Goal: Information Seeking & Learning: Learn about a topic

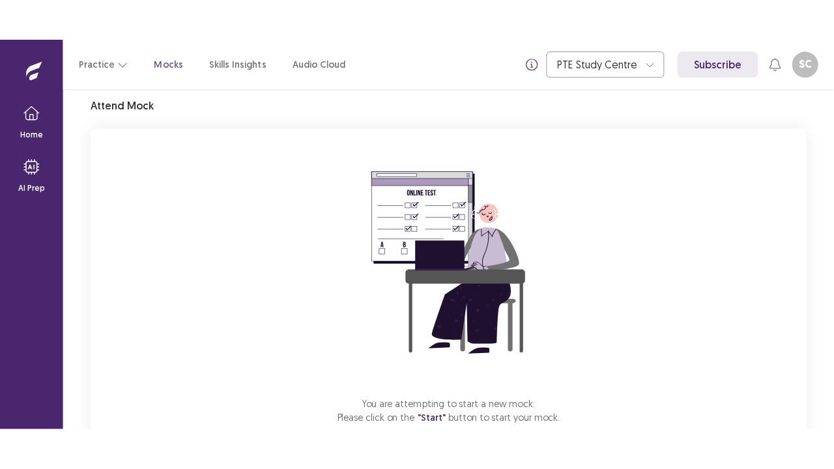
scroll to position [128, 0]
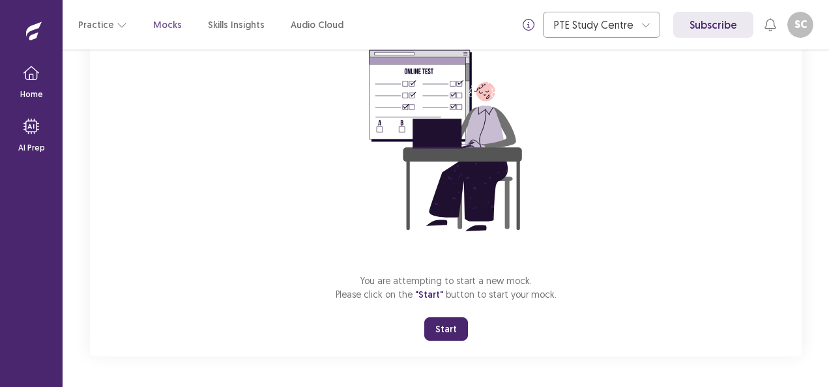
click at [444, 331] on button "Start" at bounding box center [446, 328] width 44 height 23
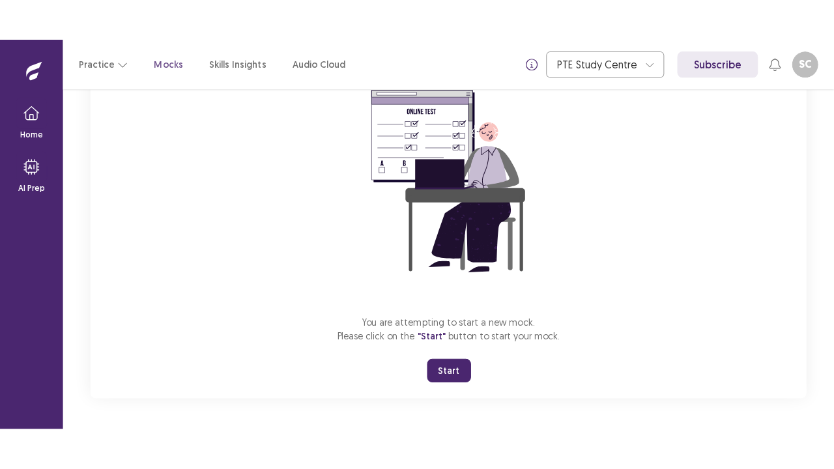
scroll to position [46, 0]
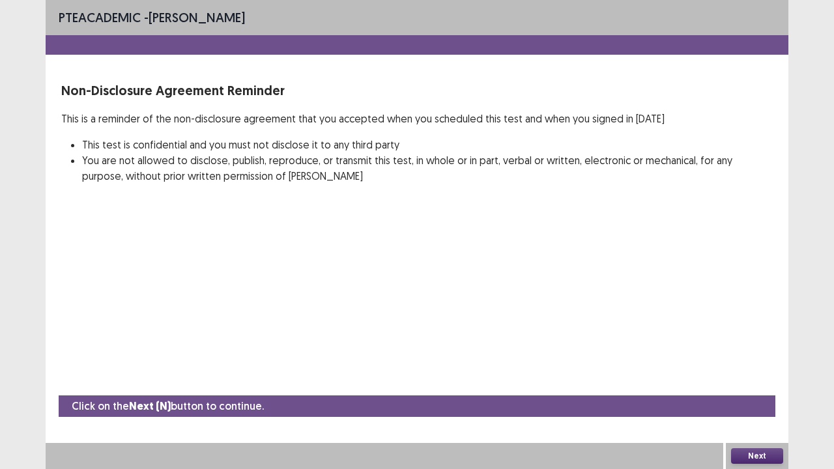
click at [760, 386] on button "Next" at bounding box center [757, 456] width 52 height 16
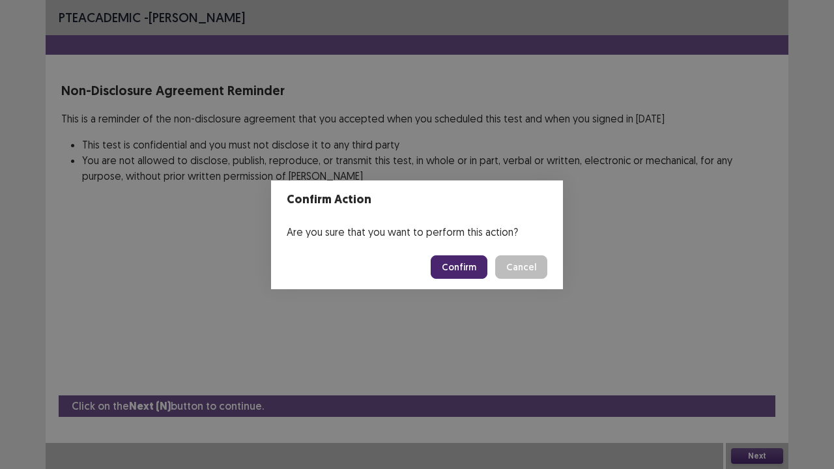
click at [467, 261] on button "Confirm" at bounding box center [459, 266] width 57 height 23
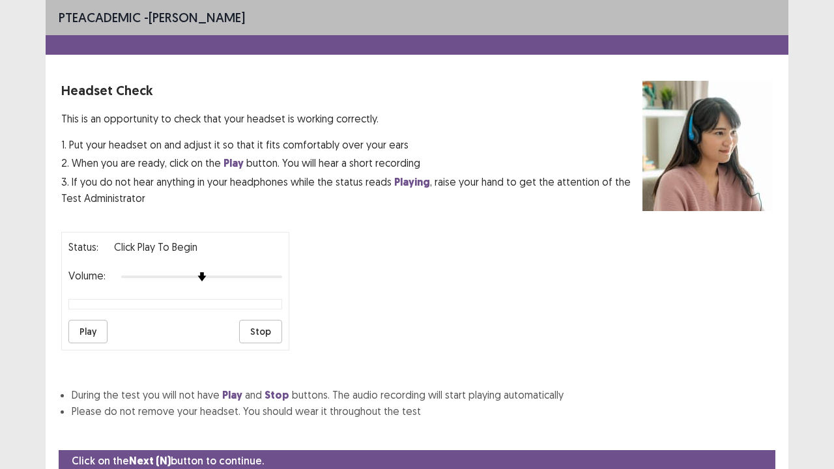
scroll to position [48, 0]
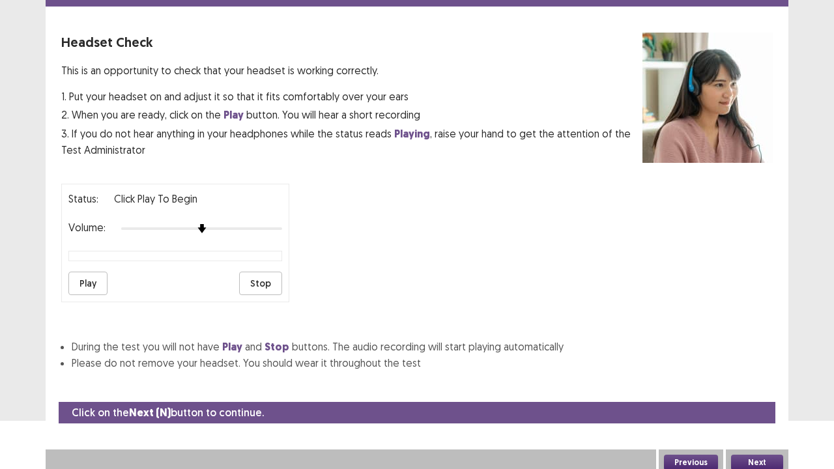
click at [85, 274] on button "Play" at bounding box center [87, 283] width 39 height 23
click at [255, 228] on img at bounding box center [250, 228] width 10 height 10
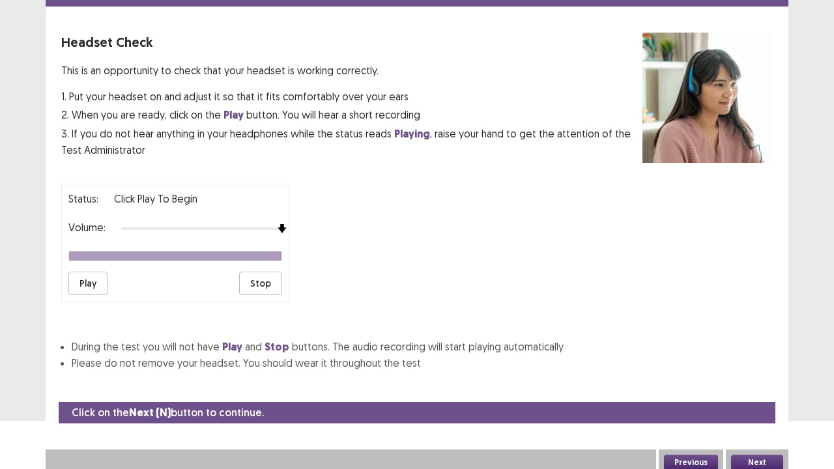
click at [82, 281] on button "Play" at bounding box center [87, 283] width 39 height 23
click at [767, 386] on button "Next" at bounding box center [757, 463] width 52 height 16
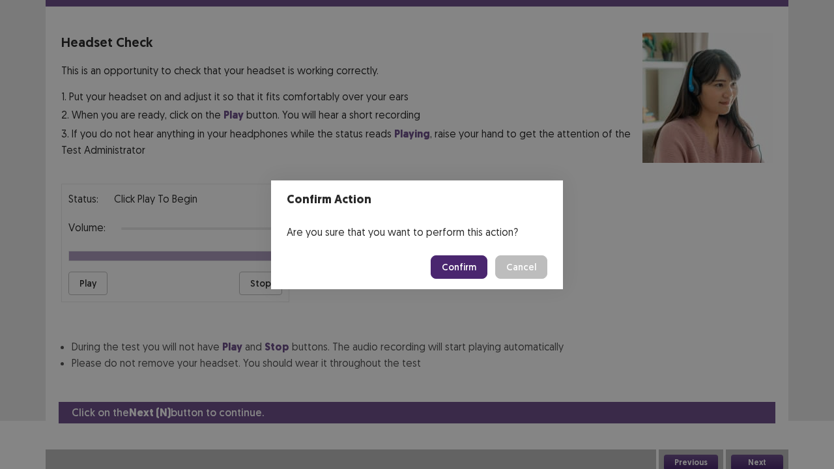
click at [461, 265] on button "Confirm" at bounding box center [459, 266] width 57 height 23
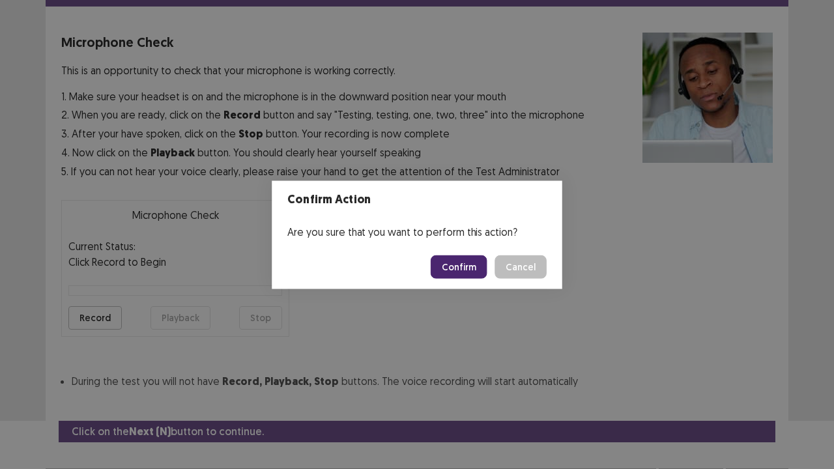
scroll to position [72, 0]
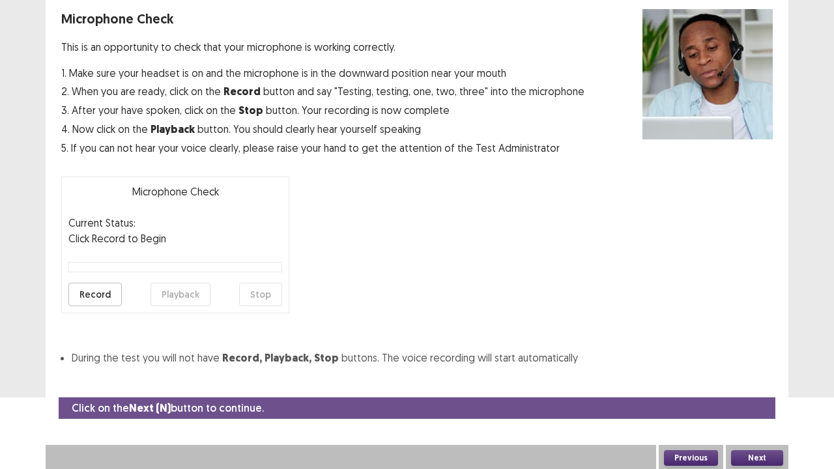
click at [98, 290] on button "Record" at bounding box center [94, 294] width 53 height 23
click at [257, 293] on button "Stop" at bounding box center [260, 294] width 43 height 23
click at [176, 291] on button "Playback" at bounding box center [181, 294] width 60 height 23
click at [753, 386] on button "Next" at bounding box center [757, 458] width 52 height 16
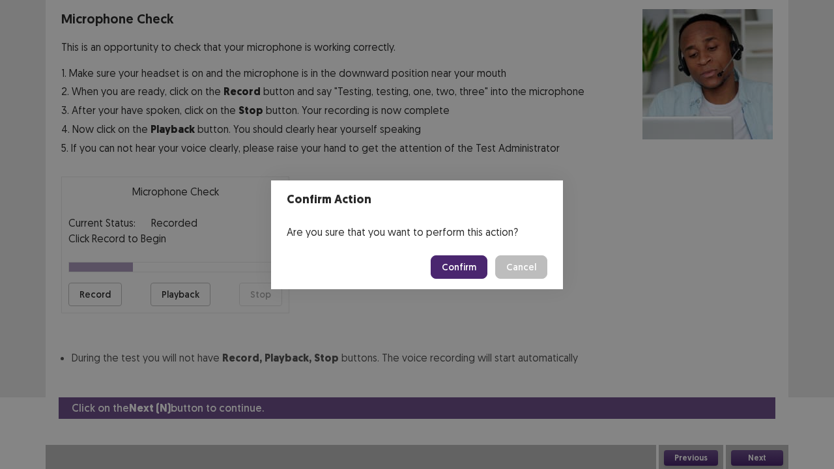
drag, startPoint x: 462, startPoint y: 266, endPoint x: 488, endPoint y: 267, distance: 26.1
click at [461, 266] on button "Confirm" at bounding box center [459, 266] width 57 height 23
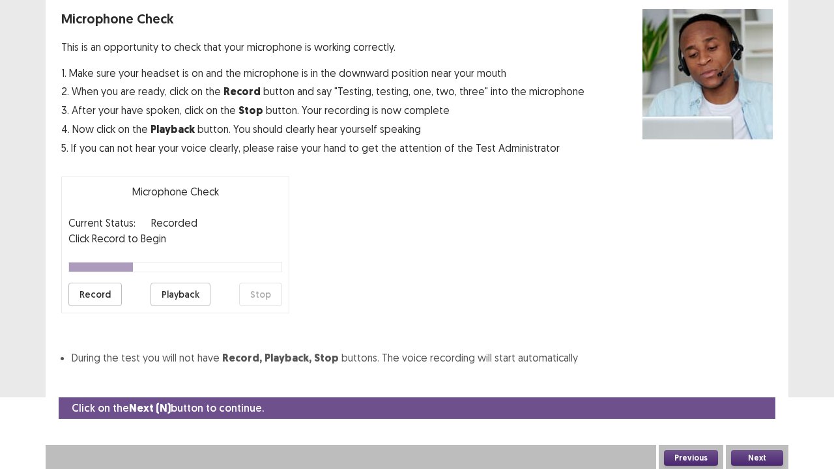
scroll to position [35, 0]
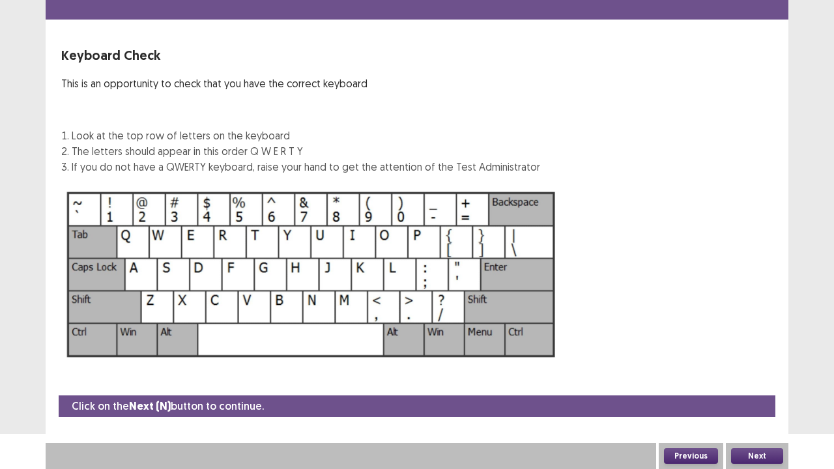
click at [770, 386] on button "Next" at bounding box center [757, 456] width 52 height 16
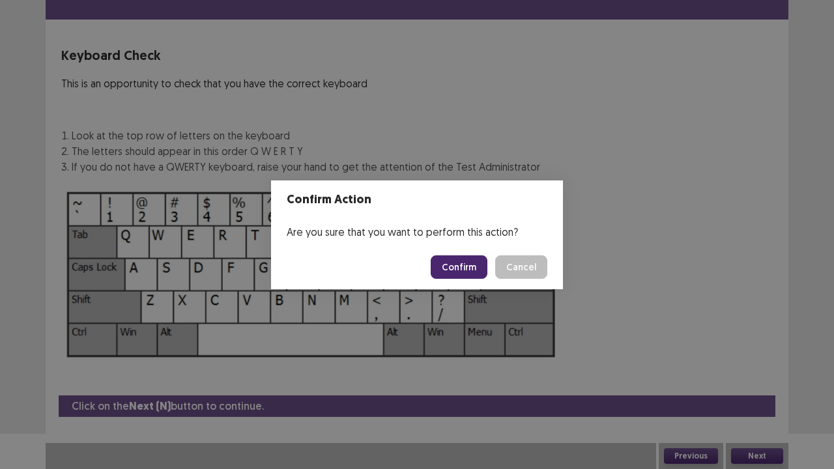
click at [473, 266] on button "Confirm" at bounding box center [459, 266] width 57 height 23
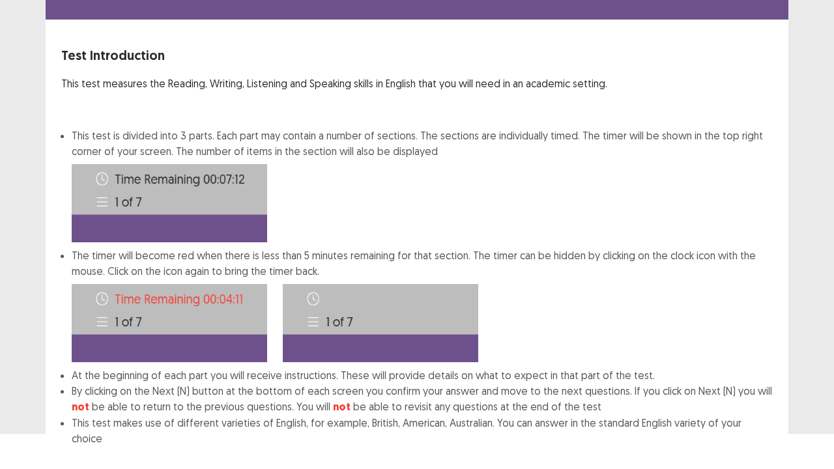
scroll to position [101, 0]
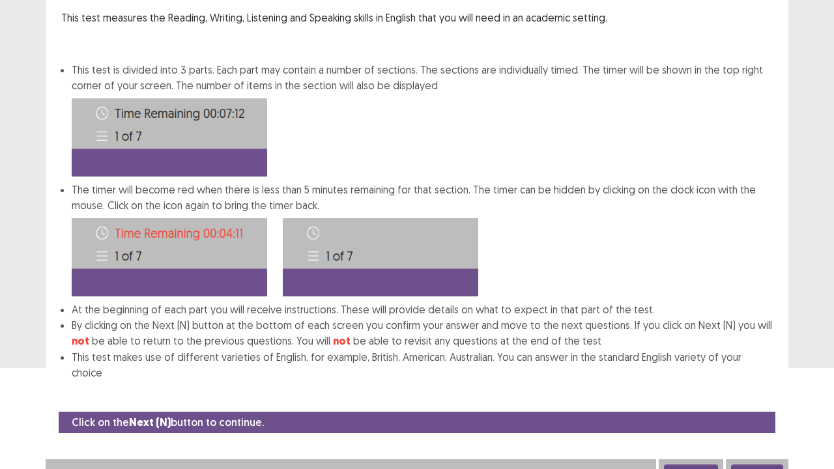
click at [773, 386] on button "Next" at bounding box center [757, 473] width 52 height 16
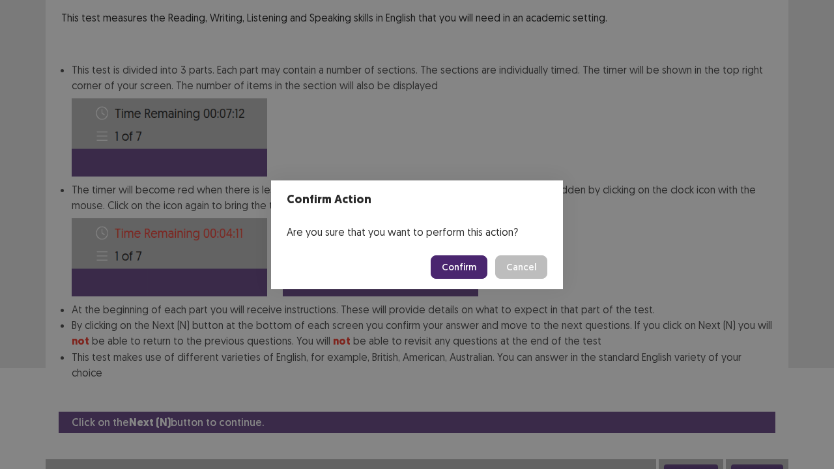
click at [461, 267] on button "Confirm" at bounding box center [459, 266] width 57 height 23
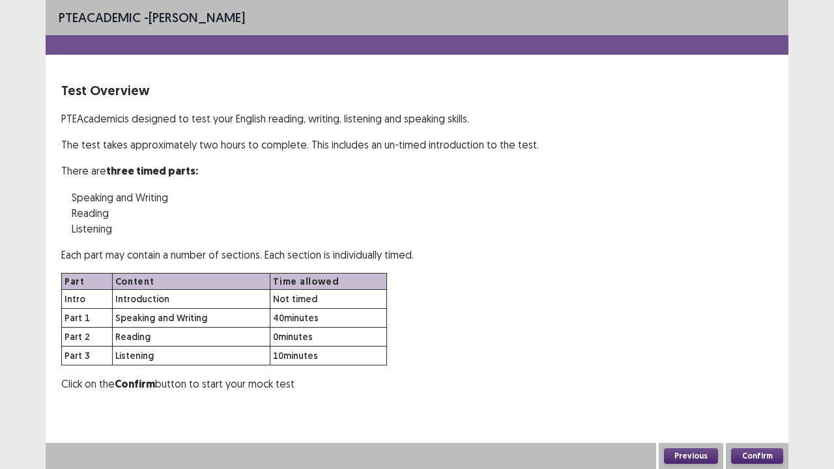
scroll to position [0, 0]
click at [755, 386] on button "Confirm" at bounding box center [757, 456] width 52 height 16
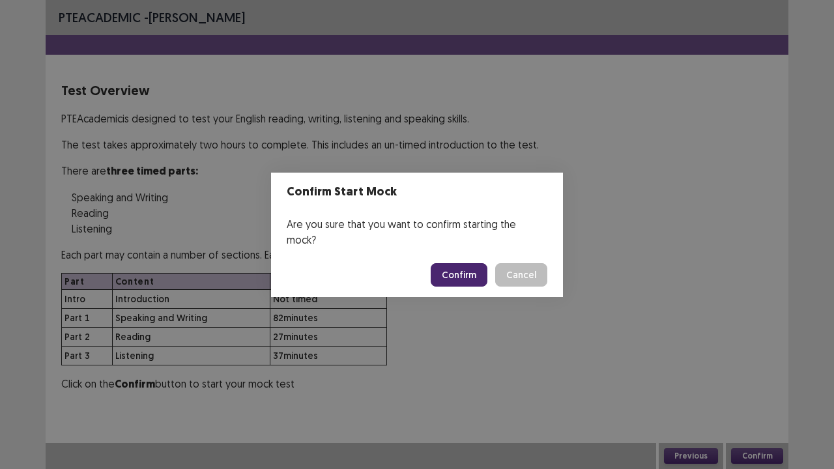
click at [457, 265] on button "Confirm" at bounding box center [459, 274] width 57 height 23
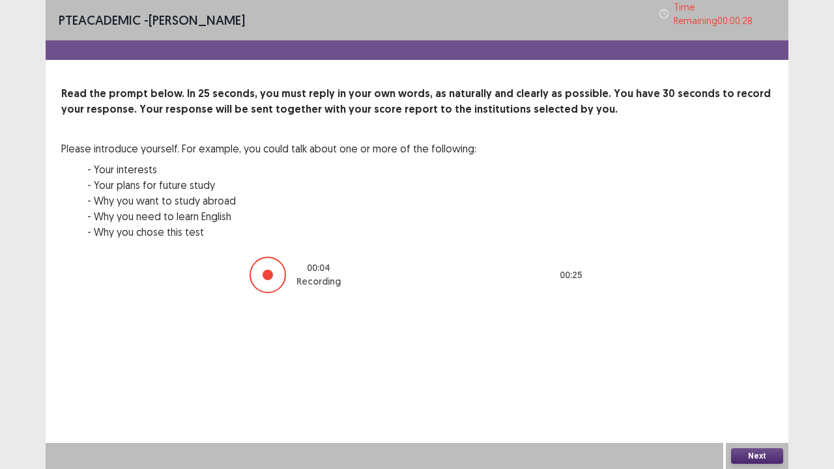
click at [758, 386] on button "Next" at bounding box center [757, 456] width 52 height 16
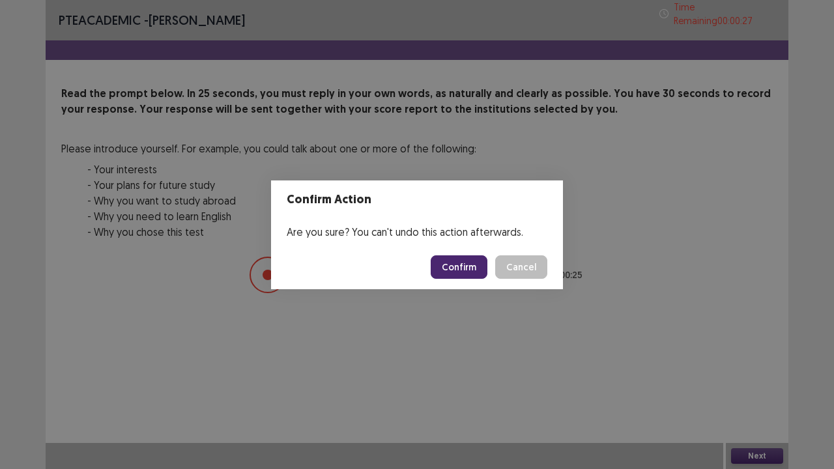
click at [472, 268] on button "Confirm" at bounding box center [459, 266] width 57 height 23
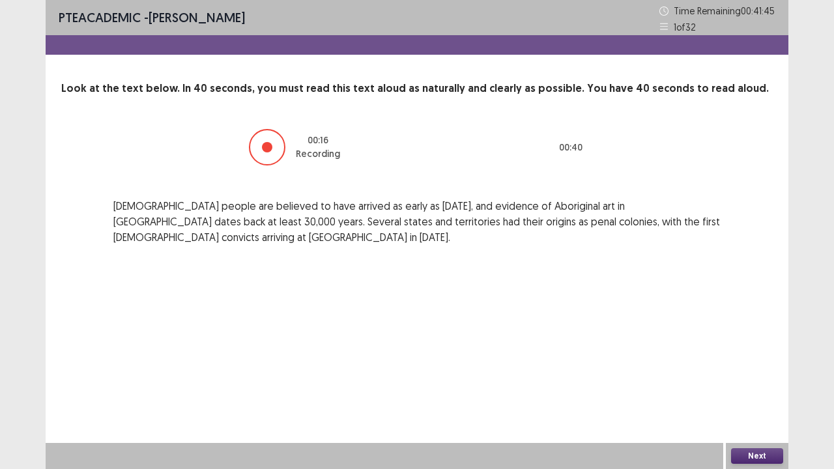
click at [756, 386] on button "Next" at bounding box center [757, 456] width 52 height 16
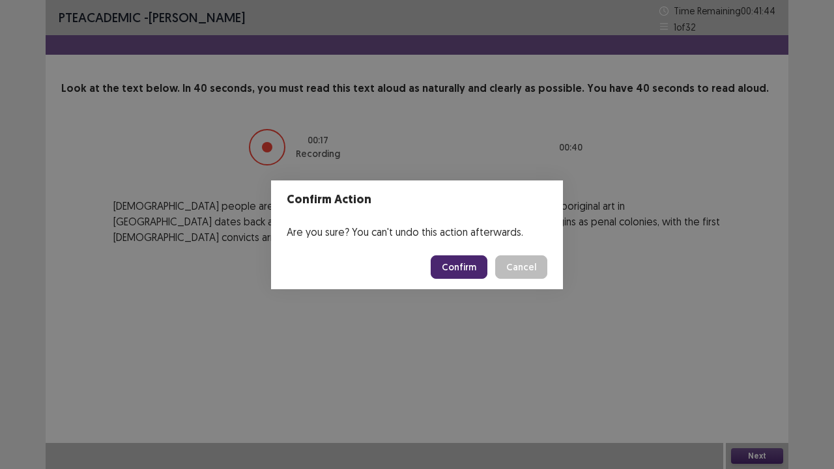
click at [460, 270] on button "Confirm" at bounding box center [459, 266] width 57 height 23
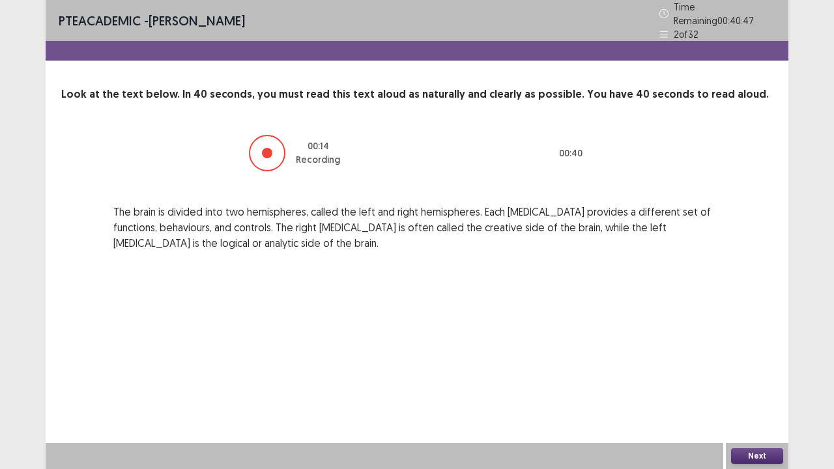
click at [753, 386] on button "Next" at bounding box center [757, 456] width 52 height 16
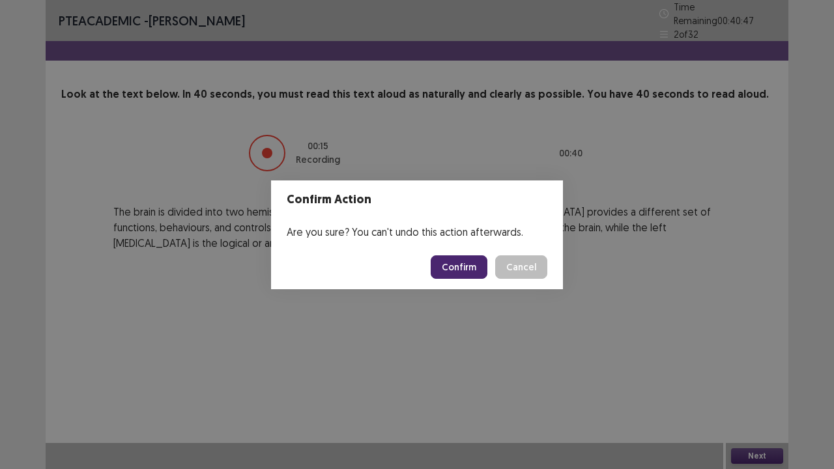
click at [453, 271] on button "Confirm" at bounding box center [459, 266] width 57 height 23
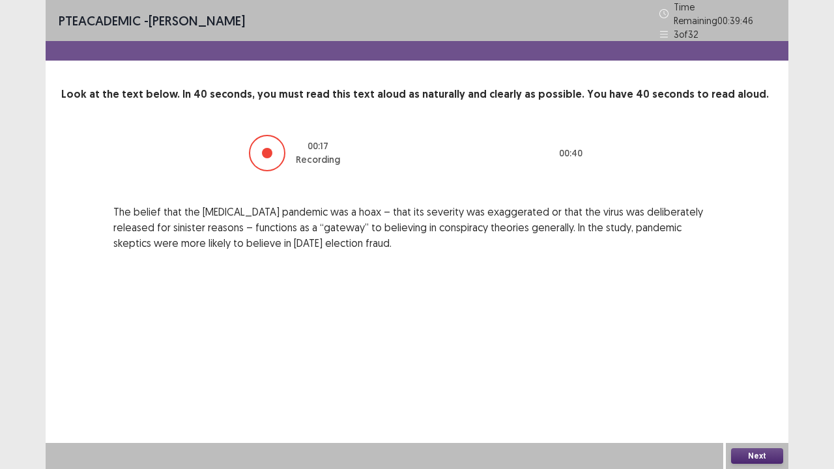
click at [749, 386] on button "Next" at bounding box center [757, 456] width 52 height 16
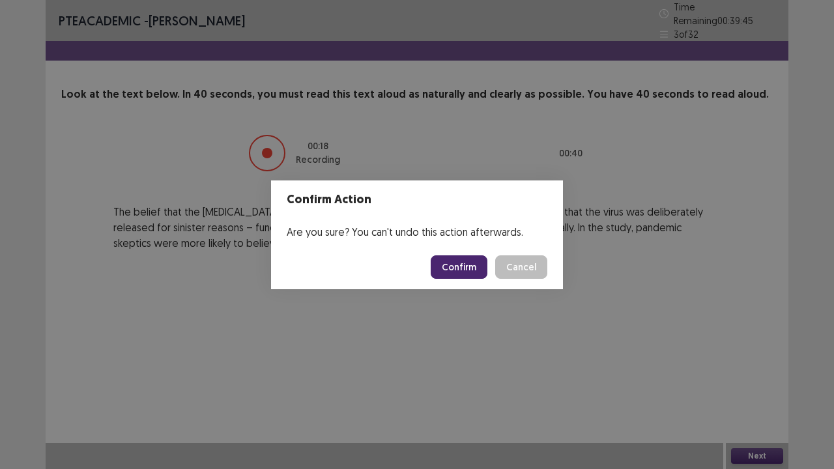
click at [461, 266] on button "Confirm" at bounding box center [459, 266] width 57 height 23
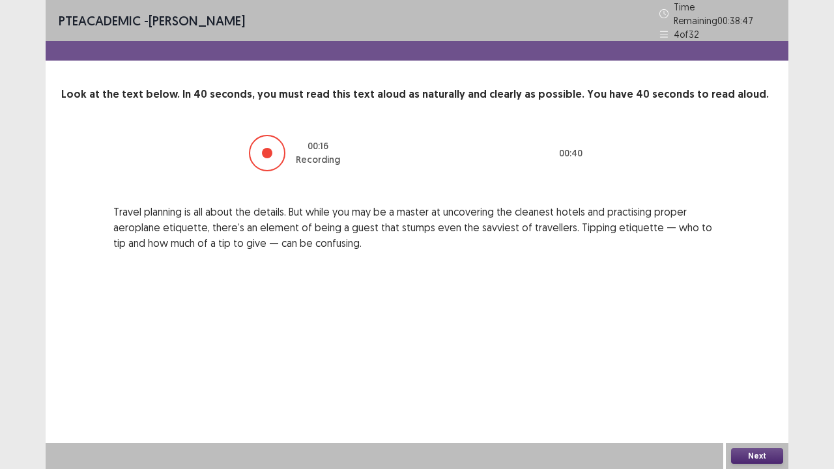
drag, startPoint x: 764, startPoint y: 460, endPoint x: 755, endPoint y: 461, distance: 9.2
click at [755, 386] on button "Next" at bounding box center [757, 456] width 52 height 16
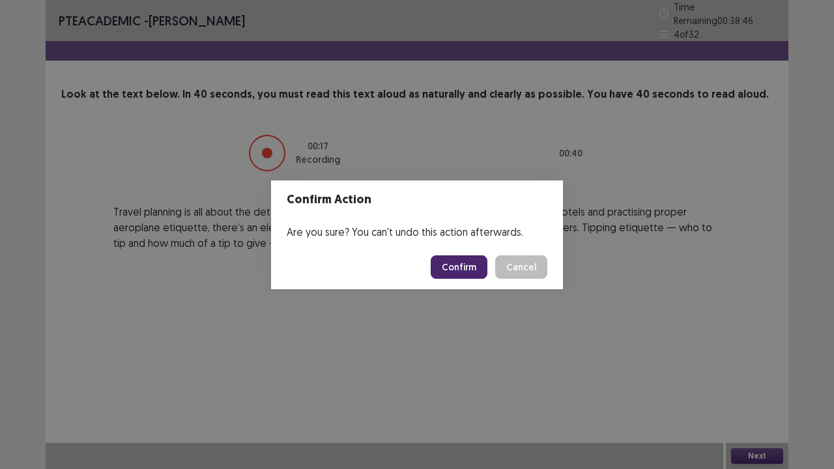
click at [481, 266] on button "Confirm" at bounding box center [459, 266] width 57 height 23
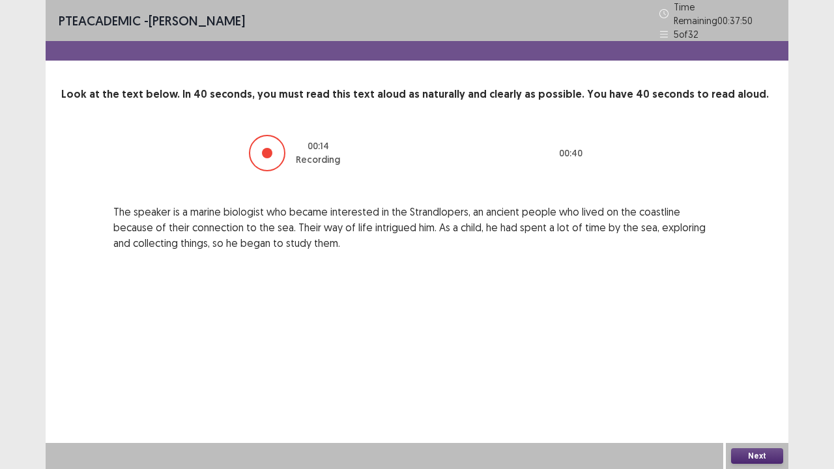
click at [766, 386] on button "Next" at bounding box center [757, 456] width 52 height 16
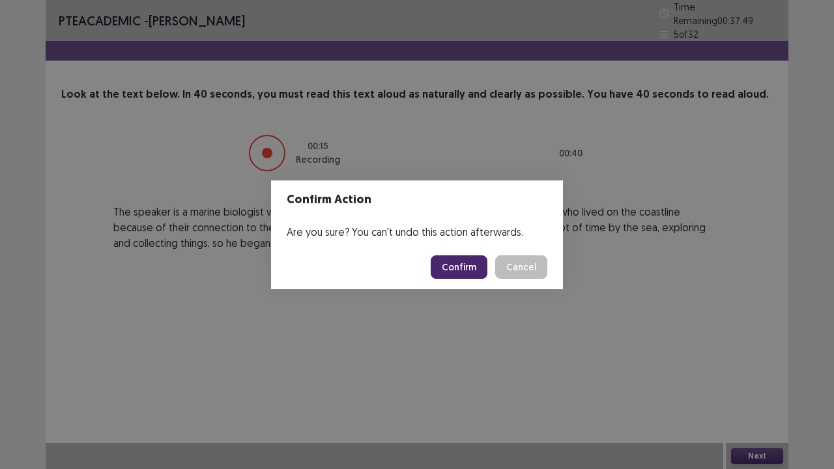
click at [473, 272] on button "Confirm" at bounding box center [459, 266] width 57 height 23
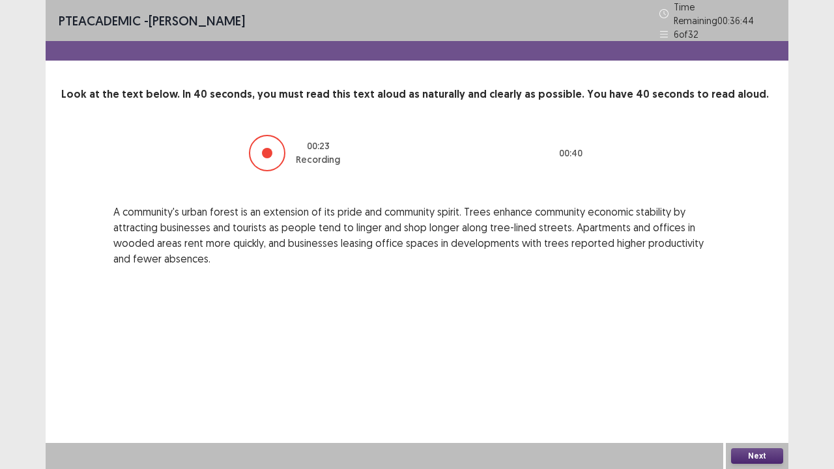
click at [777, 386] on button "Next" at bounding box center [757, 456] width 52 height 16
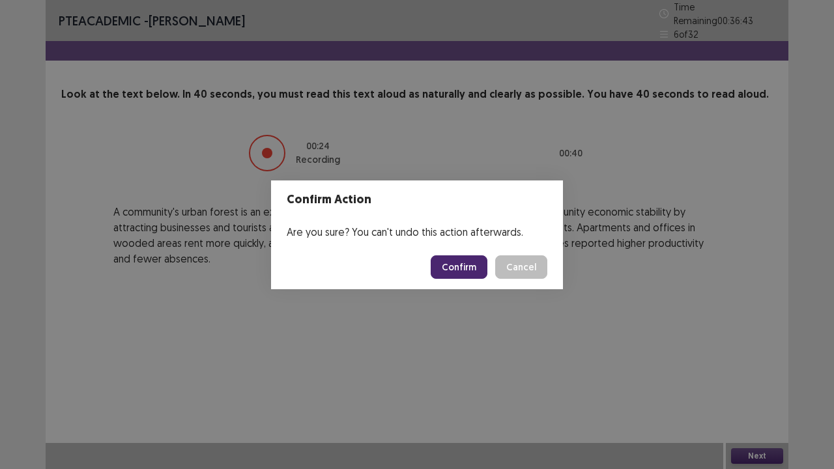
click at [456, 262] on button "Confirm" at bounding box center [459, 266] width 57 height 23
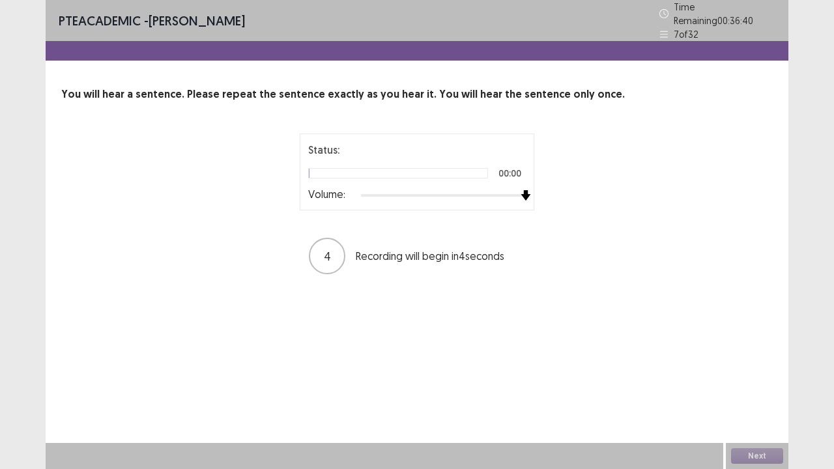
click at [522, 194] on div at bounding box center [443, 195] width 165 height 10
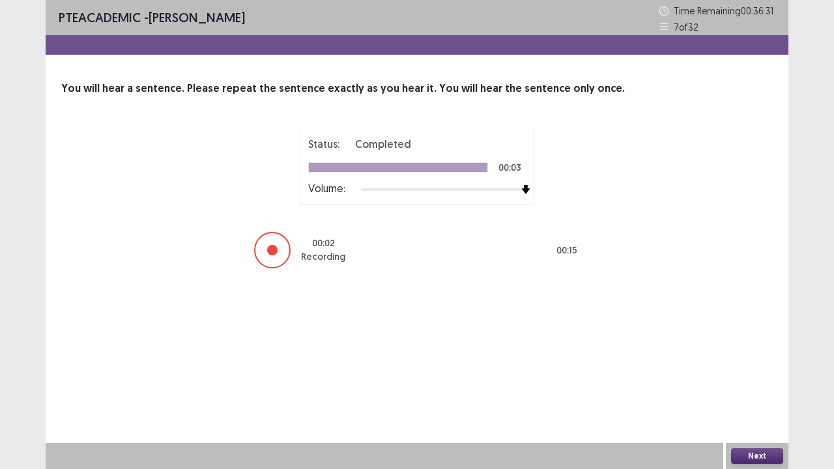
click at [775, 386] on button "Next" at bounding box center [757, 456] width 52 height 16
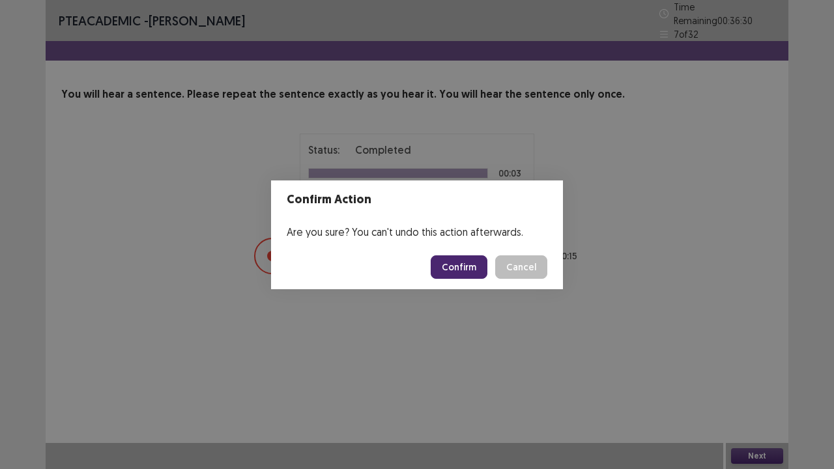
click at [469, 265] on button "Confirm" at bounding box center [459, 266] width 57 height 23
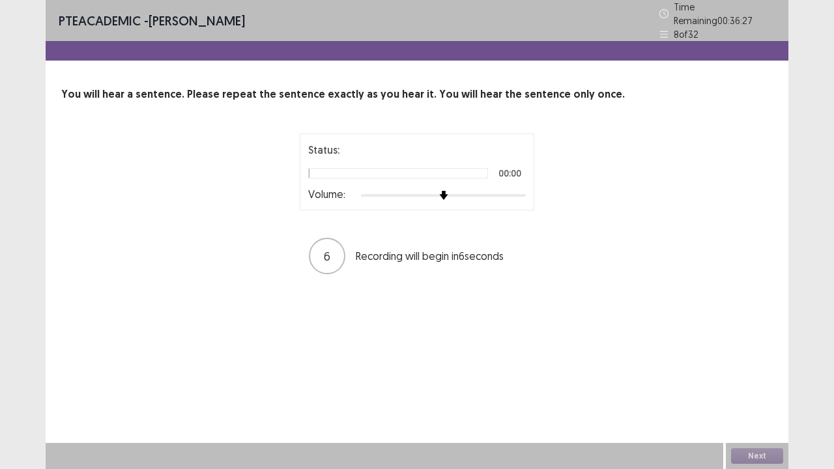
click at [519, 190] on div at bounding box center [443, 195] width 165 height 10
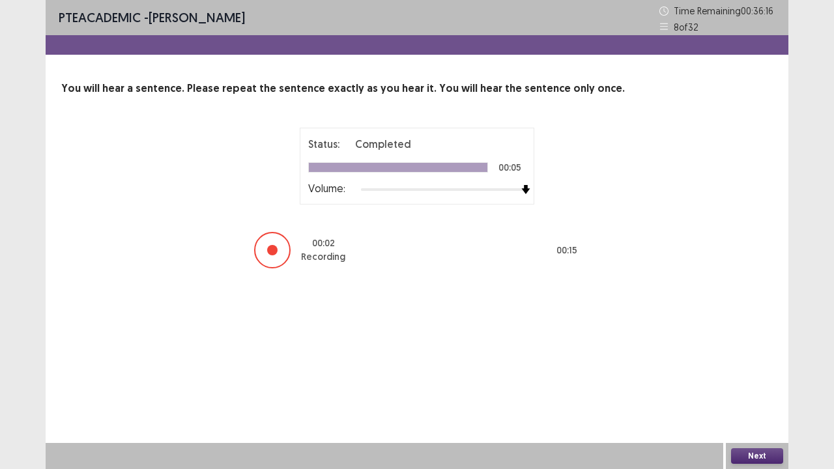
drag, startPoint x: 760, startPoint y: 461, endPoint x: 746, endPoint y: 452, distance: 16.1
click at [746, 386] on button "Next" at bounding box center [757, 456] width 52 height 16
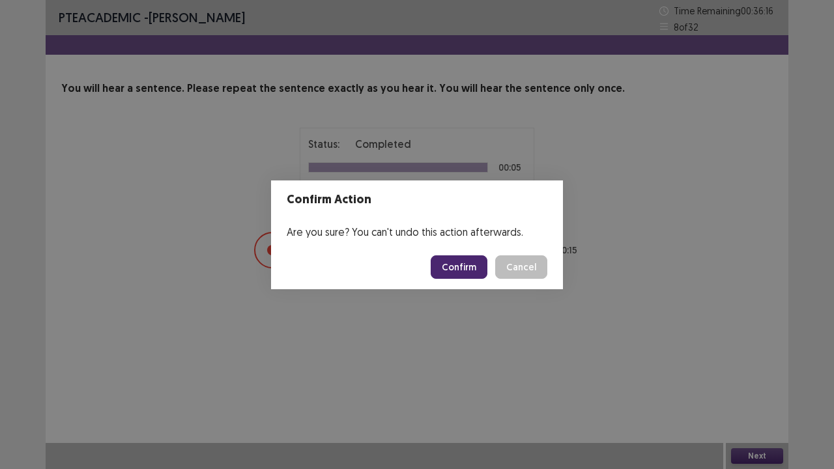
click at [460, 257] on button "Confirm" at bounding box center [459, 266] width 57 height 23
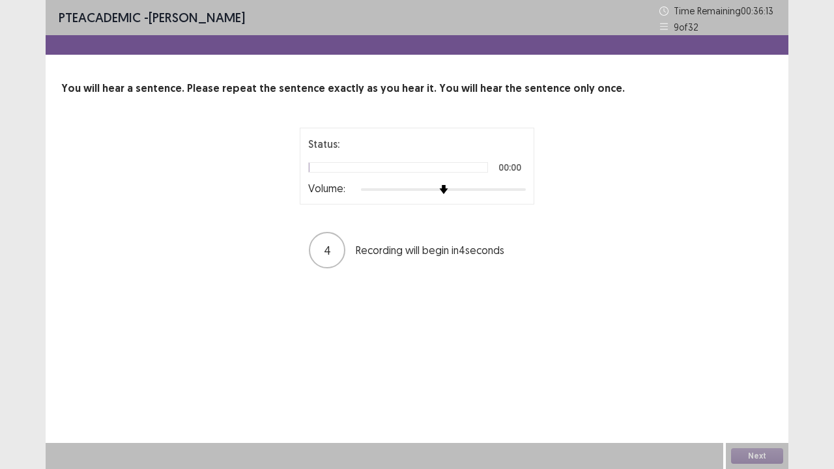
click at [519, 190] on div at bounding box center [443, 189] width 165 height 10
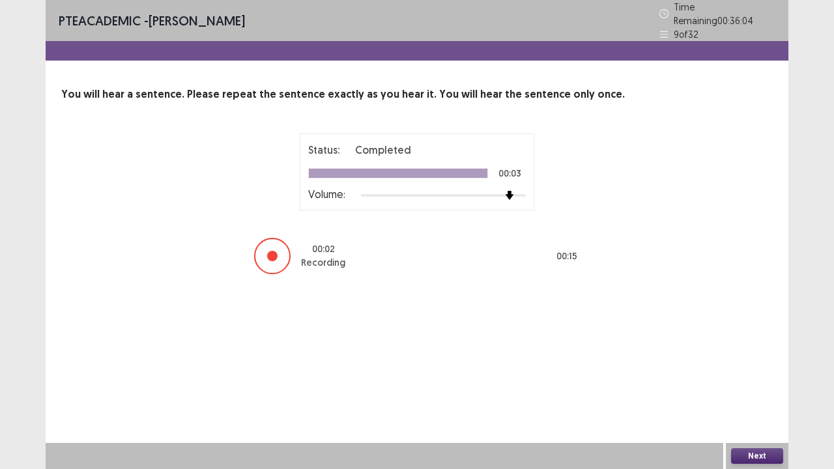
drag, startPoint x: 755, startPoint y: 451, endPoint x: 745, endPoint y: 444, distance: 12.7
click at [751, 386] on div "Next" at bounding box center [757, 456] width 63 height 26
click at [758, 386] on button "Next" at bounding box center [757, 456] width 52 height 16
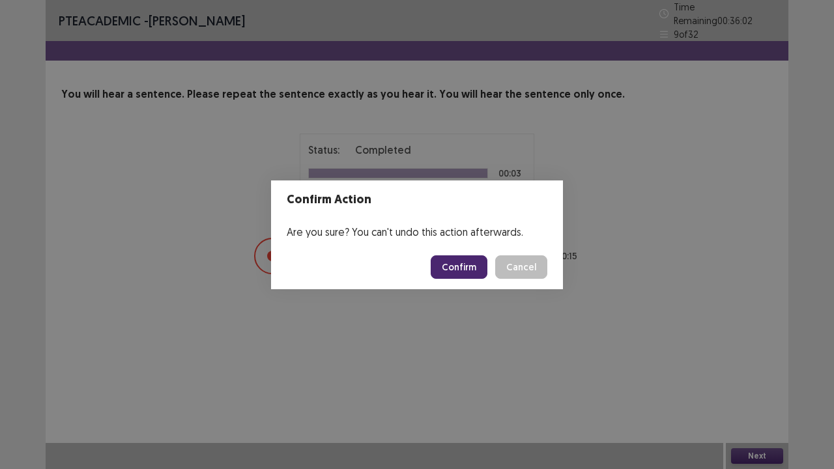
click at [473, 259] on button "Confirm" at bounding box center [459, 266] width 57 height 23
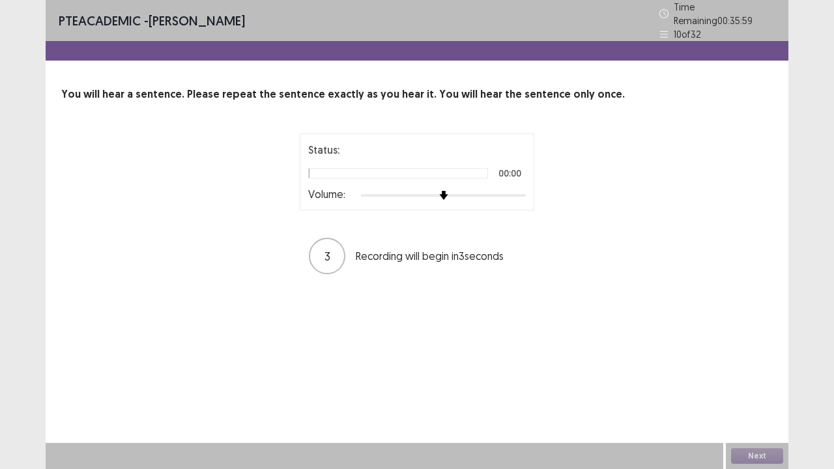
click at [524, 190] on div at bounding box center [443, 195] width 165 height 10
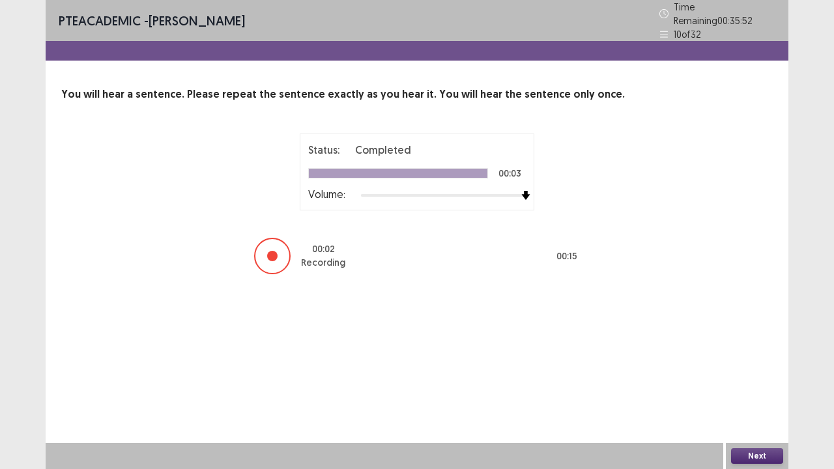
click at [743, 386] on button "Next" at bounding box center [757, 456] width 52 height 16
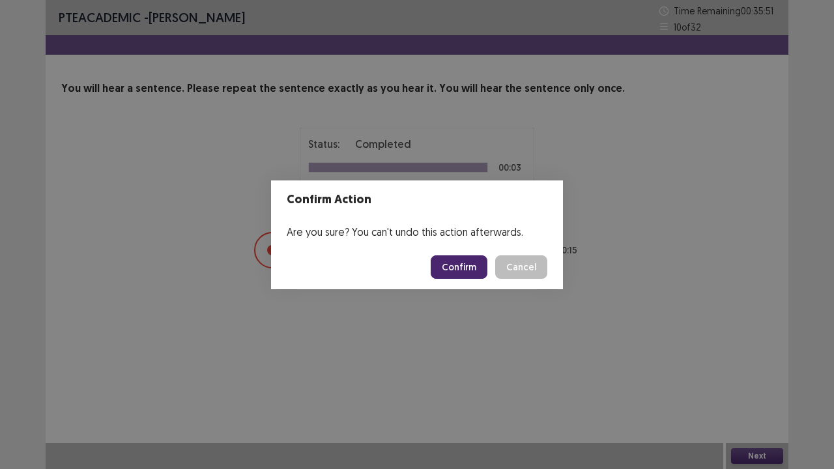
click at [457, 266] on button "Confirm" at bounding box center [459, 266] width 57 height 23
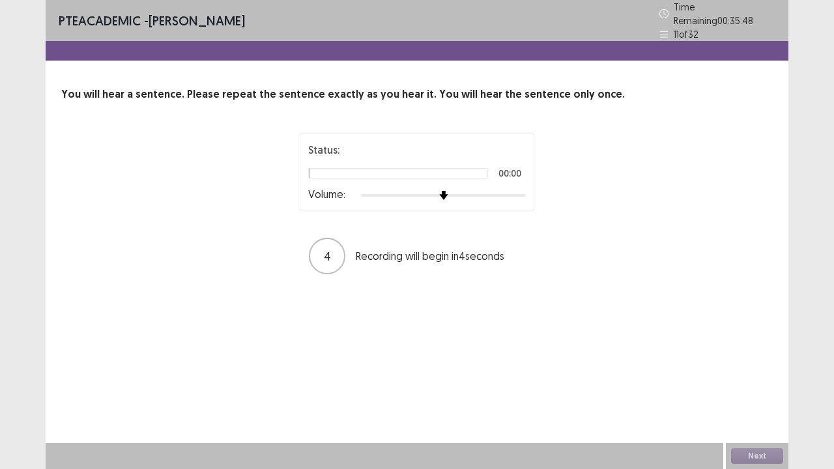
click at [517, 191] on div at bounding box center [443, 195] width 165 height 10
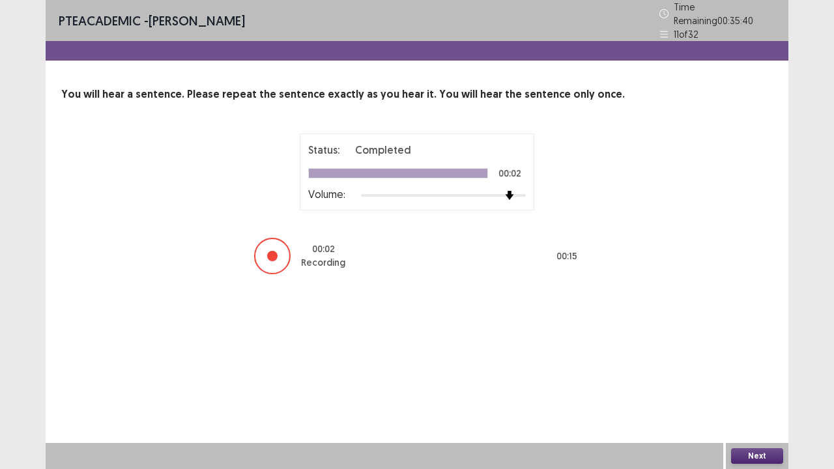
click at [753, 386] on button "Next" at bounding box center [757, 456] width 52 height 16
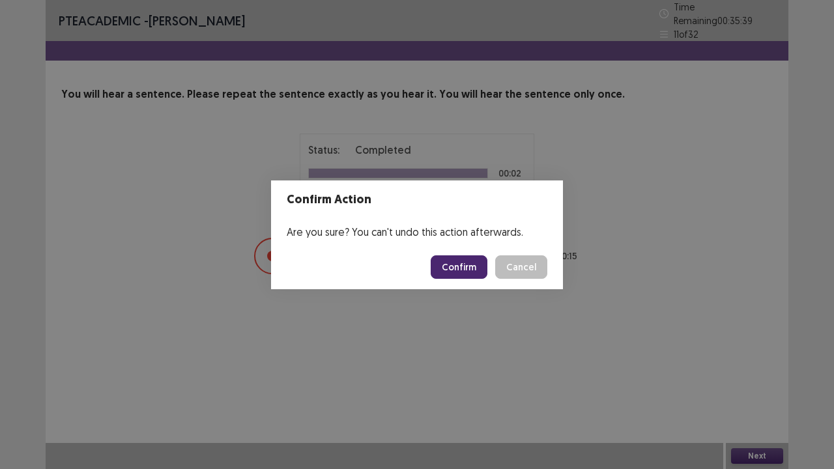
click at [467, 265] on button "Confirm" at bounding box center [459, 266] width 57 height 23
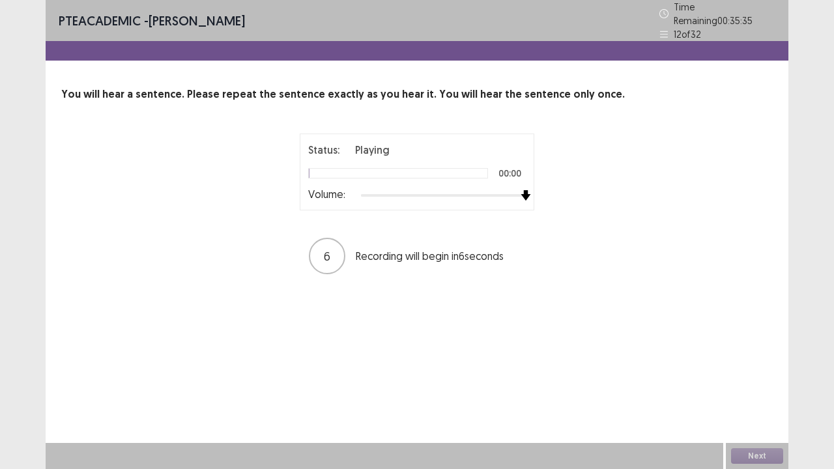
click at [520, 190] on div at bounding box center [443, 195] width 165 height 10
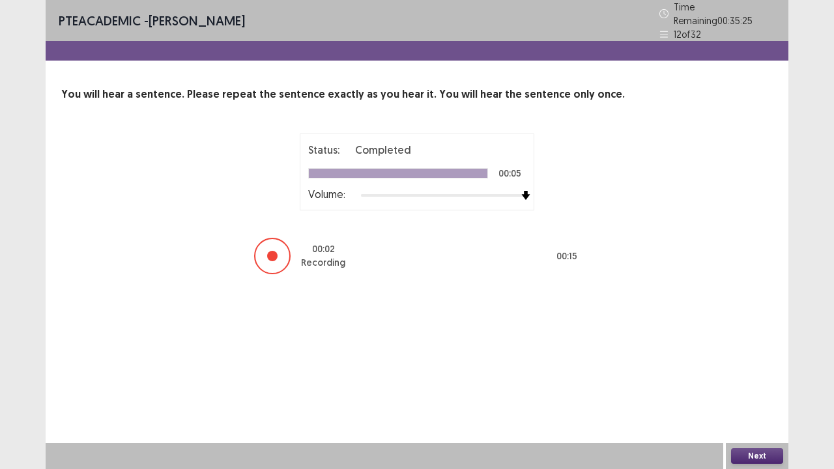
click at [764, 386] on button "Next" at bounding box center [757, 456] width 52 height 16
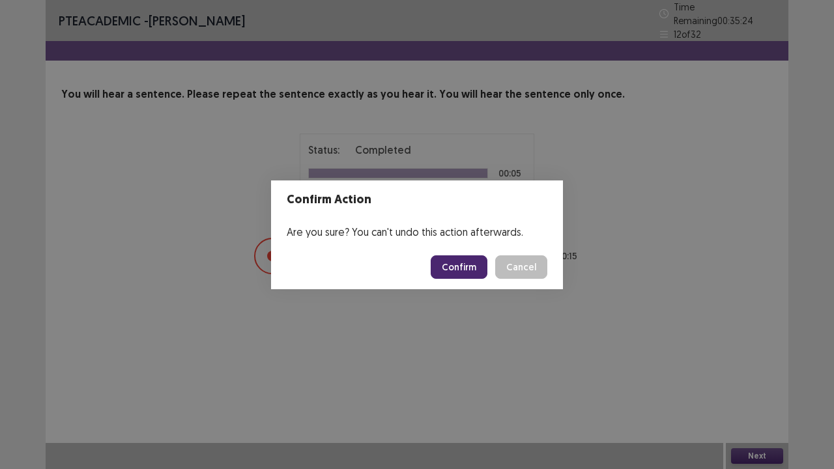
click at [477, 268] on button "Confirm" at bounding box center [459, 266] width 57 height 23
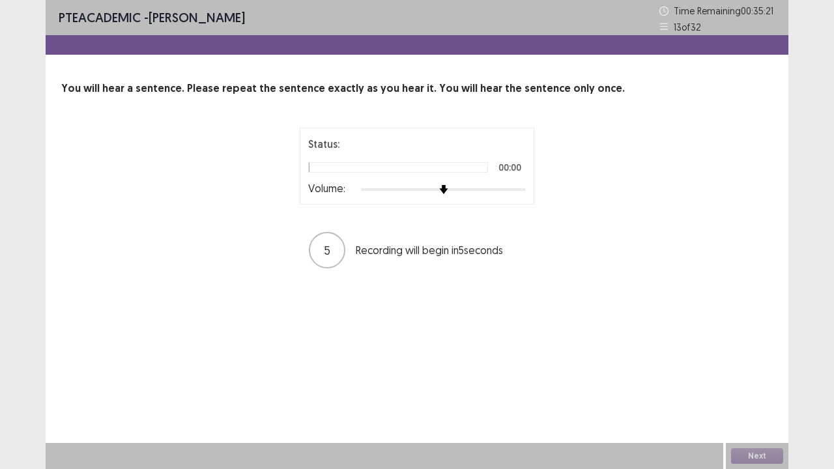
click at [528, 186] on div "Status: 00:00 Volume:" at bounding box center [417, 166] width 235 height 77
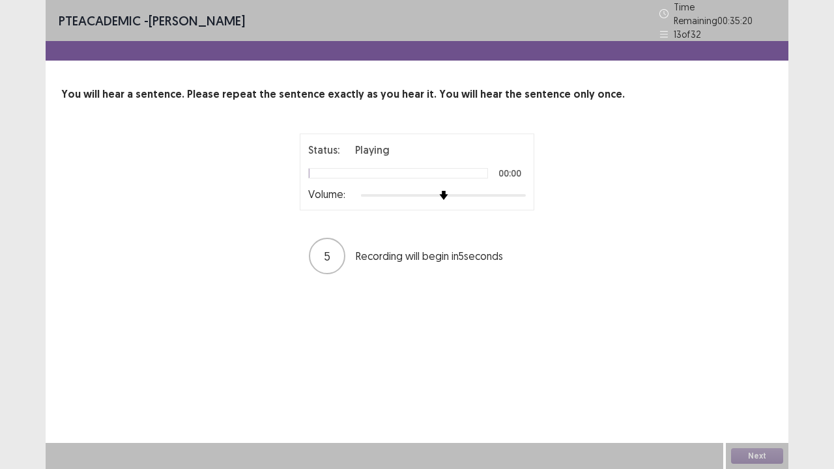
click at [526, 189] on div "Status: Playing 00:00 Volume:" at bounding box center [417, 172] width 235 height 77
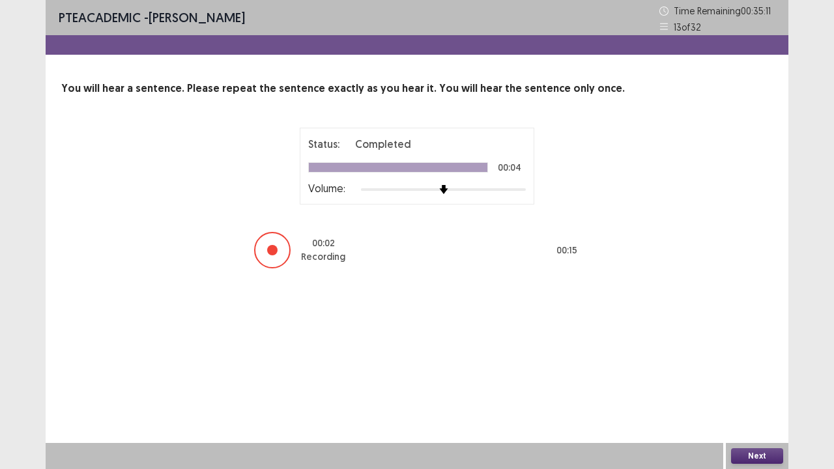
click at [757, 386] on button "Next" at bounding box center [757, 456] width 52 height 16
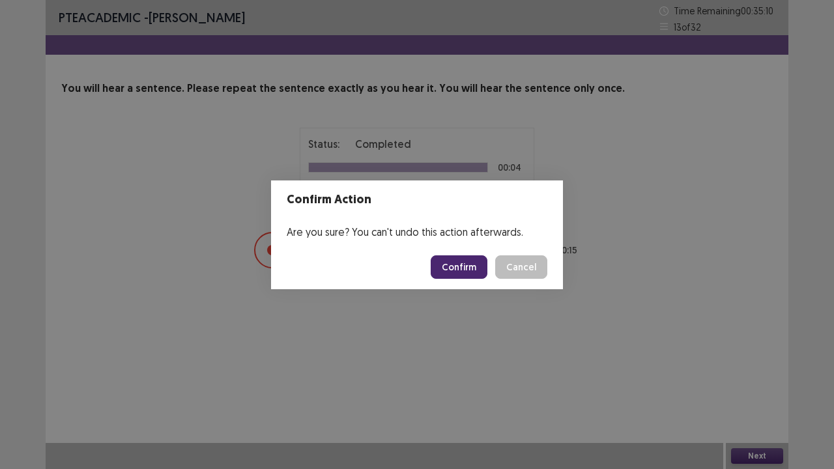
click at [467, 261] on button "Confirm" at bounding box center [459, 266] width 57 height 23
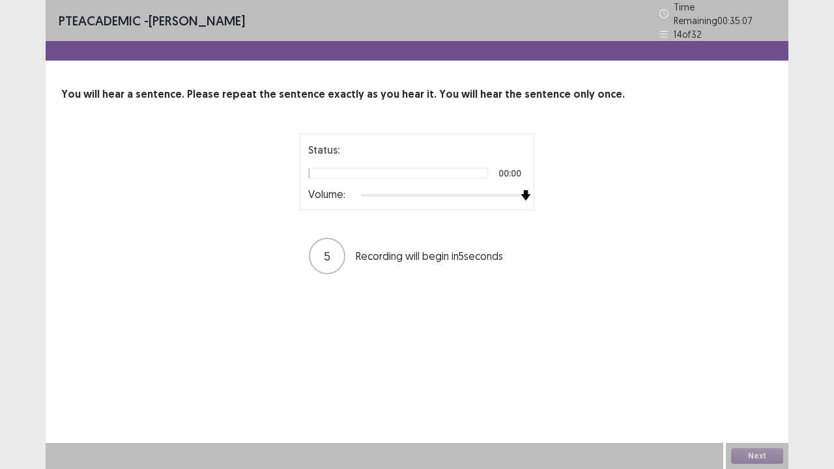
click at [525, 190] on div at bounding box center [443, 195] width 165 height 10
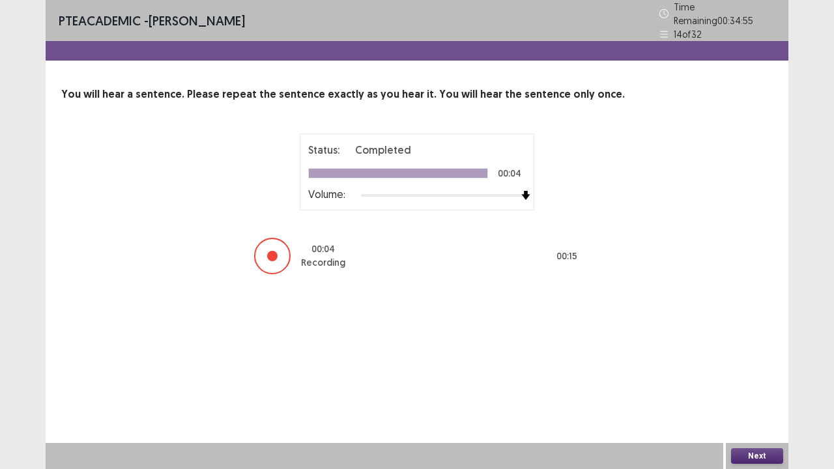
click at [748, 386] on button "Next" at bounding box center [757, 456] width 52 height 16
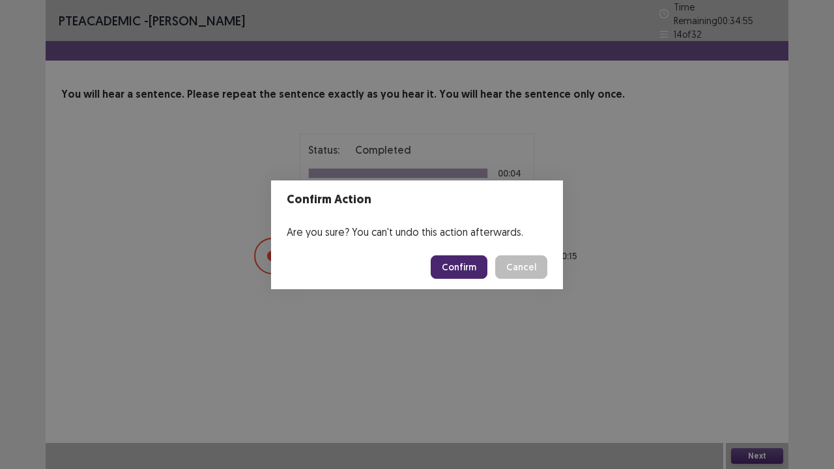
click at [446, 268] on button "Confirm" at bounding box center [459, 266] width 57 height 23
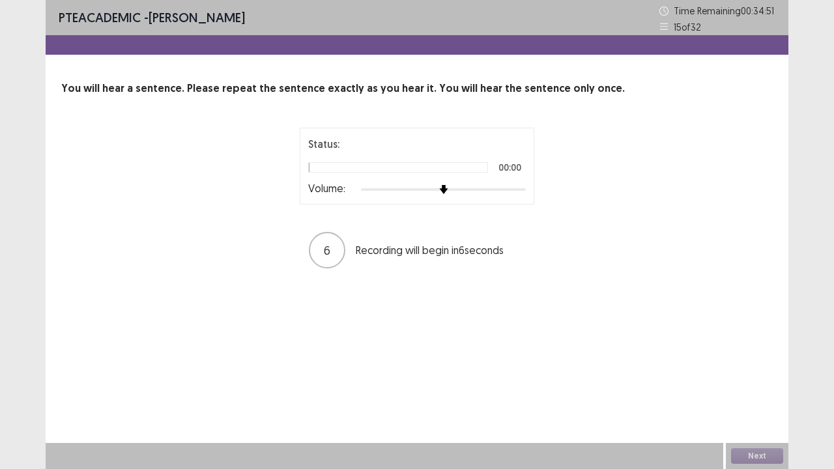
click at [525, 190] on div at bounding box center [443, 189] width 165 height 10
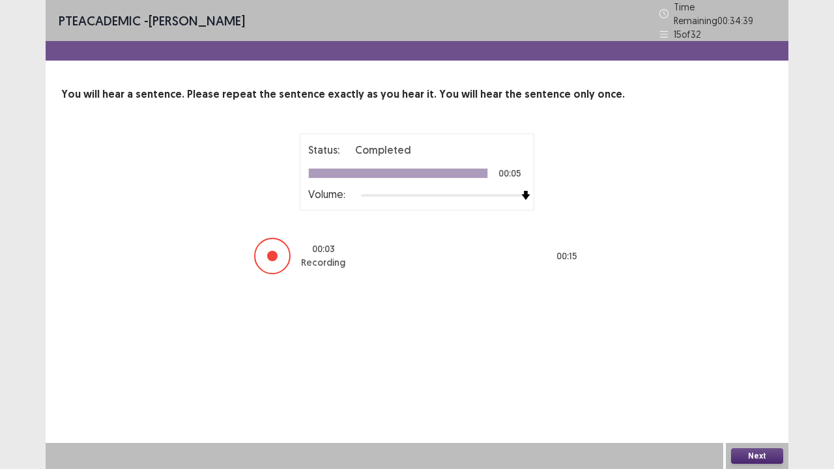
click at [739, 386] on button "Next" at bounding box center [757, 456] width 52 height 16
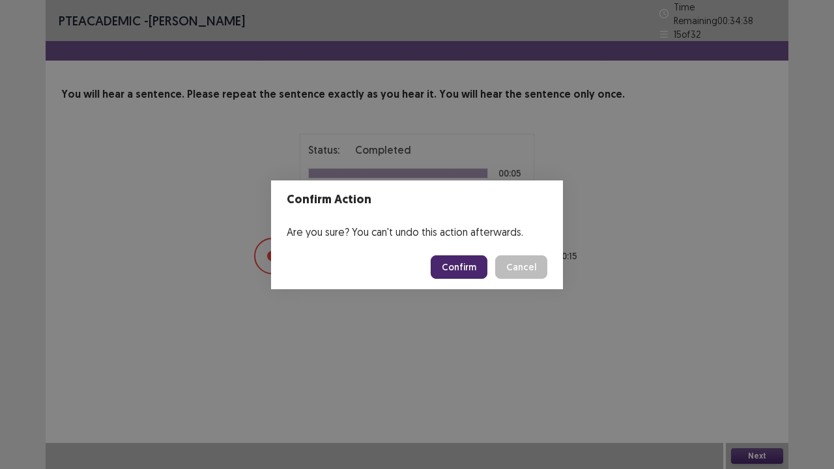
click at [453, 263] on button "Confirm" at bounding box center [459, 266] width 57 height 23
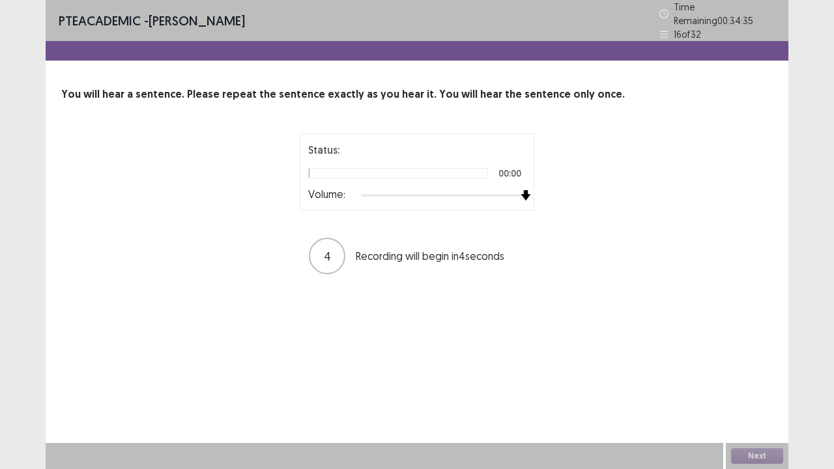
click at [521, 190] on div at bounding box center [443, 195] width 165 height 10
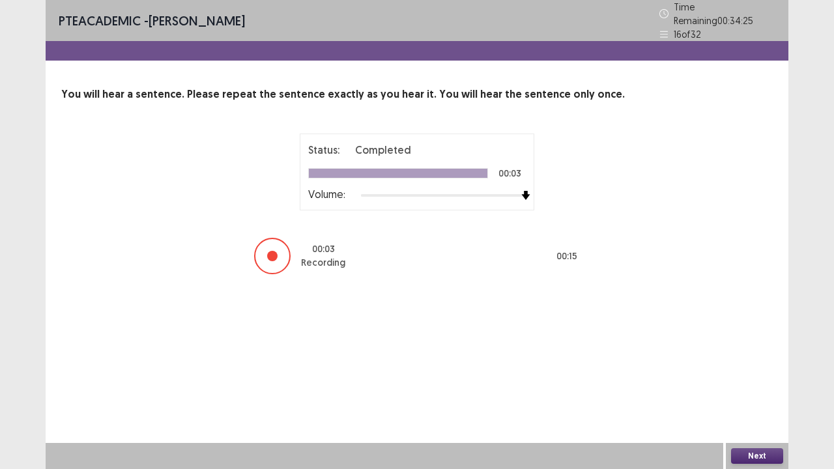
click at [768, 386] on button "Next" at bounding box center [757, 456] width 52 height 16
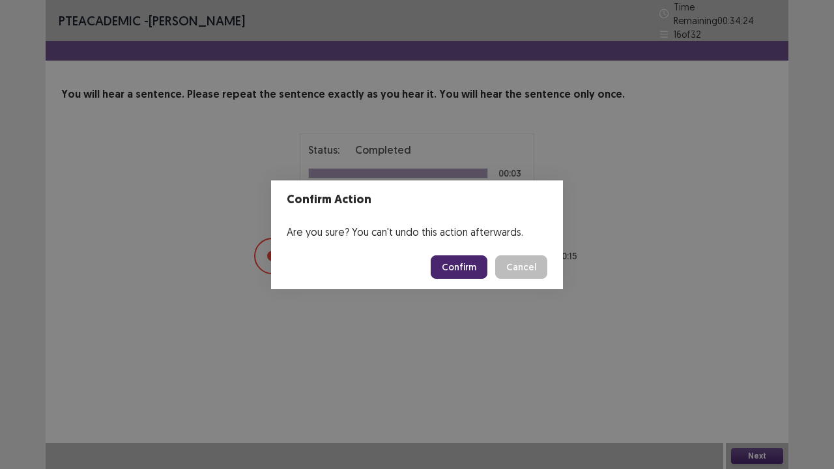
click at [454, 263] on button "Confirm" at bounding box center [459, 266] width 57 height 23
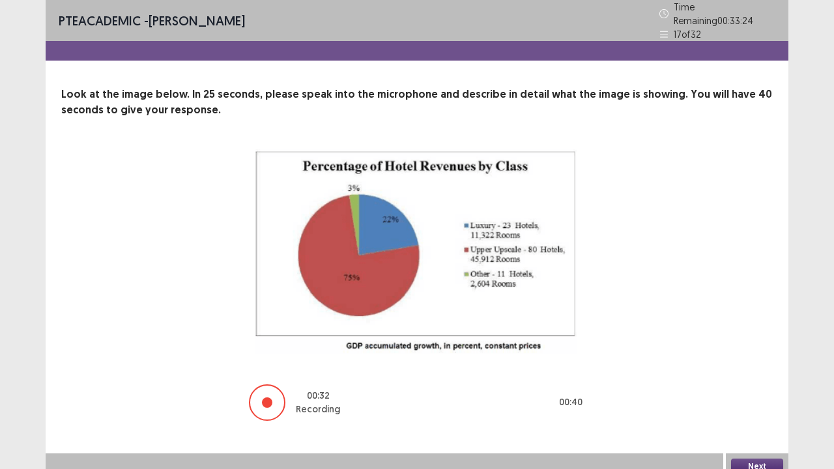
click at [757, 386] on button "Next" at bounding box center [757, 467] width 52 height 16
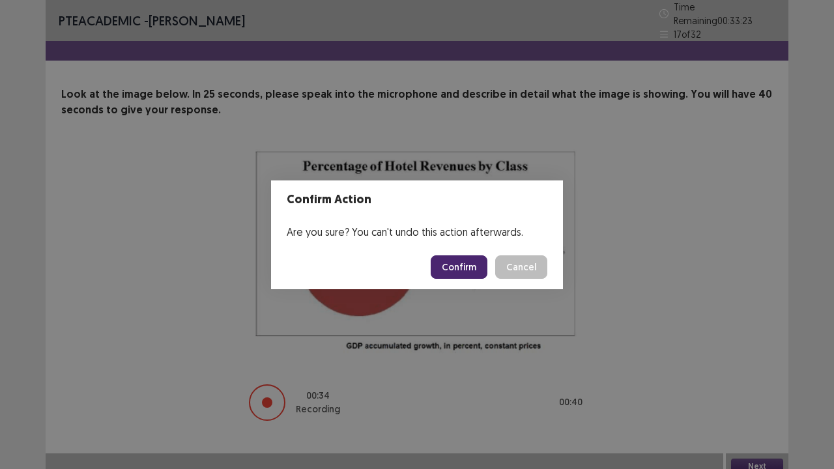
click at [450, 266] on button "Confirm" at bounding box center [459, 266] width 57 height 23
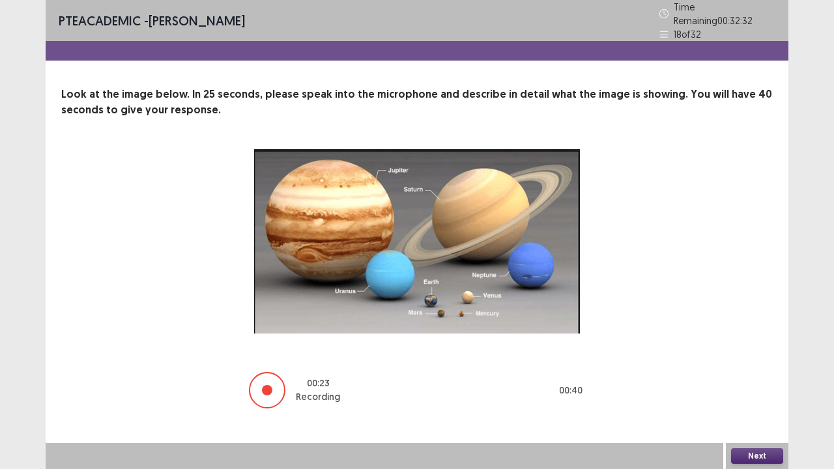
click at [760, 386] on button "Next" at bounding box center [757, 456] width 52 height 16
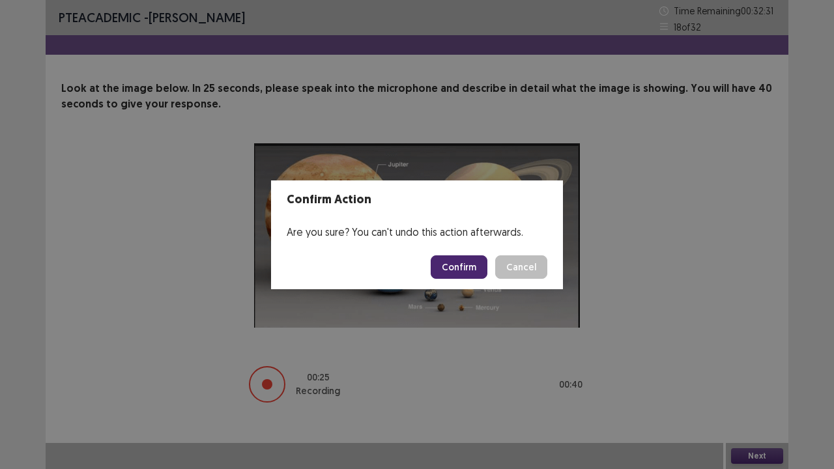
click at [478, 271] on button "Confirm" at bounding box center [459, 266] width 57 height 23
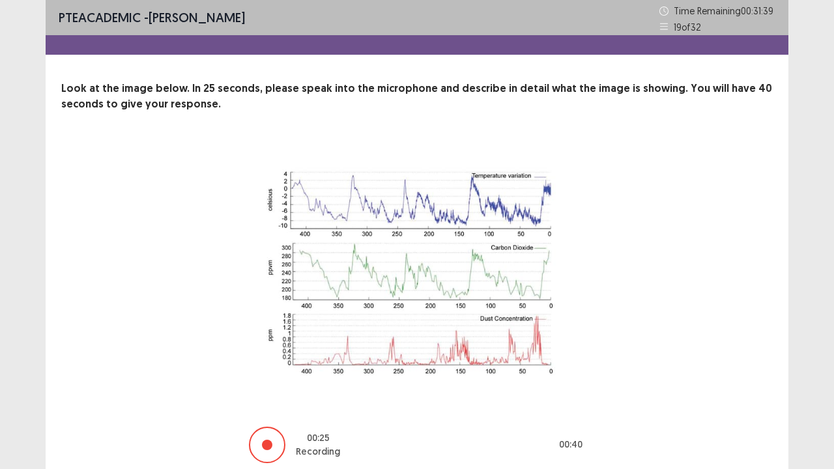
click at [270, 386] on div at bounding box center [267, 445] width 10 height 10
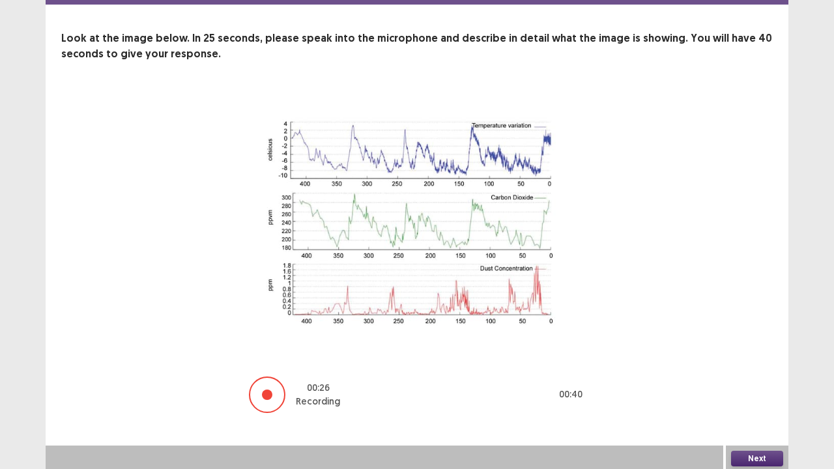
scroll to position [53, 0]
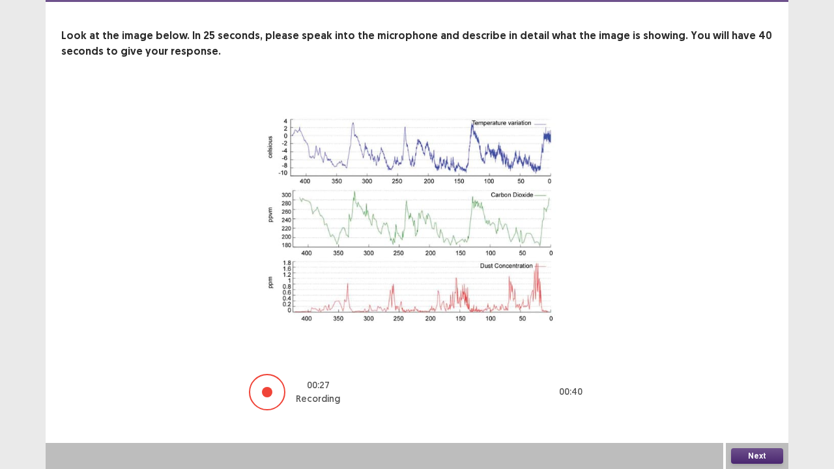
click at [762, 386] on button "Next" at bounding box center [757, 456] width 52 height 16
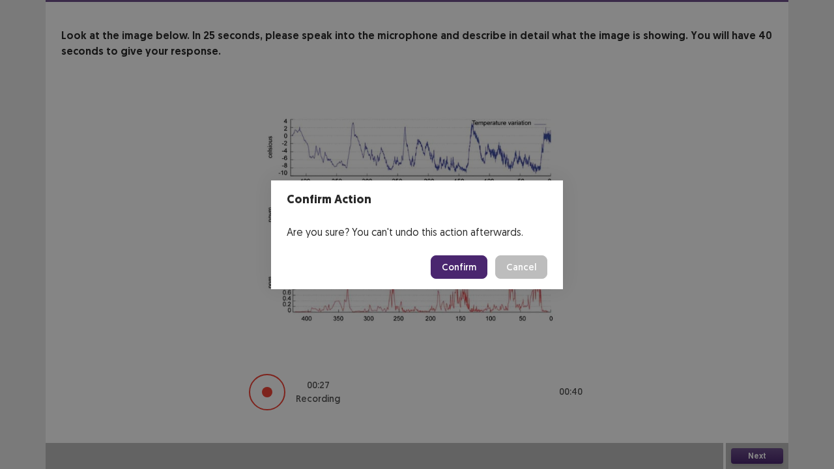
click at [463, 263] on button "Confirm" at bounding box center [459, 266] width 57 height 23
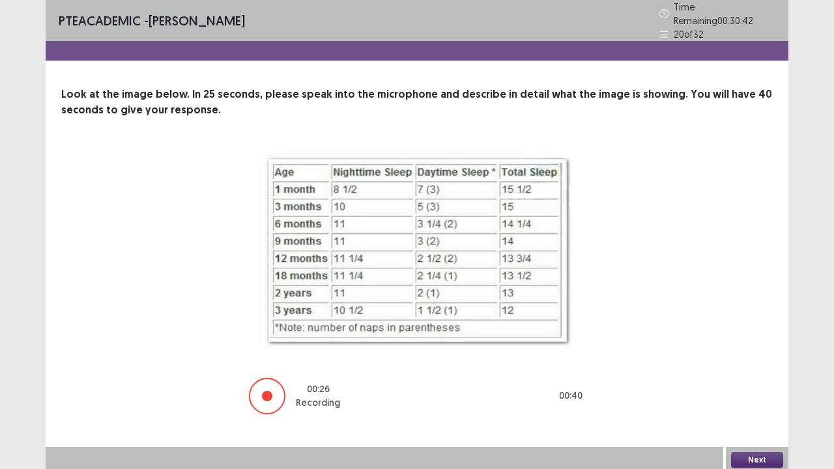
click at [751, 386] on button "Next" at bounding box center [757, 460] width 52 height 16
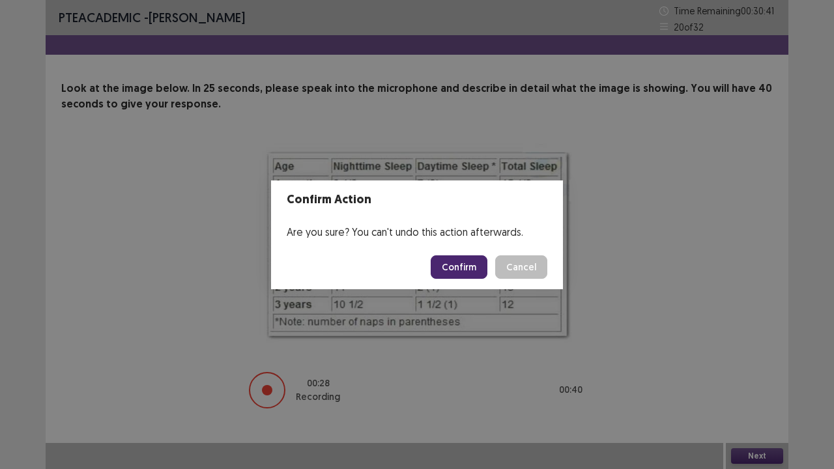
click at [452, 267] on button "Confirm" at bounding box center [459, 266] width 57 height 23
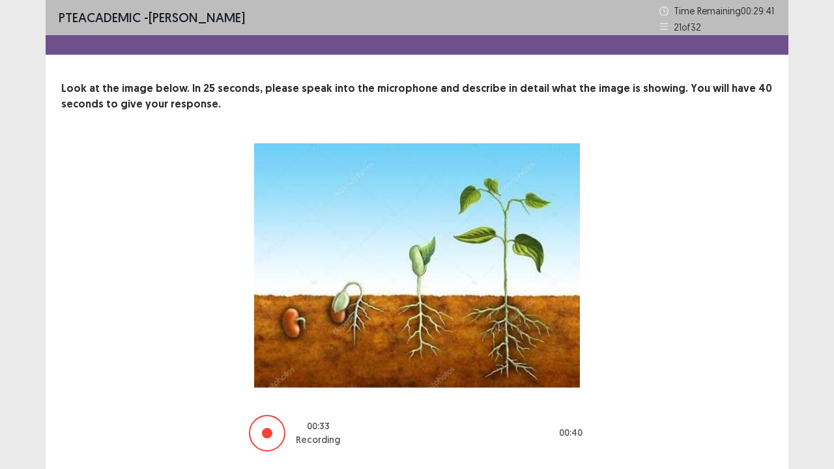
scroll to position [40, 0]
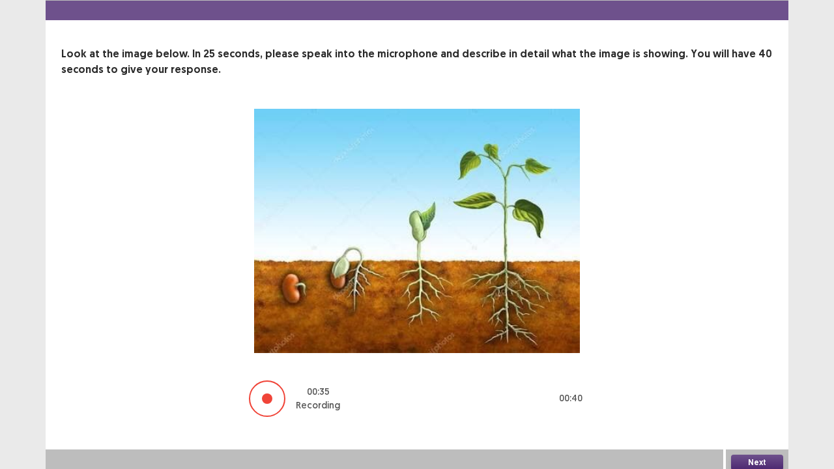
click at [755, 386] on button "Next" at bounding box center [757, 463] width 52 height 16
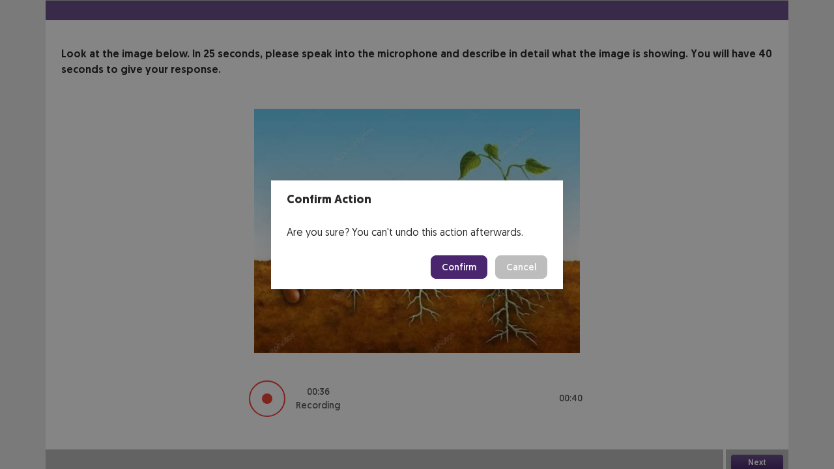
click at [454, 266] on button "Confirm" at bounding box center [459, 266] width 57 height 23
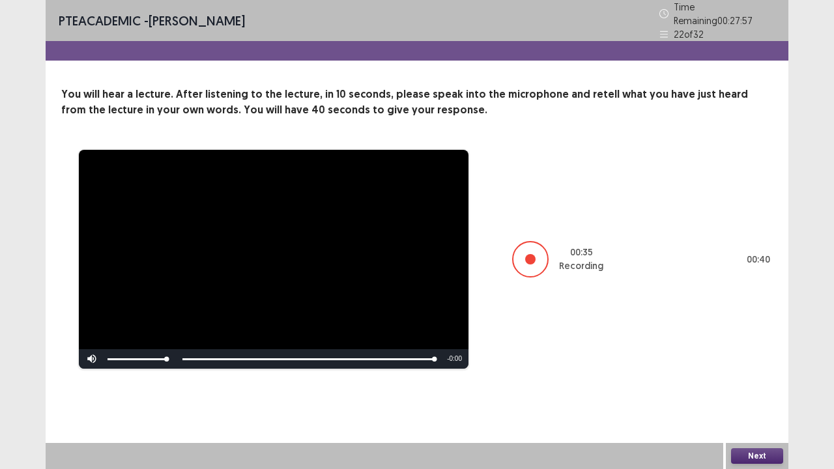
drag, startPoint x: 747, startPoint y: 446, endPoint x: 749, endPoint y: 453, distance: 7.6
click at [749, 386] on div "Next" at bounding box center [757, 456] width 63 height 26
click at [752, 386] on button "Next" at bounding box center [757, 456] width 52 height 16
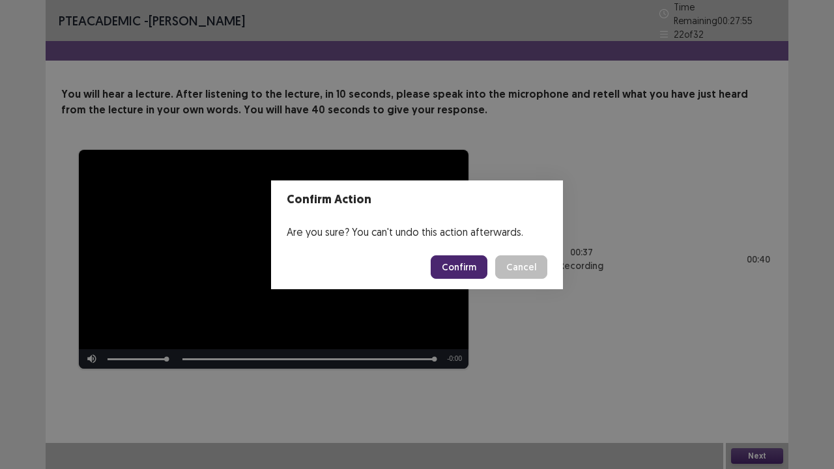
click at [469, 270] on button "Confirm" at bounding box center [459, 266] width 57 height 23
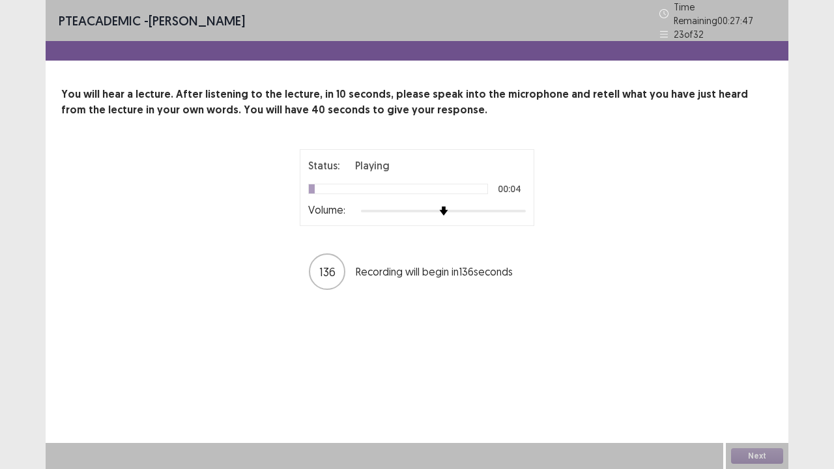
click at [524, 206] on div at bounding box center [443, 211] width 165 height 10
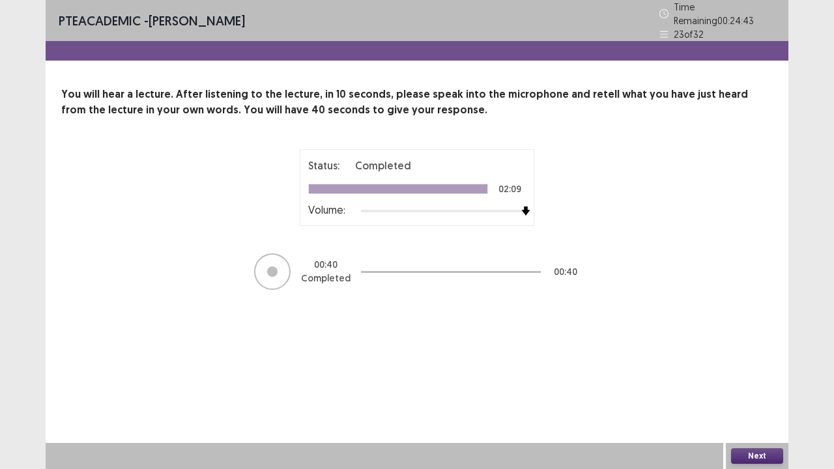
click at [771, 386] on button "Next" at bounding box center [757, 456] width 52 height 16
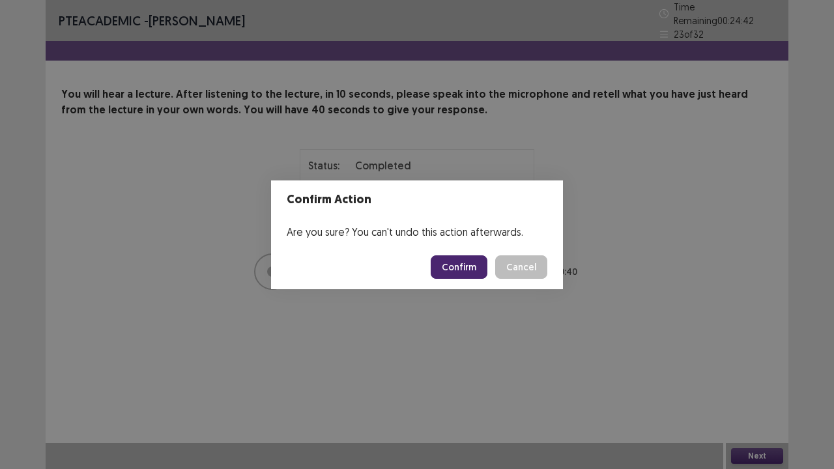
click at [459, 267] on button "Confirm" at bounding box center [459, 266] width 57 height 23
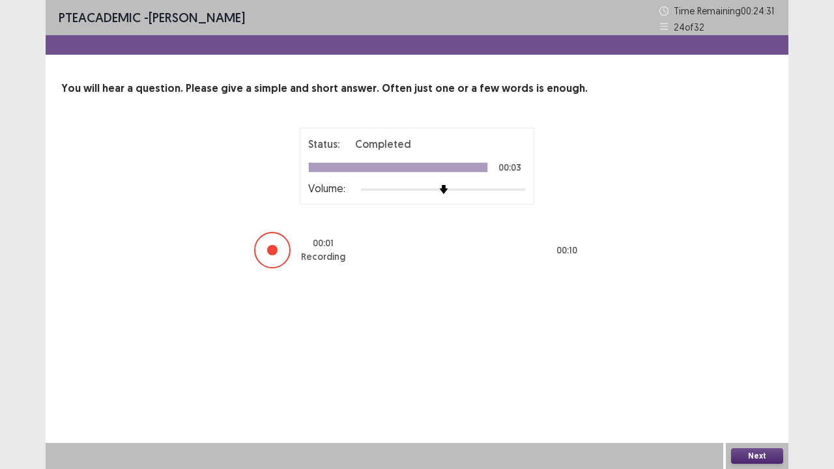
click at [764, 386] on button "Next" at bounding box center [757, 456] width 52 height 16
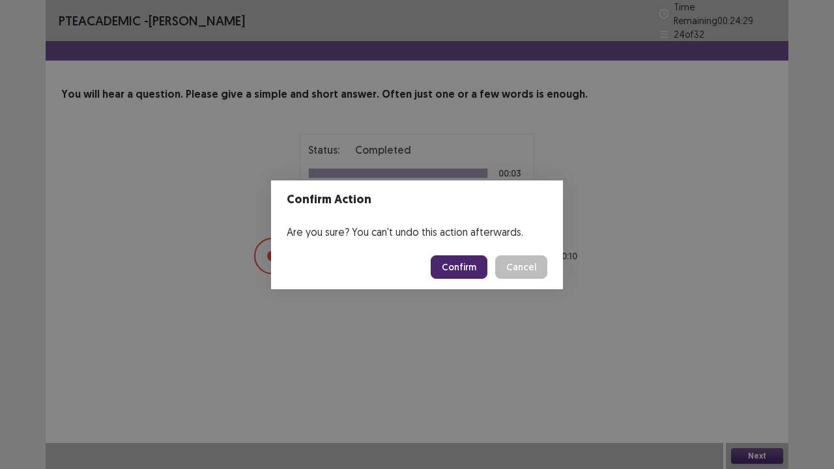
click at [465, 266] on button "Confirm" at bounding box center [459, 266] width 57 height 23
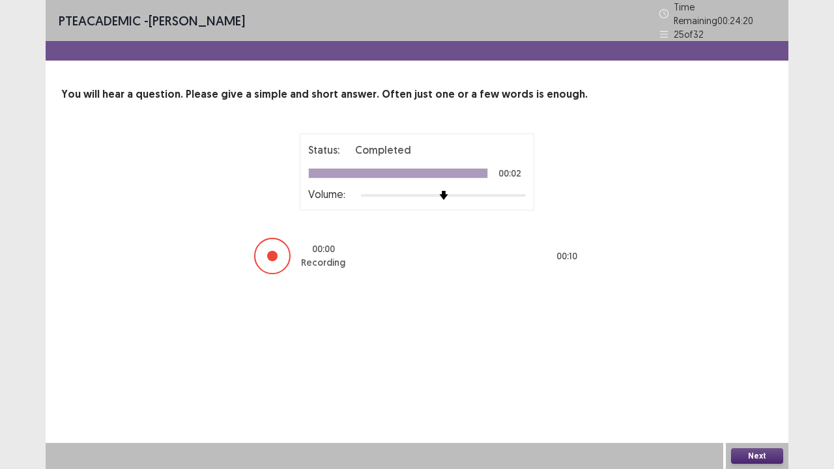
click at [756, 386] on button "Next" at bounding box center [757, 456] width 52 height 16
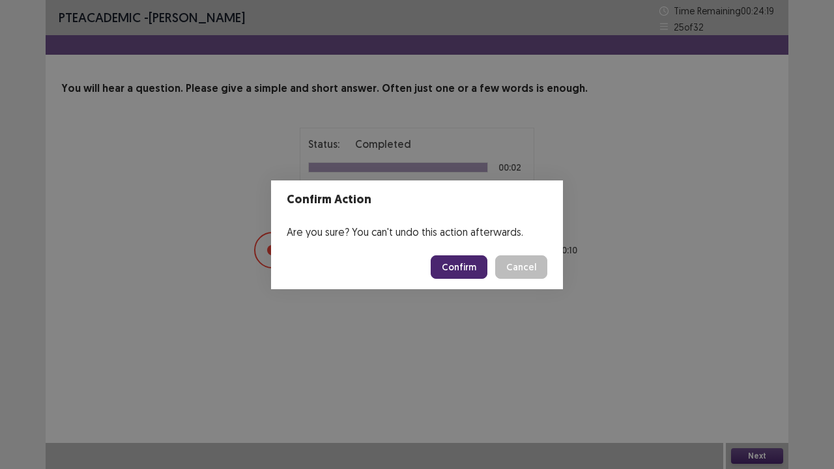
click at [465, 266] on button "Confirm" at bounding box center [459, 266] width 57 height 23
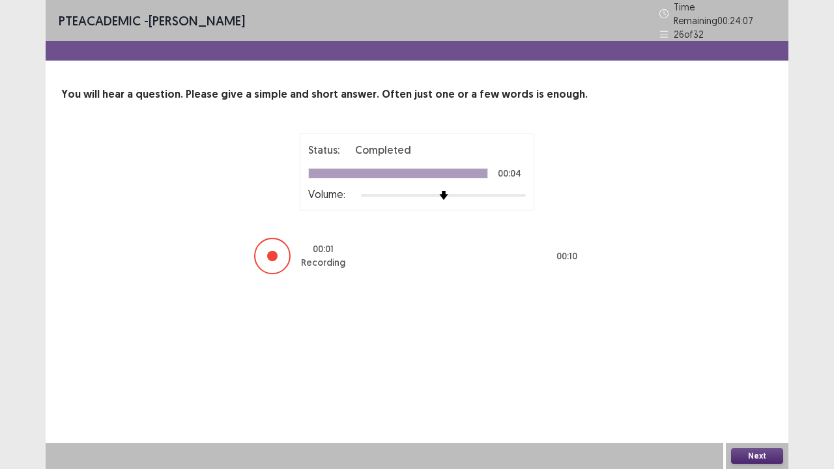
drag, startPoint x: 764, startPoint y: 454, endPoint x: 732, endPoint y: 416, distance: 49.9
click at [760, 386] on div "Next" at bounding box center [757, 456] width 63 height 26
click at [748, 386] on button "Next" at bounding box center [757, 456] width 52 height 16
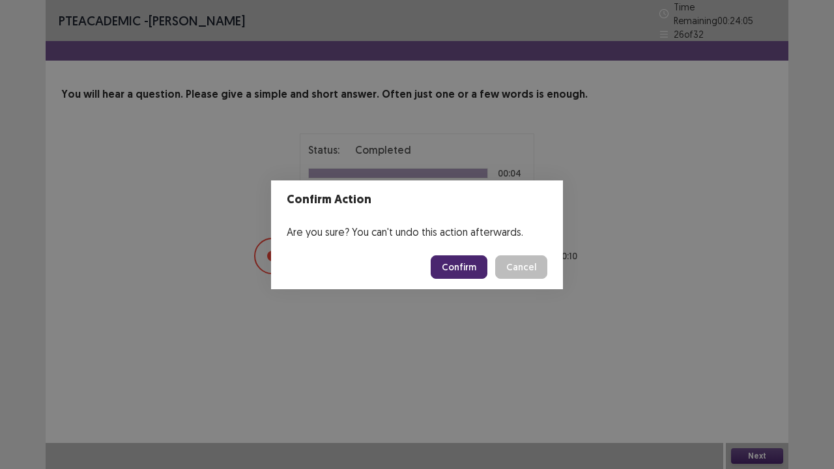
click at [451, 262] on button "Confirm" at bounding box center [459, 266] width 57 height 23
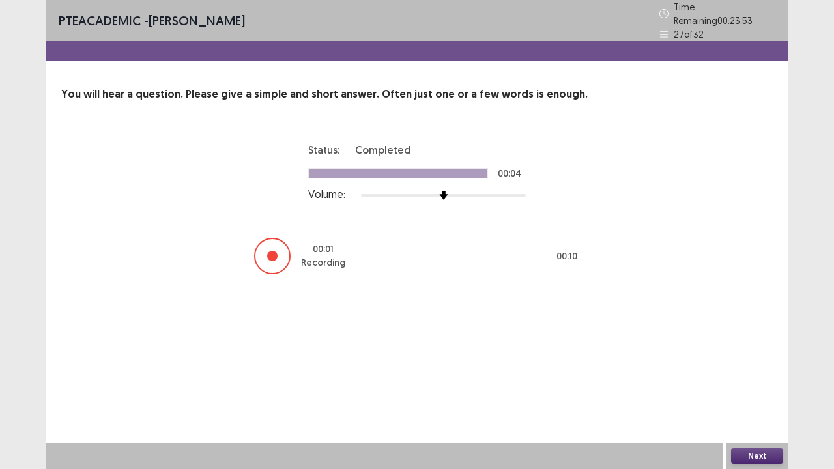
click at [751, 386] on button "Next" at bounding box center [757, 456] width 52 height 16
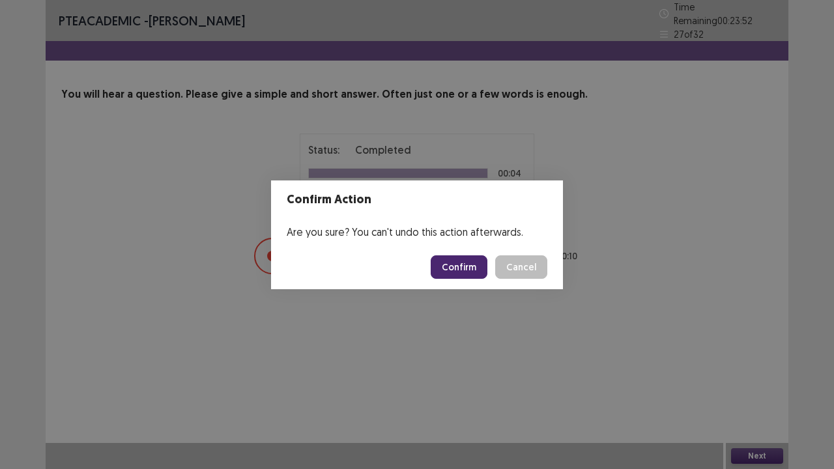
click at [456, 270] on button "Confirm" at bounding box center [459, 266] width 57 height 23
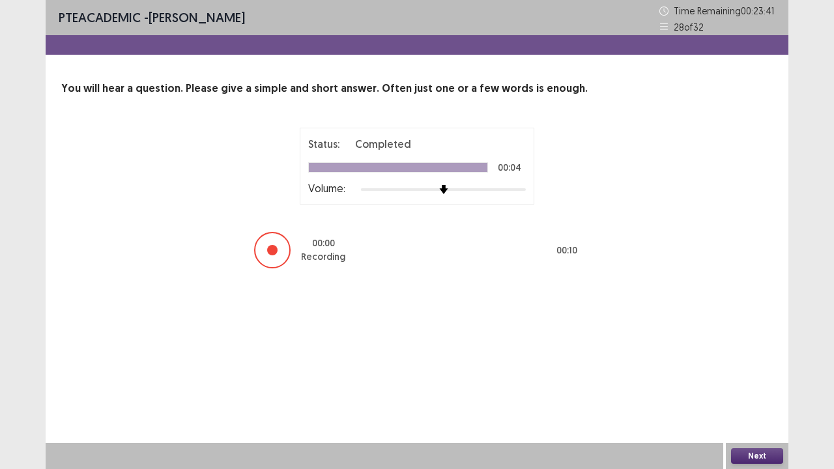
click at [758, 386] on button "Next" at bounding box center [757, 456] width 52 height 16
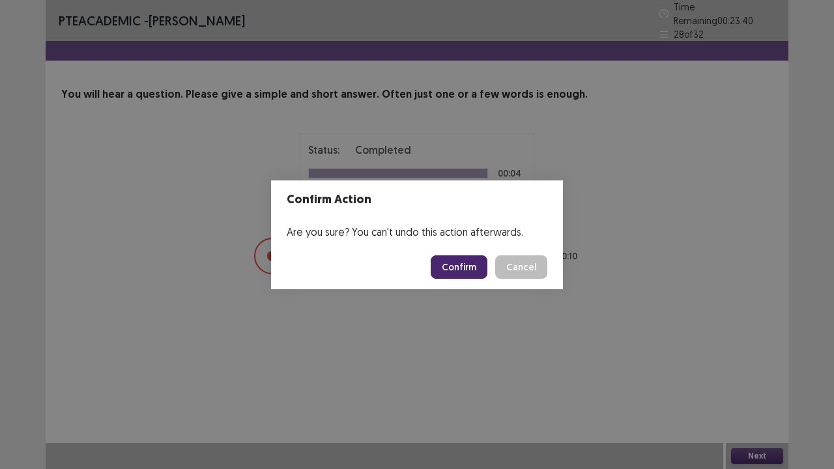
click at [483, 267] on button "Confirm" at bounding box center [459, 266] width 57 height 23
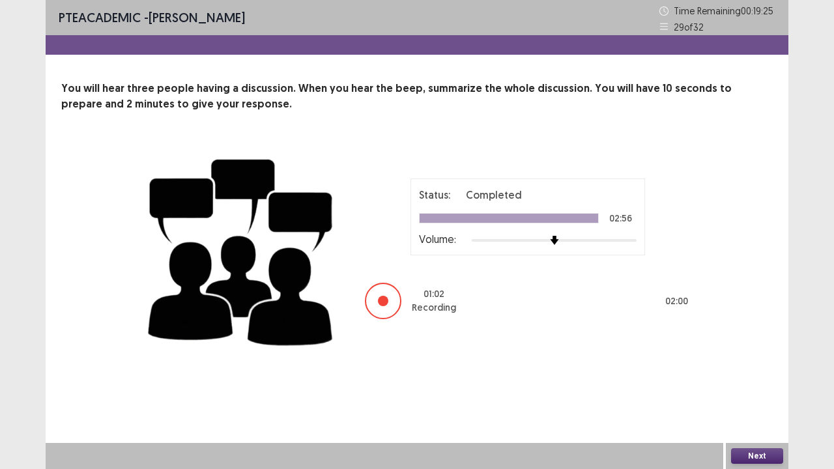
click at [757, 386] on button "Next" at bounding box center [757, 456] width 52 height 16
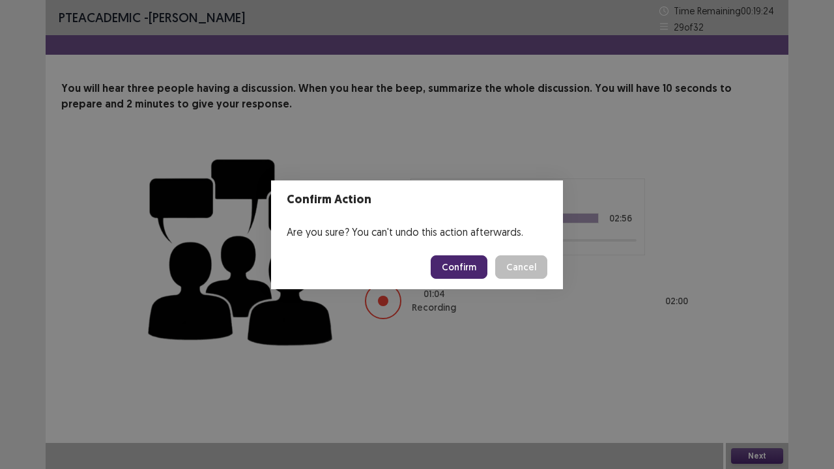
click at [459, 270] on button "Confirm" at bounding box center [459, 266] width 57 height 23
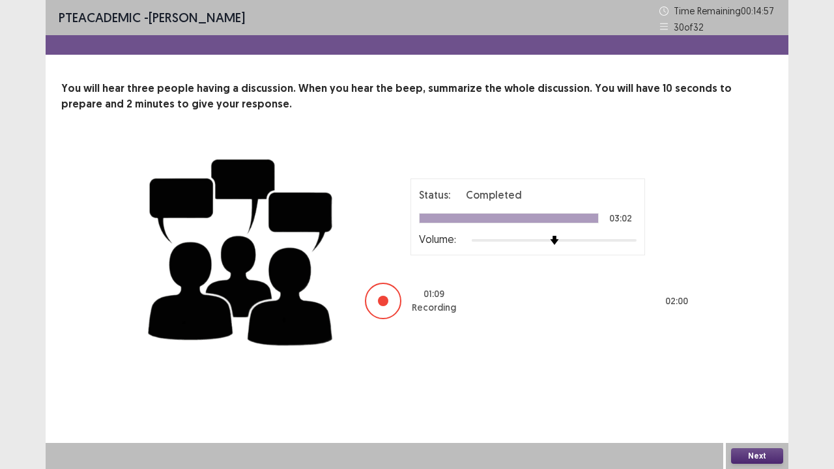
click at [764, 386] on button "Next" at bounding box center [757, 456] width 52 height 16
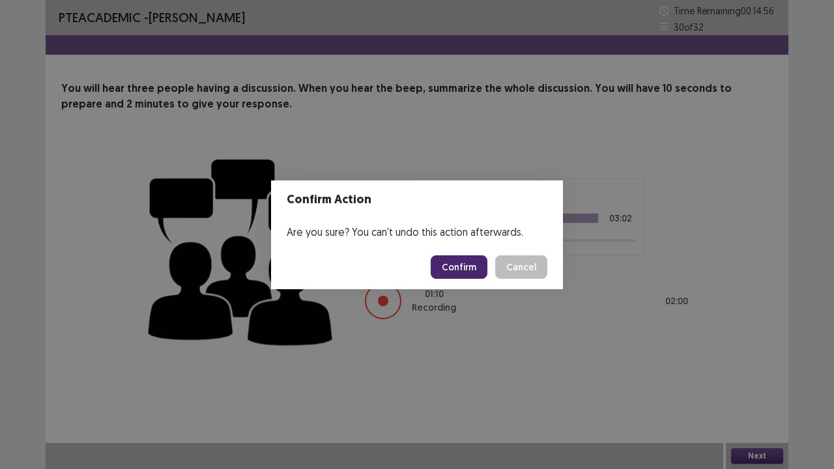
click at [463, 274] on button "Confirm" at bounding box center [459, 266] width 57 height 23
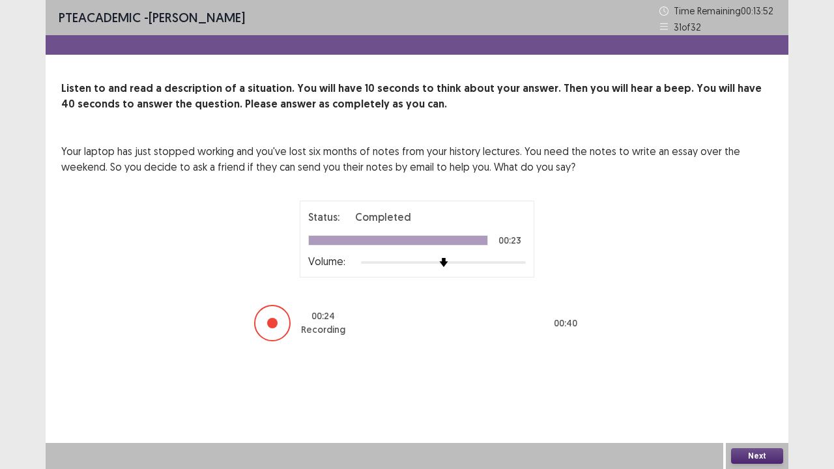
click at [765, 386] on button "Next" at bounding box center [757, 456] width 52 height 16
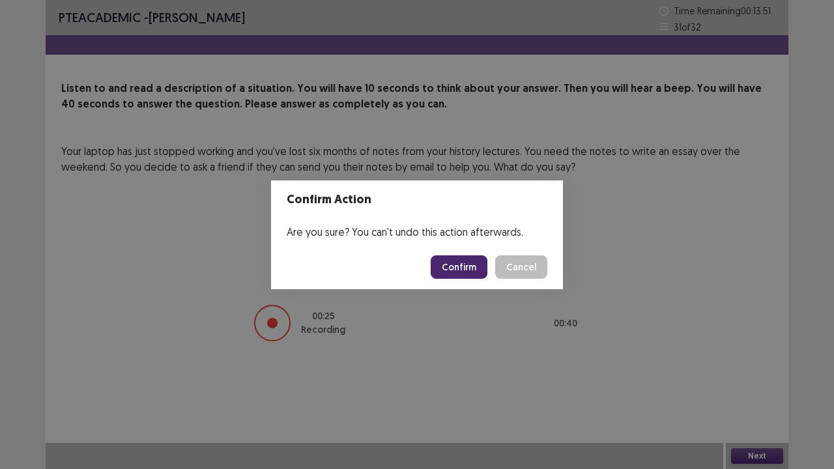
click at [466, 267] on button "Confirm" at bounding box center [459, 266] width 57 height 23
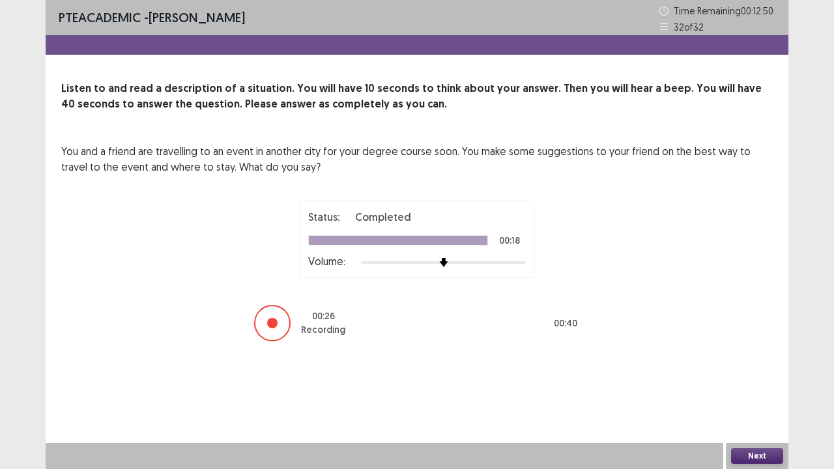
click at [756, 386] on button "Next" at bounding box center [757, 456] width 52 height 16
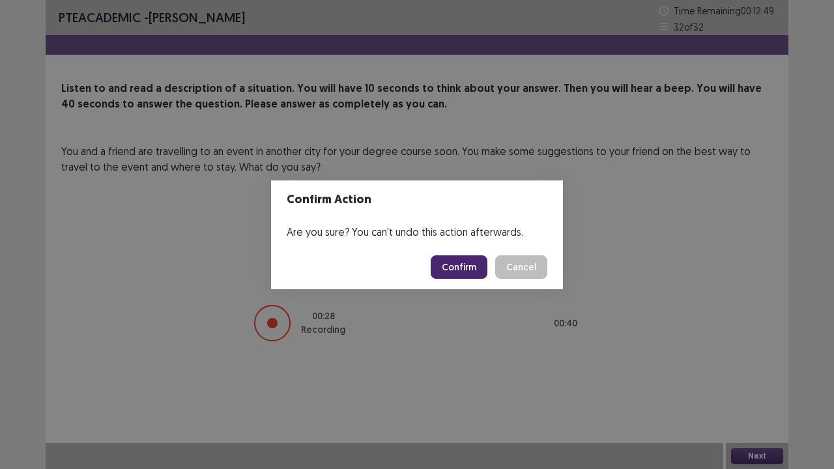
click at [453, 261] on button "Confirm" at bounding box center [459, 266] width 57 height 23
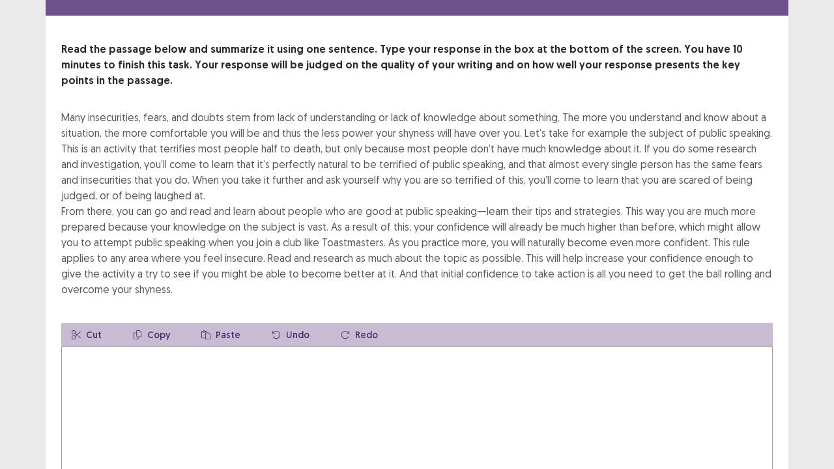
scroll to position [65, 0]
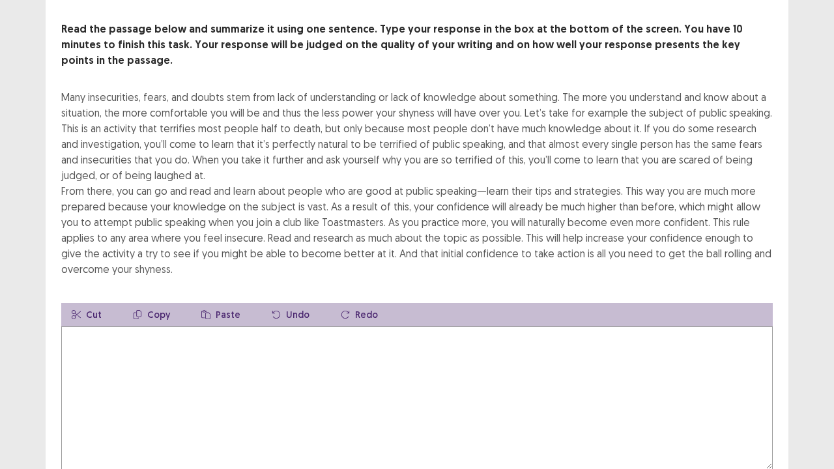
click at [311, 354] on textarea at bounding box center [417, 397] width 712 height 143
type textarea "*"
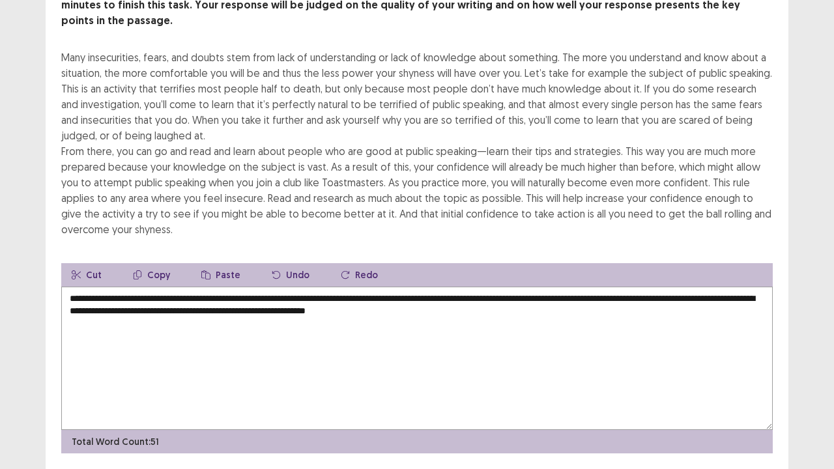
scroll to position [125, 0]
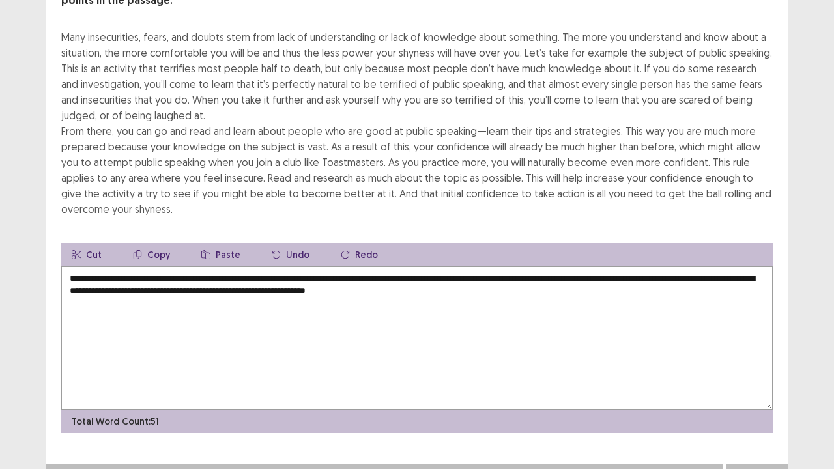
type textarea "**********"
click at [771, 386] on button "Next" at bounding box center [757, 478] width 52 height 16
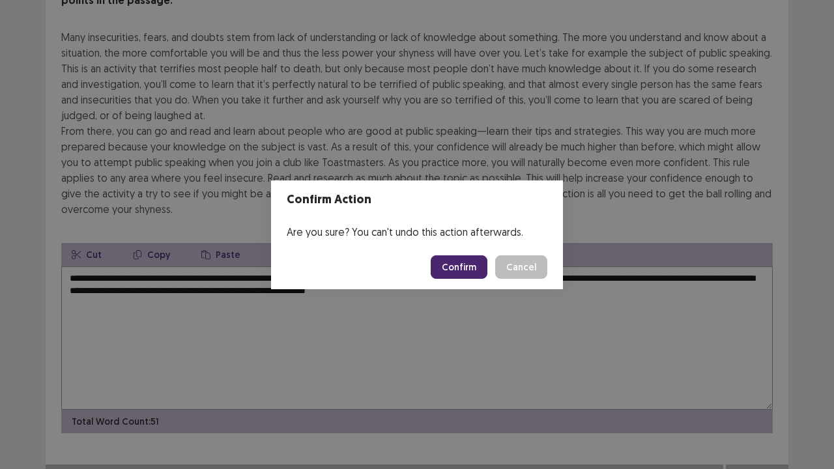
click at [457, 270] on button "Confirm" at bounding box center [459, 266] width 57 height 23
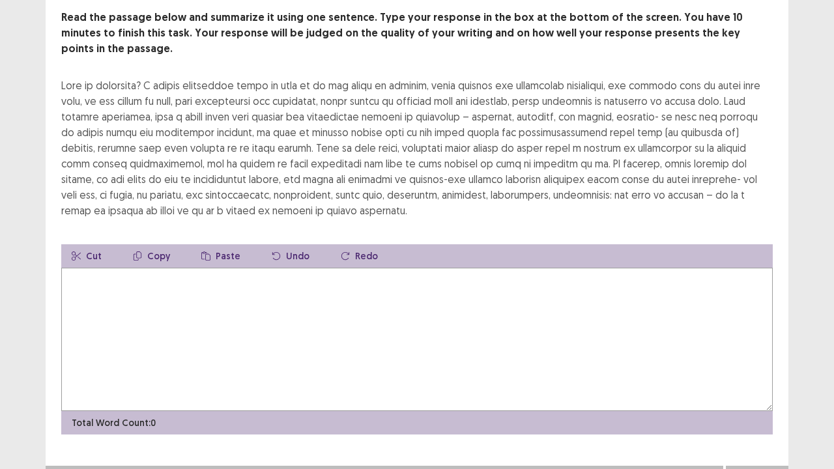
scroll to position [78, 0]
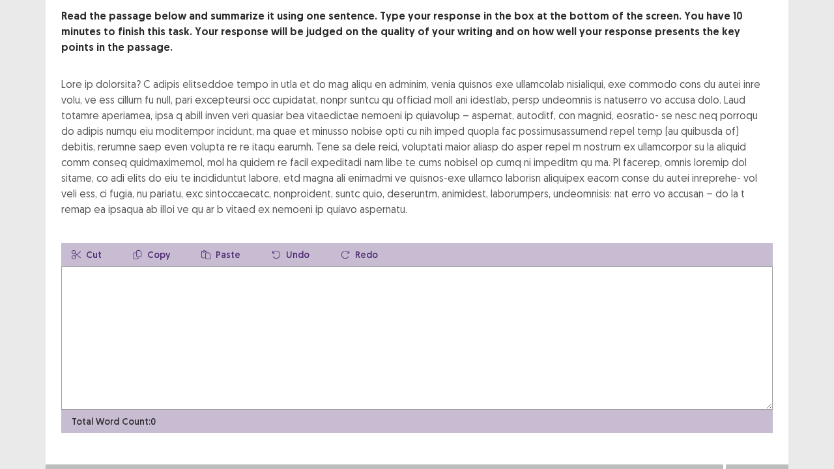
drag, startPoint x: 334, startPoint y: 278, endPoint x: 315, endPoint y: 233, distance: 48.2
click at [319, 243] on div "Cut Copy Paste Undo Redo Total Word Count: 0" at bounding box center [417, 338] width 712 height 190
type textarea "*"
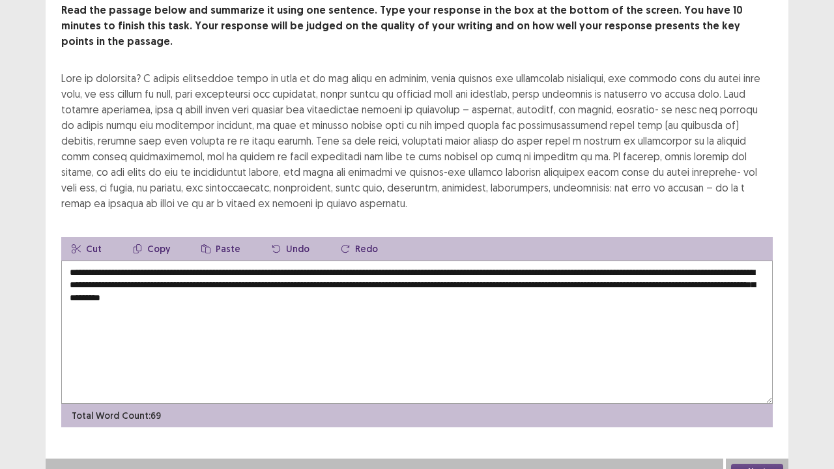
click at [771, 386] on button "Next" at bounding box center [757, 472] width 52 height 16
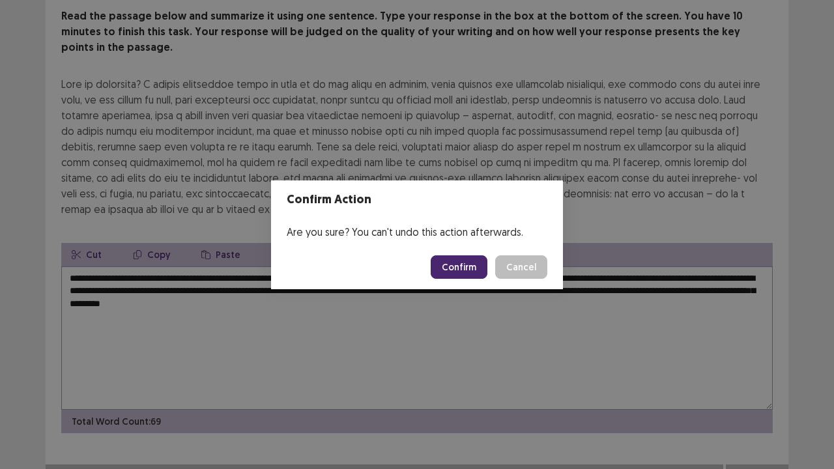
click at [517, 265] on button "Cancel" at bounding box center [521, 266] width 52 height 23
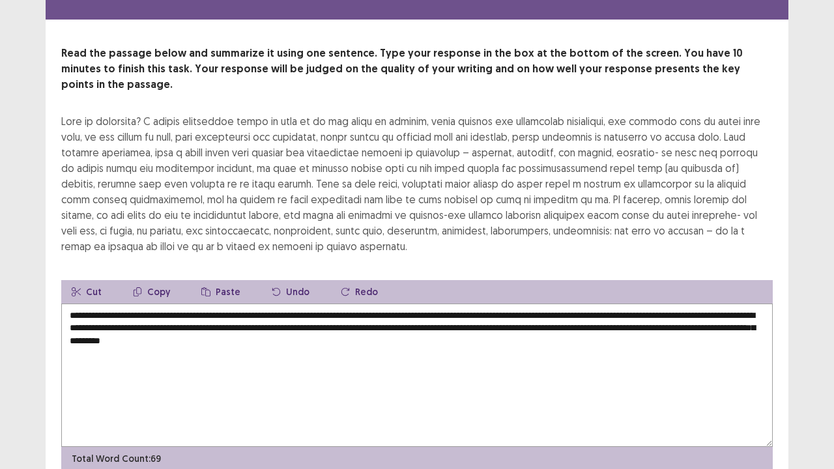
scroll to position [65, 0]
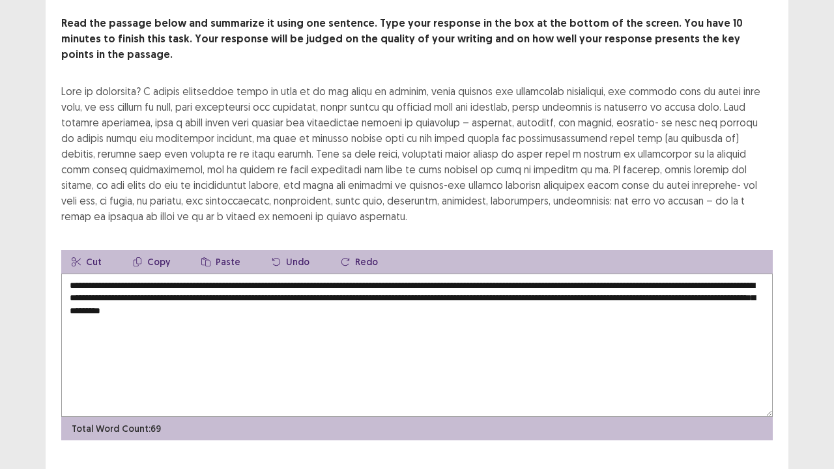
click at [439, 298] on textarea "**********" at bounding box center [417, 345] width 712 height 143
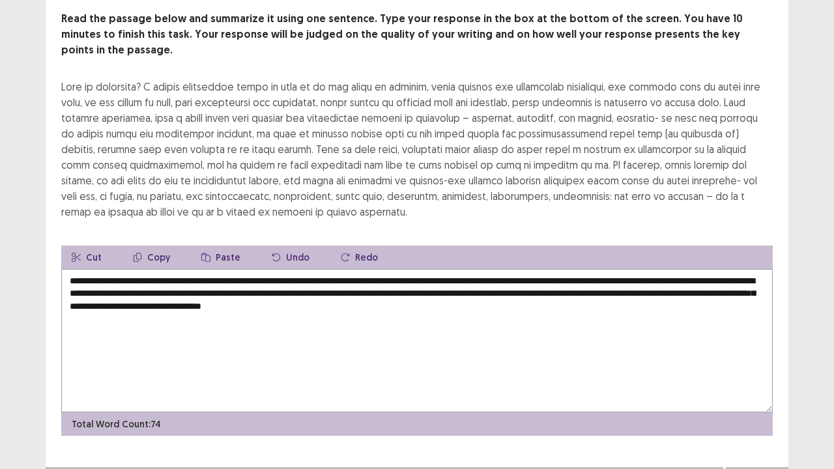
scroll to position [78, 0]
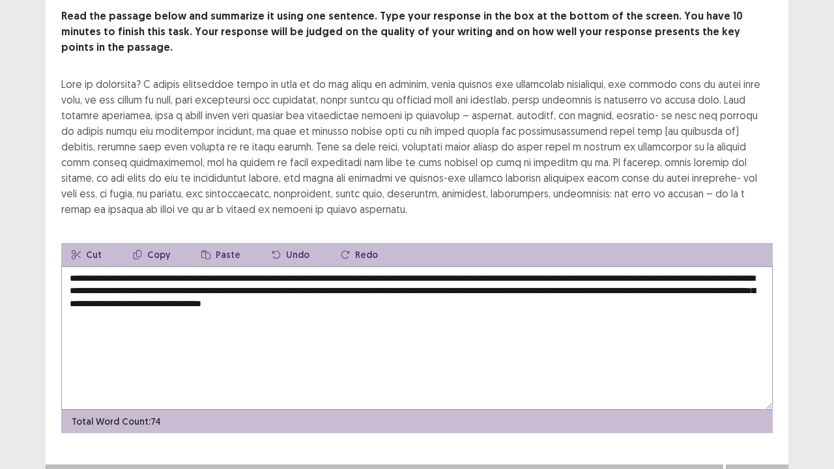
type textarea "**********"
click at [749, 386] on button "Next" at bounding box center [757, 478] width 52 height 16
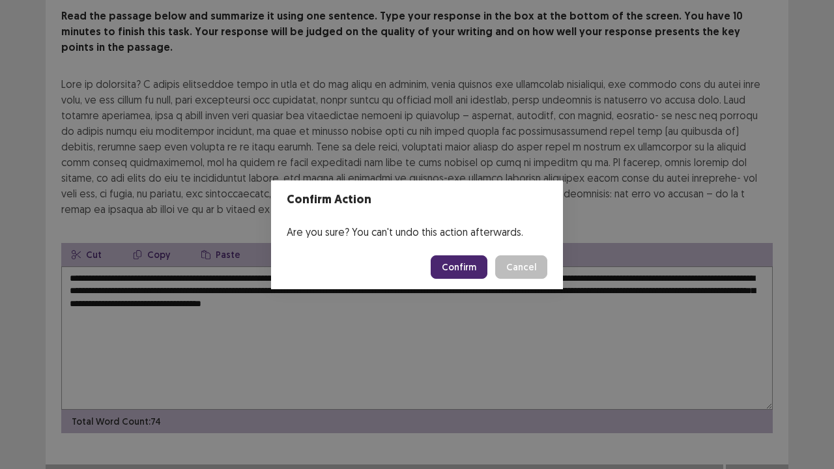
click at [465, 270] on button "Confirm" at bounding box center [459, 266] width 57 height 23
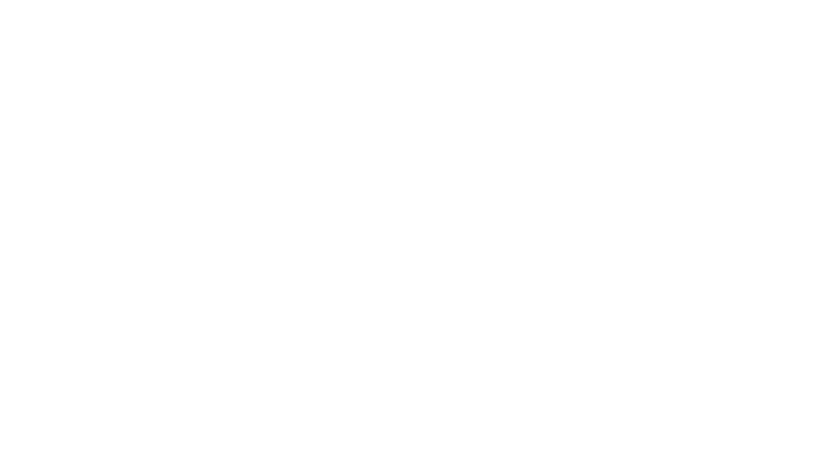
scroll to position [0, 0]
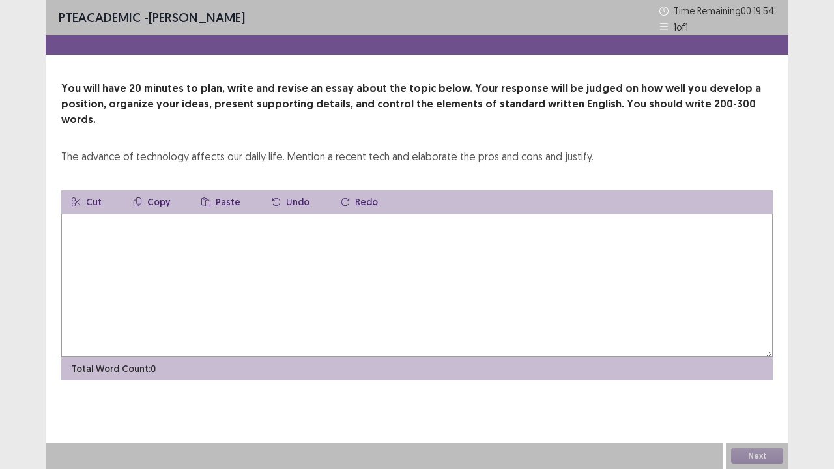
click at [150, 215] on textarea at bounding box center [417, 285] width 712 height 143
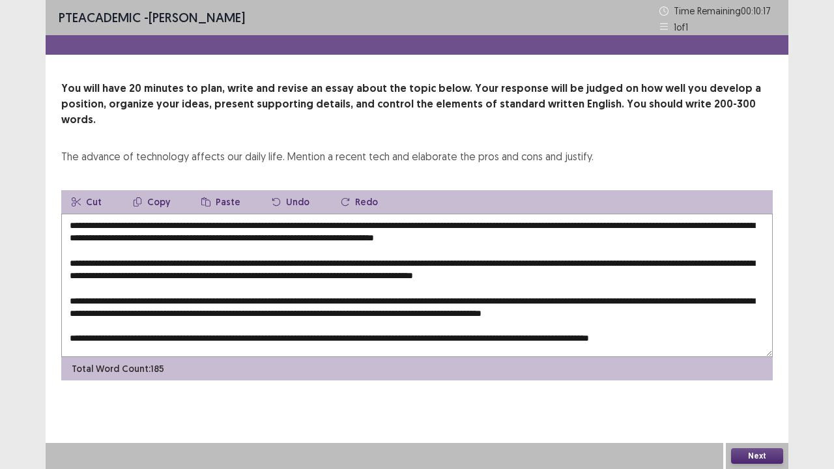
drag, startPoint x: 169, startPoint y: 209, endPoint x: 196, endPoint y: 215, distance: 28.1
click at [176, 214] on textarea at bounding box center [417, 285] width 712 height 143
click at [429, 223] on textarea at bounding box center [417, 285] width 712 height 143
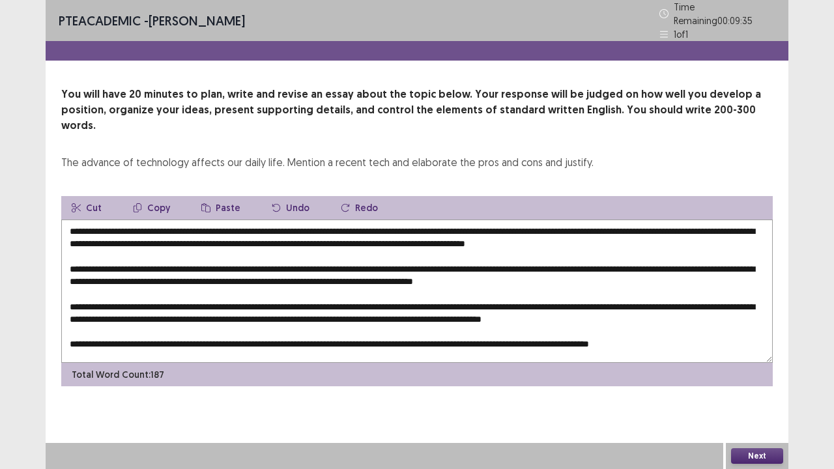
drag, startPoint x: 506, startPoint y: 222, endPoint x: 403, endPoint y: 224, distance: 102.3
click at [403, 224] on textarea at bounding box center [417, 291] width 712 height 143
click at [163, 196] on button "Copy" at bounding box center [151, 207] width 58 height 23
click at [589, 222] on textarea at bounding box center [417, 291] width 712 height 143
click at [209, 196] on button "Paste" at bounding box center [221, 207] width 60 height 23
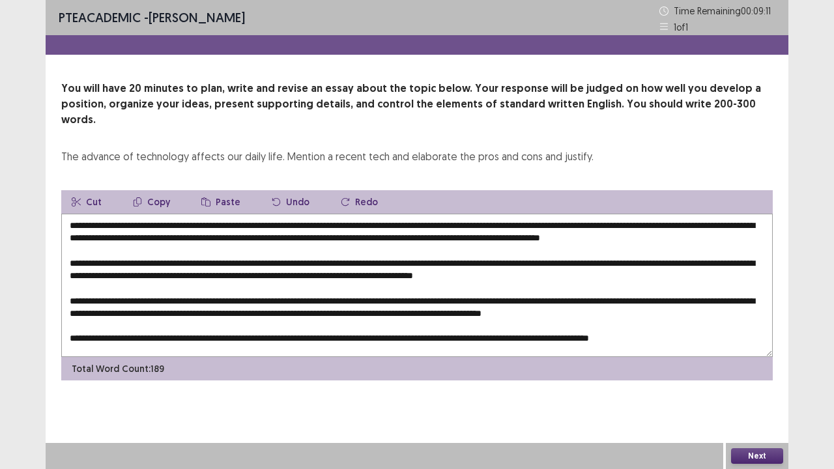
drag, startPoint x: 246, startPoint y: 261, endPoint x: 243, endPoint y: 270, distance: 8.9
click at [244, 262] on textarea at bounding box center [417, 285] width 712 height 143
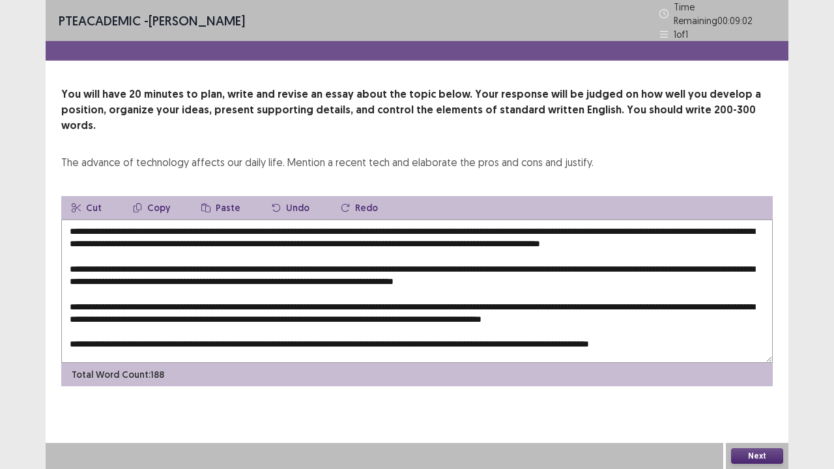
click at [220, 196] on button "Paste" at bounding box center [221, 207] width 60 height 23
drag, startPoint x: 342, startPoint y: 261, endPoint x: 287, endPoint y: 267, distance: 55.1
click at [266, 266] on textarea at bounding box center [417, 291] width 712 height 143
drag, startPoint x: 578, startPoint y: 258, endPoint x: 594, endPoint y: 272, distance: 21.7
click at [580, 261] on textarea at bounding box center [417, 291] width 712 height 143
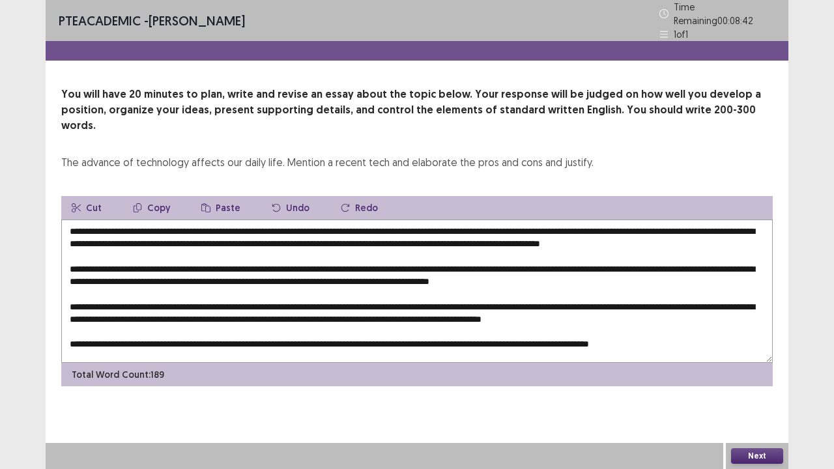
click at [581, 261] on textarea at bounding box center [417, 291] width 712 height 143
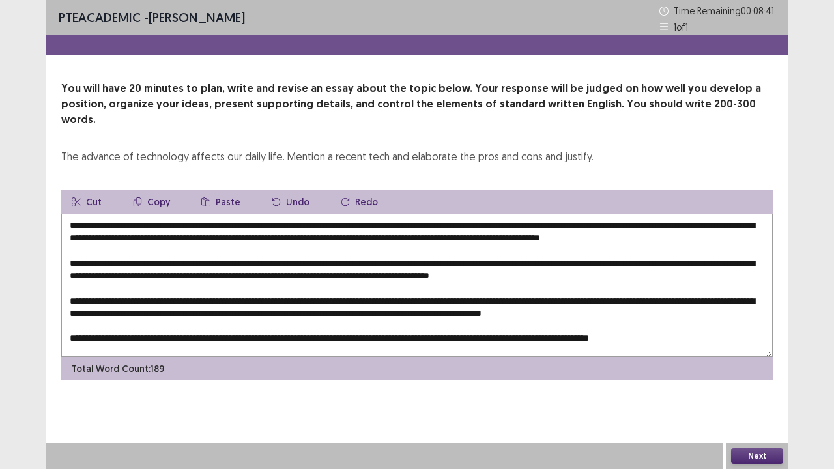
click at [578, 260] on textarea at bounding box center [417, 285] width 712 height 143
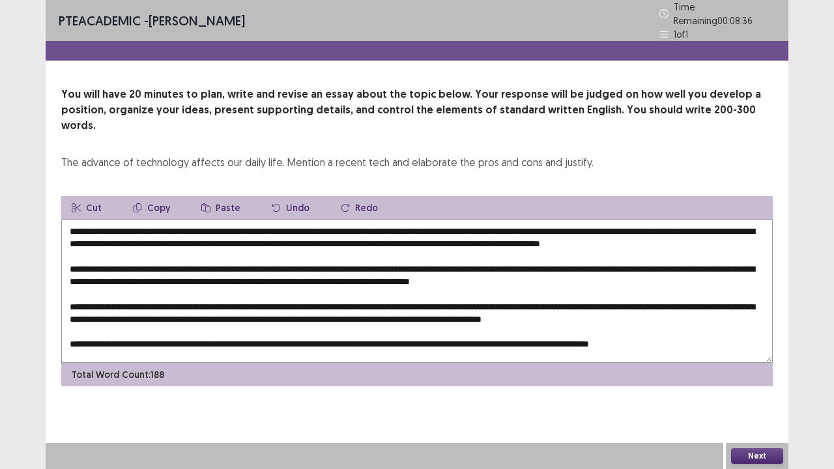
click at [221, 196] on button "Paste" at bounding box center [221, 207] width 60 height 23
click at [208, 272] on textarea at bounding box center [417, 291] width 712 height 143
click at [631, 272] on textarea at bounding box center [417, 291] width 712 height 143
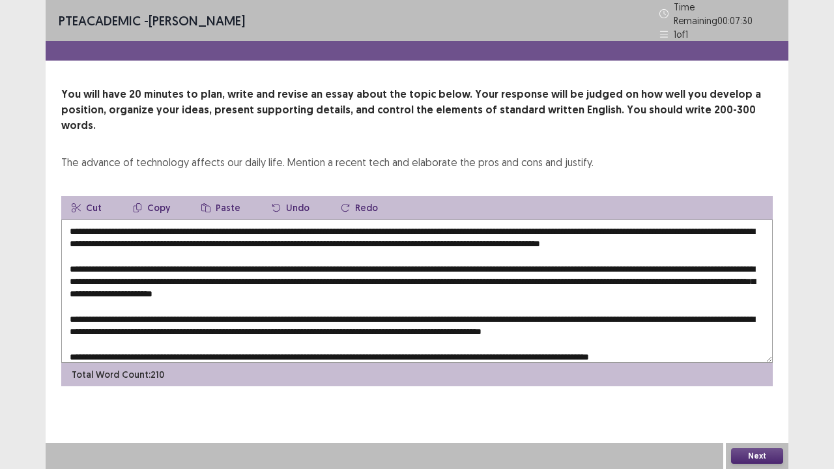
click at [357, 285] on textarea at bounding box center [417, 291] width 712 height 143
drag, startPoint x: 220, startPoint y: 183, endPoint x: 229, endPoint y: 195, distance: 15.4
click at [221, 196] on button "Paste" at bounding box center [221, 207] width 60 height 23
click at [329, 285] on textarea at bounding box center [417, 291] width 712 height 143
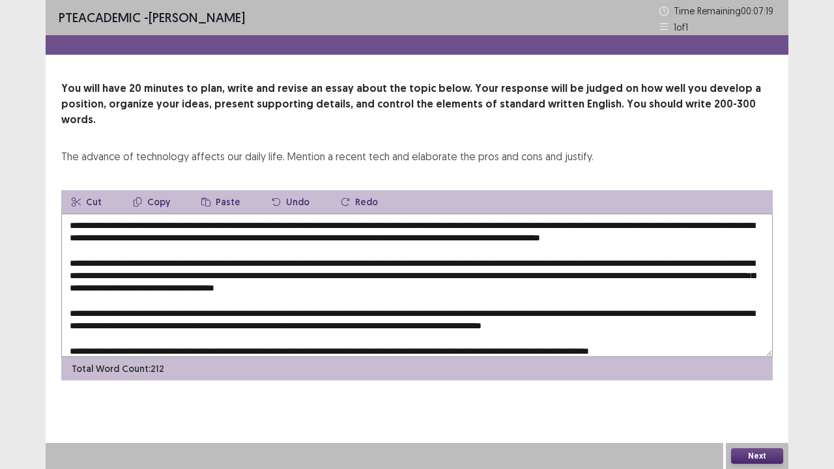
click at [434, 284] on textarea at bounding box center [417, 285] width 712 height 143
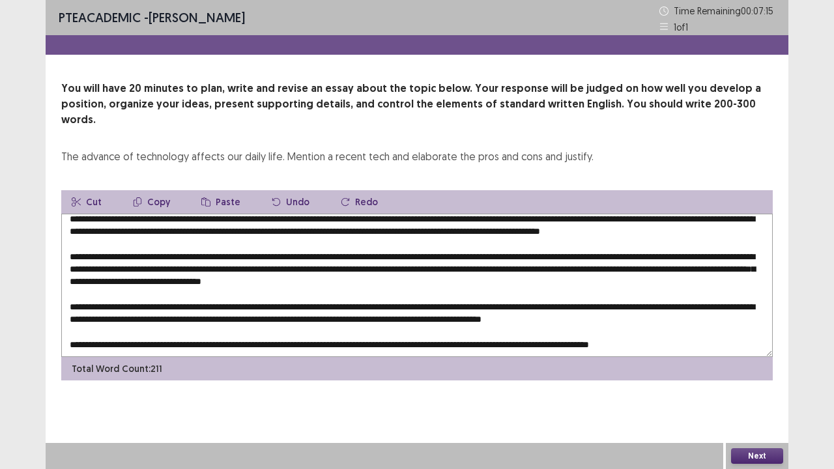
scroll to position [18, 0]
click at [287, 287] on textarea at bounding box center [417, 285] width 712 height 143
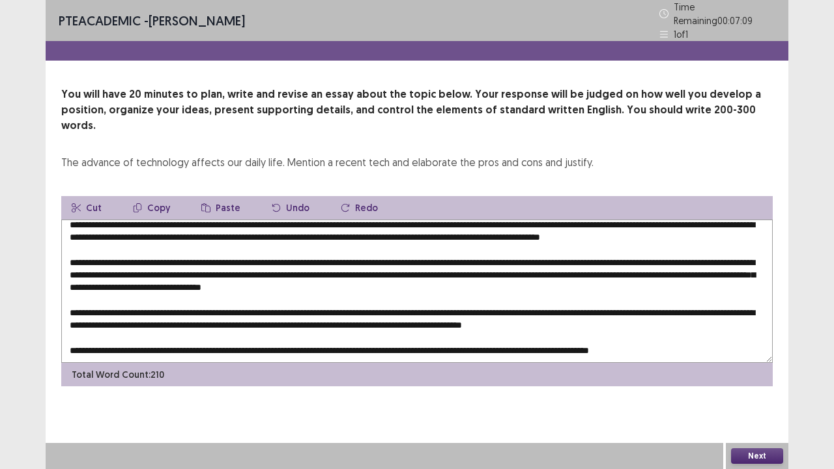
drag, startPoint x: 209, startPoint y: 179, endPoint x: 249, endPoint y: 245, distance: 77.2
click at [211, 196] on button "Paste" at bounding box center [221, 207] width 60 height 23
drag, startPoint x: 258, startPoint y: 290, endPoint x: 268, endPoint y: 293, distance: 10.7
click at [261, 290] on textarea at bounding box center [417, 291] width 712 height 143
click at [261, 292] on textarea at bounding box center [417, 291] width 712 height 143
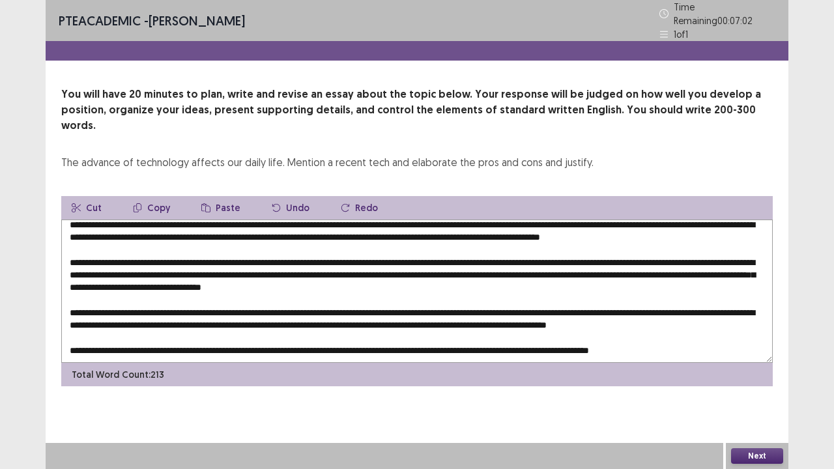
click at [366, 289] on textarea at bounding box center [417, 291] width 712 height 143
click at [142, 303] on textarea at bounding box center [417, 291] width 712 height 143
drag, startPoint x: 225, startPoint y: 184, endPoint x: 194, endPoint y: 215, distance: 44.2
click at [225, 196] on button "Paste" at bounding box center [221, 207] width 60 height 23
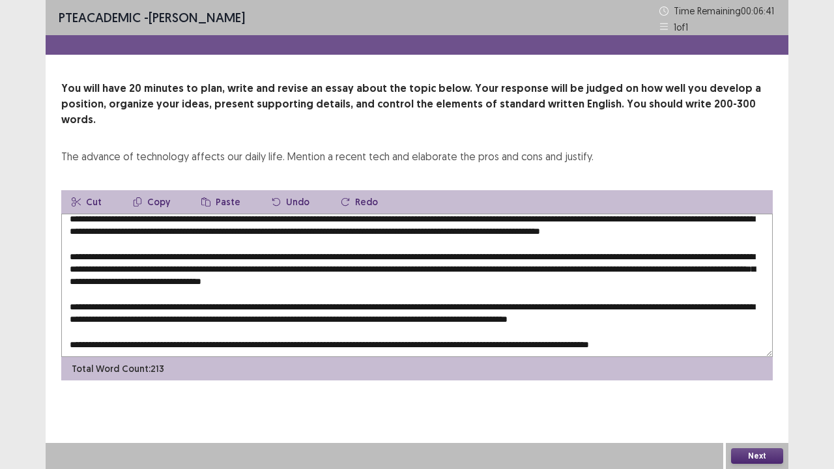
click at [117, 302] on textarea at bounding box center [417, 285] width 712 height 143
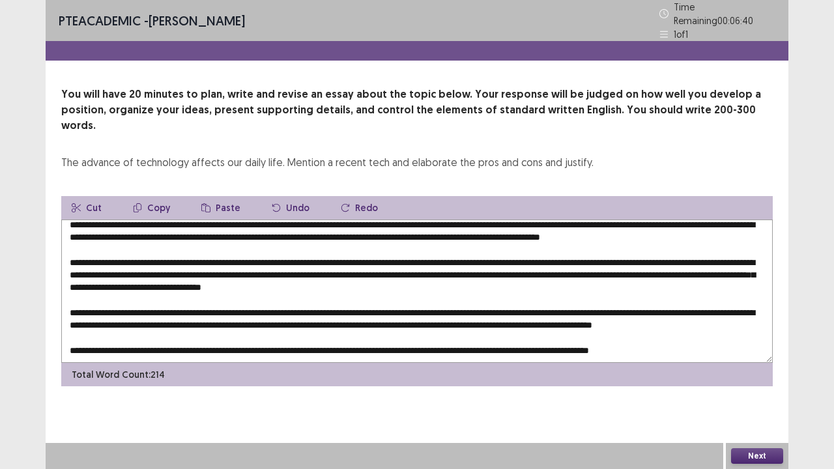
click at [221, 303] on textarea at bounding box center [417, 291] width 712 height 143
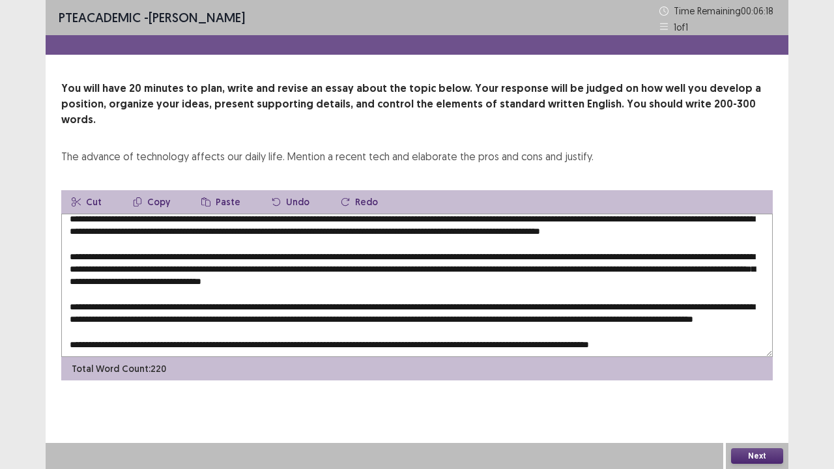
click at [345, 305] on textarea at bounding box center [417, 285] width 712 height 143
click at [107, 304] on textarea at bounding box center [417, 285] width 712 height 143
click at [106, 304] on textarea at bounding box center [417, 285] width 712 height 143
click at [104, 302] on textarea at bounding box center [417, 285] width 712 height 143
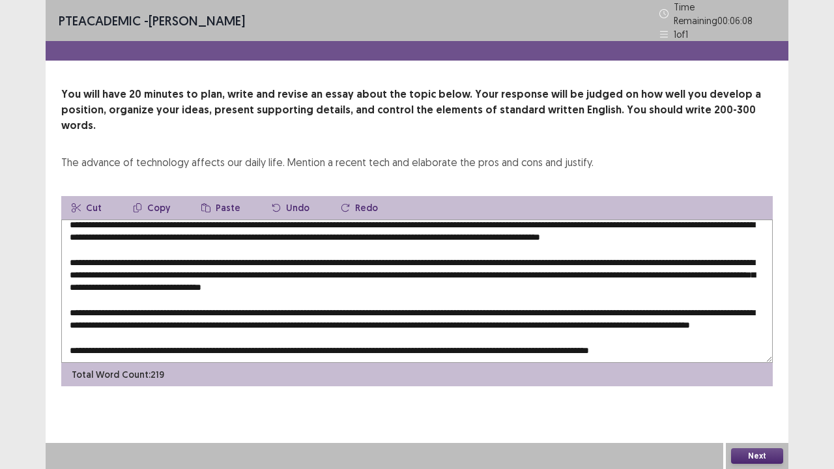
click at [106, 304] on textarea at bounding box center [417, 291] width 712 height 143
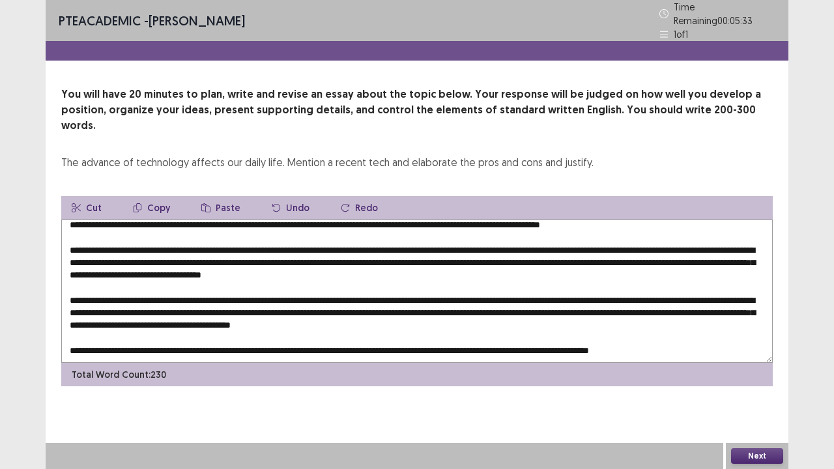
click at [519, 306] on textarea at bounding box center [417, 291] width 712 height 143
click at [220, 196] on button "Paste" at bounding box center [221, 207] width 60 height 23
drag, startPoint x: 493, startPoint y: 306, endPoint x: 510, endPoint y: 310, distance: 16.8
click at [495, 306] on textarea at bounding box center [417, 291] width 712 height 143
click at [495, 304] on textarea at bounding box center [417, 291] width 712 height 143
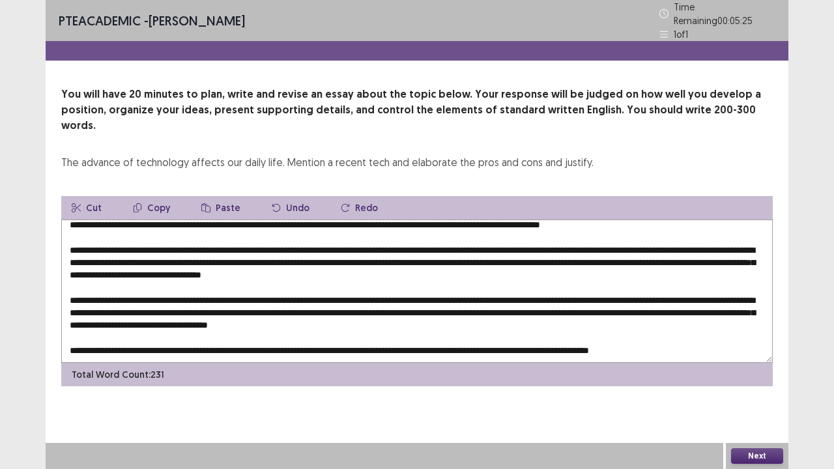
click at [495, 308] on textarea at bounding box center [417, 291] width 712 height 143
drag, startPoint x: 596, startPoint y: 304, endPoint x: 605, endPoint y: 306, distance: 9.3
click at [605, 305] on textarea at bounding box center [417, 291] width 712 height 143
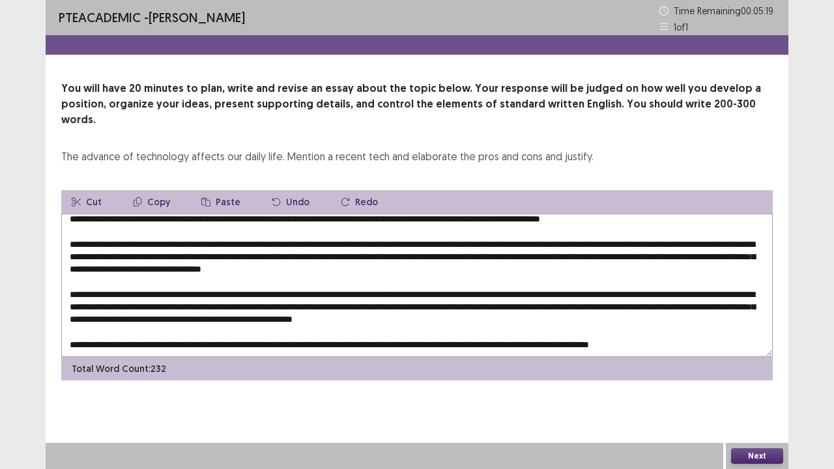
click at [598, 305] on textarea at bounding box center [417, 285] width 712 height 143
click at [416, 256] on textarea at bounding box center [417, 285] width 712 height 143
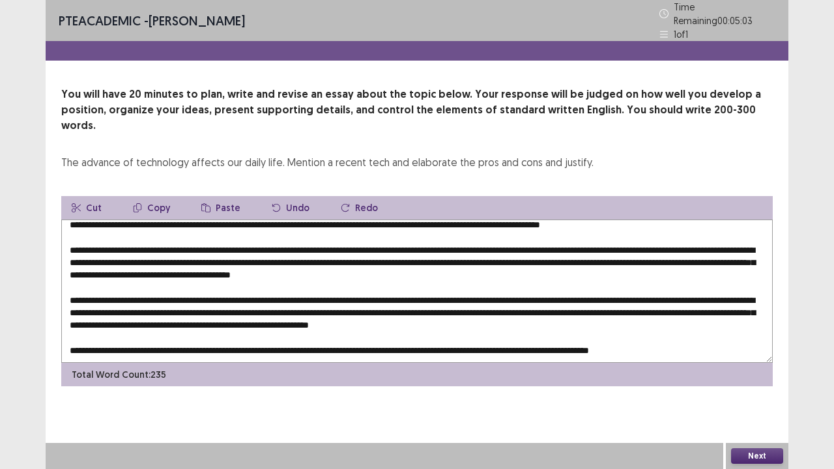
click at [397, 328] on textarea at bounding box center [417, 291] width 712 height 143
click at [225, 196] on button "Paste" at bounding box center [221, 207] width 60 height 23
click at [371, 329] on textarea at bounding box center [417, 291] width 712 height 143
drag, startPoint x: 478, startPoint y: 330, endPoint x: 463, endPoint y: 331, distance: 15.0
click at [463, 331] on textarea at bounding box center [417, 291] width 712 height 143
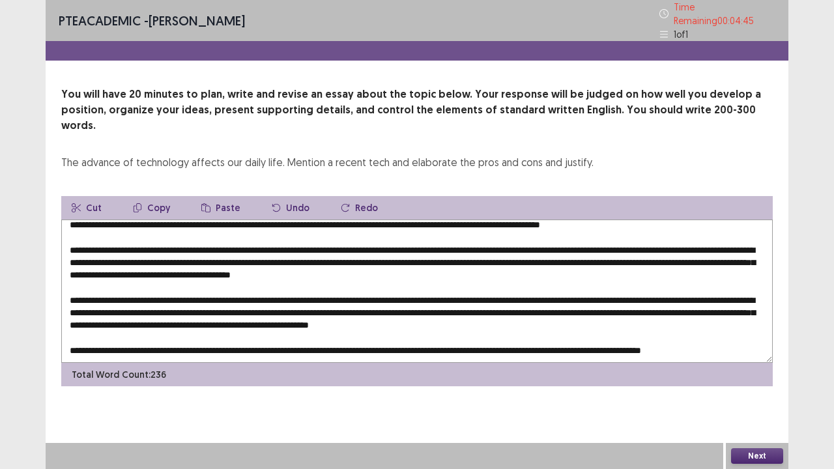
drag, startPoint x: 461, startPoint y: 328, endPoint x: 421, endPoint y: 330, distance: 40.4
click at [421, 330] on textarea at bounding box center [417, 291] width 712 height 143
click at [426, 329] on textarea at bounding box center [417, 291] width 712 height 143
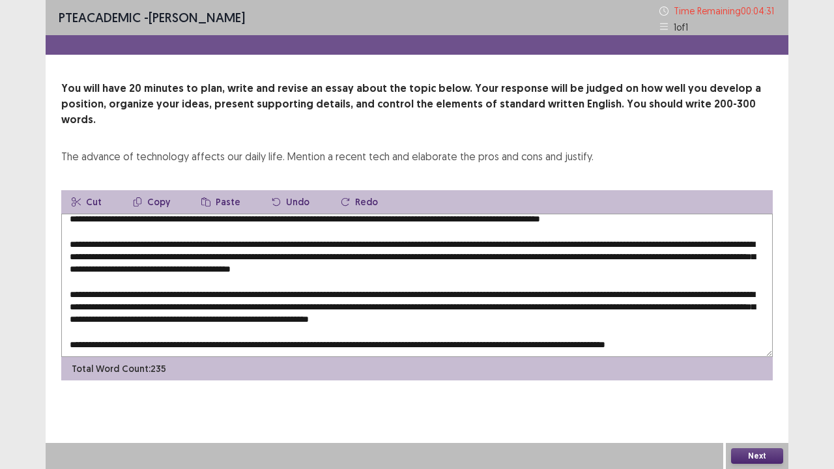
click at [612, 330] on textarea at bounding box center [417, 285] width 712 height 143
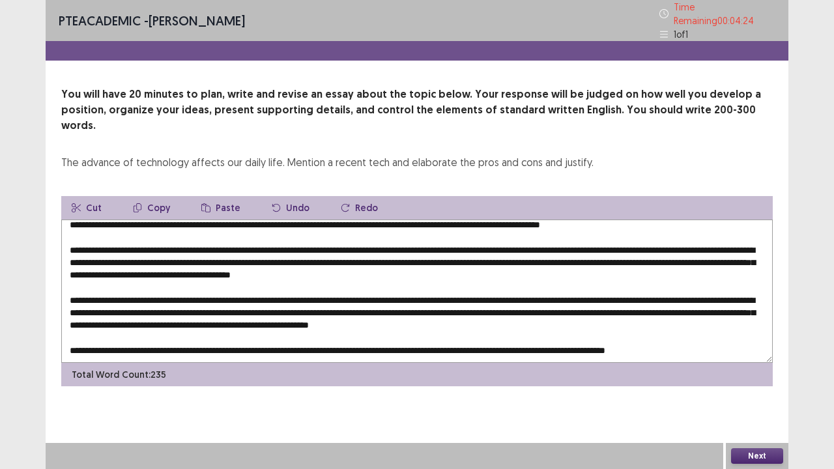
drag, startPoint x: 612, startPoint y: 331, endPoint x: 553, endPoint y: 331, distance: 59.9
click at [553, 331] on textarea at bounding box center [417, 291] width 712 height 143
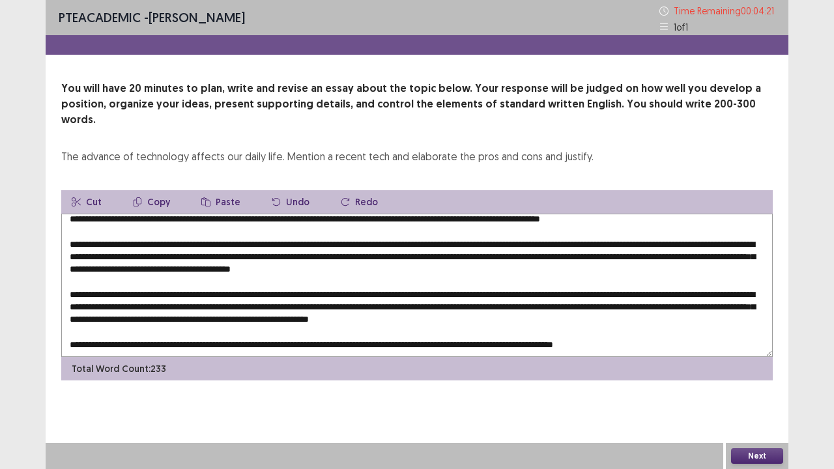
click at [223, 190] on button "Paste" at bounding box center [221, 201] width 60 height 23
type textarea "**********"
click at [759, 386] on button "Next" at bounding box center [757, 456] width 52 height 16
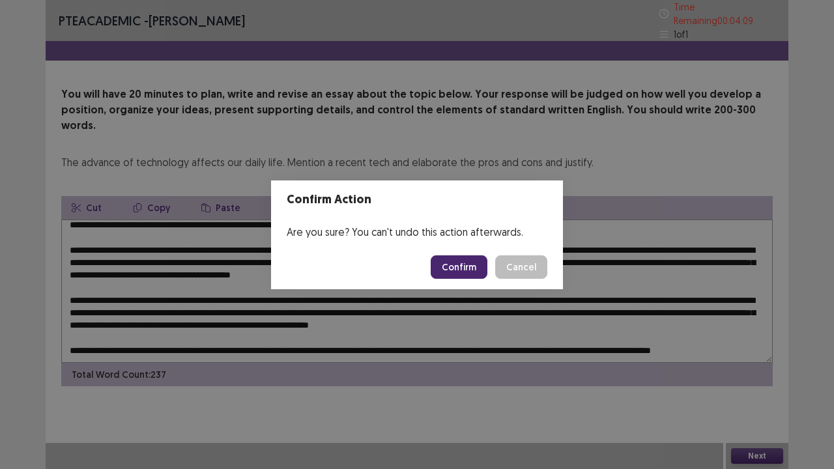
click at [474, 261] on button "Confirm" at bounding box center [459, 266] width 57 height 23
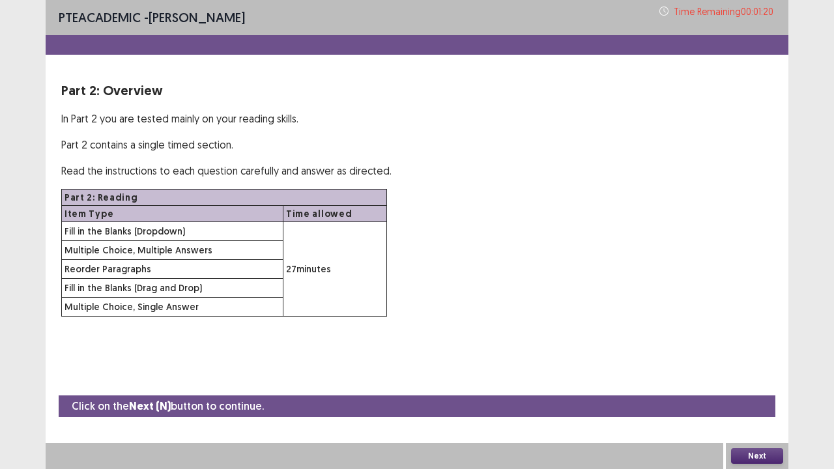
click at [760, 386] on button "Next" at bounding box center [757, 456] width 52 height 16
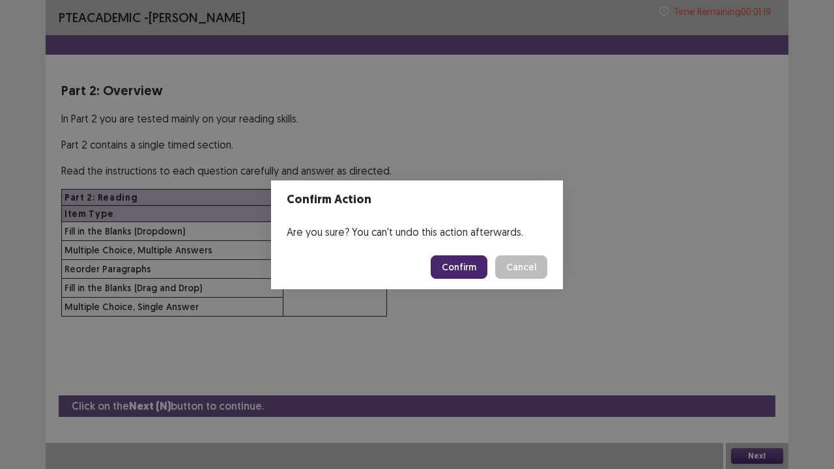
drag, startPoint x: 460, startPoint y: 263, endPoint x: 409, endPoint y: 255, distance: 51.4
click at [461, 264] on button "Confirm" at bounding box center [459, 266] width 57 height 23
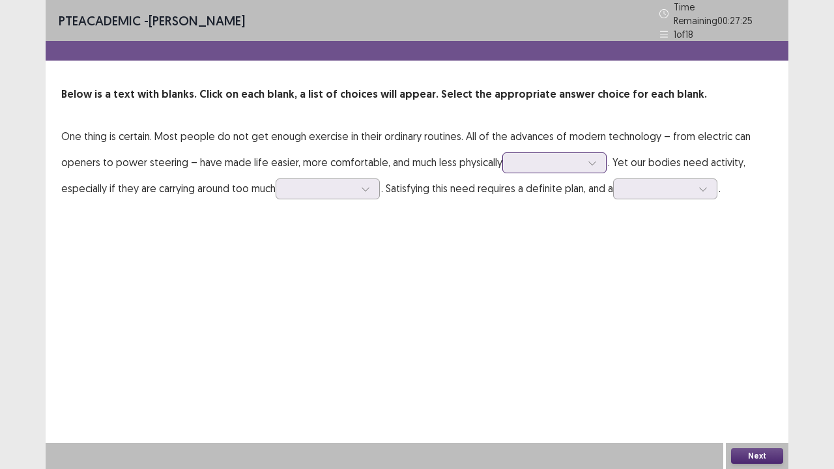
click at [555, 156] on div at bounding box center [547, 162] width 68 height 12
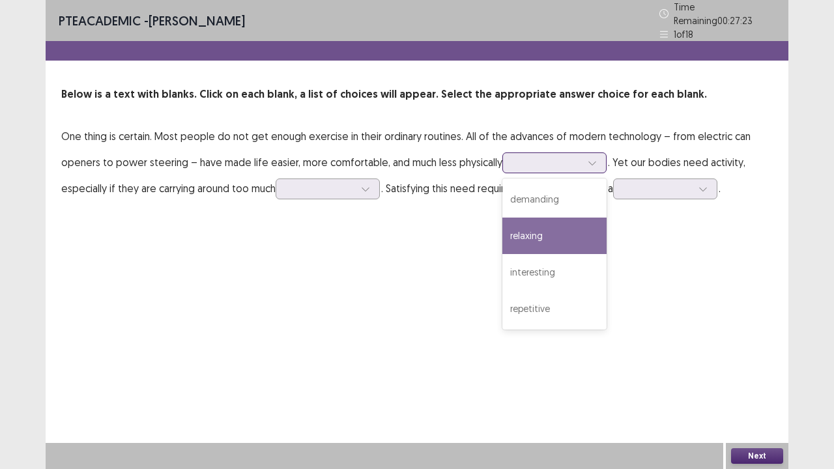
click at [549, 223] on div "relaxing" at bounding box center [554, 236] width 104 height 36
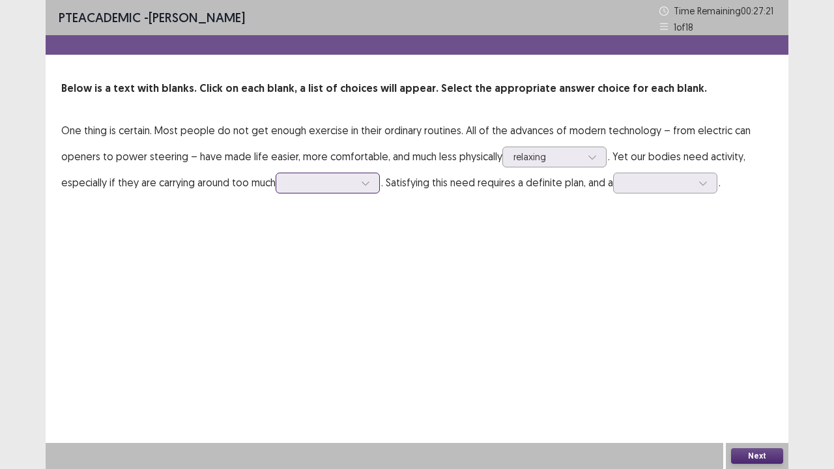
click at [330, 184] on div at bounding box center [321, 183] width 68 height 12
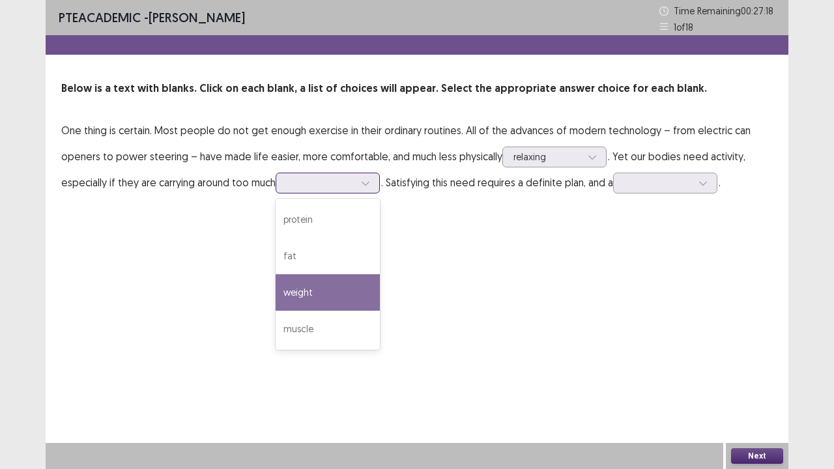
click at [334, 294] on div "weight" at bounding box center [328, 292] width 104 height 36
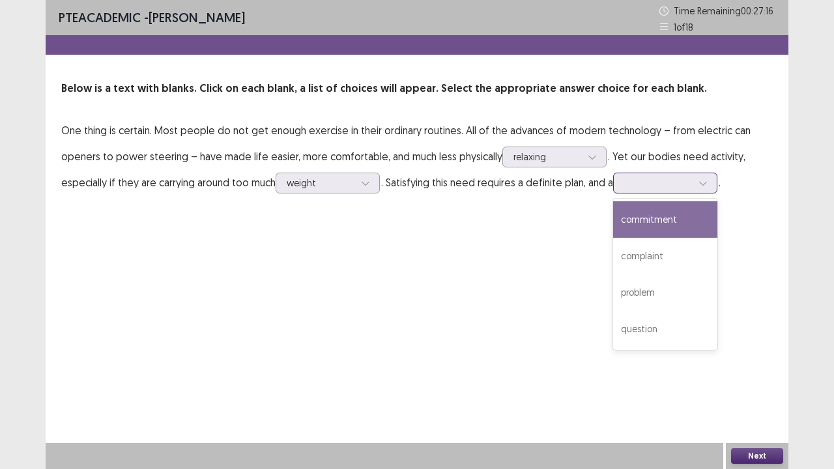
click at [662, 177] on div at bounding box center [658, 183] width 68 height 12
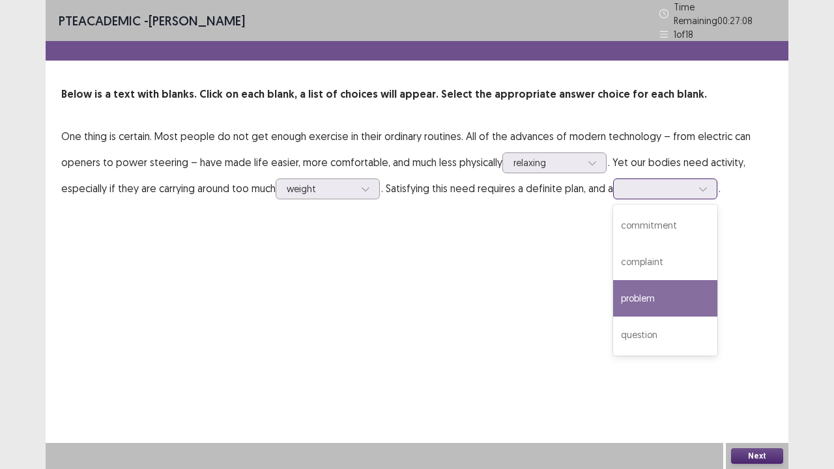
click at [661, 281] on div "problem" at bounding box center [665, 298] width 104 height 36
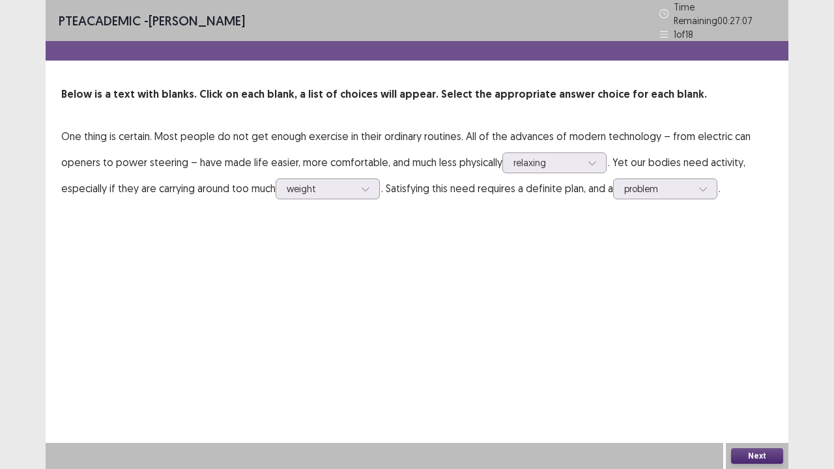
click at [773, 386] on button "Next" at bounding box center [757, 456] width 52 height 16
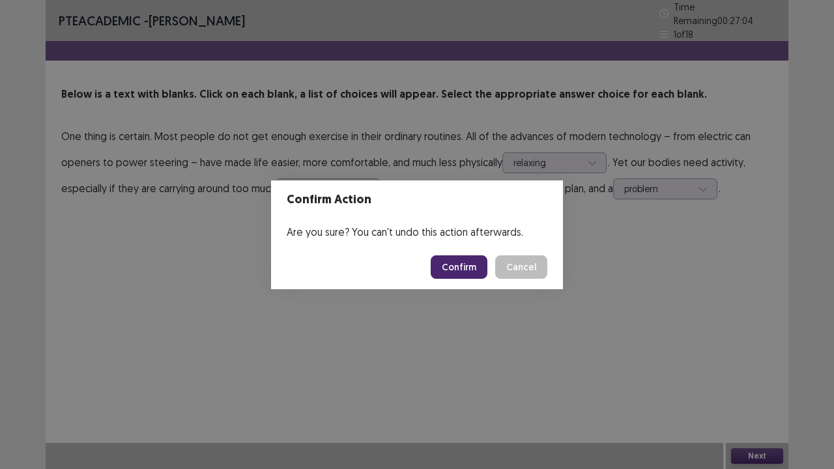
click at [466, 263] on button "Confirm" at bounding box center [459, 266] width 57 height 23
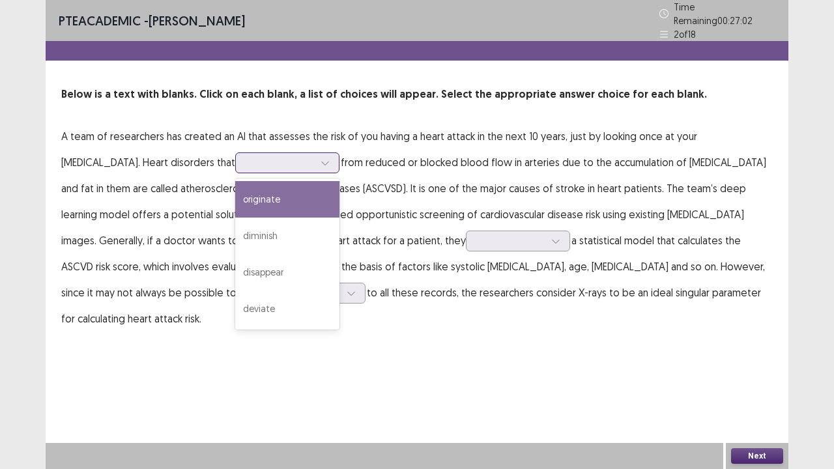
click at [246, 156] on div at bounding box center [280, 162] width 68 height 12
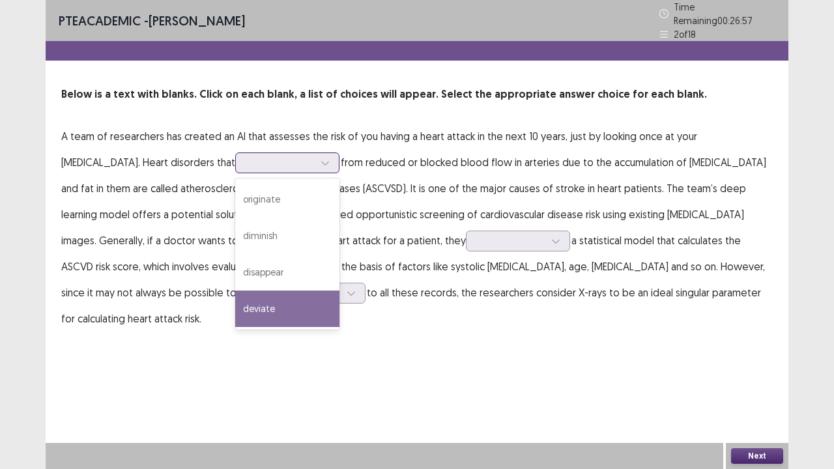
click at [235, 295] on div "deviate" at bounding box center [287, 309] width 104 height 36
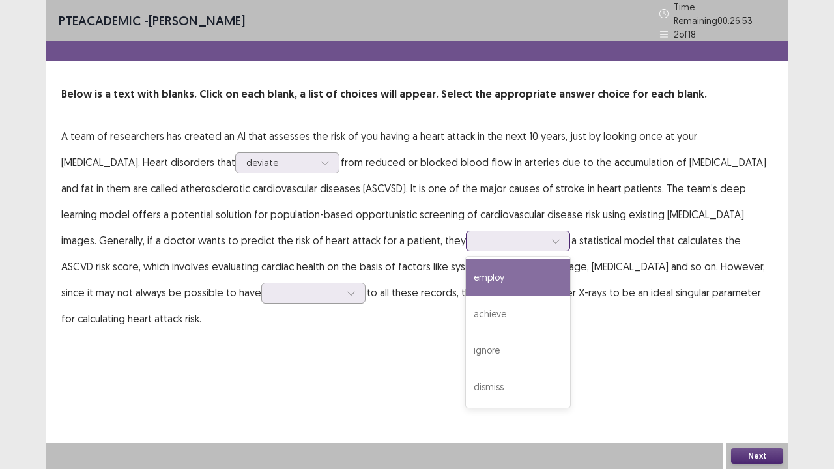
drag, startPoint x: 311, startPoint y: 236, endPoint x: 285, endPoint y: 249, distance: 29.1
click at [477, 236] on div at bounding box center [511, 241] width 68 height 12
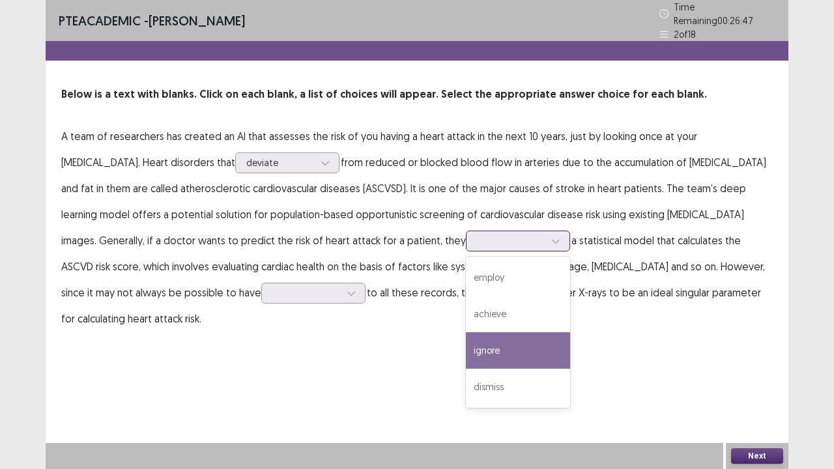
drag, startPoint x: 291, startPoint y: 356, endPoint x: 296, endPoint y: 345, distance: 11.4
click at [466, 352] on div "ignore" at bounding box center [518, 350] width 104 height 36
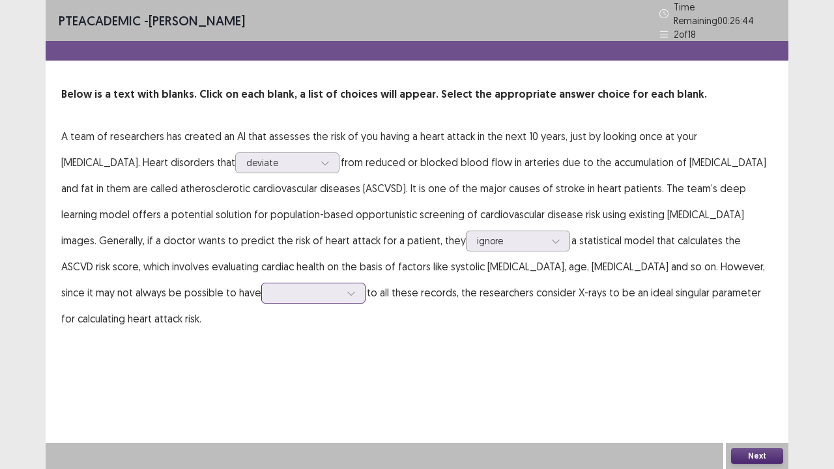
click at [272, 293] on div at bounding box center [306, 293] width 68 height 12
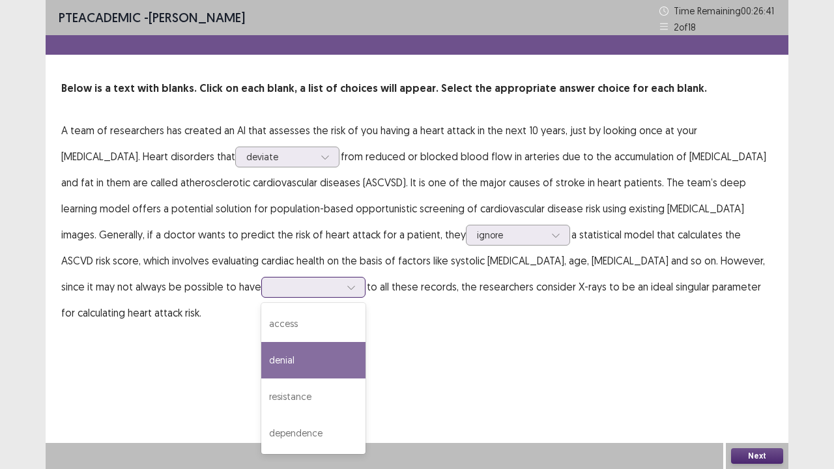
click at [261, 364] on div "denial" at bounding box center [313, 360] width 104 height 36
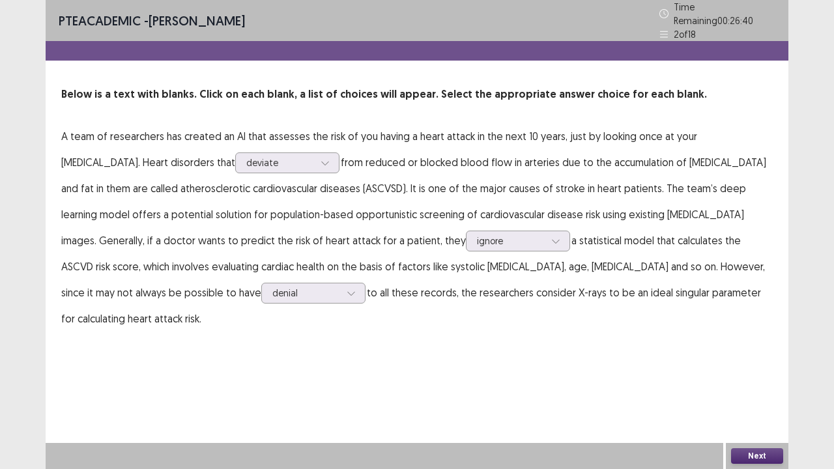
drag, startPoint x: 748, startPoint y: 450, endPoint x: 635, endPoint y: 399, distance: 123.7
click at [748, 386] on div "Next" at bounding box center [757, 456] width 63 height 26
click at [774, 386] on button "Next" at bounding box center [757, 456] width 52 height 16
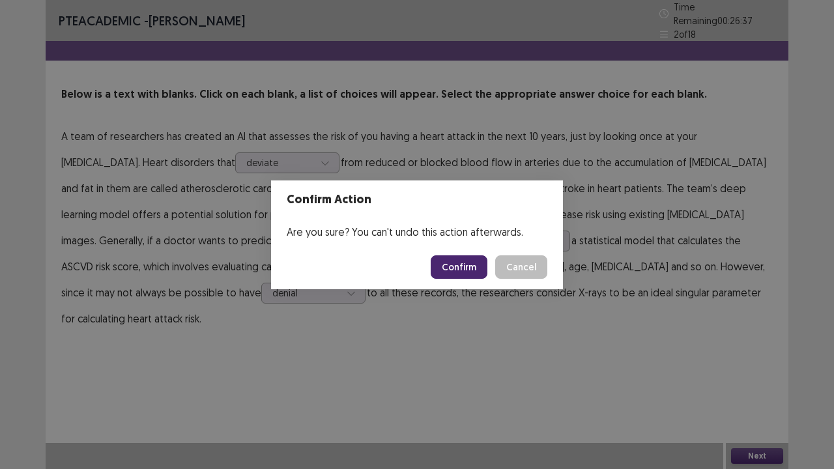
click at [457, 267] on button "Confirm" at bounding box center [459, 266] width 57 height 23
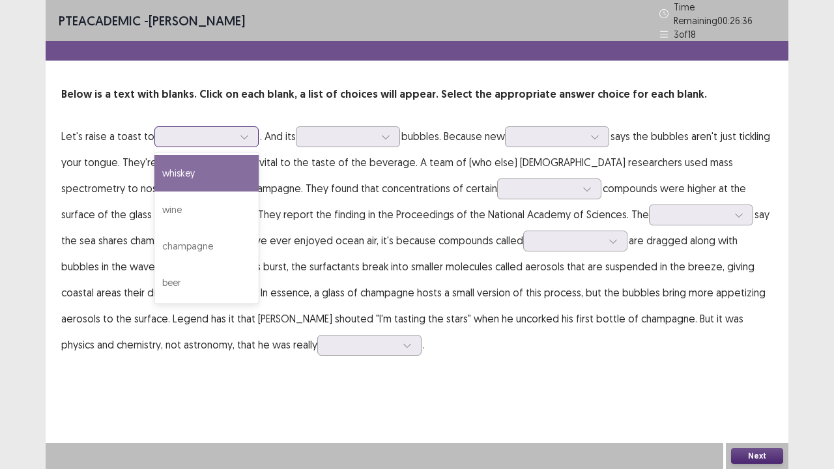
click at [188, 134] on div at bounding box center [200, 136] width 68 height 12
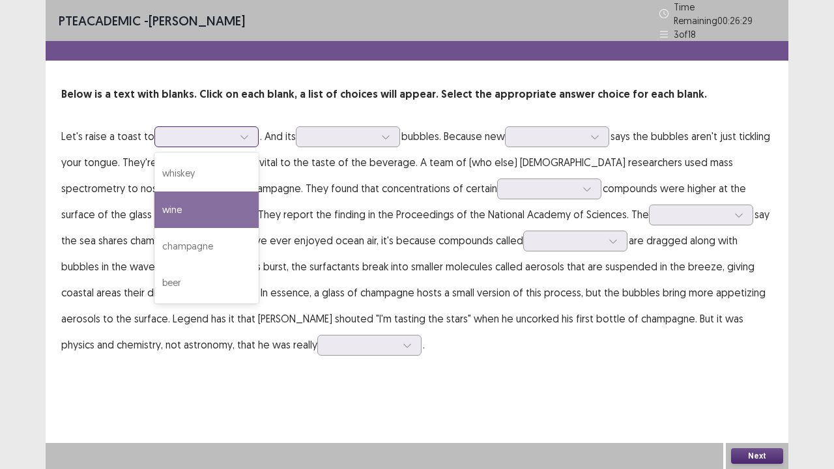
click at [194, 199] on div "wine" at bounding box center [206, 210] width 104 height 36
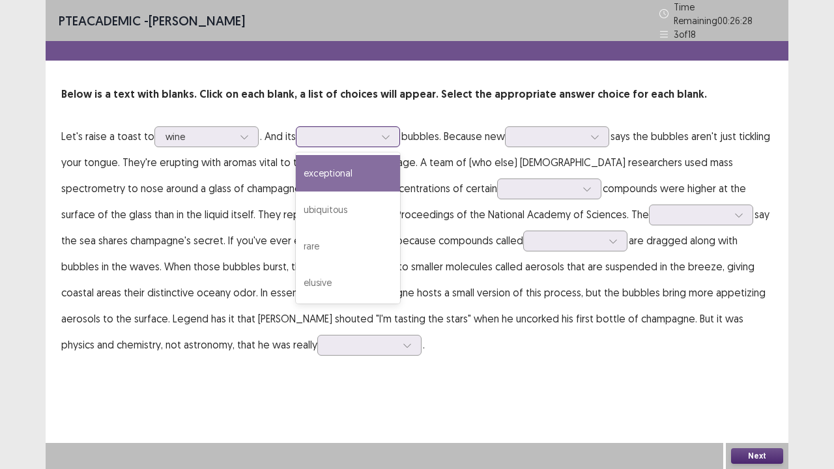
click at [370, 134] on div at bounding box center [341, 136] width 68 height 12
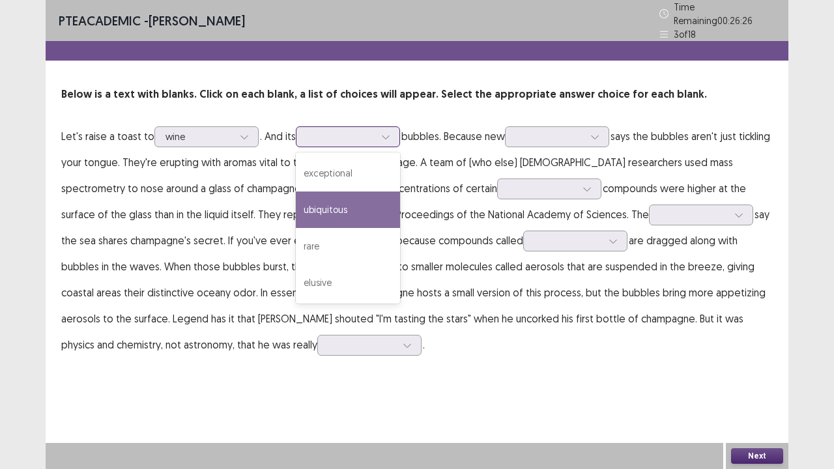
click at [360, 202] on div "ubiquitous" at bounding box center [348, 210] width 104 height 36
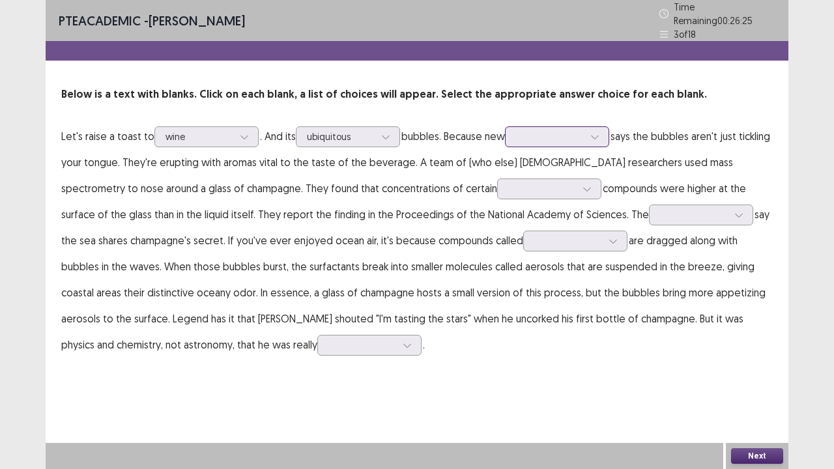
click at [581, 130] on div at bounding box center [550, 136] width 68 height 12
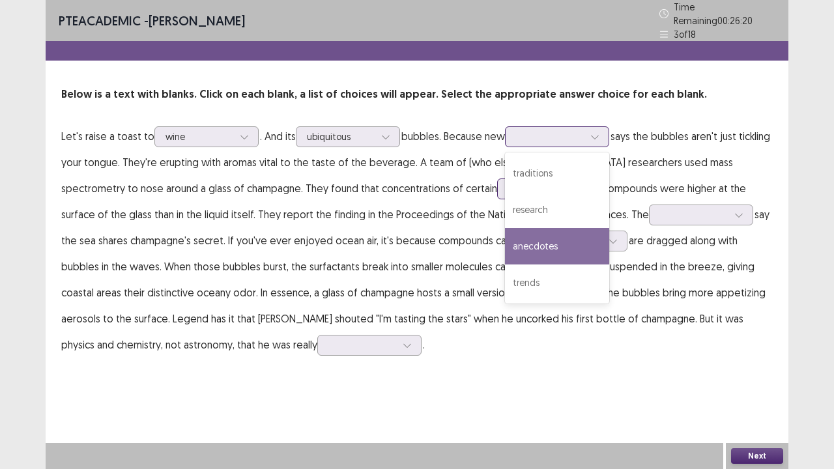
drag, startPoint x: 575, startPoint y: 231, endPoint x: 457, endPoint y: 186, distance: 125.8
click at [530, 212] on div "traditions research anecdotes trends" at bounding box center [557, 227] width 104 height 151
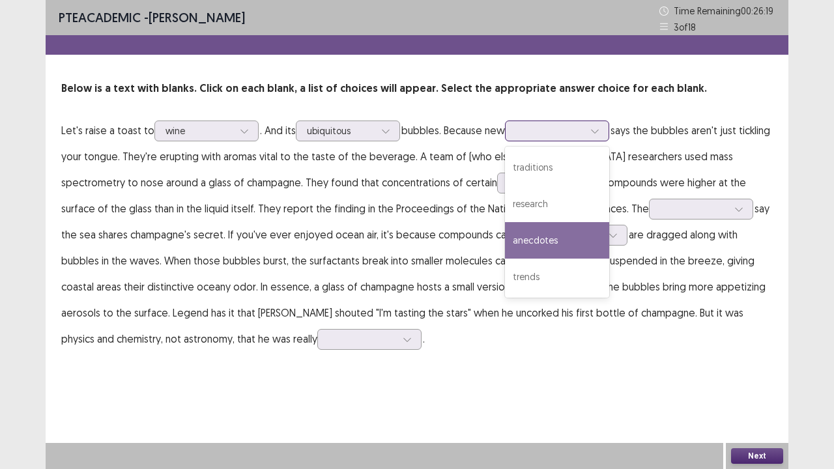
drag, startPoint x: 539, startPoint y: 243, endPoint x: 456, endPoint y: 205, distance: 91.2
click at [538, 243] on div "anecdotes" at bounding box center [557, 240] width 104 height 36
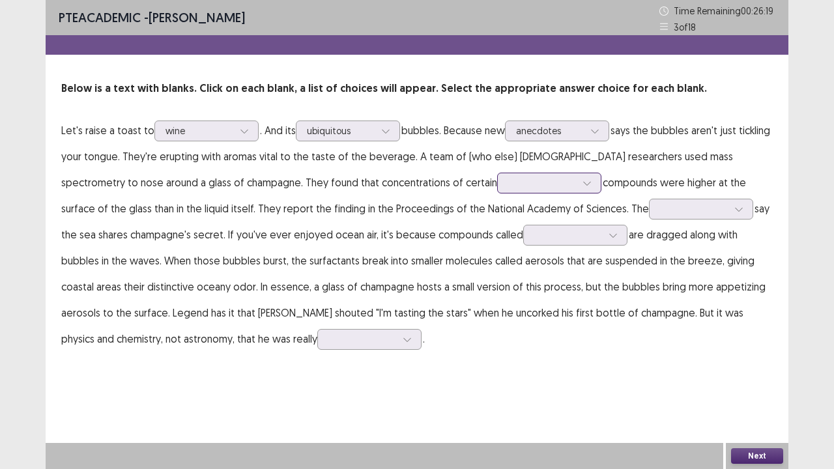
click at [508, 189] on div at bounding box center [542, 183] width 68 height 12
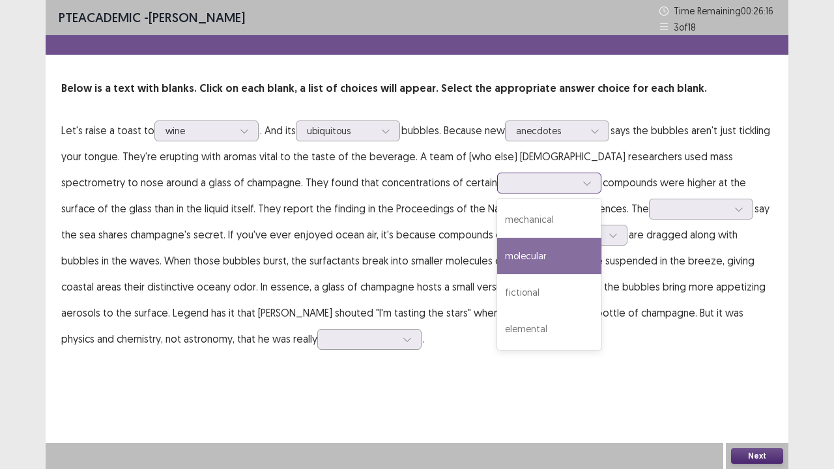
drag, startPoint x: 456, startPoint y: 272, endPoint x: 461, endPoint y: 281, distance: 9.6
click at [497, 280] on div "mechanical molecular fictional elemental" at bounding box center [549, 274] width 104 height 151
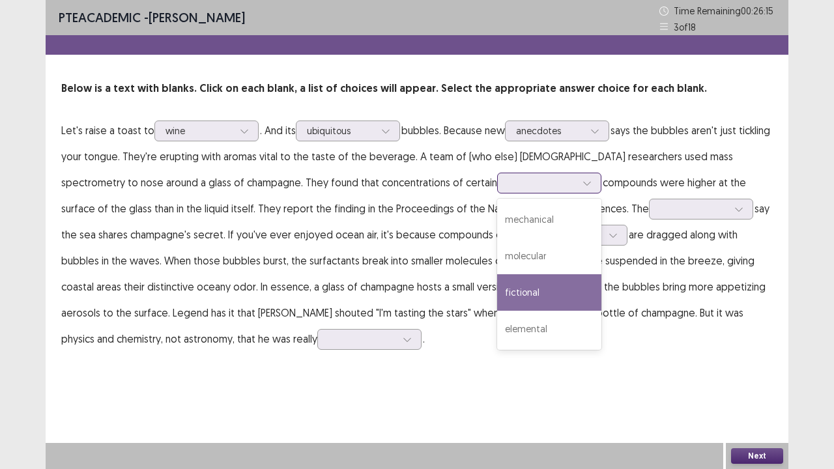
click at [497, 297] on div "fictional" at bounding box center [549, 292] width 104 height 36
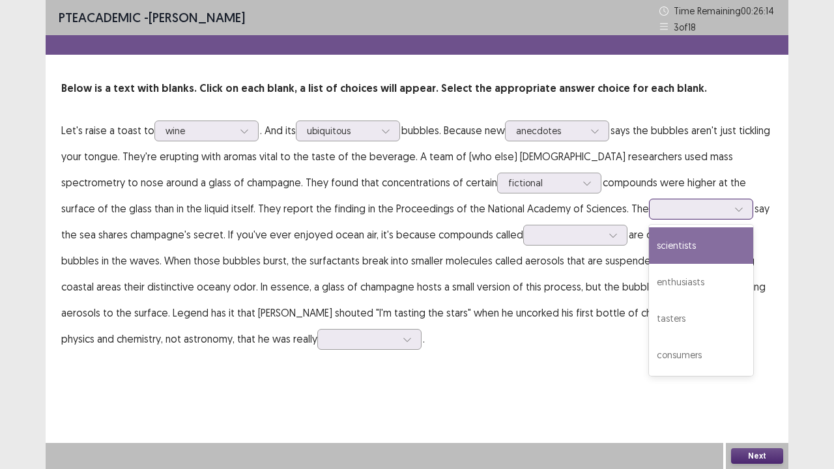
click at [660, 212] on div at bounding box center [694, 209] width 68 height 12
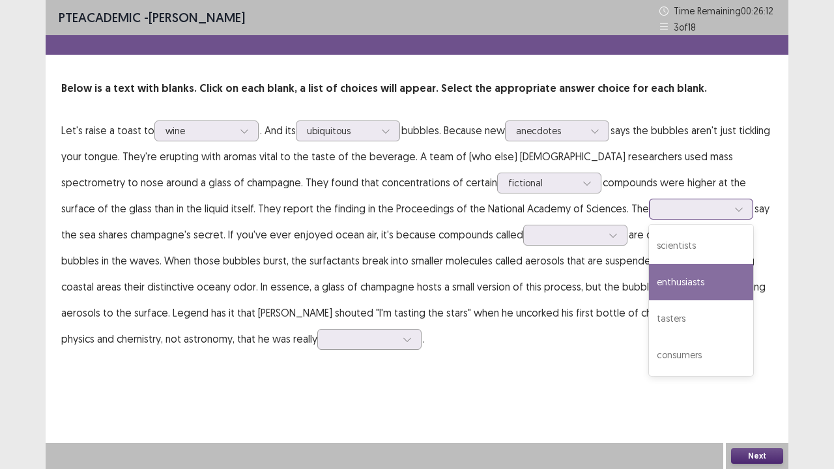
drag, startPoint x: 614, startPoint y: 288, endPoint x: 559, endPoint y: 263, distance: 60.3
click at [649, 283] on div "enthusiasts" at bounding box center [701, 282] width 104 height 36
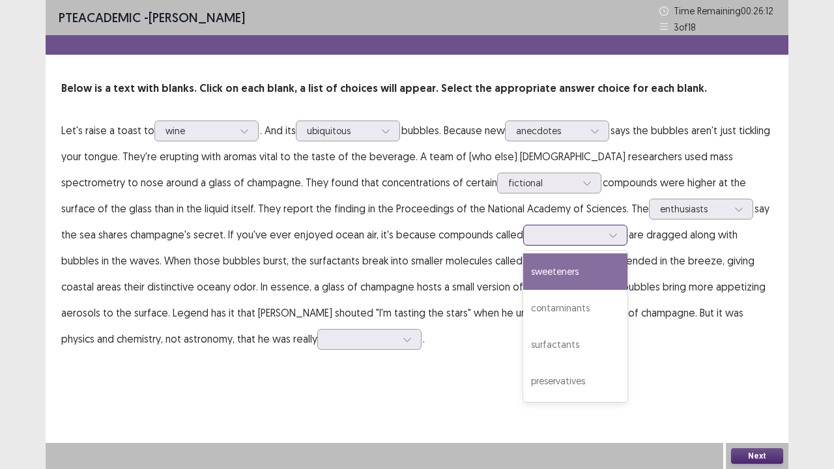
drag, startPoint x: 516, startPoint y: 231, endPoint x: 521, endPoint y: 242, distance: 11.7
click at [534, 232] on div at bounding box center [568, 235] width 68 height 12
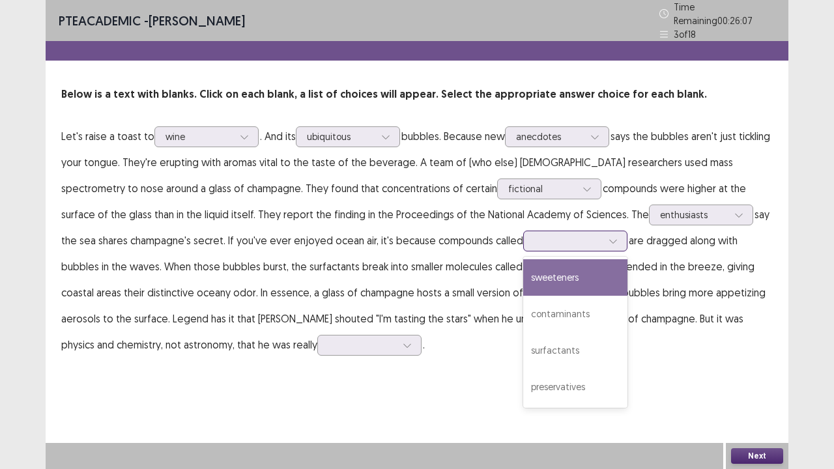
click at [523, 276] on div "sweeteners" at bounding box center [575, 277] width 104 height 36
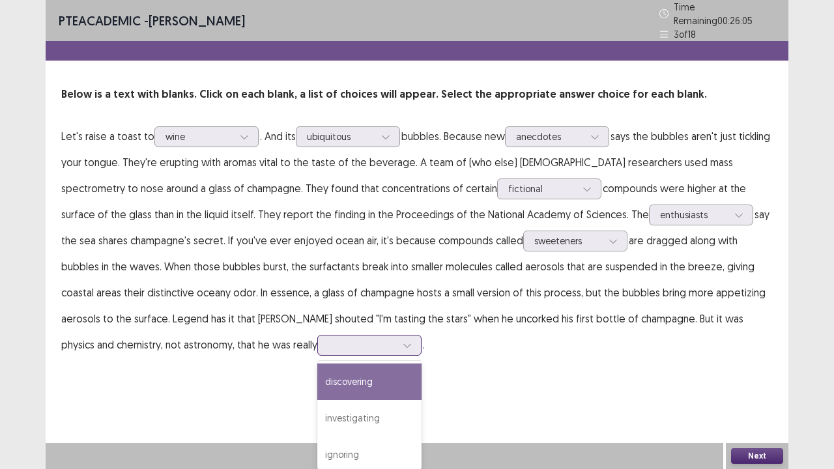
click at [328, 341] on div at bounding box center [362, 345] width 68 height 12
drag, startPoint x: 254, startPoint y: 381, endPoint x: 311, endPoint y: 342, distance: 69.0
click at [317, 380] on div "discovering" at bounding box center [369, 382] width 104 height 36
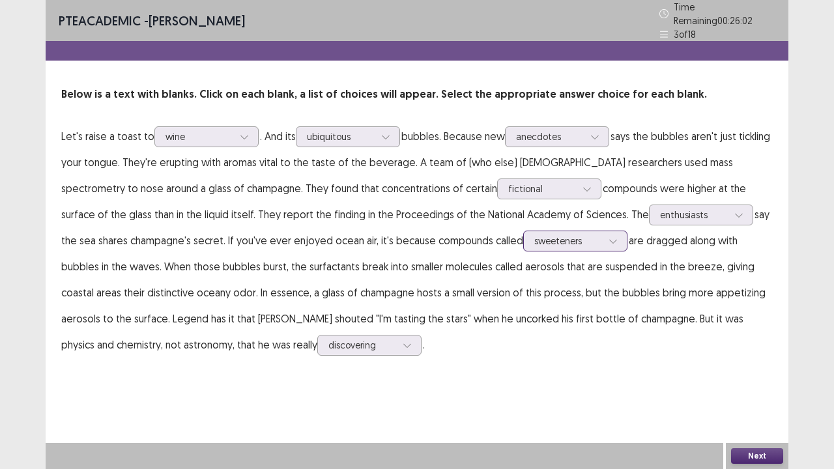
drag, startPoint x: 528, startPoint y: 235, endPoint x: 528, endPoint y: 244, distance: 9.8
click at [534, 238] on div at bounding box center [568, 241] width 68 height 12
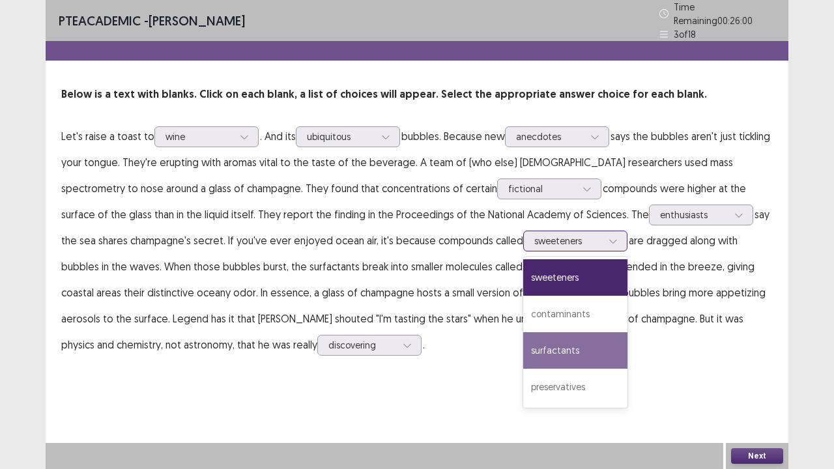
drag, startPoint x: 499, startPoint y: 354, endPoint x: 577, endPoint y: 372, distance: 80.1
click at [523, 356] on div "surfactants" at bounding box center [575, 350] width 104 height 36
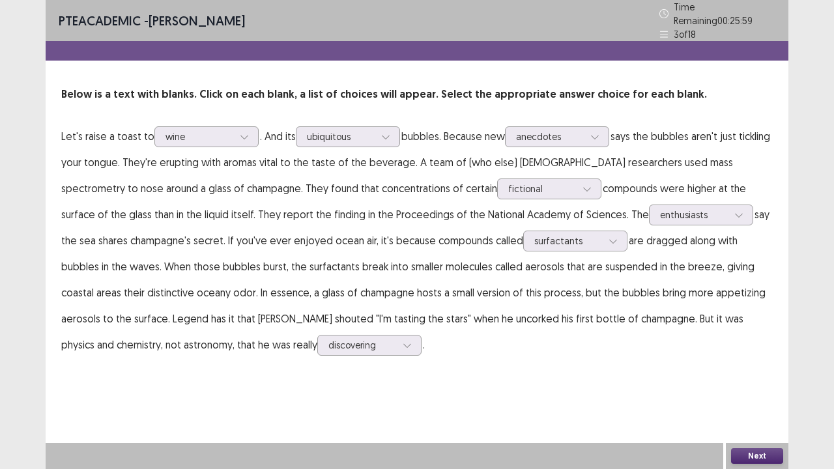
click at [752, 386] on button "Next" at bounding box center [757, 456] width 52 height 16
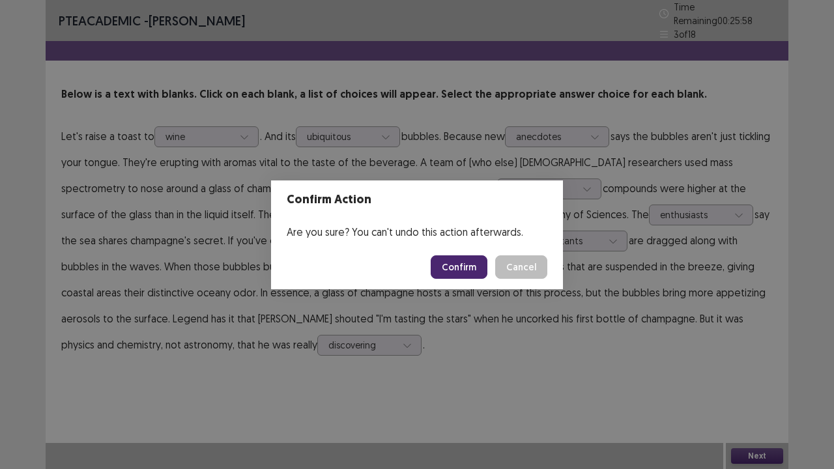
drag, startPoint x: 460, startPoint y: 266, endPoint x: 381, endPoint y: 233, distance: 86.4
click at [459, 266] on button "Confirm" at bounding box center [459, 266] width 57 height 23
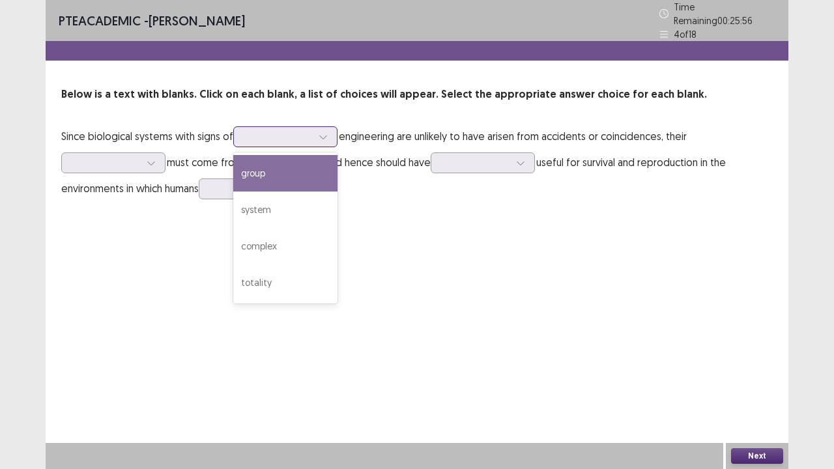
drag, startPoint x: 276, startPoint y: 128, endPoint x: 276, endPoint y: 141, distance: 12.4
click at [279, 130] on div at bounding box center [278, 136] width 68 height 12
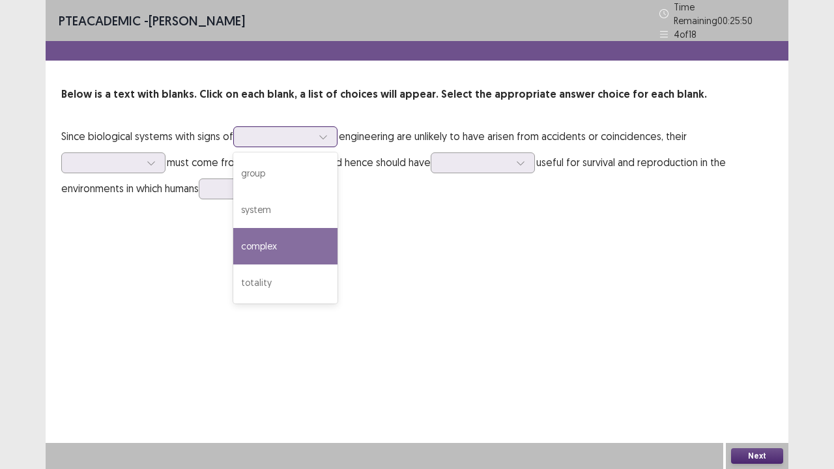
click at [283, 249] on div "complex" at bounding box center [285, 246] width 104 height 36
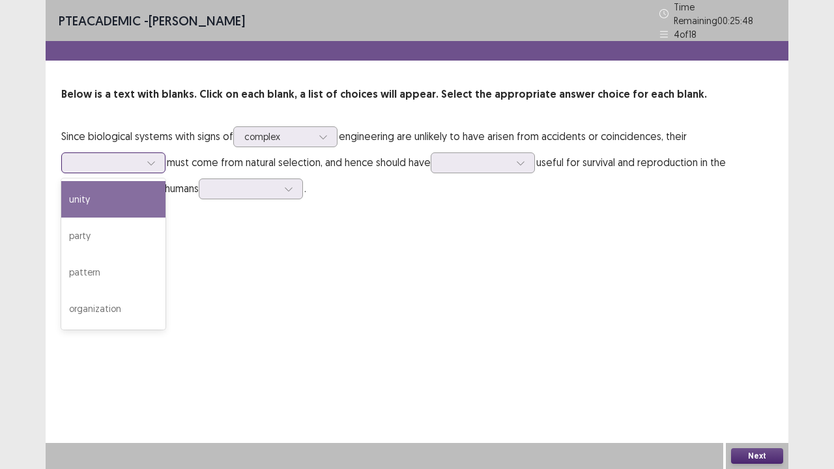
click at [115, 164] on div at bounding box center [106, 162] width 70 height 15
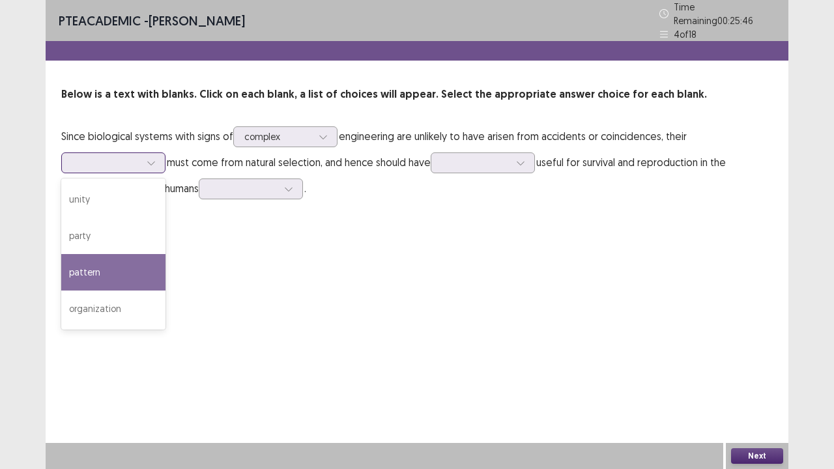
click at [125, 275] on div "pattern" at bounding box center [113, 272] width 104 height 36
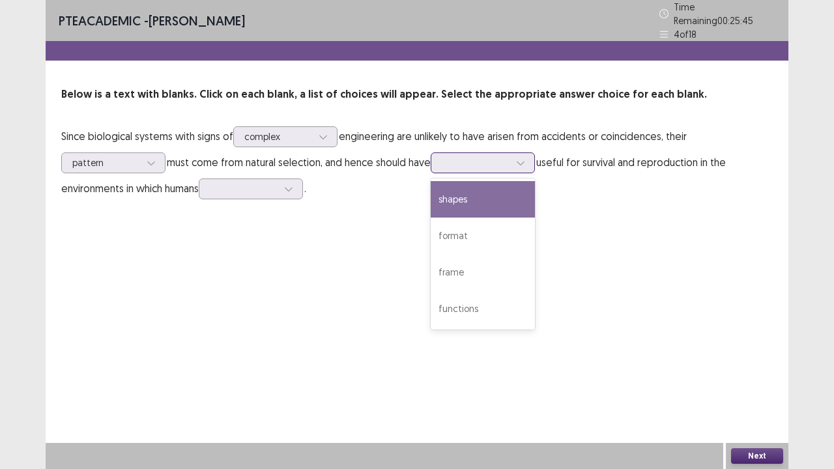
click at [472, 160] on div at bounding box center [476, 162] width 68 height 12
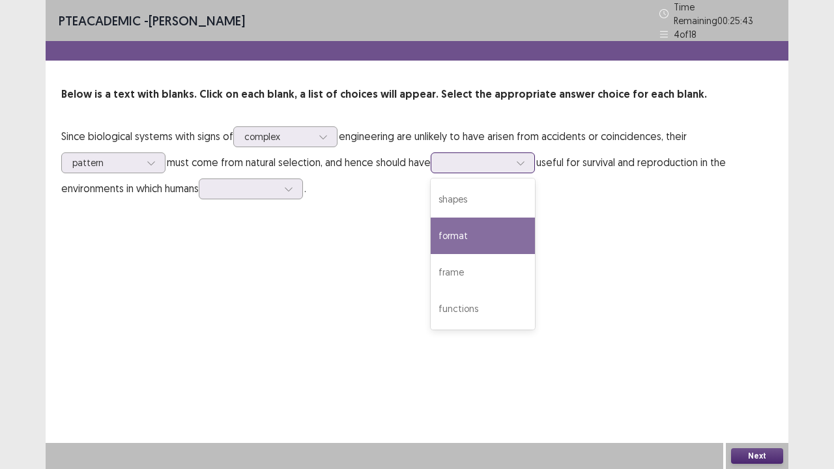
drag, startPoint x: 499, startPoint y: 232, endPoint x: 515, endPoint y: 237, distance: 16.5
click at [501, 237] on div "format" at bounding box center [483, 236] width 104 height 36
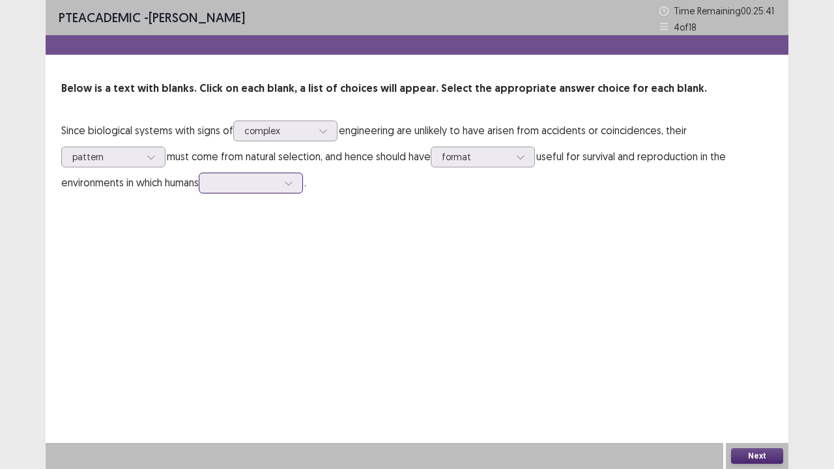
click at [242, 185] on div at bounding box center [244, 183] width 68 height 12
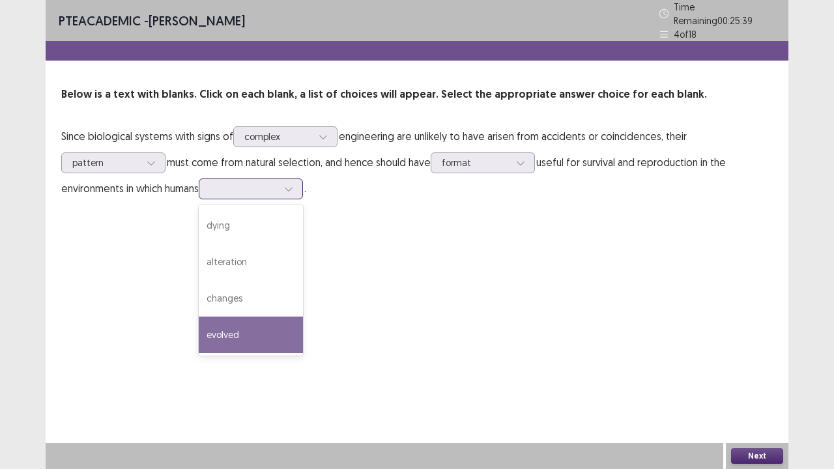
drag, startPoint x: 289, startPoint y: 324, endPoint x: 306, endPoint y: 328, distance: 16.8
click at [302, 327] on div "evolved" at bounding box center [251, 335] width 104 height 36
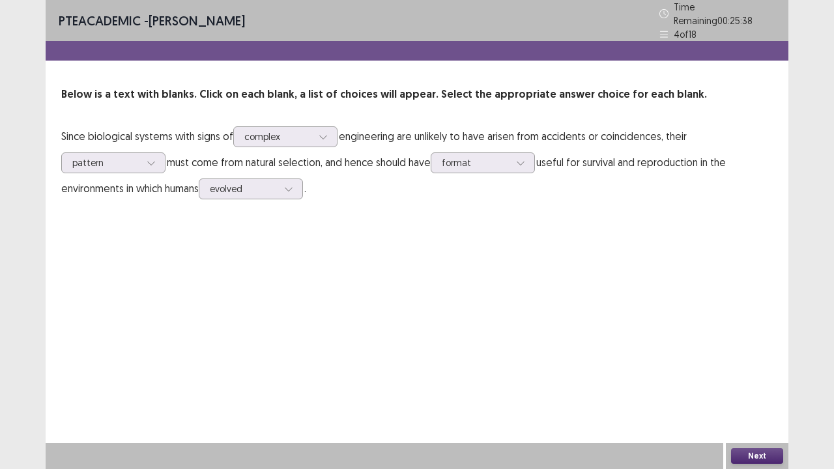
click at [756, 386] on button "Next" at bounding box center [757, 456] width 52 height 16
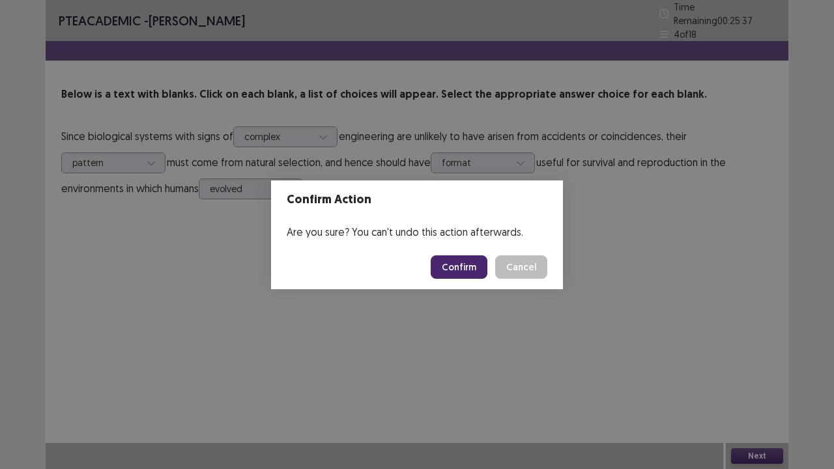
click at [452, 263] on button "Confirm" at bounding box center [459, 266] width 57 height 23
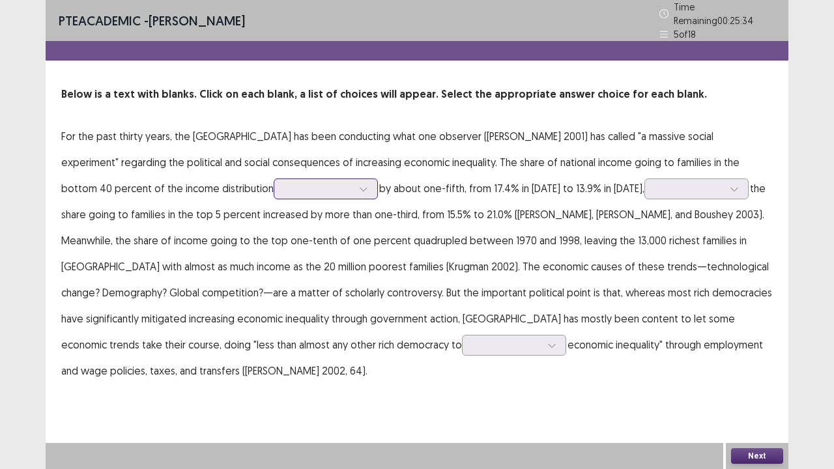
click at [170, 174] on p "For the past thirty years, the [GEOGRAPHIC_DATA] has been conducting what one o…" at bounding box center [417, 253] width 712 height 261
click at [285, 182] on div at bounding box center [319, 188] width 68 height 12
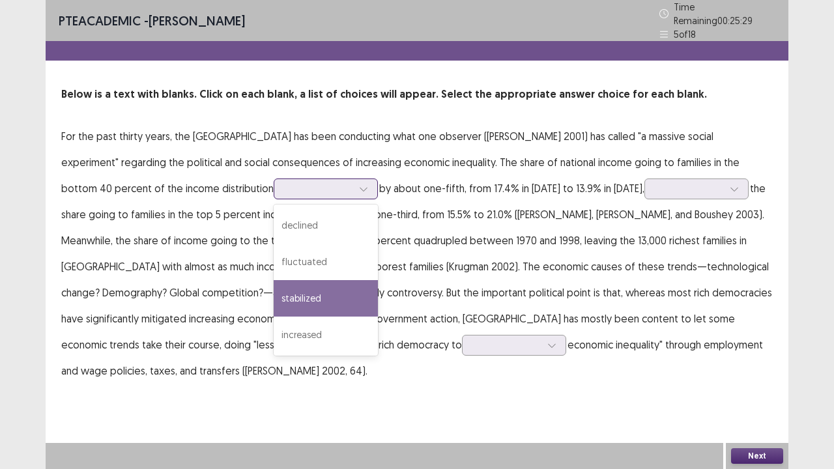
drag, startPoint x: 152, startPoint y: 293, endPoint x: 252, endPoint y: 261, distance: 104.3
click at [274, 293] on div "stabilized" at bounding box center [326, 298] width 104 height 36
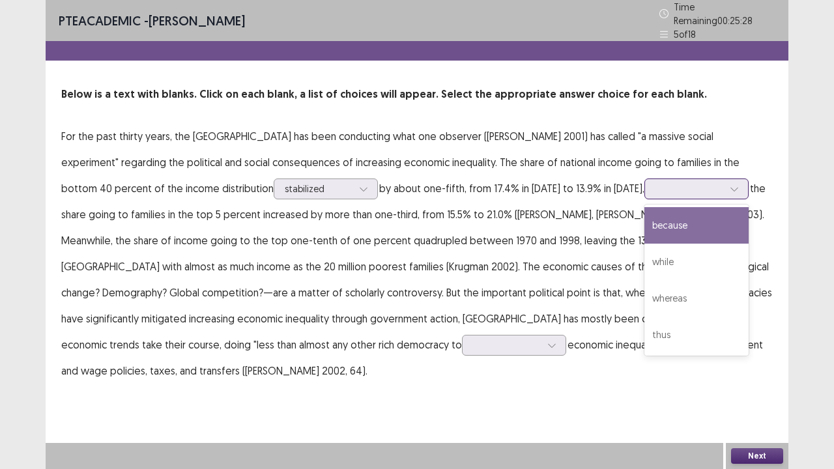
click at [644, 192] on div at bounding box center [696, 189] width 104 height 21
drag, startPoint x: 524, startPoint y: 222, endPoint x: 500, endPoint y: 235, distance: 27.4
click at [644, 225] on div "because" at bounding box center [696, 225] width 104 height 36
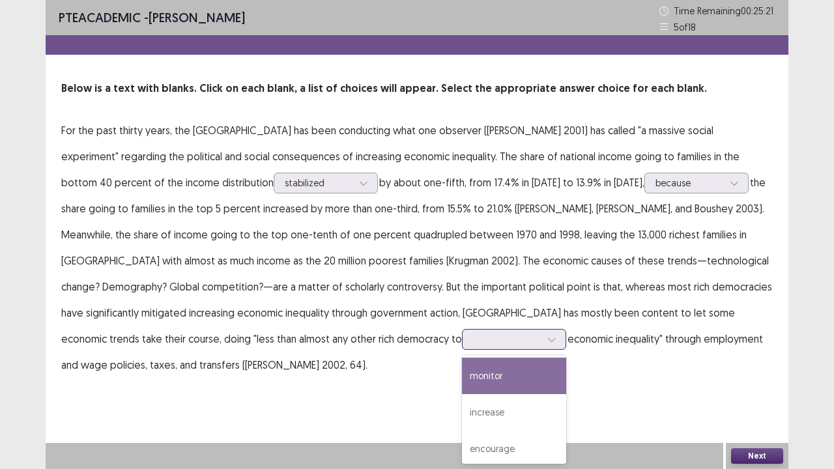
click at [473, 334] on div at bounding box center [507, 339] width 68 height 12
click at [462, 383] on div "monitor" at bounding box center [514, 376] width 104 height 36
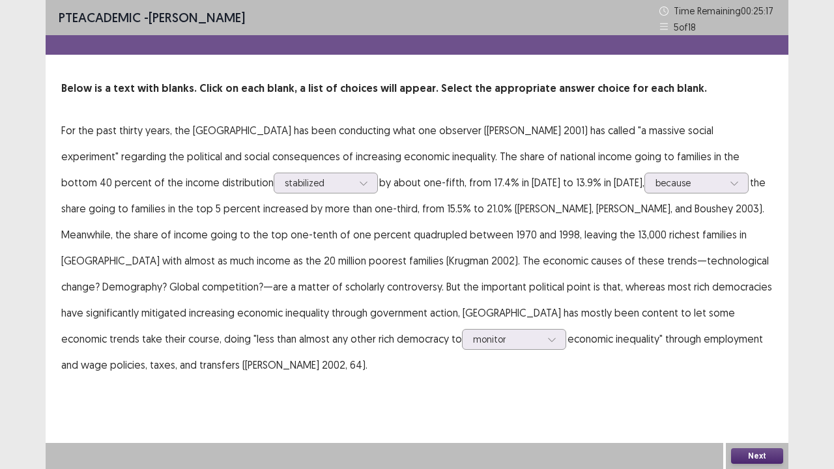
drag, startPoint x: 758, startPoint y: 452, endPoint x: 636, endPoint y: 392, distance: 135.8
click at [750, 386] on div "Next" at bounding box center [757, 456] width 63 height 26
click at [760, 386] on button "Next" at bounding box center [757, 456] width 52 height 16
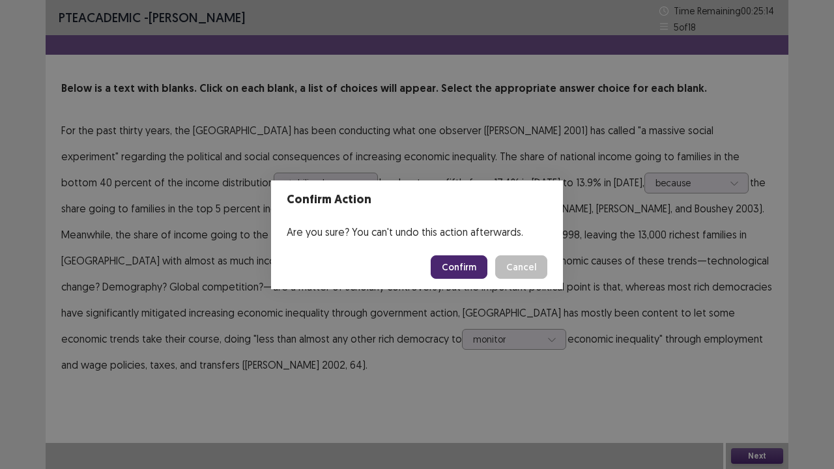
click at [459, 266] on button "Confirm" at bounding box center [459, 266] width 57 height 23
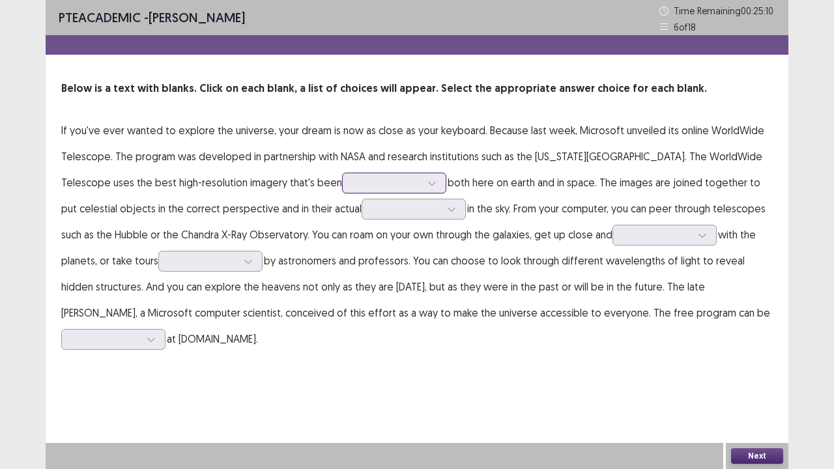
click at [402, 179] on div at bounding box center [387, 183] width 68 height 12
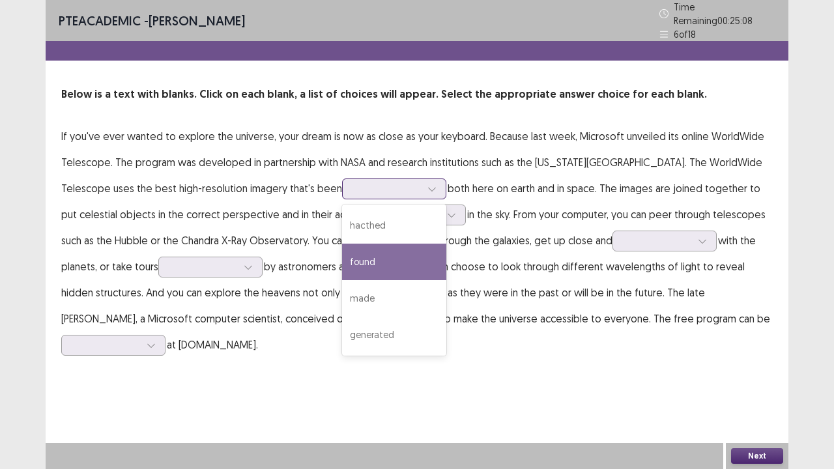
click at [397, 254] on div "found" at bounding box center [394, 262] width 104 height 36
click at [409, 185] on div at bounding box center [387, 188] width 68 height 12
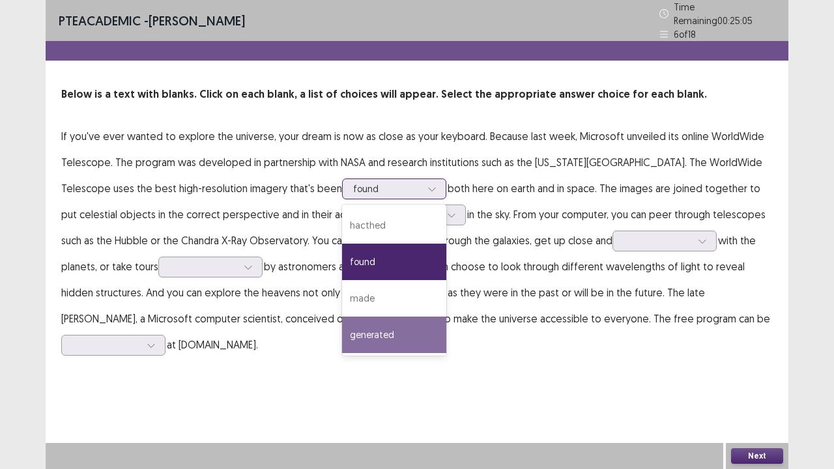
drag, startPoint x: 397, startPoint y: 324, endPoint x: 391, endPoint y: 262, distance: 62.9
click at [396, 320] on div "generated" at bounding box center [394, 335] width 104 height 36
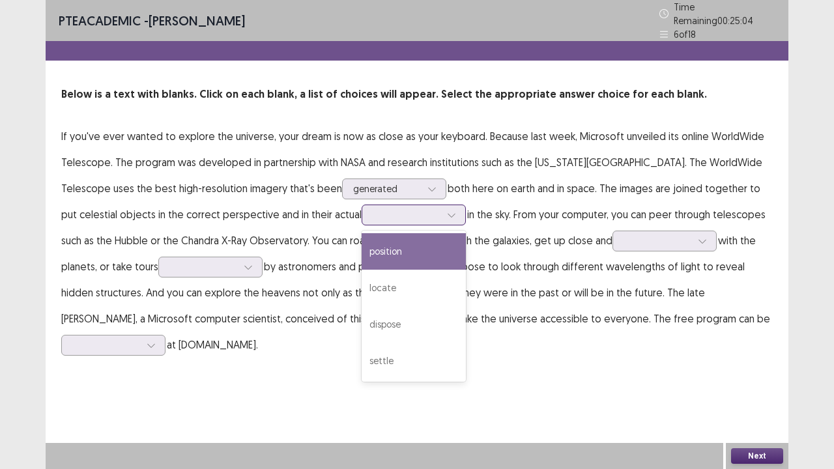
click at [392, 213] on div at bounding box center [407, 215] width 68 height 12
drag, startPoint x: 387, startPoint y: 255, endPoint x: 456, endPoint y: 240, distance: 70.5
click at [392, 257] on div "position" at bounding box center [414, 251] width 104 height 36
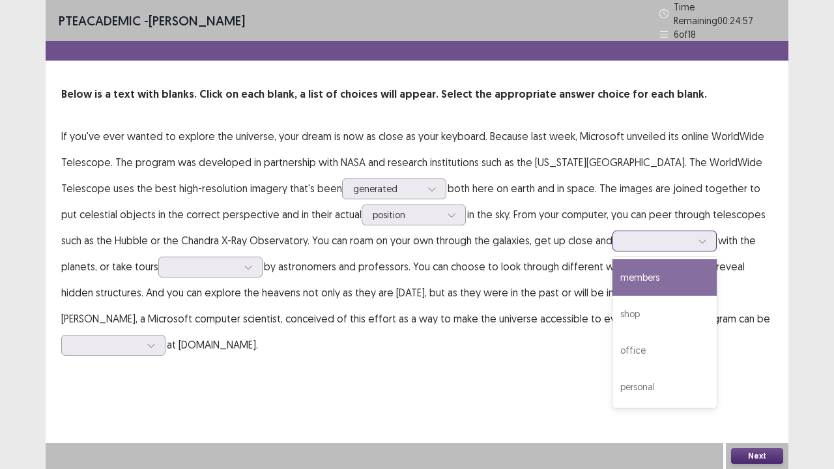
click at [624, 235] on div at bounding box center [658, 241] width 68 height 12
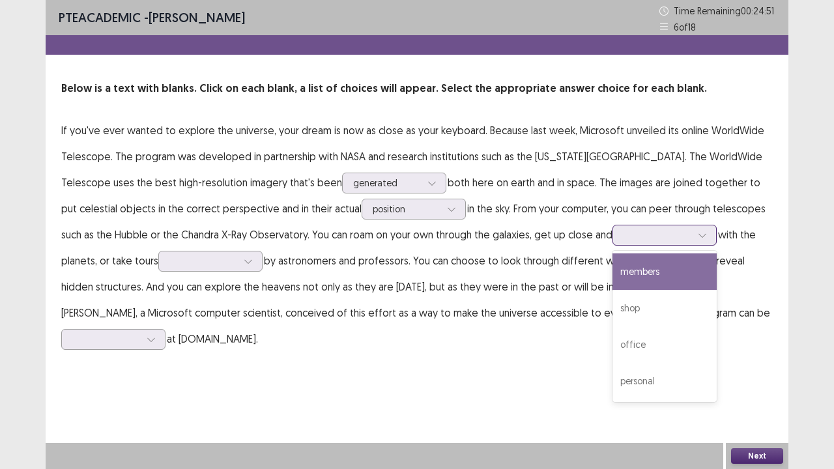
click at [635, 279] on div "members" at bounding box center [664, 271] width 104 height 36
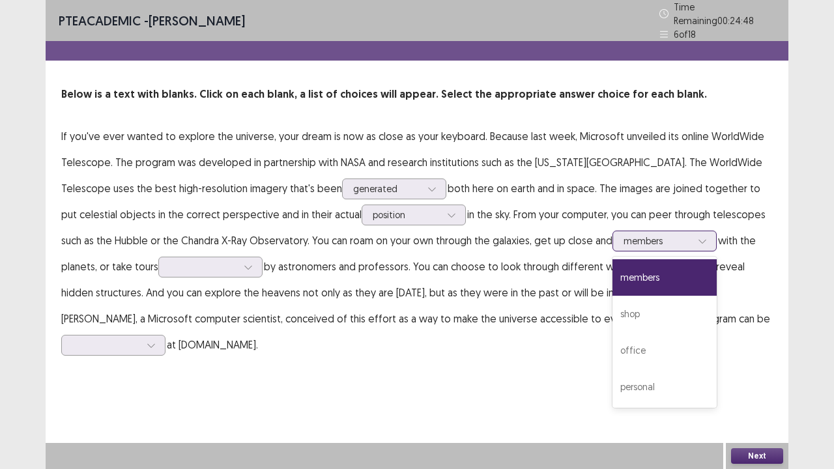
click at [655, 238] on div at bounding box center [658, 241] width 68 height 12
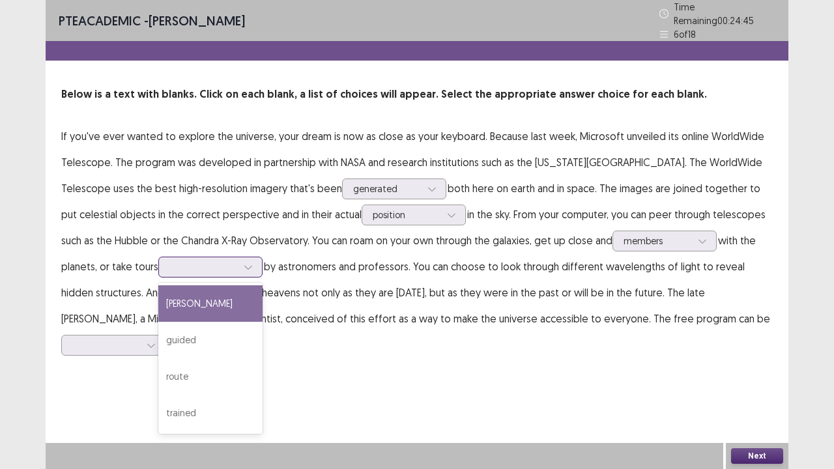
click at [210, 263] on div at bounding box center [203, 267] width 68 height 12
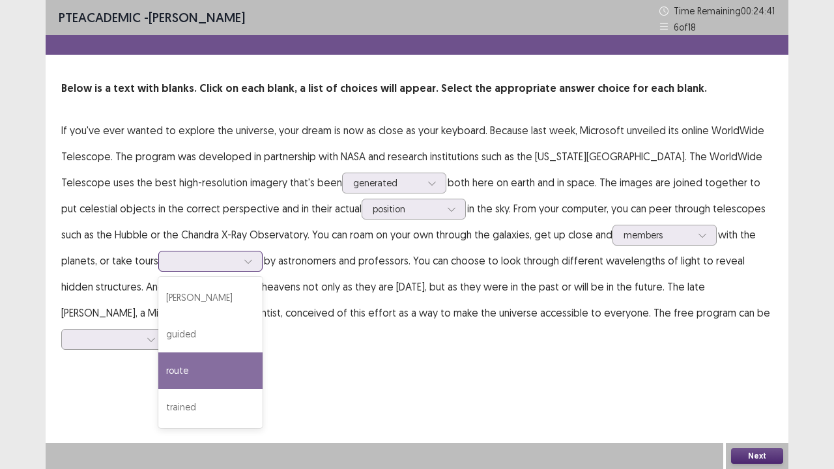
drag, startPoint x: 201, startPoint y: 381, endPoint x: 215, endPoint y: 370, distance: 17.2
click at [210, 378] on div "route" at bounding box center [210, 371] width 104 height 36
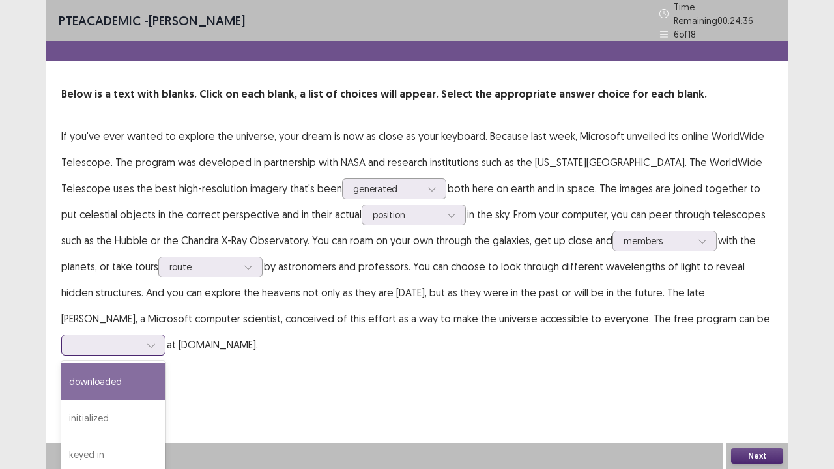
click at [140, 339] on div at bounding box center [106, 345] width 68 height 12
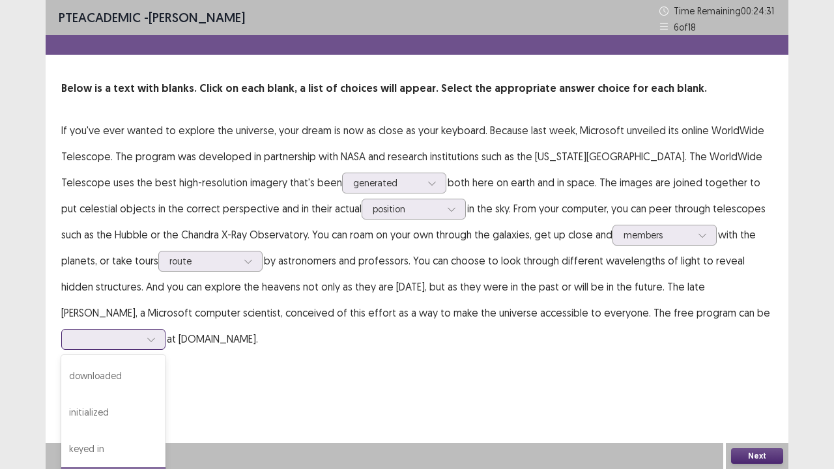
click at [763, 386] on button "Next" at bounding box center [757, 456] width 52 height 16
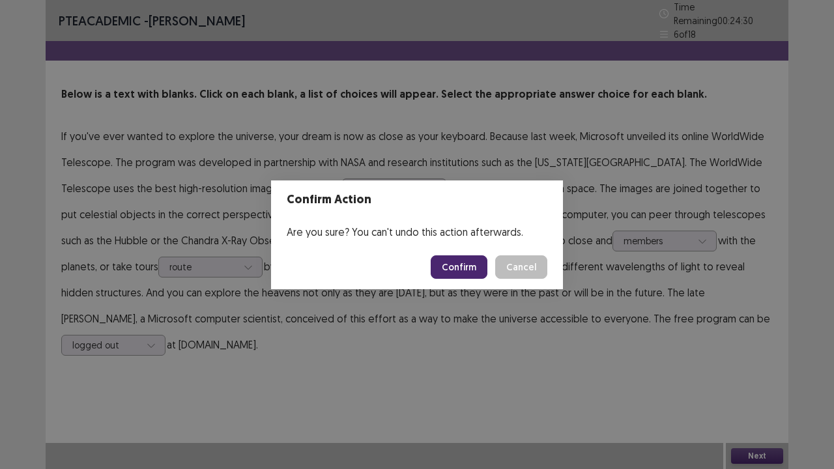
click at [452, 261] on button "Confirm" at bounding box center [459, 266] width 57 height 23
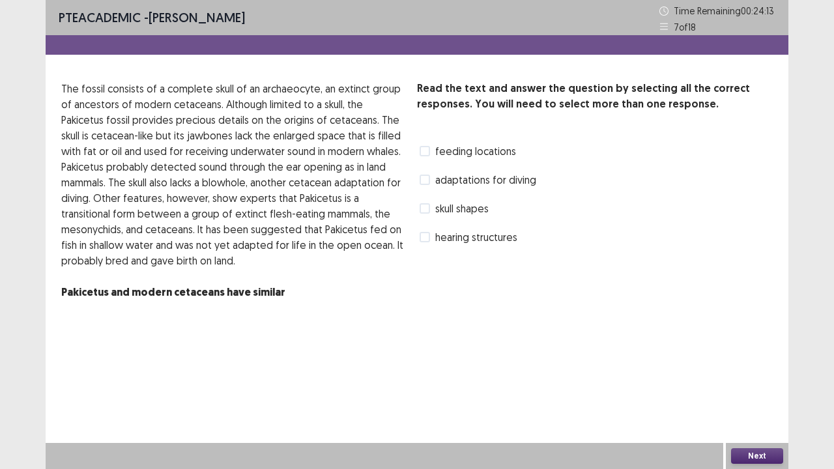
click at [432, 202] on label "skull shapes" at bounding box center [454, 209] width 69 height 16
click at [427, 236] on span at bounding box center [425, 237] width 10 height 10
click at [773, 386] on button "Next" at bounding box center [757, 456] width 52 height 16
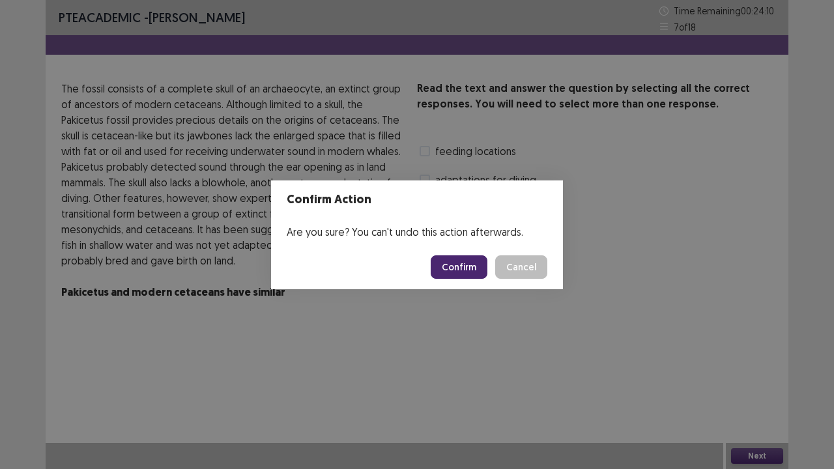
click at [476, 263] on button "Confirm" at bounding box center [459, 266] width 57 height 23
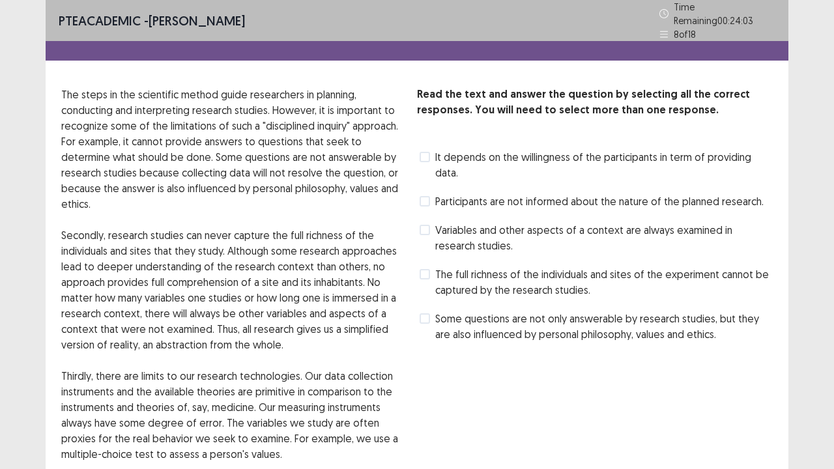
click at [426, 269] on span at bounding box center [425, 274] width 10 height 10
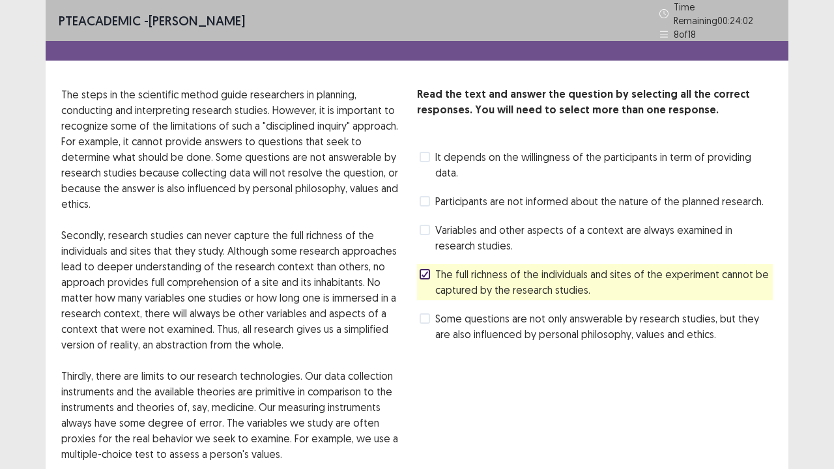
click at [429, 313] on span at bounding box center [425, 318] width 10 height 10
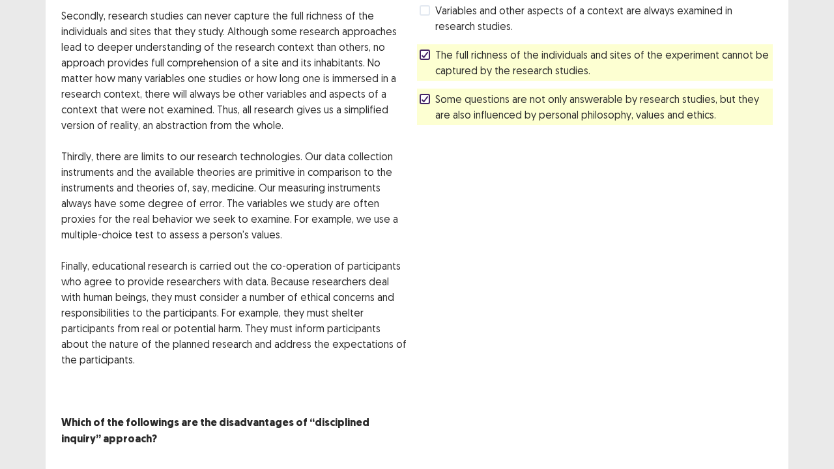
scroll to position [233, 0]
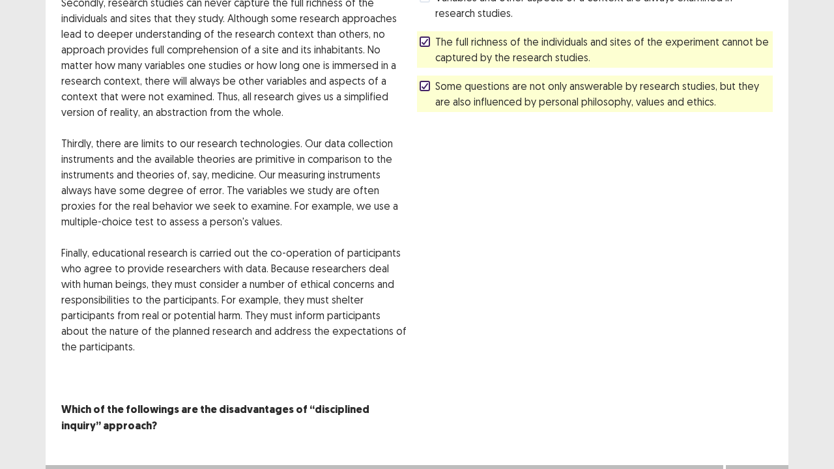
click at [763, 386] on button "Next" at bounding box center [757, 478] width 52 height 16
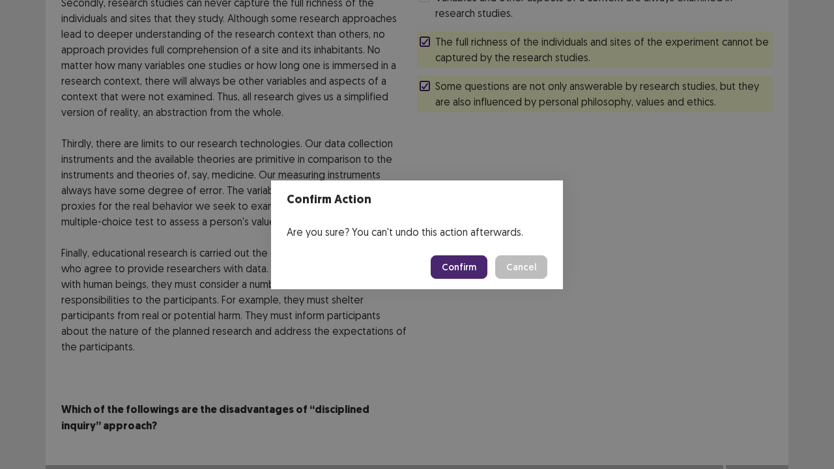
click at [466, 268] on button "Confirm" at bounding box center [459, 266] width 57 height 23
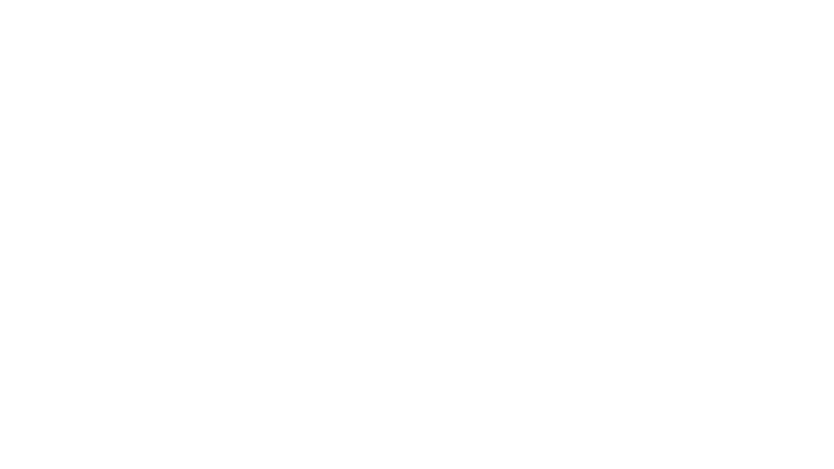
scroll to position [0, 0]
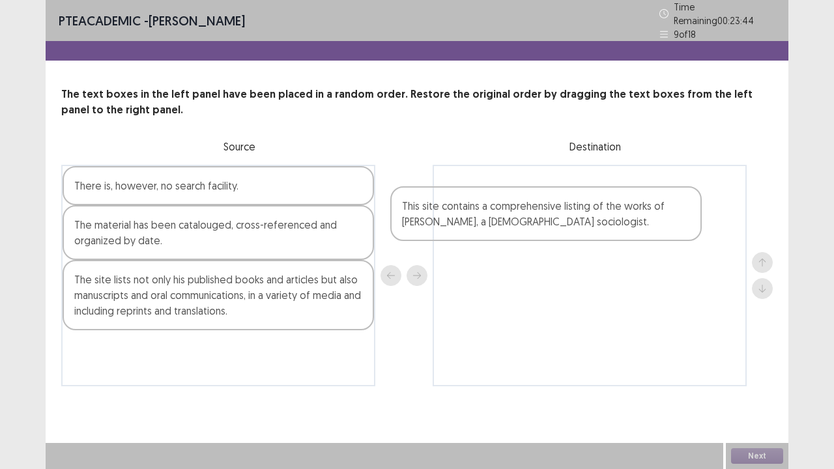
drag, startPoint x: 194, startPoint y: 360, endPoint x: 534, endPoint y: 214, distance: 369.9
click at [534, 214] on div "There is, however, no search facility. The material has been catalouged, cross-…" at bounding box center [417, 276] width 712 height 222
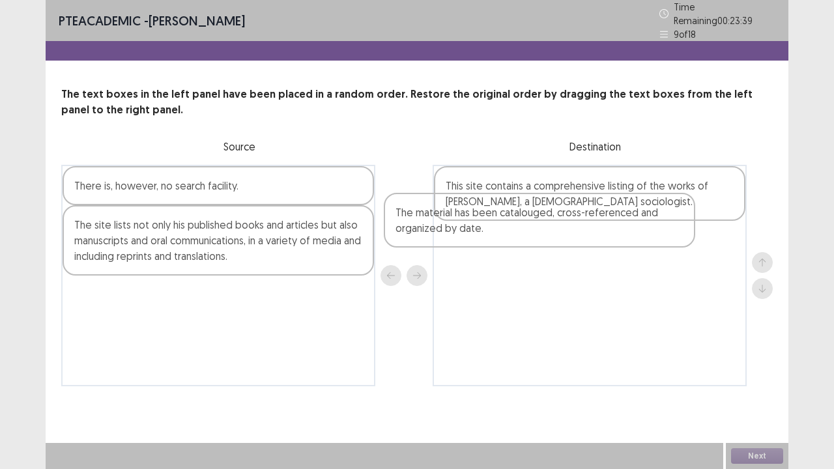
drag, startPoint x: 279, startPoint y: 229, endPoint x: 616, endPoint y: 225, distance: 337.5
click at [607, 223] on div "There is, however, no search facility. The material has been catalouged, cross-…" at bounding box center [417, 276] width 712 height 222
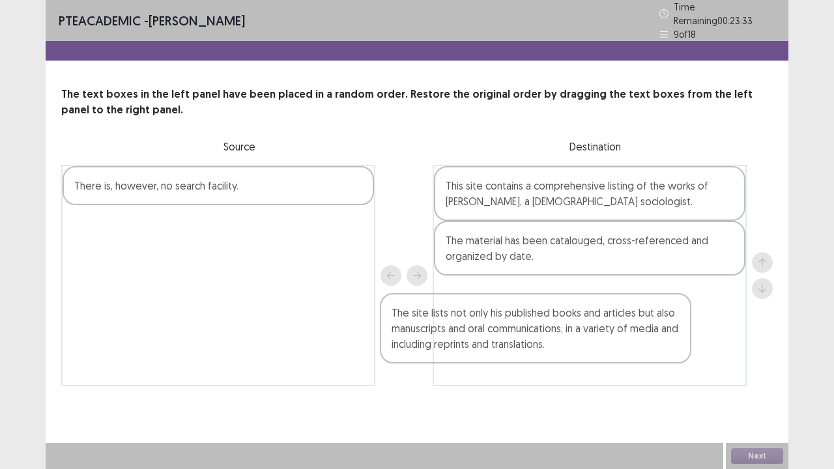
drag, startPoint x: 319, startPoint y: 232, endPoint x: 607, endPoint y: 336, distance: 306.1
click at [607, 336] on div "There is, however, no search facility. The site lists not only his published bo…" at bounding box center [417, 276] width 712 height 222
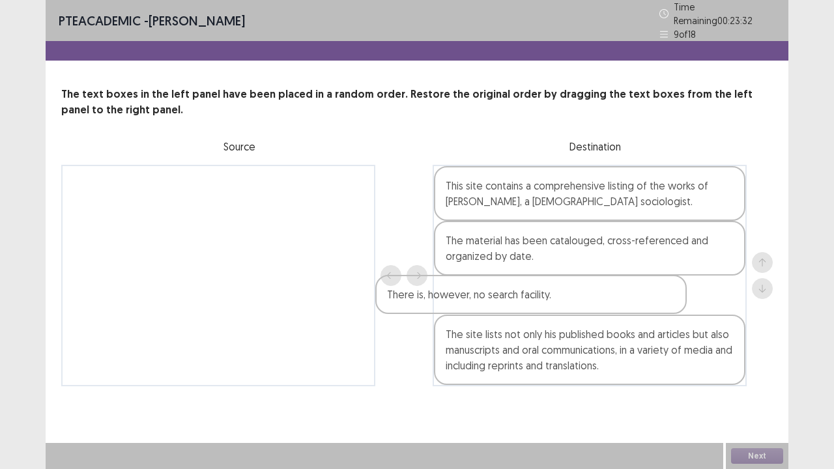
drag, startPoint x: 292, startPoint y: 191, endPoint x: 589, endPoint y: 292, distance: 313.8
click at [589, 292] on div "There is, however, no search facility. This site contains a comprehensive listi…" at bounding box center [417, 276] width 712 height 222
click at [762, 386] on button "Next" at bounding box center [757, 456] width 52 height 16
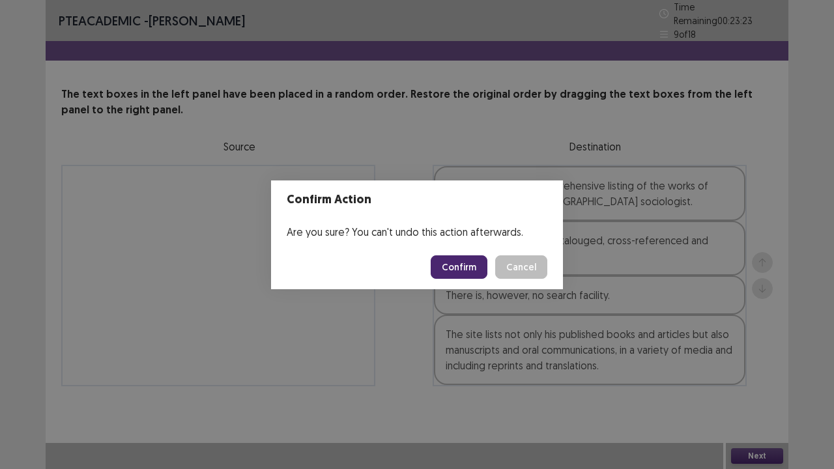
click at [453, 270] on button "Confirm" at bounding box center [459, 266] width 57 height 23
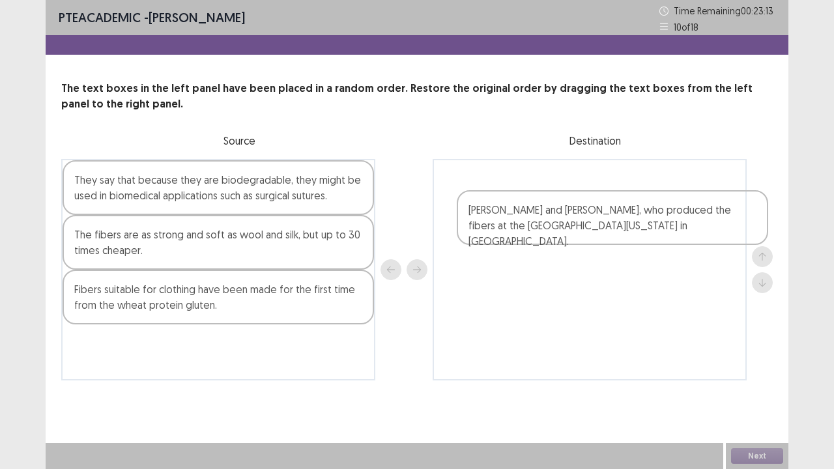
drag, startPoint x: 162, startPoint y: 252, endPoint x: 557, endPoint y: 223, distance: 396.5
click at [558, 223] on div "They say that because they are biodegradable, they might be used in biomedical …" at bounding box center [417, 270] width 712 height 222
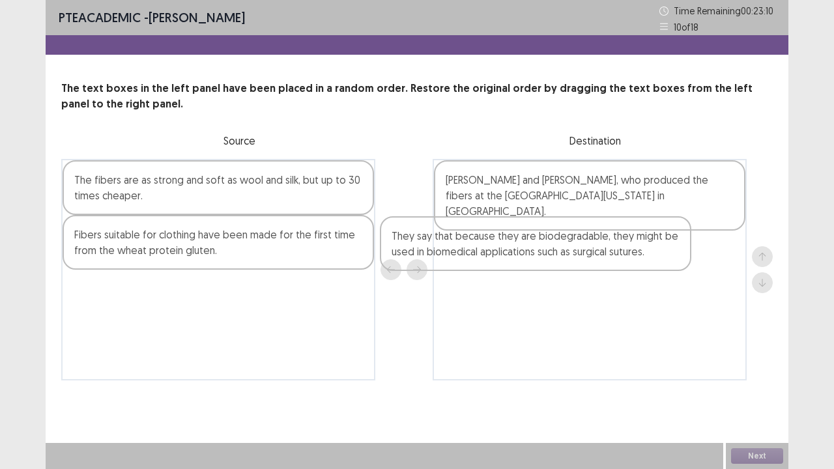
drag, startPoint x: 304, startPoint y: 197, endPoint x: 650, endPoint y: 255, distance: 350.8
click at [650, 255] on div "They say that because they are biodegradable, they might be used in biomedical …" at bounding box center [417, 270] width 712 height 222
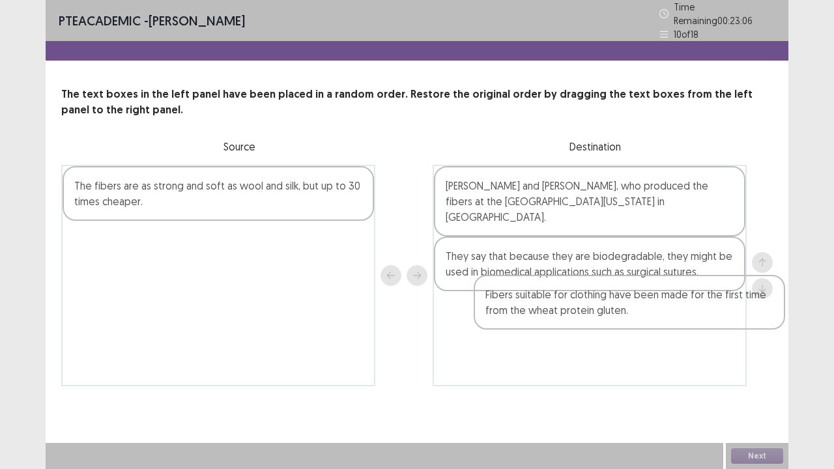
drag, startPoint x: 298, startPoint y: 233, endPoint x: 467, endPoint y: 237, distance: 168.8
click at [718, 296] on div "The fibers are as strong and soft as wool and silk, but up to 30 times cheaper.…" at bounding box center [417, 276] width 712 height 222
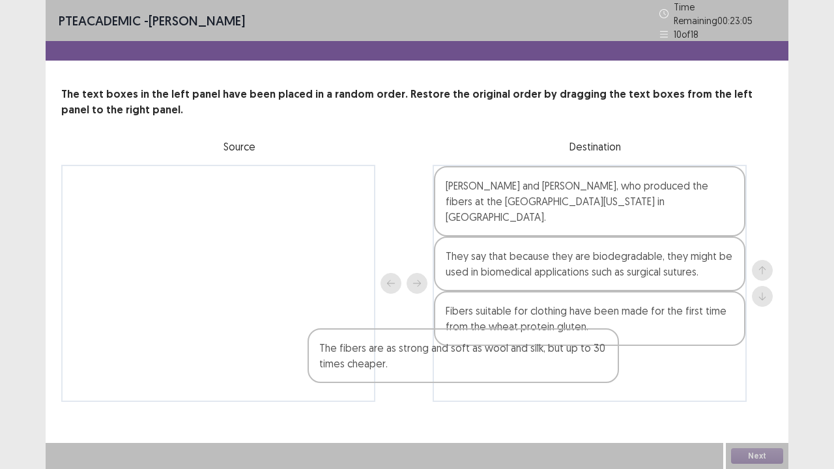
drag, startPoint x: 351, startPoint y: 184, endPoint x: 616, endPoint y: 357, distance: 316.5
click at [610, 365] on div "The fibers are as strong and soft as wool and silk, but up to 30 times cheaper.…" at bounding box center [417, 283] width 712 height 237
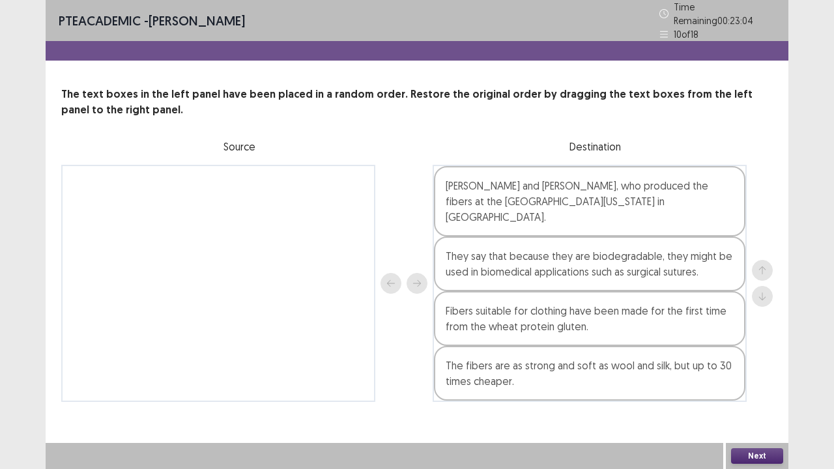
click at [773, 386] on button "Next" at bounding box center [757, 456] width 52 height 16
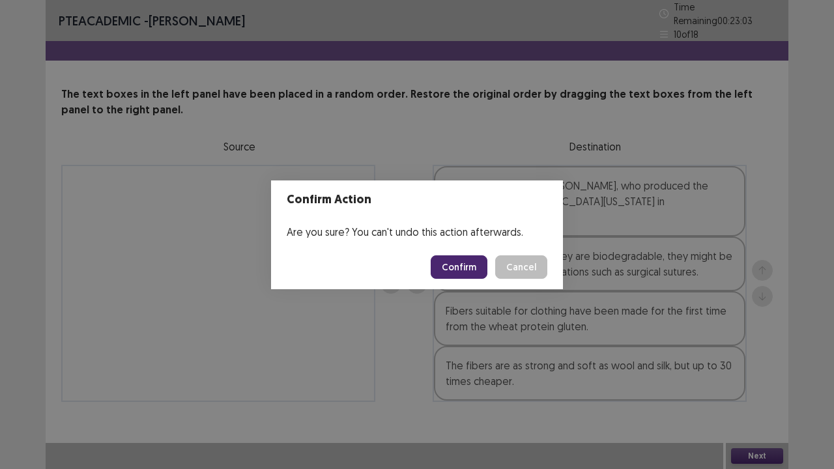
click at [460, 266] on button "Confirm" at bounding box center [459, 266] width 57 height 23
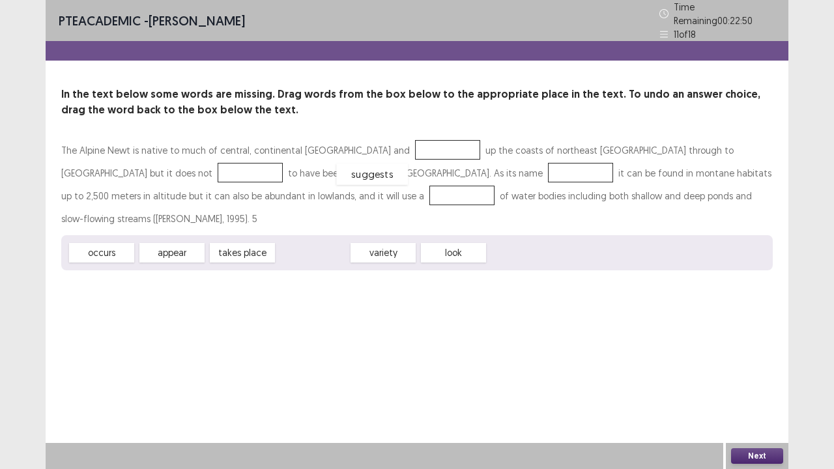
drag, startPoint x: 296, startPoint y: 224, endPoint x: 356, endPoint y: 145, distance: 99.6
drag, startPoint x: 188, startPoint y: 220, endPoint x: 741, endPoint y: 137, distance: 559.4
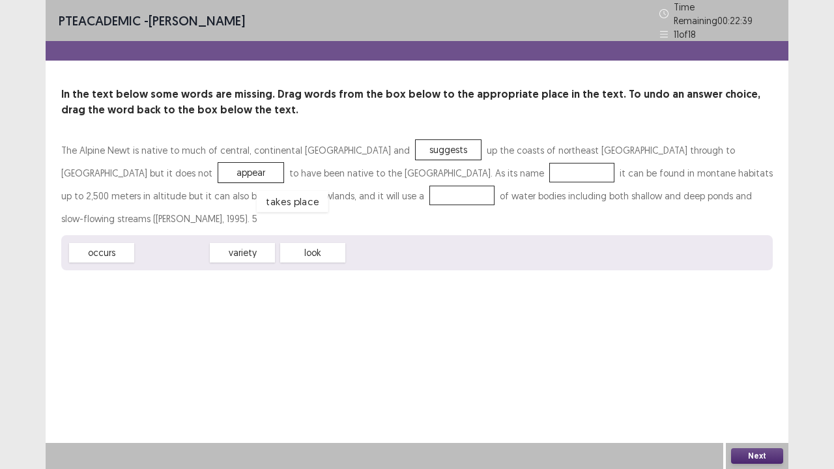
drag, startPoint x: 179, startPoint y: 227, endPoint x: 309, endPoint y: 173, distance: 141.1
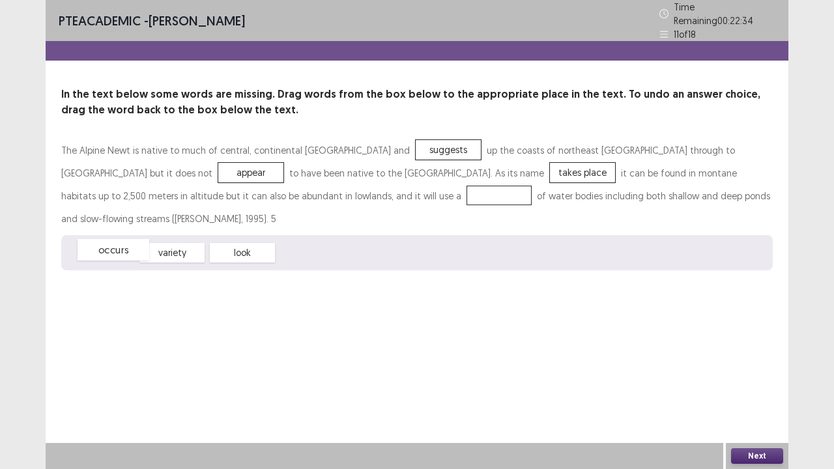
drag, startPoint x: 113, startPoint y: 227, endPoint x: 125, endPoint y: 224, distance: 12.2
click at [125, 239] on div "occurs" at bounding box center [114, 250] width 72 height 22
drag, startPoint x: 240, startPoint y: 220, endPoint x: 231, endPoint y: 218, distance: 8.9
click at [231, 243] on div "look" at bounding box center [242, 253] width 65 height 20
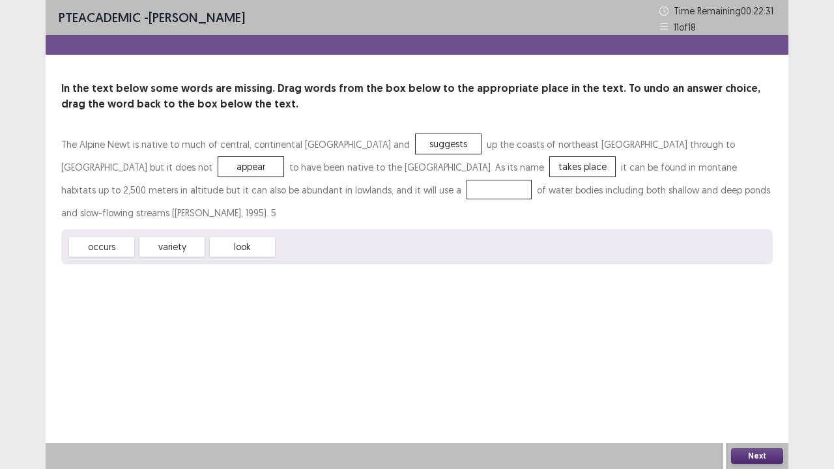
drag, startPoint x: 154, startPoint y: 197, endPoint x: 192, endPoint y: 207, distance: 39.5
click at [192, 229] on div "occurs variety look" at bounding box center [417, 246] width 712 height 35
drag, startPoint x: 226, startPoint y: 218, endPoint x: 205, endPoint y: 214, distance: 21.9
click at [199, 229] on div "occurs variety look" at bounding box center [417, 246] width 712 height 35
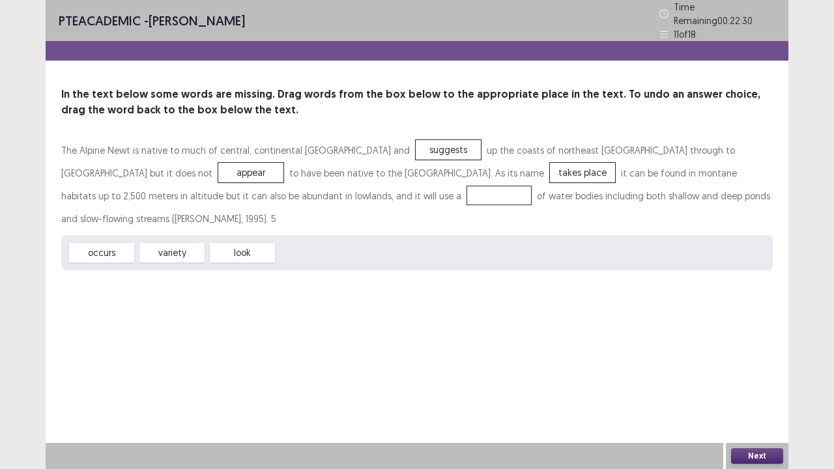
drag, startPoint x: 234, startPoint y: 227, endPoint x: 199, endPoint y: 210, distance: 38.5
click at [199, 235] on div "occurs variety look" at bounding box center [417, 252] width 712 height 35
drag, startPoint x: 220, startPoint y: 220, endPoint x: 152, endPoint y: 185, distance: 76.4
drag, startPoint x: 771, startPoint y: 452, endPoint x: 765, endPoint y: 448, distance: 7.3
click at [765, 386] on button "Next" at bounding box center [757, 456] width 52 height 16
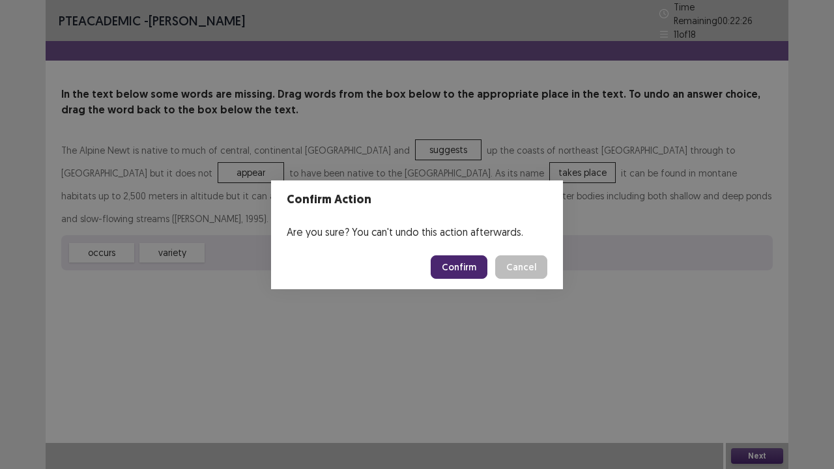
click at [461, 268] on button "Confirm" at bounding box center [459, 266] width 57 height 23
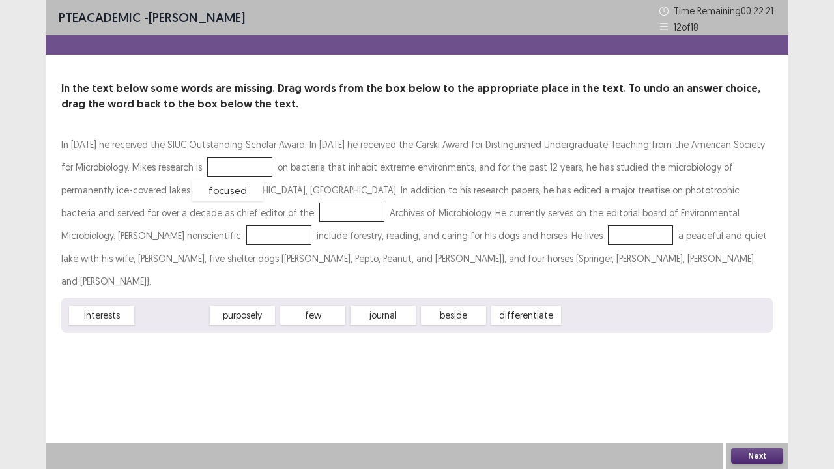
drag, startPoint x: 170, startPoint y: 290, endPoint x: 225, endPoint y: 165, distance: 136.8
drag, startPoint x: 96, startPoint y: 292, endPoint x: 162, endPoint y: 214, distance: 101.8
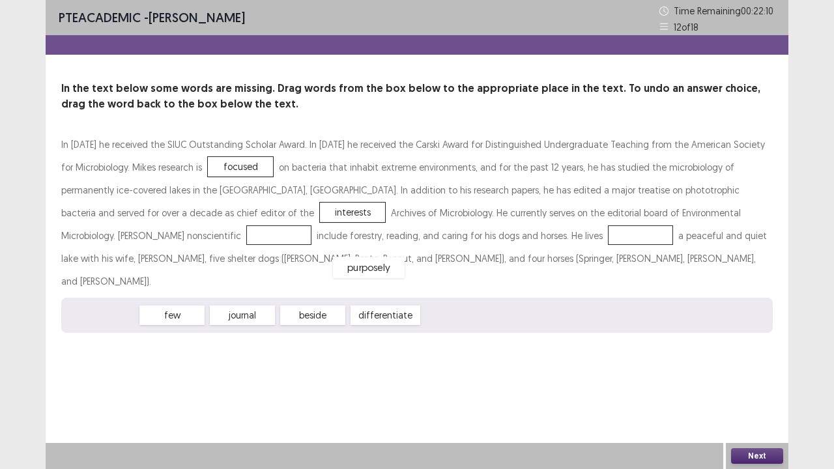
drag, startPoint x: 106, startPoint y: 296, endPoint x: 373, endPoint y: 246, distance: 271.7
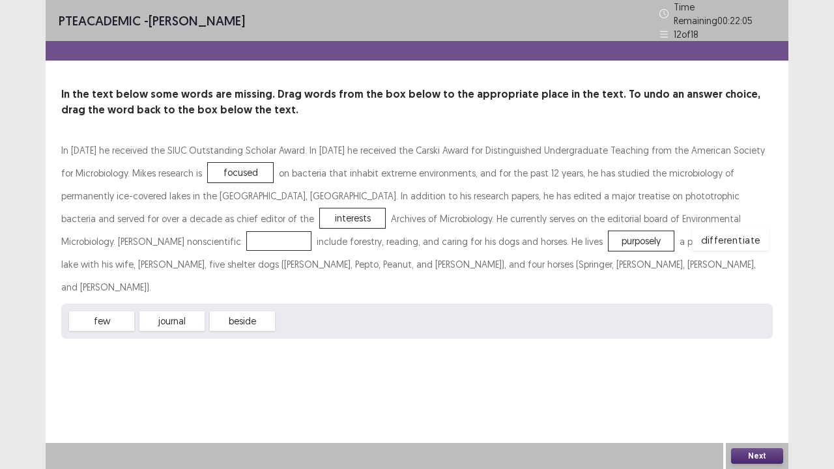
drag, startPoint x: 308, startPoint y: 292, endPoint x: 723, endPoint y: 212, distance: 423.4
click at [747, 386] on button "Next" at bounding box center [757, 456] width 52 height 16
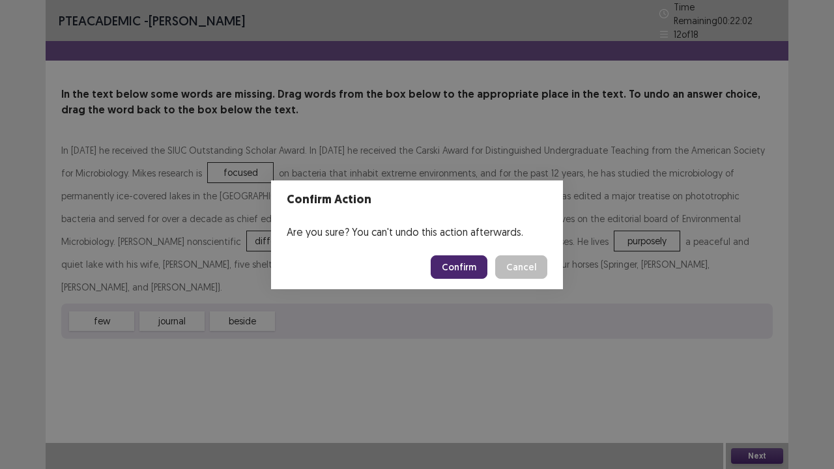
click at [464, 263] on button "Confirm" at bounding box center [459, 266] width 57 height 23
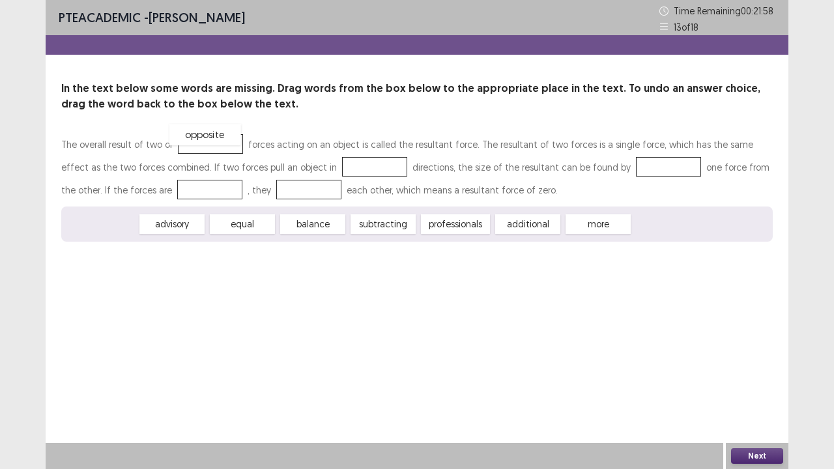
drag, startPoint x: 114, startPoint y: 228, endPoint x: 218, endPoint y: 137, distance: 138.0
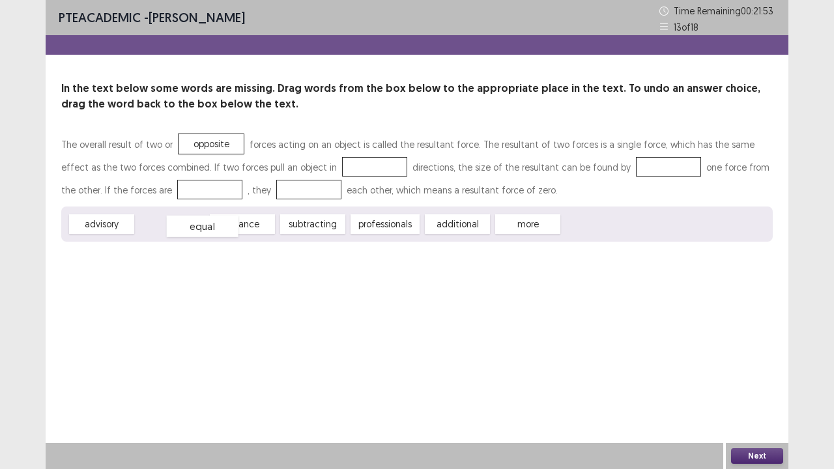
drag, startPoint x: 176, startPoint y: 225, endPoint x: 206, endPoint y: 231, distance: 30.4
click at [207, 230] on div "equal" at bounding box center [203, 227] width 72 height 22
drag, startPoint x: 252, startPoint y: 225, endPoint x: 296, endPoint y: 180, distance: 63.6
drag, startPoint x: 270, startPoint y: 186, endPoint x: 322, endPoint y: 164, distance: 56.0
drag, startPoint x: 170, startPoint y: 222, endPoint x: 586, endPoint y: 160, distance: 420.9
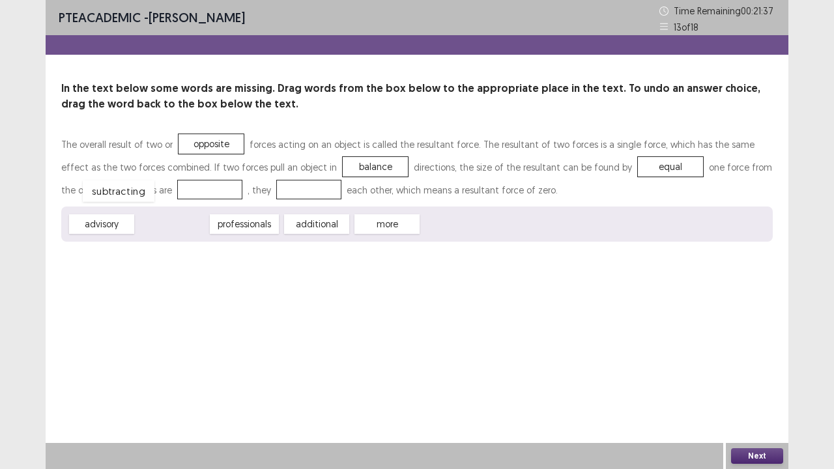
drag, startPoint x: 180, startPoint y: 225, endPoint x: 128, endPoint y: 186, distance: 65.2
drag, startPoint x: 258, startPoint y: 210, endPoint x: 261, endPoint y: 180, distance: 30.1
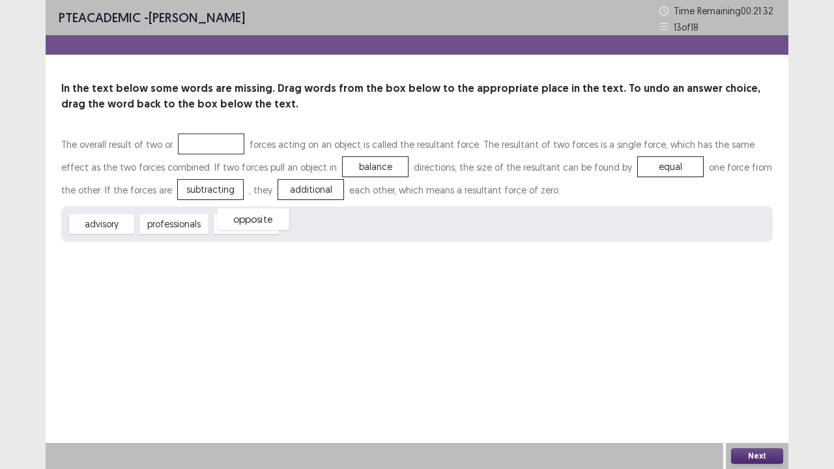
drag, startPoint x: 222, startPoint y: 141, endPoint x: 348, endPoint y: 327, distance: 225.2
click at [289, 230] on div "opposite" at bounding box center [254, 220] width 72 height 22
drag, startPoint x: 184, startPoint y: 225, endPoint x: 232, endPoint y: 126, distance: 109.6
click at [759, 386] on button "Next" at bounding box center [757, 456] width 52 height 16
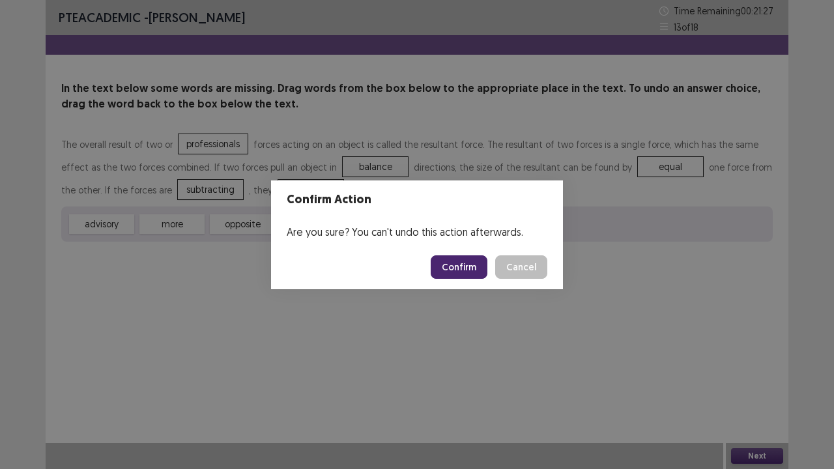
click at [466, 268] on button "Confirm" at bounding box center [459, 266] width 57 height 23
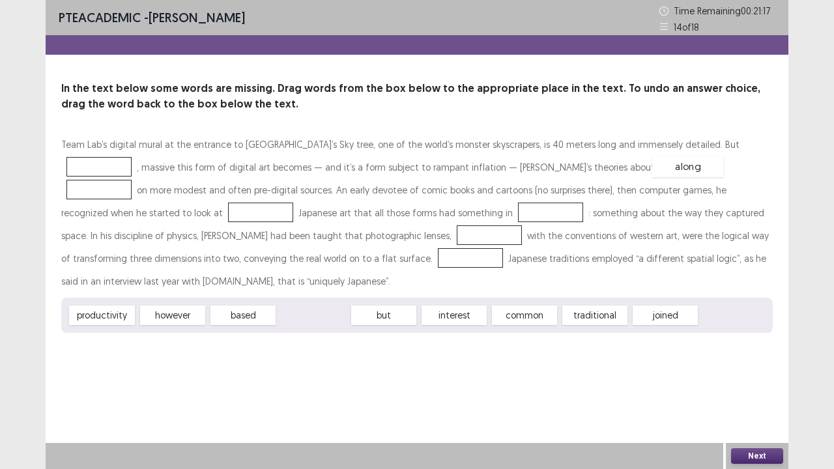
drag, startPoint x: 302, startPoint y: 298, endPoint x: 676, endPoint y: 150, distance: 402.4
drag, startPoint x: 456, startPoint y: 292, endPoint x: 523, endPoint y: 222, distance: 96.8
click at [515, 266] on div "common" at bounding box center [489, 277] width 72 height 22
drag, startPoint x: 465, startPoint y: 293, endPoint x: 545, endPoint y: 158, distance: 156.6
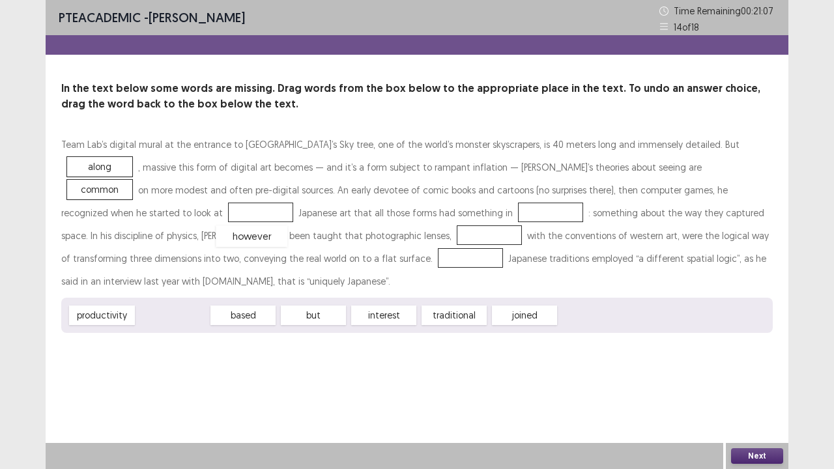
drag, startPoint x: 175, startPoint y: 288, endPoint x: 241, endPoint y: 215, distance: 98.7
drag, startPoint x: 175, startPoint y: 293, endPoint x: 128, endPoint y: 227, distance: 81.4
drag, startPoint x: 167, startPoint y: 291, endPoint x: 103, endPoint y: 247, distance: 77.9
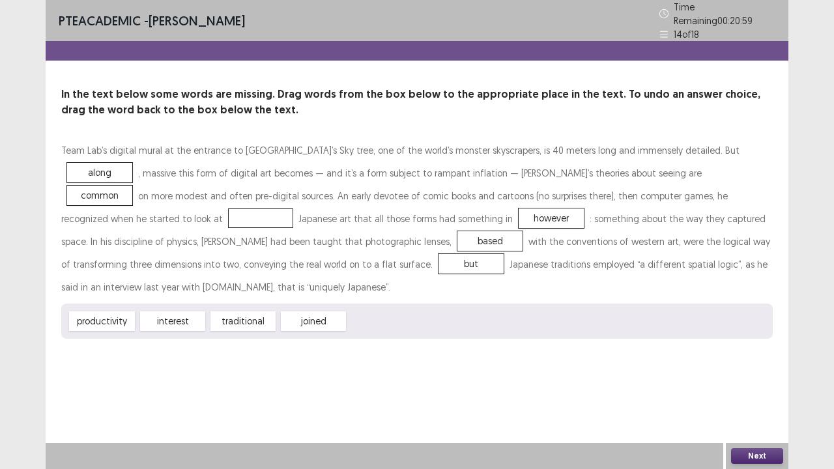
click at [758, 386] on button "Next" at bounding box center [757, 456] width 52 height 16
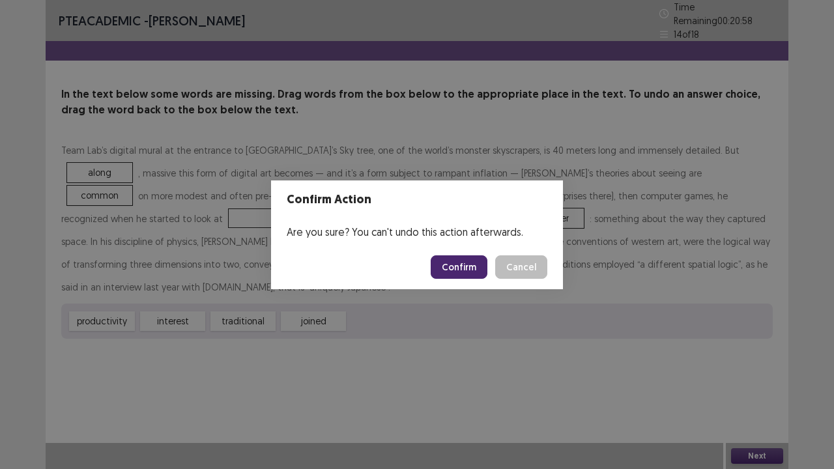
click at [455, 259] on button "Confirm" at bounding box center [459, 266] width 57 height 23
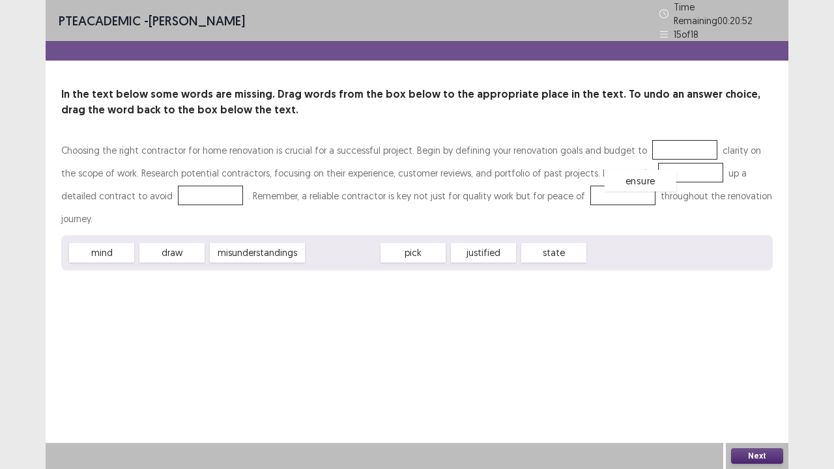
drag, startPoint x: 343, startPoint y: 224, endPoint x: 661, endPoint y: 145, distance: 327.1
drag, startPoint x: 109, startPoint y: 229, endPoint x: 661, endPoint y: 176, distance: 554.4
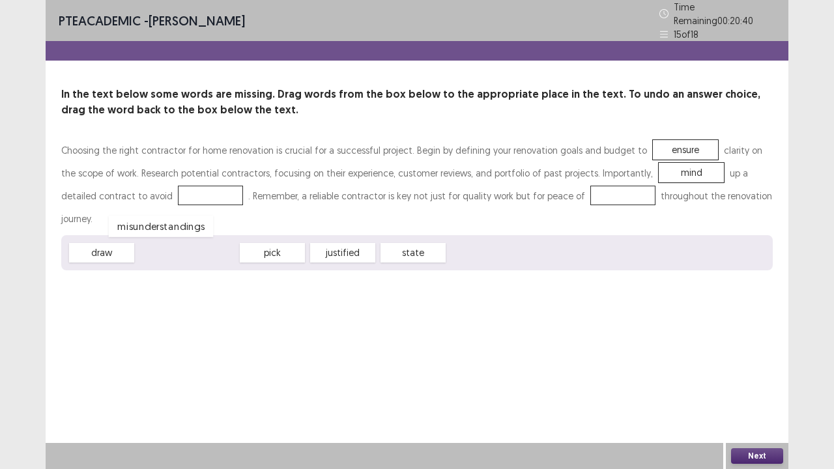
drag, startPoint x: 206, startPoint y: 222, endPoint x: 177, endPoint y: 195, distance: 39.2
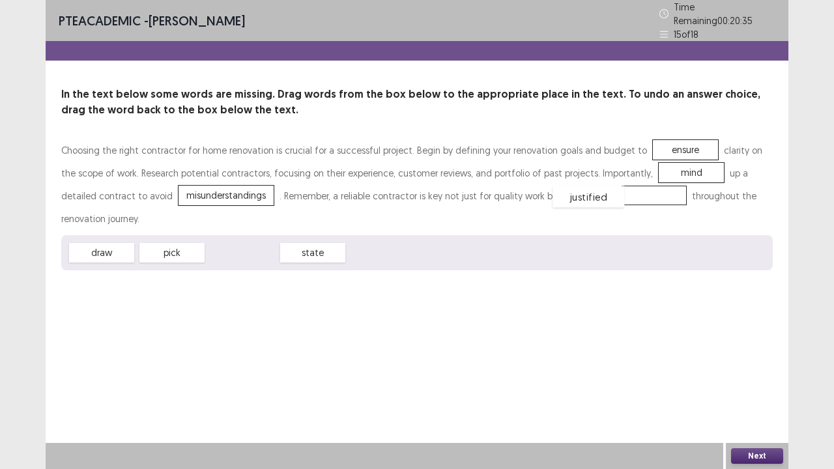
drag, startPoint x: 240, startPoint y: 246, endPoint x: 586, endPoint y: 190, distance: 350.5
click at [776, 386] on button "Next" at bounding box center [757, 456] width 52 height 16
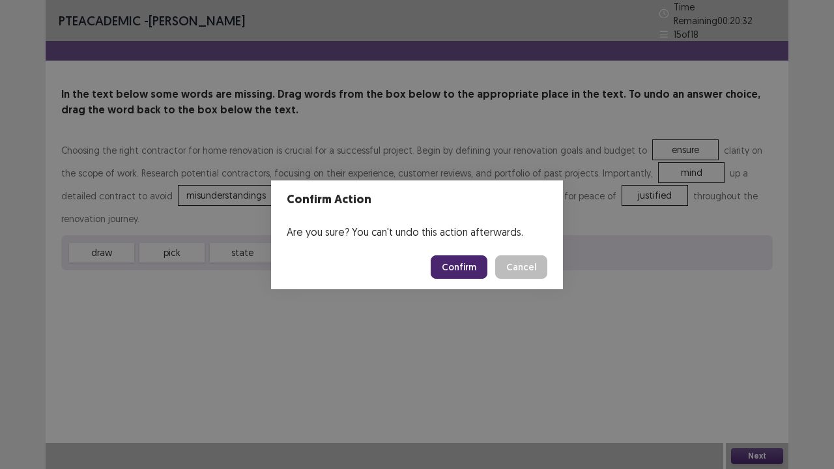
click at [452, 269] on button "Confirm" at bounding box center [459, 266] width 57 height 23
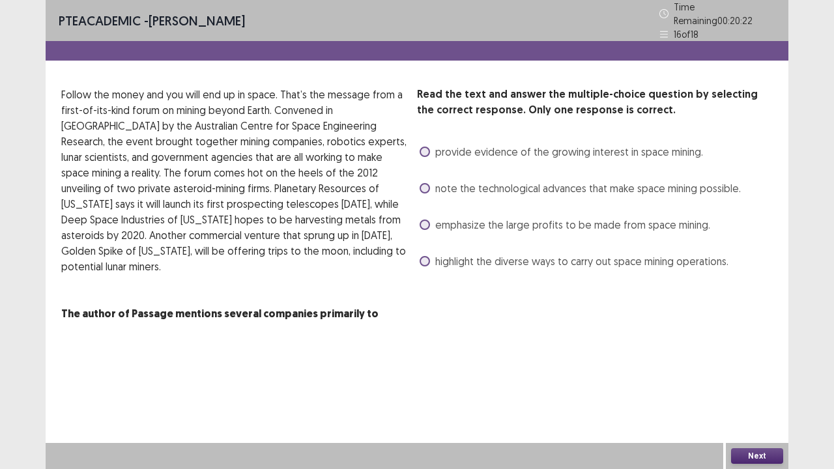
drag, startPoint x: 429, startPoint y: 182, endPoint x: 433, endPoint y: 188, distance: 7.0
click at [429, 183] on span at bounding box center [425, 188] width 10 height 10
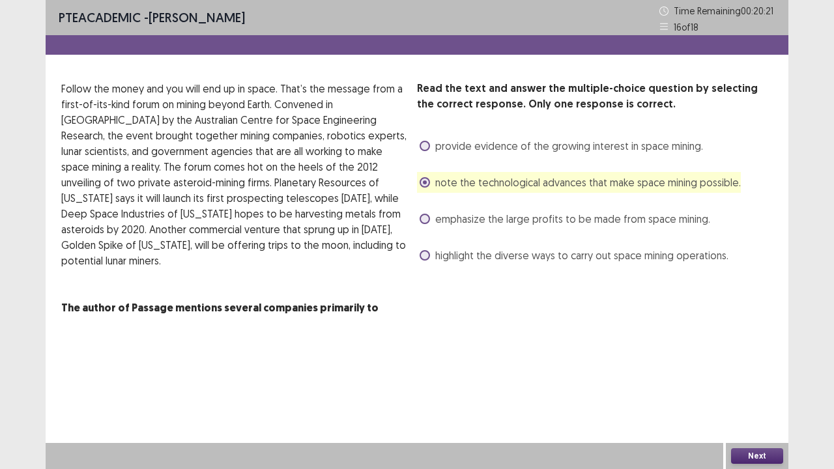
click at [773, 386] on div "Next" at bounding box center [757, 456] width 63 height 26
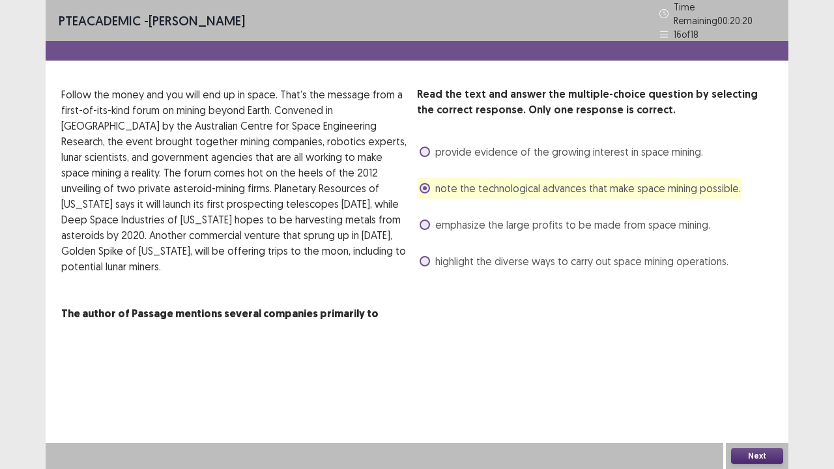
click at [770, 386] on button "Next" at bounding box center [757, 456] width 52 height 16
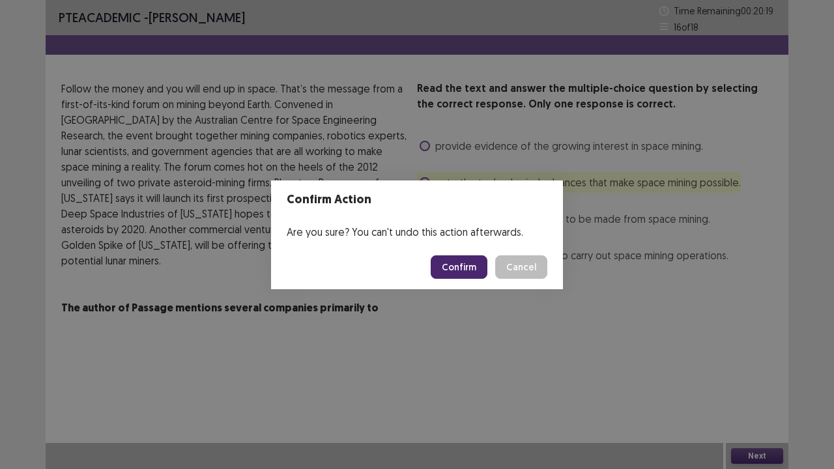
click at [463, 267] on button "Confirm" at bounding box center [459, 266] width 57 height 23
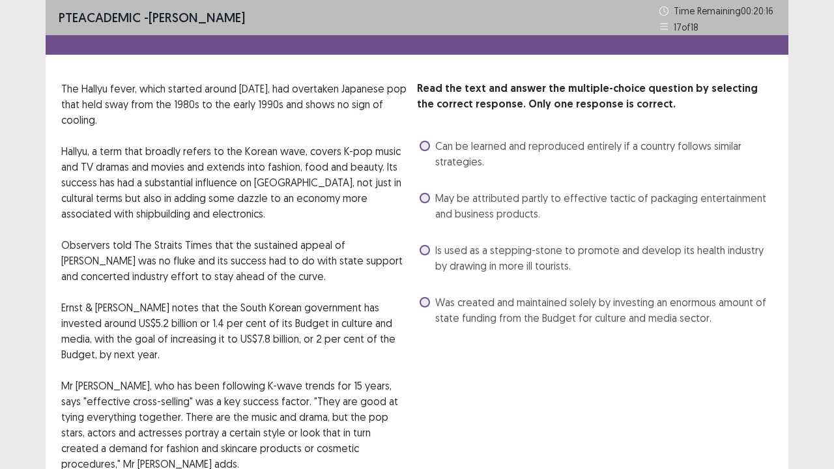
click at [426, 306] on span at bounding box center [425, 302] width 10 height 10
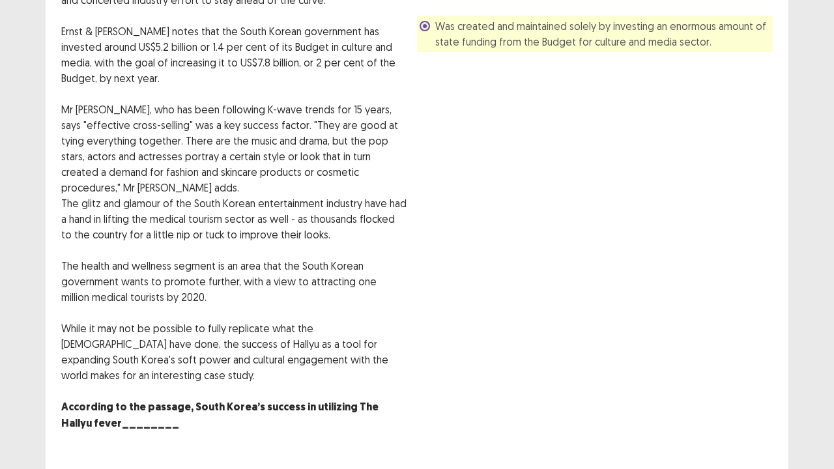
scroll to position [295, 0]
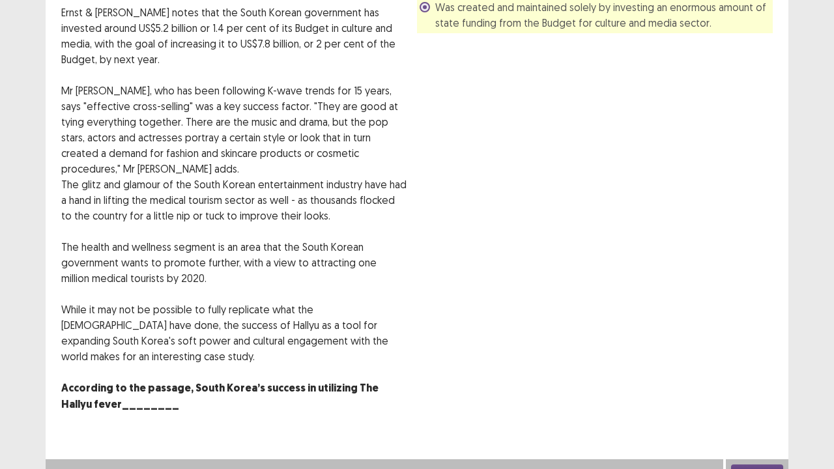
click at [770, 386] on button "Next" at bounding box center [757, 473] width 52 height 16
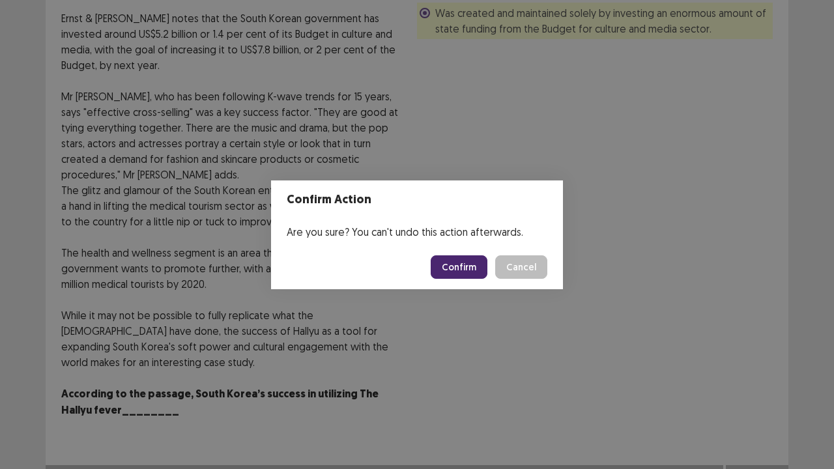
click at [469, 262] on button "Confirm" at bounding box center [459, 266] width 57 height 23
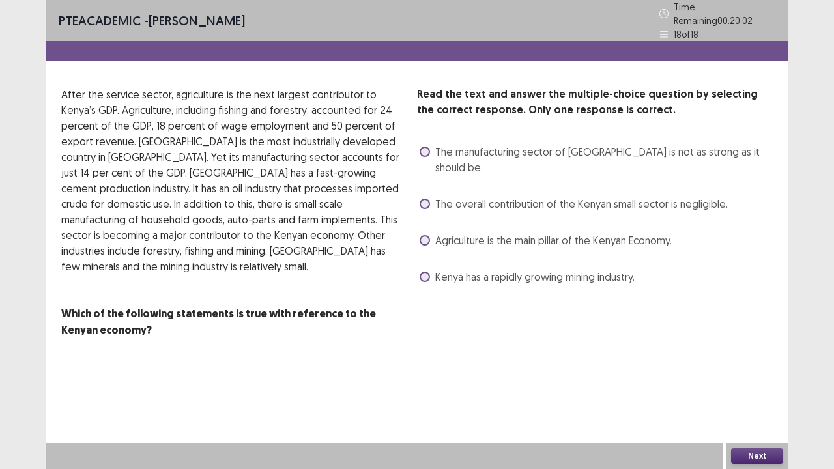
drag, startPoint x: 421, startPoint y: 145, endPoint x: 435, endPoint y: 147, distance: 13.9
click at [422, 147] on span at bounding box center [425, 152] width 10 height 10
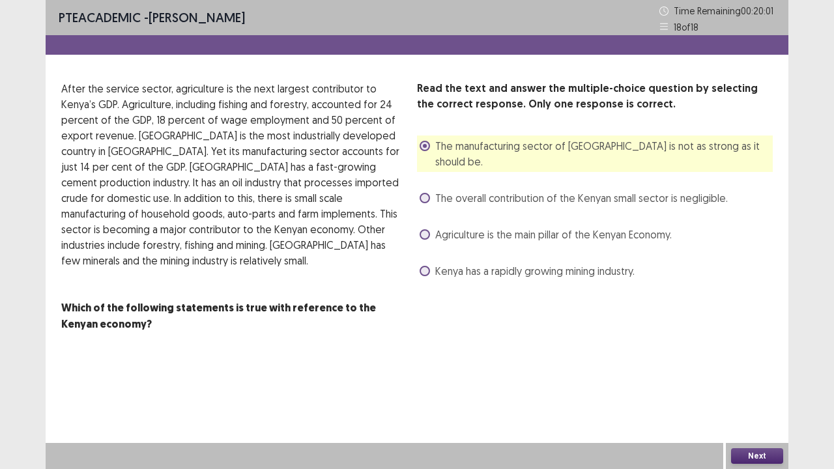
click at [769, 386] on button "Next" at bounding box center [757, 456] width 52 height 16
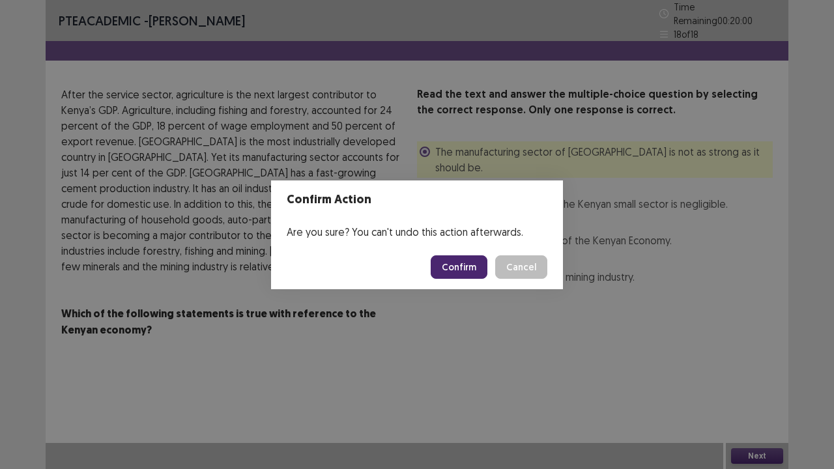
click at [468, 262] on button "Confirm" at bounding box center [459, 266] width 57 height 23
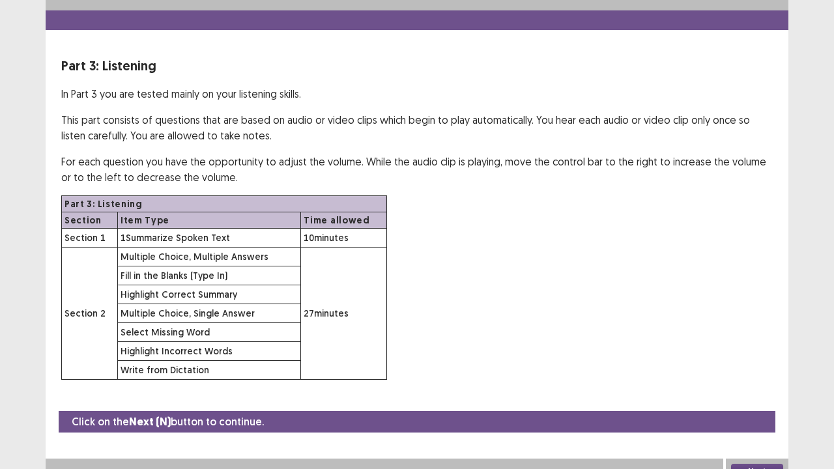
scroll to position [38, 0]
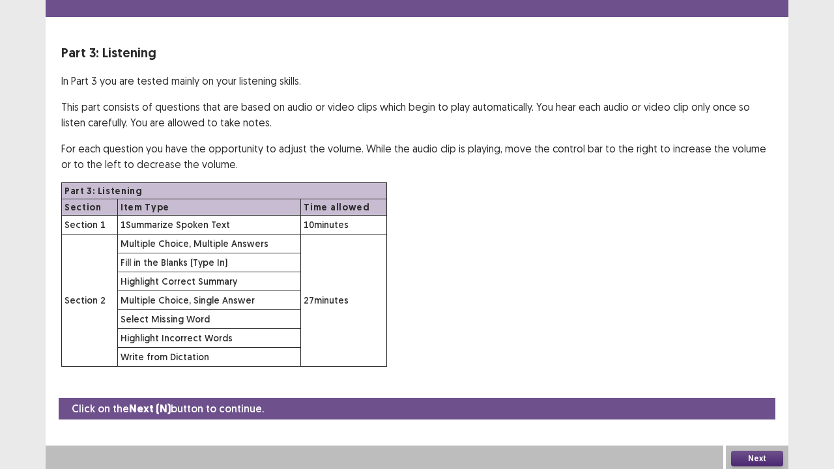
click at [764, 386] on button "Next" at bounding box center [757, 459] width 52 height 16
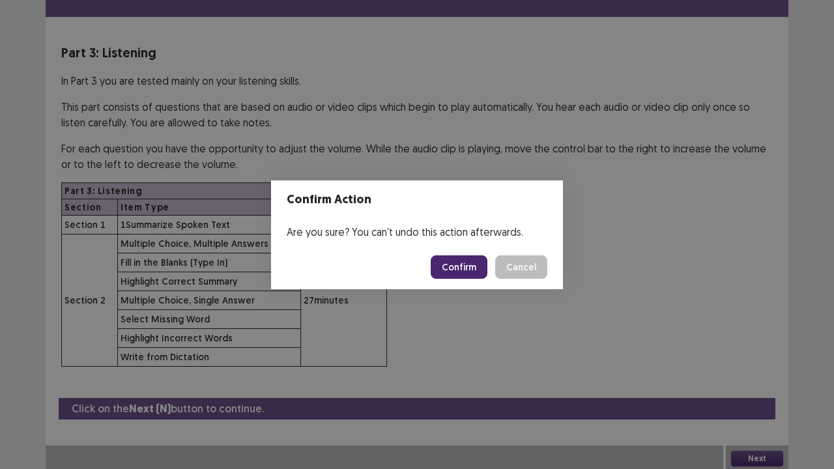
click at [471, 263] on button "Confirm" at bounding box center [459, 266] width 57 height 23
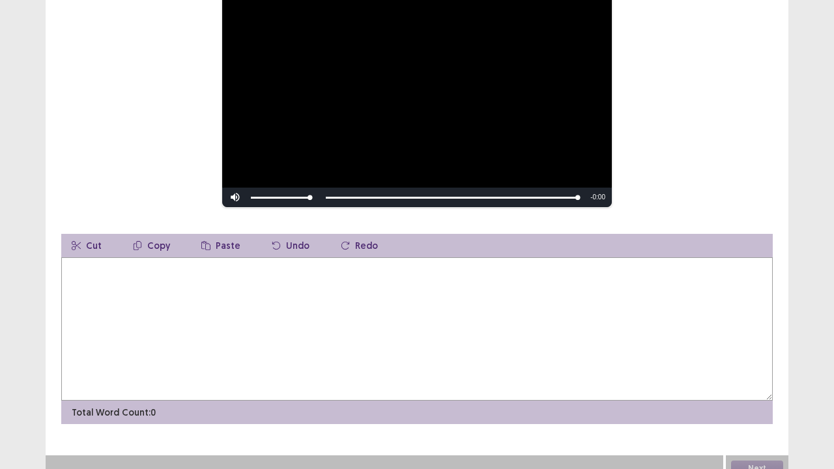
scroll to position [179, 0]
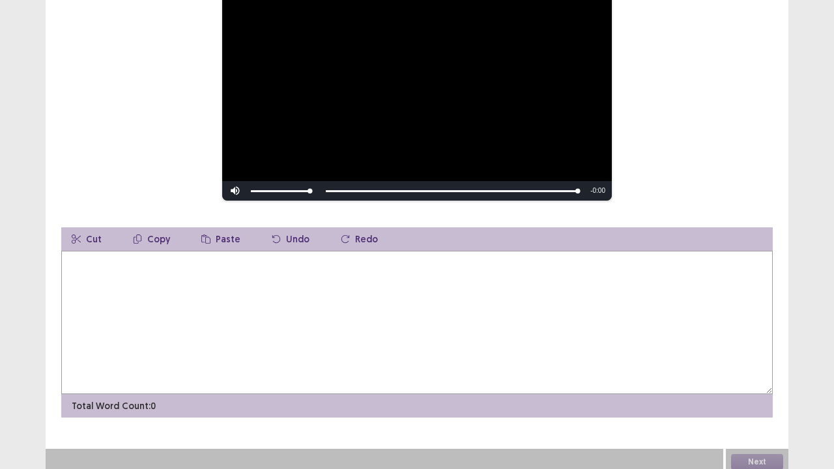
click at [120, 285] on textarea at bounding box center [417, 322] width 712 height 143
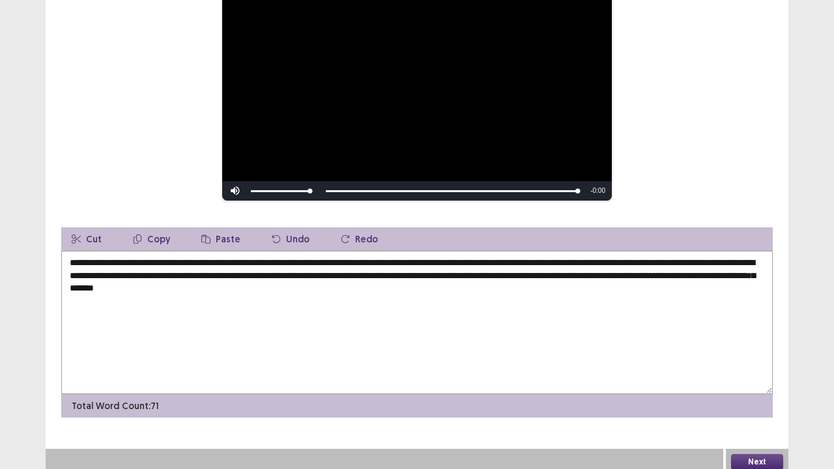
drag, startPoint x: 222, startPoint y: 281, endPoint x: 186, endPoint y: 283, distance: 35.2
click at [186, 283] on textarea "**********" at bounding box center [417, 322] width 712 height 143
drag, startPoint x: 79, startPoint y: 281, endPoint x: 68, endPoint y: 283, distance: 10.5
click at [68, 283] on textarea "**********" at bounding box center [417, 322] width 712 height 143
type textarea "**********"
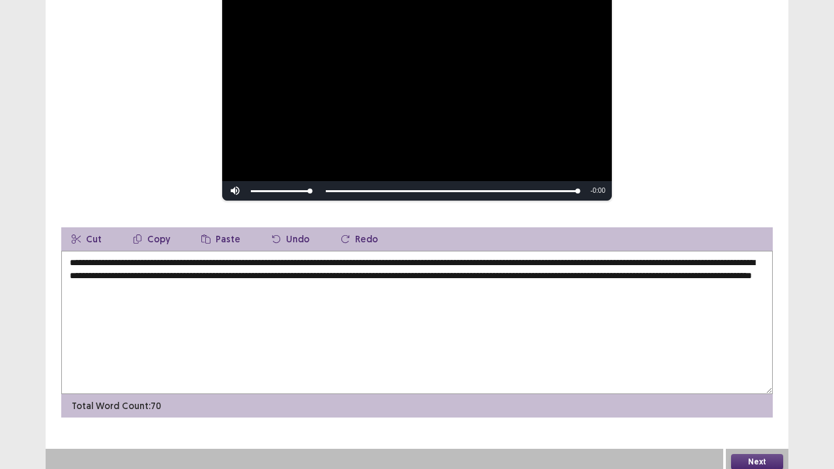
click at [747, 386] on button "Next" at bounding box center [757, 462] width 52 height 16
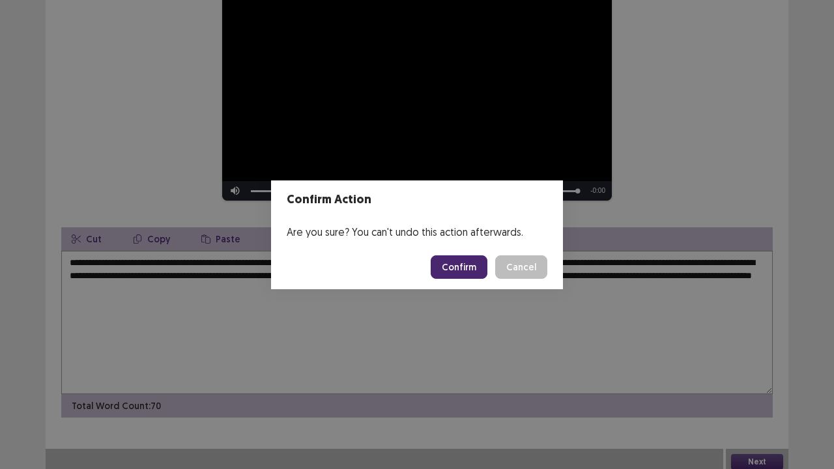
click at [474, 270] on button "Confirm" at bounding box center [459, 266] width 57 height 23
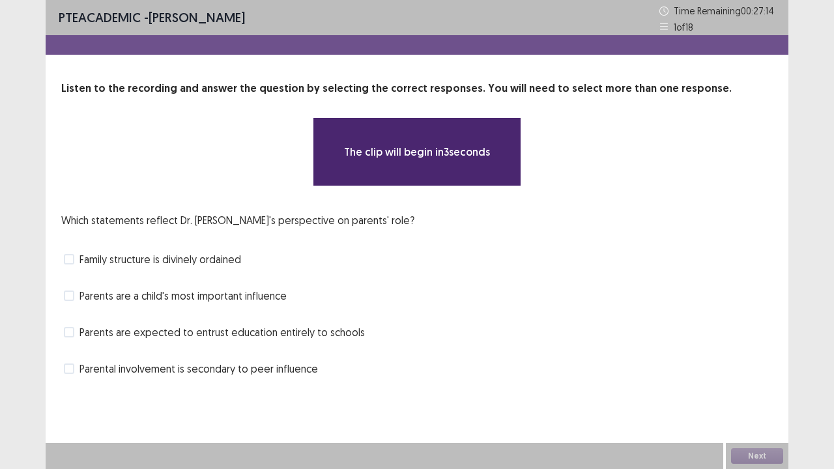
drag, startPoint x: 73, startPoint y: 293, endPoint x: 80, endPoint y: 298, distance: 8.9
click at [77, 296] on label "Parents are a child's most important influence" at bounding box center [175, 296] width 223 height 16
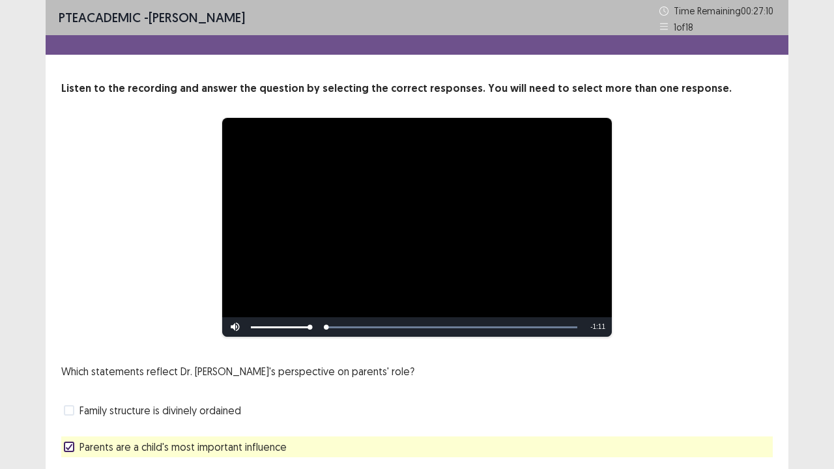
scroll to position [119, 0]
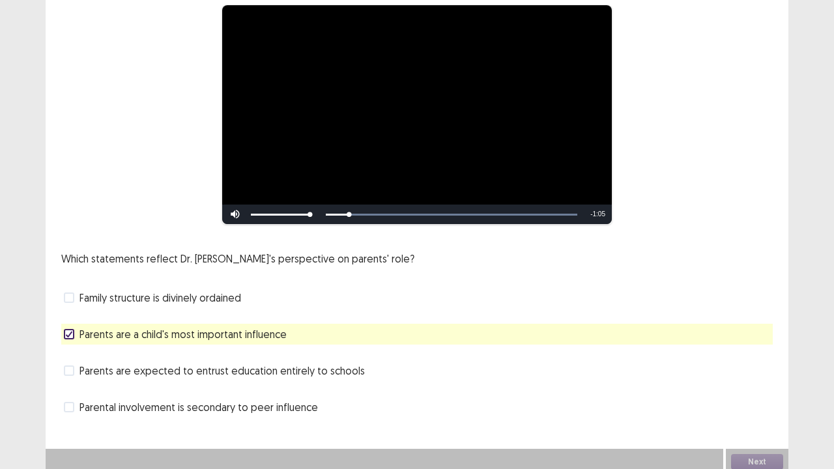
click at [298, 366] on span "Parents are expected to entrust education entirely to schools" at bounding box center [221, 371] width 285 height 16
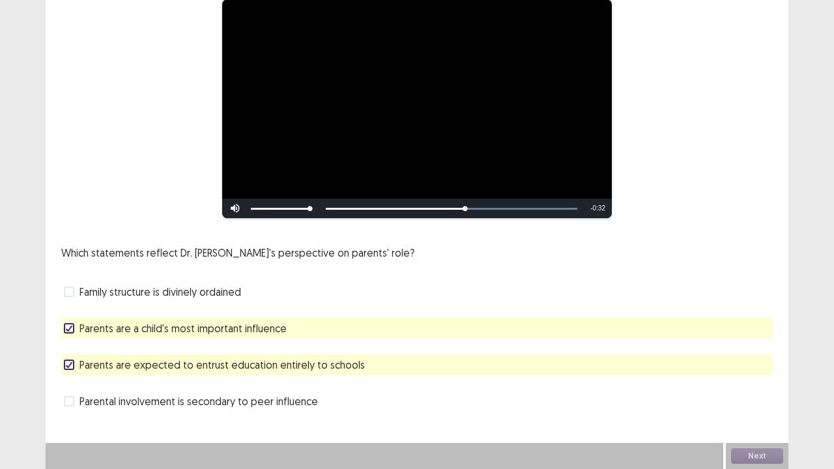
click at [72, 364] on span at bounding box center [69, 365] width 10 height 10
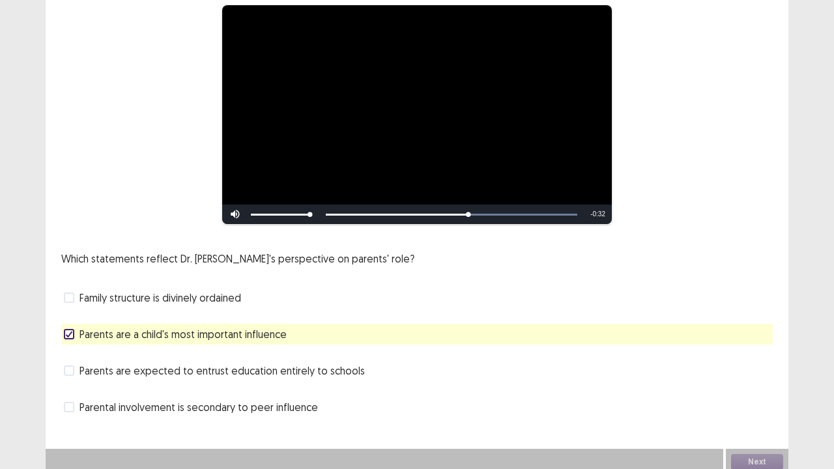
click at [66, 386] on span at bounding box center [69, 407] width 10 height 10
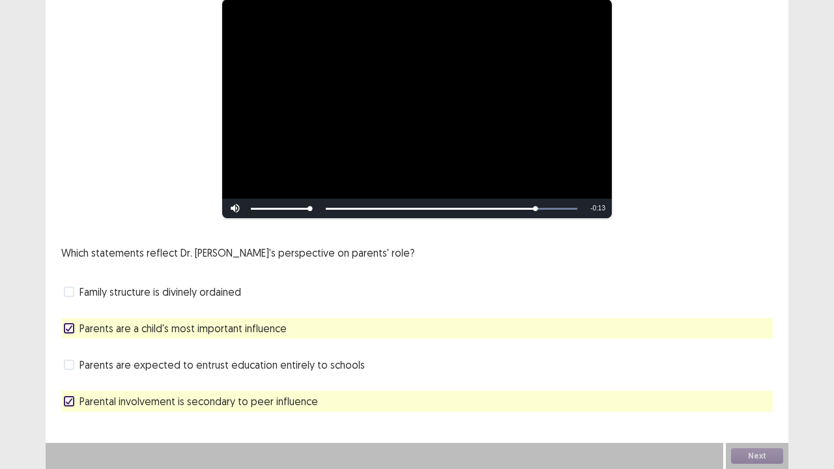
click at [72, 364] on span at bounding box center [69, 365] width 10 height 10
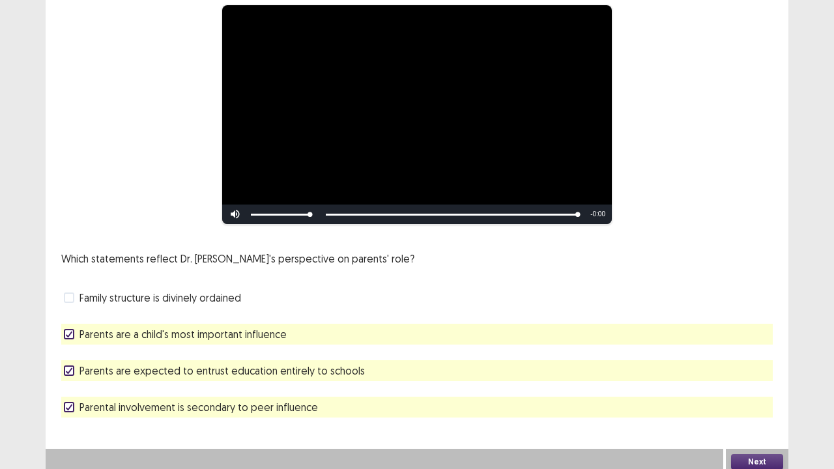
click at [760, 386] on button "Next" at bounding box center [757, 462] width 52 height 16
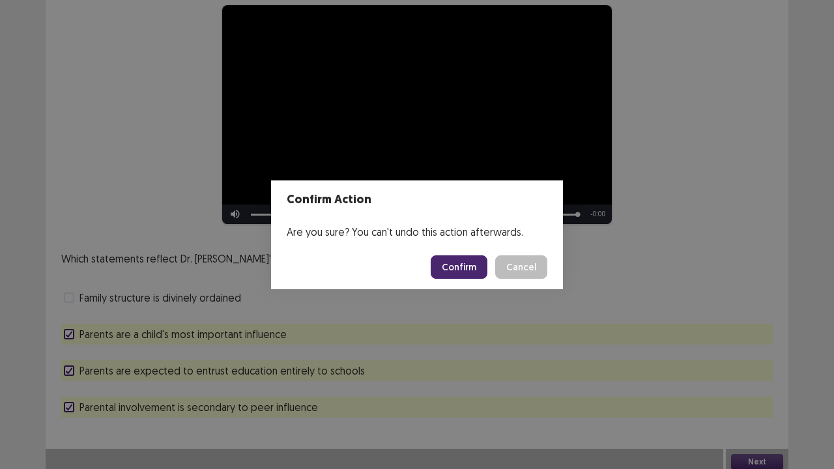
drag, startPoint x: 454, startPoint y: 263, endPoint x: 444, endPoint y: 246, distance: 19.0
click at [454, 260] on button "Confirm" at bounding box center [459, 266] width 57 height 23
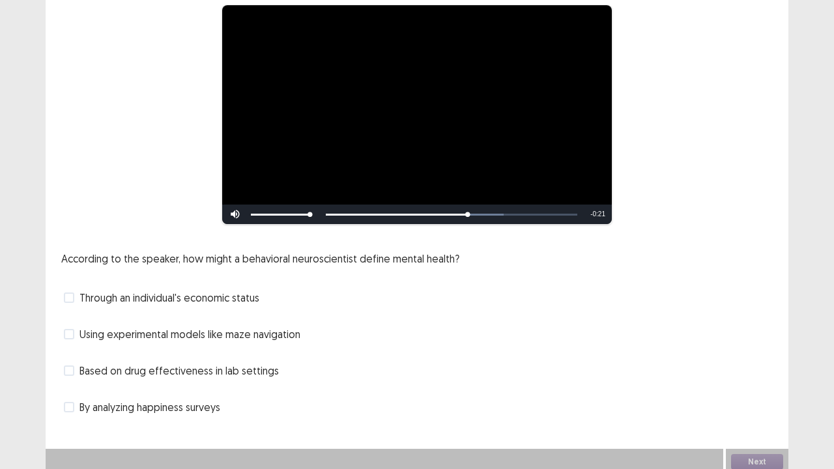
click at [72, 329] on span at bounding box center [69, 334] width 10 height 10
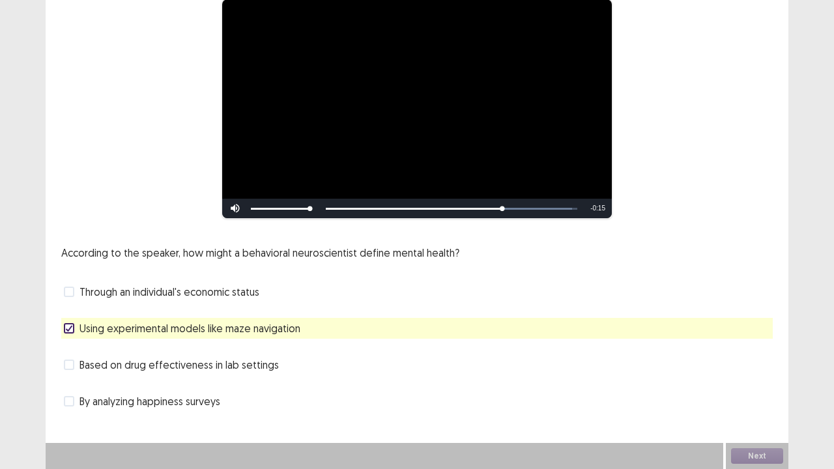
click at [69, 386] on span at bounding box center [69, 401] width 10 height 10
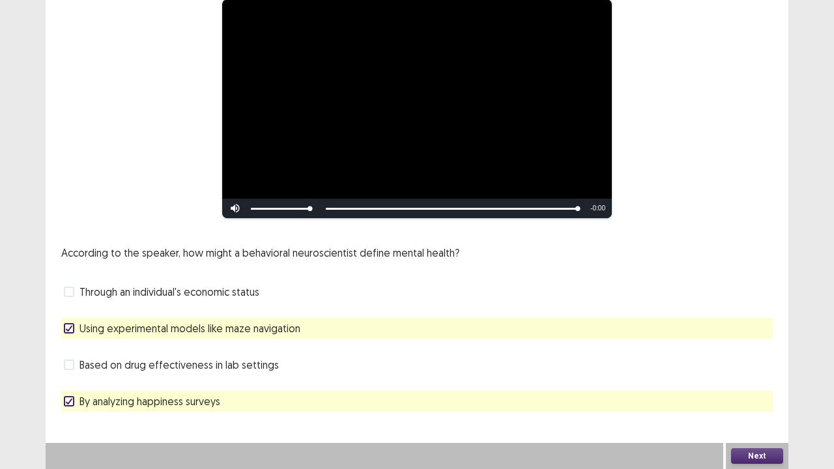
click at [757, 386] on button "Next" at bounding box center [757, 456] width 52 height 16
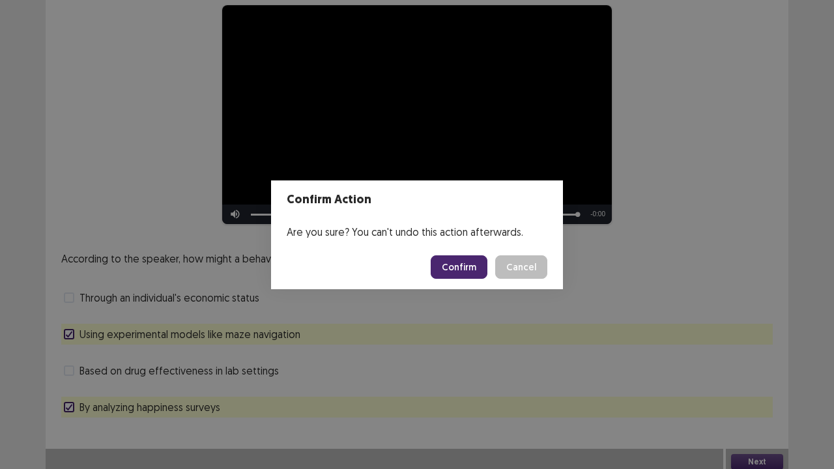
click at [463, 265] on button "Confirm" at bounding box center [459, 266] width 57 height 23
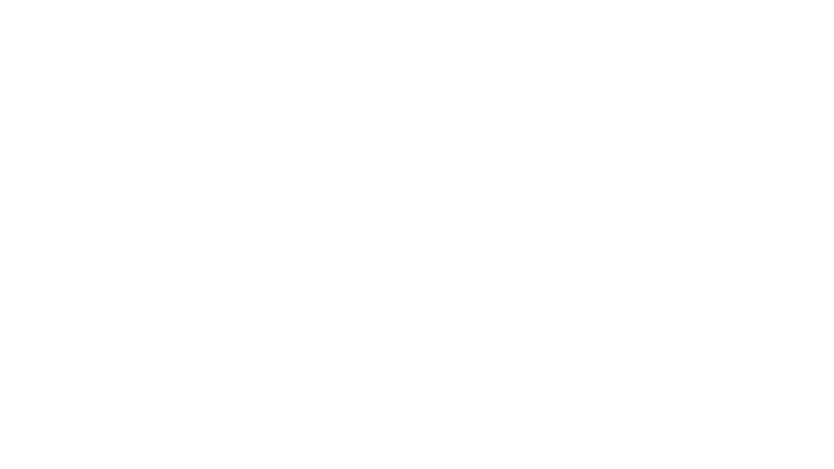
scroll to position [0, 0]
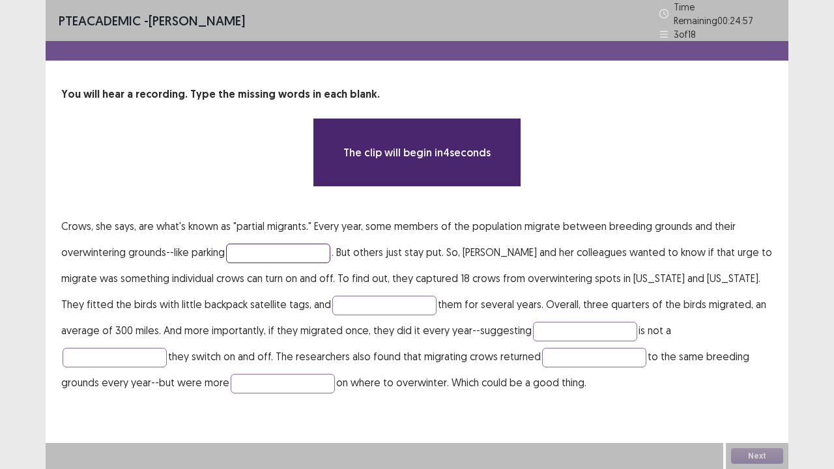
click at [250, 247] on input "text" at bounding box center [278, 254] width 104 height 20
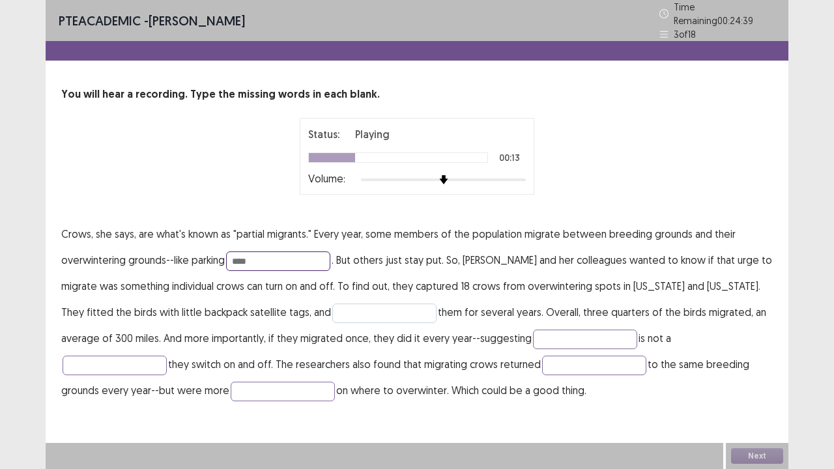
type input "****"
click at [332, 304] on input "text" at bounding box center [384, 314] width 104 height 20
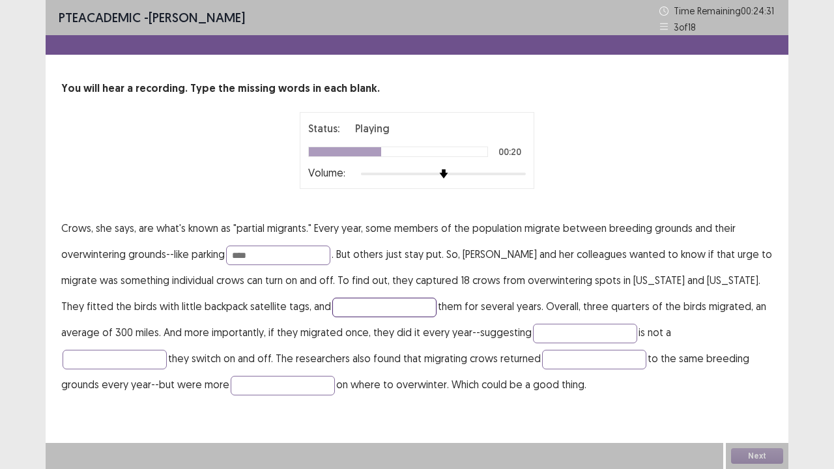
click at [336, 311] on input "text" at bounding box center [384, 308] width 104 height 20
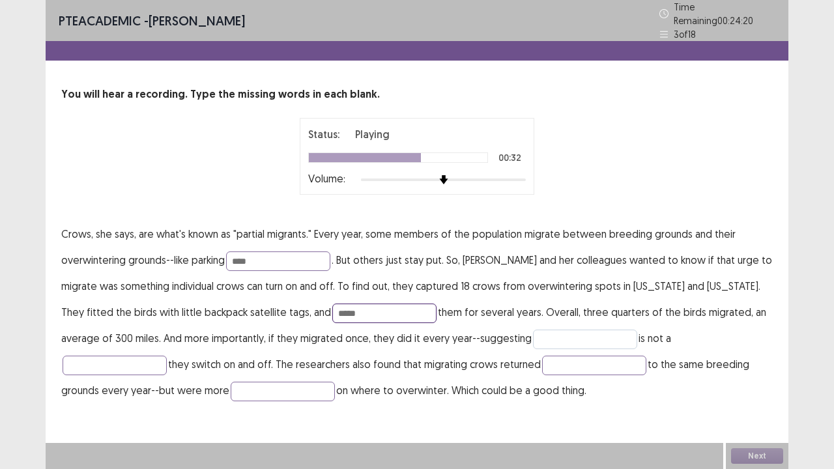
type input "*****"
click at [533, 341] on input "text" at bounding box center [585, 340] width 104 height 20
type input "*********"
click at [167, 356] on input "text" at bounding box center [115, 366] width 104 height 20
type input "**********"
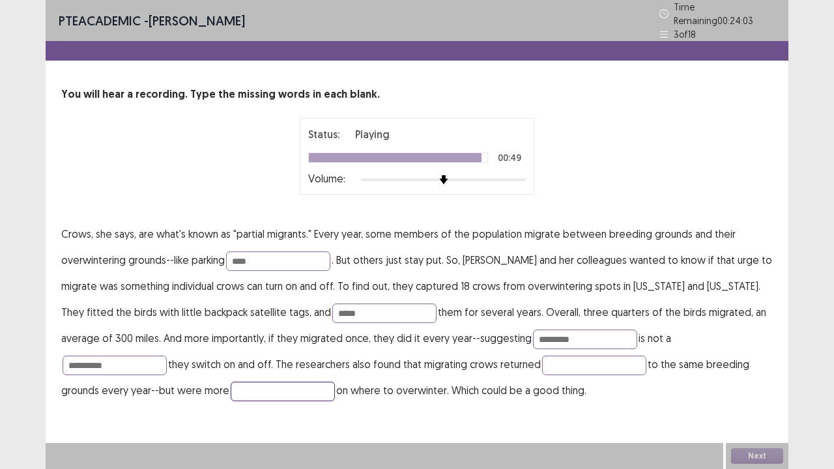
click at [231, 386] on input "text" at bounding box center [283, 392] width 104 height 20
type input "**********"
click at [542, 358] on input "text" at bounding box center [594, 366] width 104 height 20
type input "*******"
click at [756, 386] on div "Next" at bounding box center [757, 456] width 63 height 26
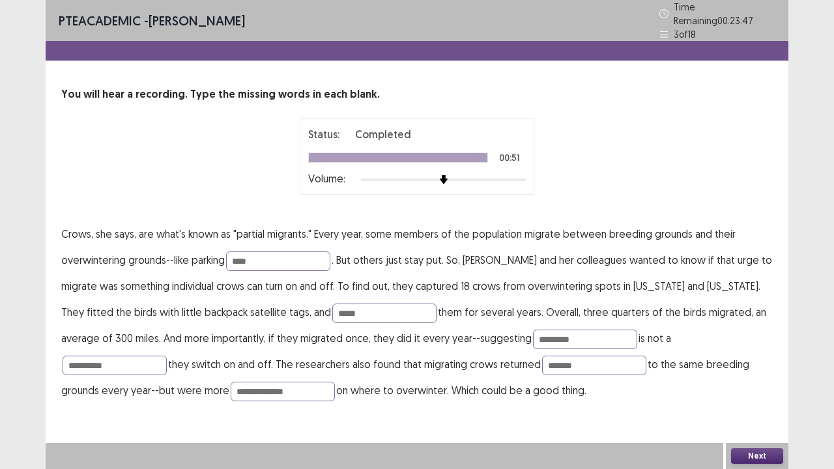
click at [760, 386] on button "Next" at bounding box center [757, 456] width 52 height 16
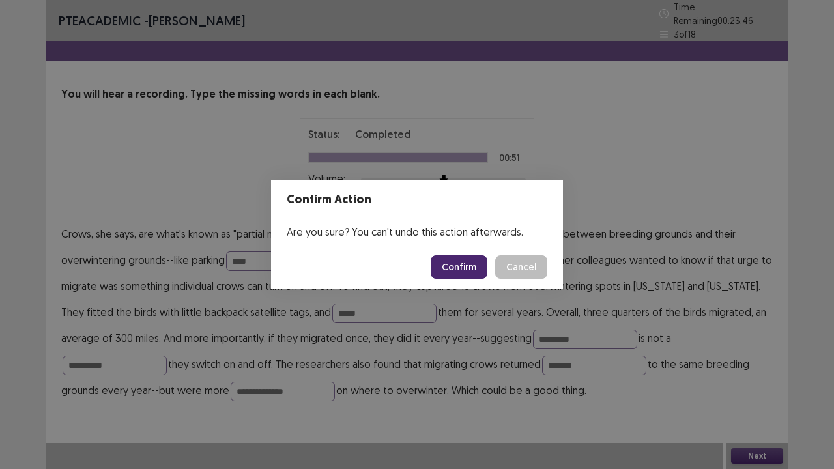
drag, startPoint x: 457, startPoint y: 266, endPoint x: 455, endPoint y: 274, distance: 8.2
click at [457, 267] on button "Confirm" at bounding box center [459, 266] width 57 height 23
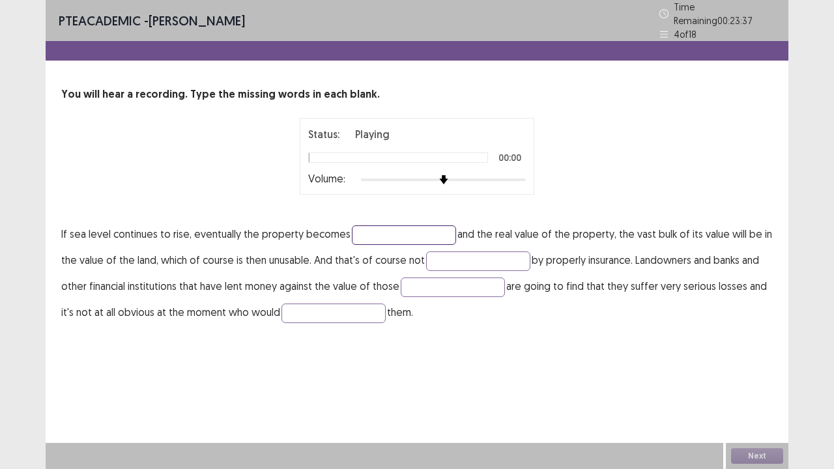
click at [375, 228] on input "text" at bounding box center [404, 235] width 104 height 20
type input "********"
click at [458, 252] on input "text" at bounding box center [478, 262] width 104 height 20
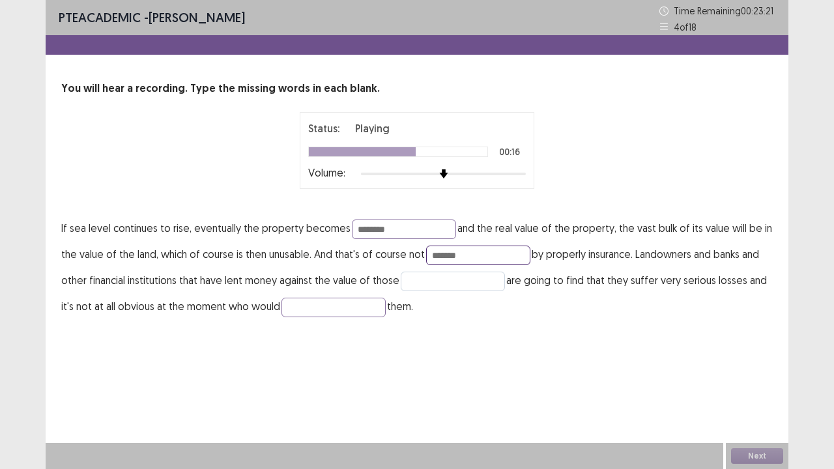
type input "*******"
click at [462, 282] on input "text" at bounding box center [453, 282] width 104 height 20
type input "*********"
click at [352, 308] on input "text" at bounding box center [333, 308] width 104 height 20
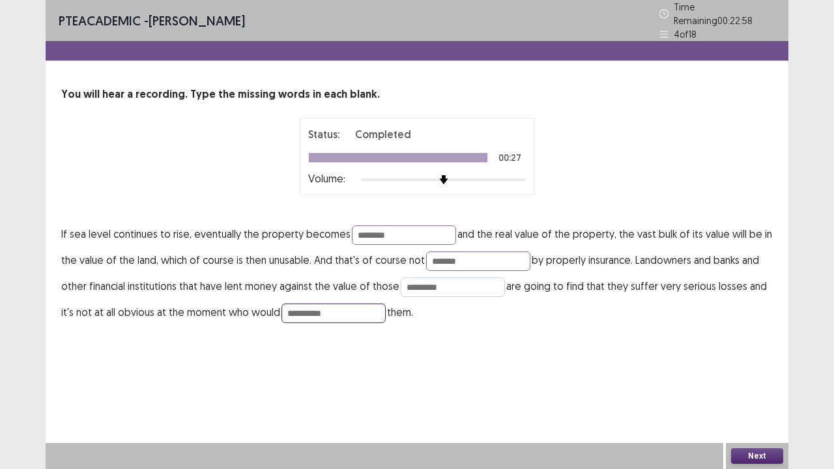
type input "**********"
click at [446, 280] on input "*********" at bounding box center [453, 288] width 104 height 20
type input "**********"
click at [756, 386] on button "Next" at bounding box center [757, 456] width 52 height 16
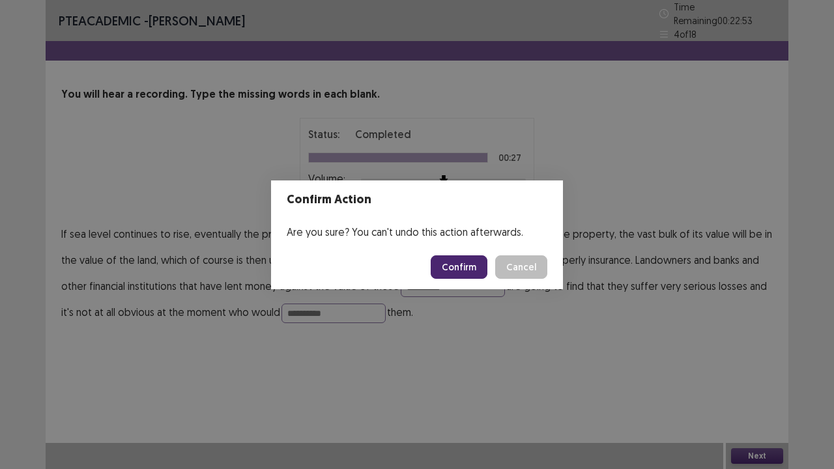
click at [471, 266] on button "Confirm" at bounding box center [459, 266] width 57 height 23
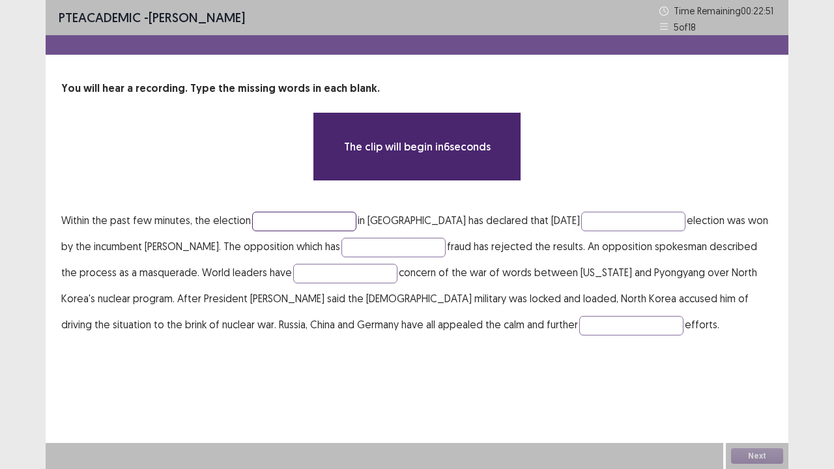
click at [292, 216] on input "text" at bounding box center [304, 222] width 104 height 20
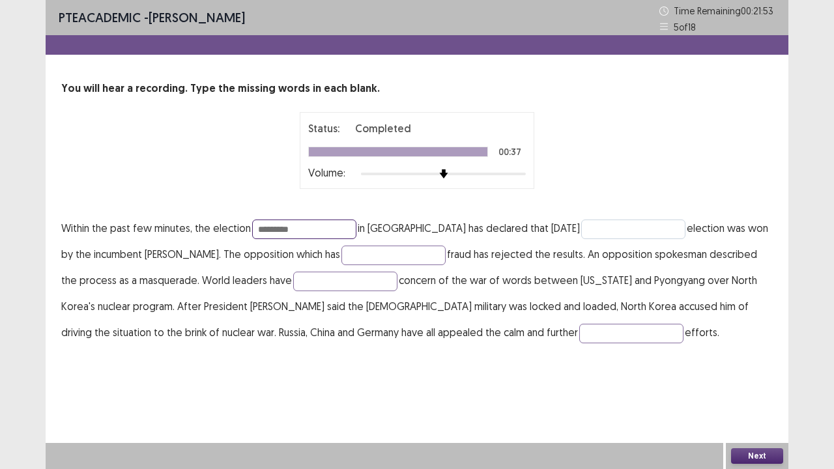
type input "*********"
drag, startPoint x: 587, startPoint y: 229, endPoint x: 597, endPoint y: 228, distance: 9.9
click at [592, 229] on input "text" at bounding box center [633, 230] width 104 height 20
type input "***"
click at [376, 261] on input "text" at bounding box center [393, 256] width 104 height 20
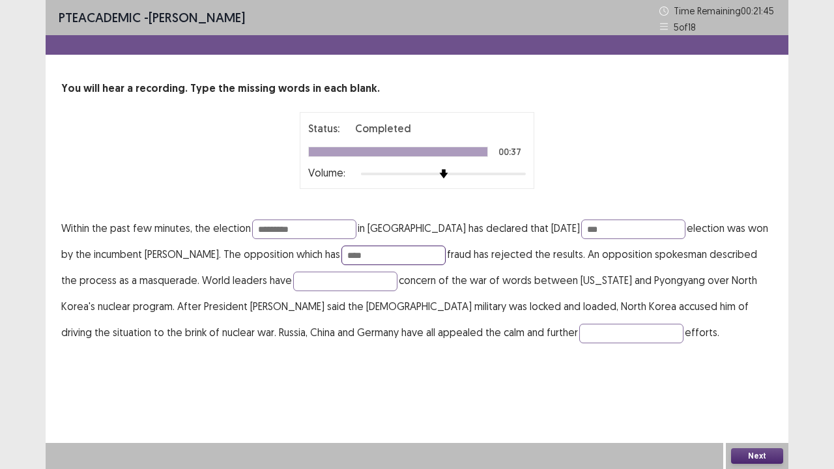
click at [341, 253] on input "****" at bounding box center [393, 256] width 104 height 20
type input "*****"
click at [303, 284] on input "text" at bounding box center [345, 282] width 104 height 20
type input "*******"
click at [579, 335] on input "text" at bounding box center [631, 334] width 104 height 20
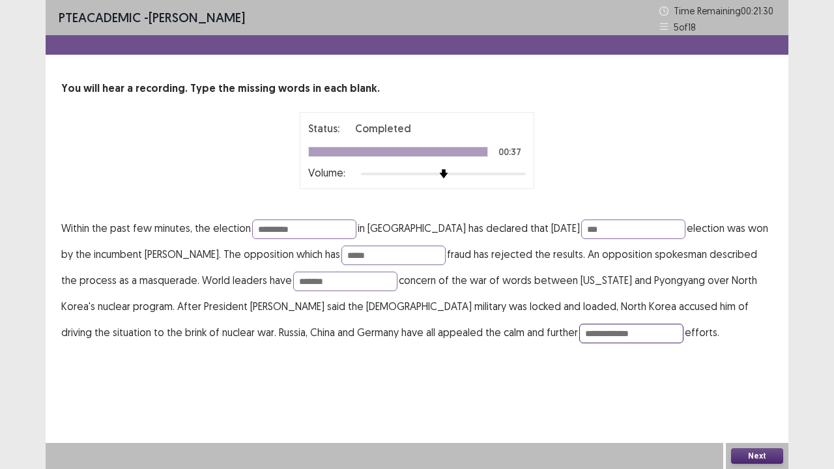
type input "**********"
click at [762, 386] on button "Next" at bounding box center [757, 456] width 52 height 16
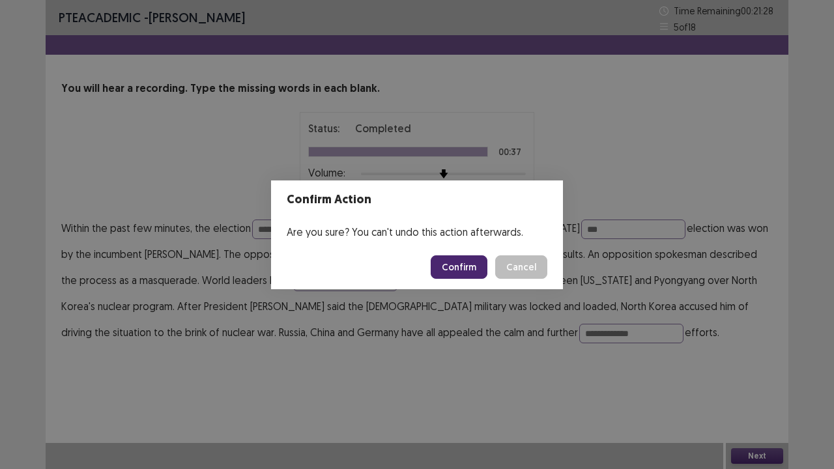
drag, startPoint x: 471, startPoint y: 268, endPoint x: 447, endPoint y: 258, distance: 26.3
click at [470, 270] on button "Confirm" at bounding box center [459, 266] width 57 height 23
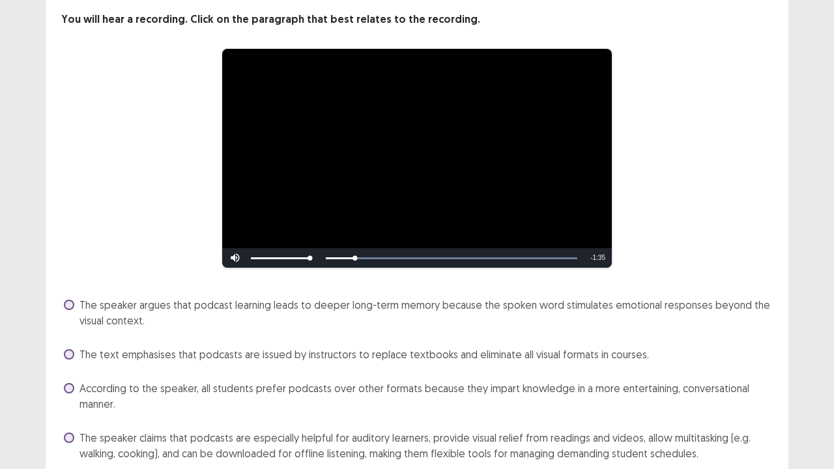
scroll to position [121, 0]
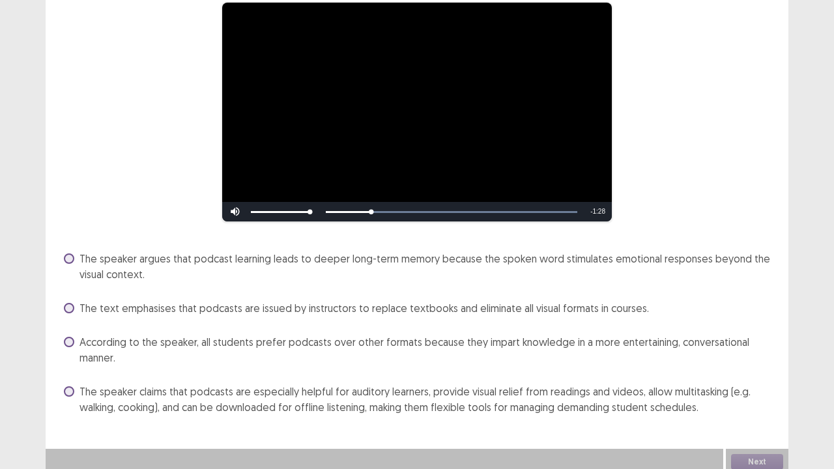
drag, startPoint x: 69, startPoint y: 384, endPoint x: 105, endPoint y: 375, distance: 37.1
click at [70, 386] on span at bounding box center [69, 391] width 10 height 10
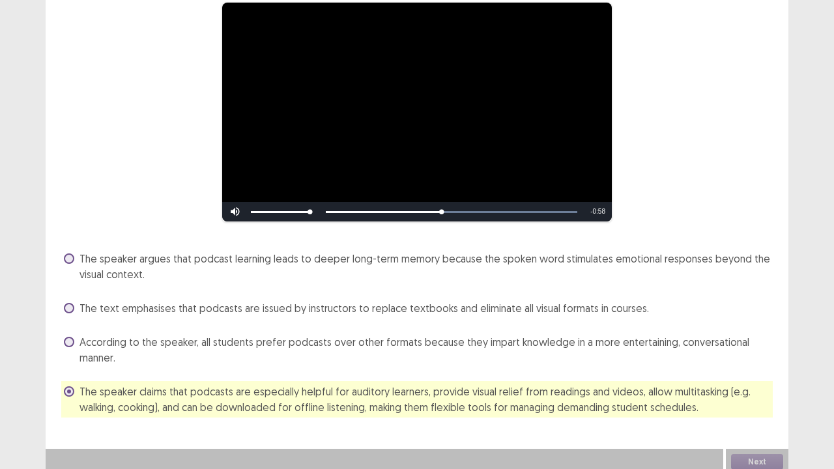
click at [77, 336] on label "According to the speaker, all students prefer podcasts over other formats becau…" at bounding box center [418, 349] width 709 height 31
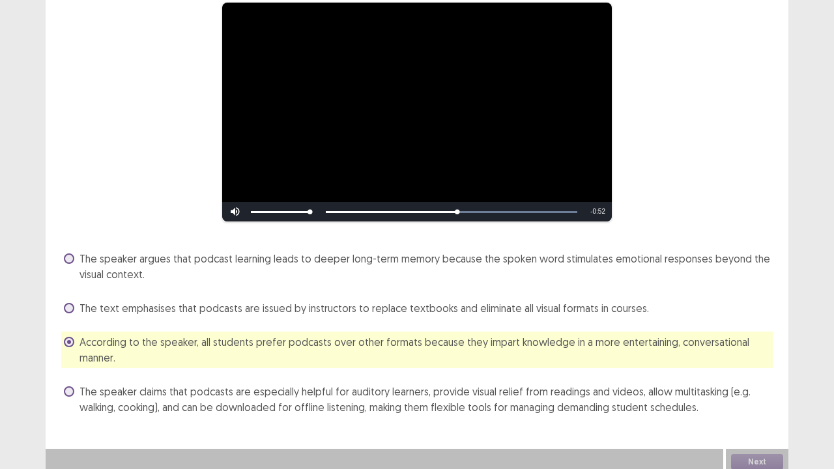
click at [551, 204] on div "Skip Backward Skip Forward Mute 51% Current Time 0:55 / Duration 1:47 Loaded : …" at bounding box center [417, 212] width 390 height 20
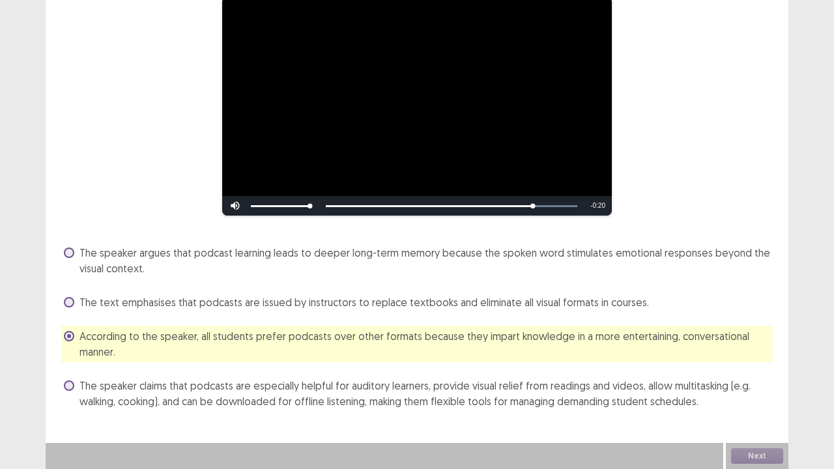
drag, startPoint x: 70, startPoint y: 386, endPoint x: 99, endPoint y: 384, distance: 28.7
click at [76, 386] on label "The speaker claims that podcasts are especially helpful for auditory learners, …" at bounding box center [418, 393] width 709 height 31
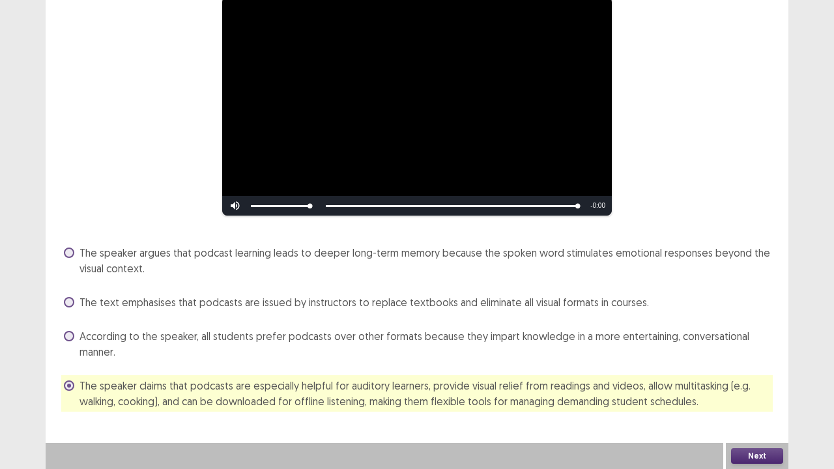
click at [761, 386] on button "Next" at bounding box center [757, 456] width 52 height 16
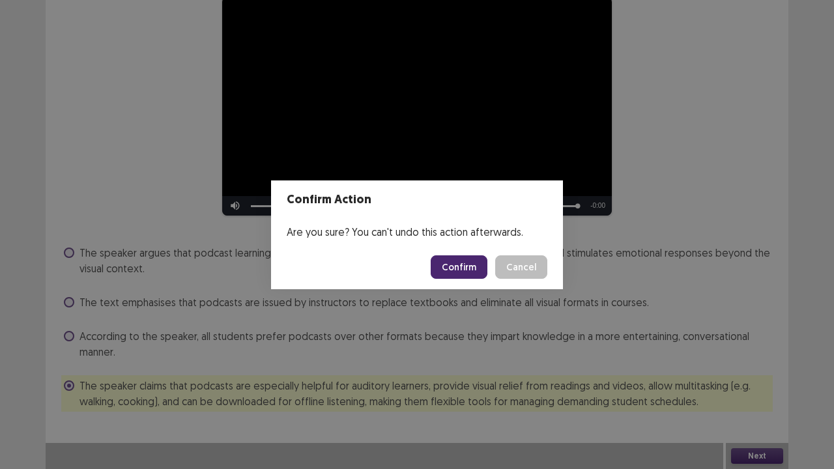
click at [447, 266] on button "Confirm" at bounding box center [459, 266] width 57 height 23
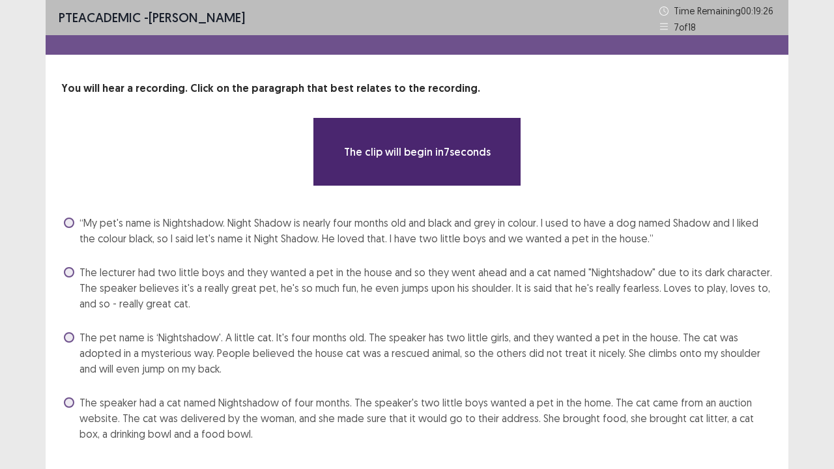
click at [79, 340] on label "The pet name is ‘Nightshadow'. A little cat. It's four months old. The speaker …" at bounding box center [418, 353] width 709 height 47
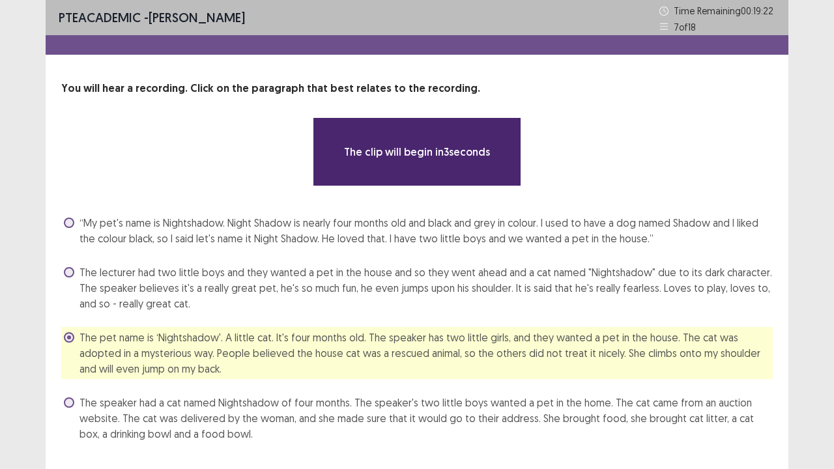
click at [73, 386] on label "The speaker had a cat named Nightshadow of four months. The speaker's two littl…" at bounding box center [418, 418] width 709 height 47
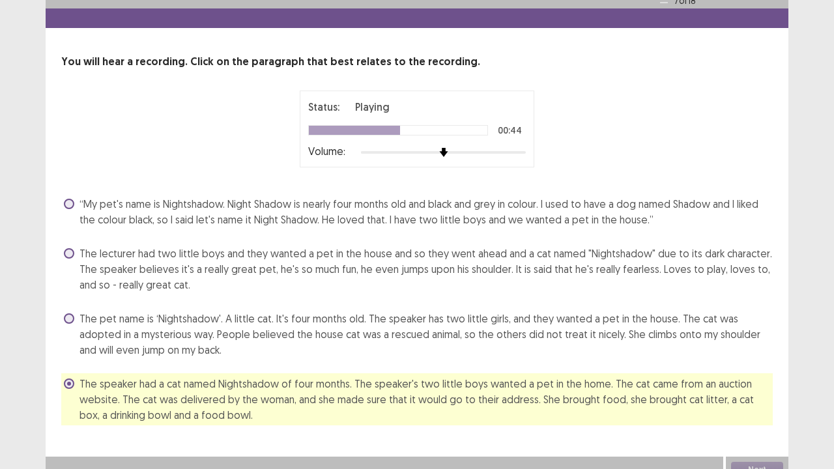
scroll to position [40, 0]
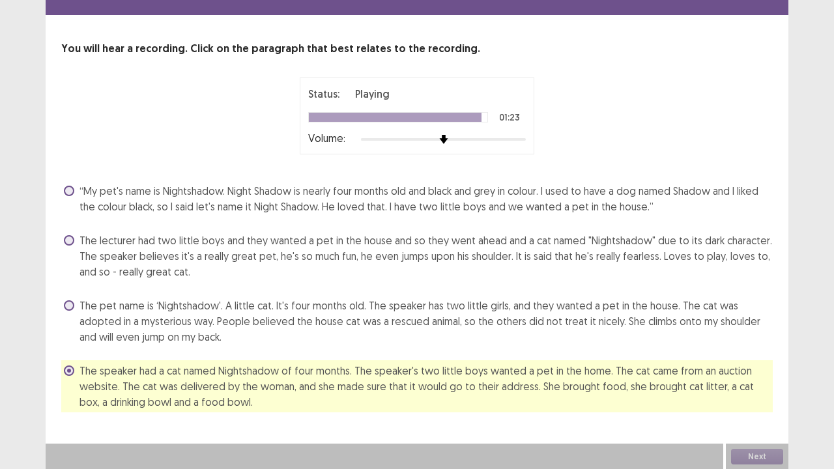
drag, startPoint x: 63, startPoint y: 237, endPoint x: 69, endPoint y: 242, distance: 8.3
click at [65, 238] on div "The lecturer had two little boys and they wanted a pet in the house and so they…" at bounding box center [417, 256] width 712 height 52
click at [69, 244] on span at bounding box center [69, 240] width 10 height 10
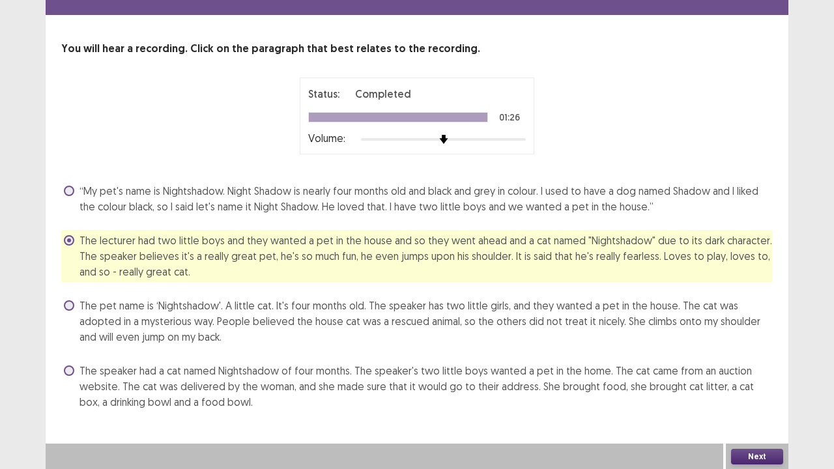
click at [764, 386] on button "Next" at bounding box center [757, 457] width 52 height 16
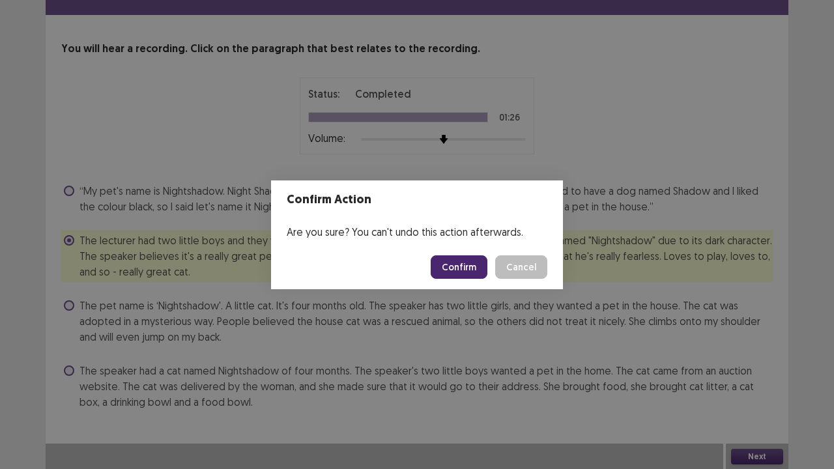
click at [452, 268] on button "Confirm" at bounding box center [459, 266] width 57 height 23
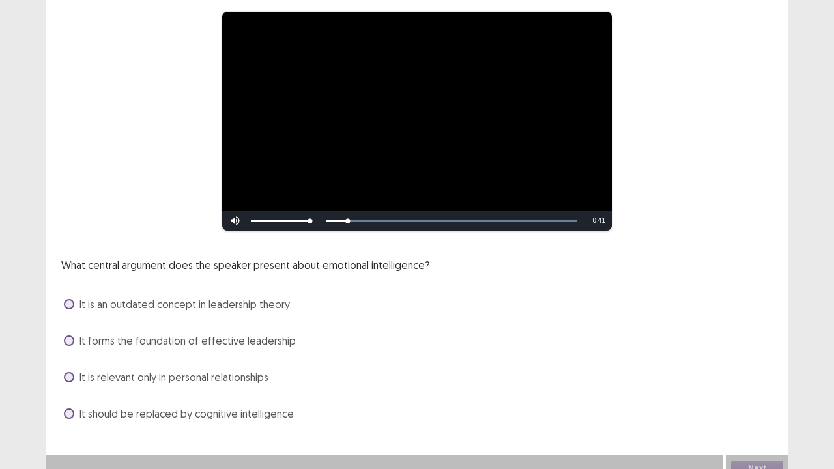
scroll to position [119, 0]
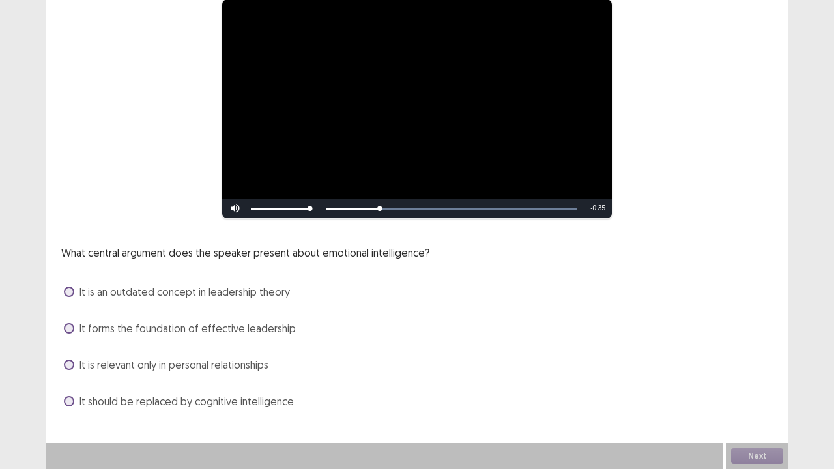
click at [72, 323] on label "It forms the foundation of effective leadership" at bounding box center [180, 329] width 232 height 16
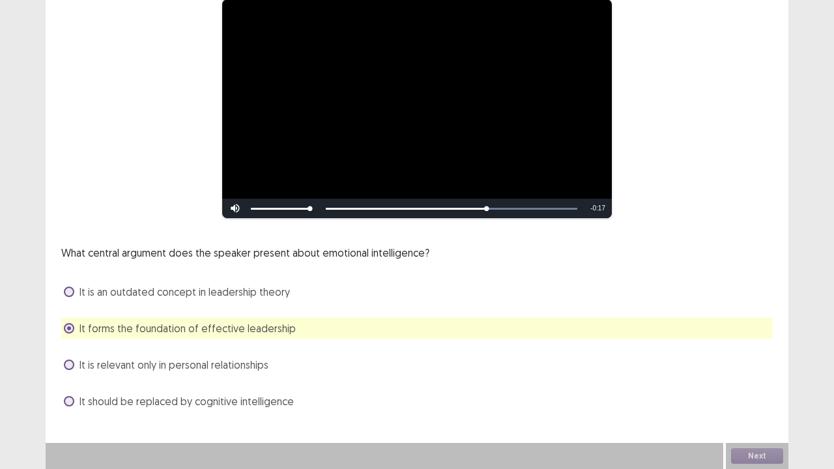
click at [208, 380] on div "What central argument does the speaker present about emotional intelligence? It…" at bounding box center [417, 328] width 712 height 167
click at [59, 364] on div "**********" at bounding box center [417, 187] width 743 height 450
drag, startPoint x: 764, startPoint y: 454, endPoint x: 745, endPoint y: 442, distance: 22.0
click at [749, 386] on div "Next" at bounding box center [757, 456] width 63 height 26
drag, startPoint x: 759, startPoint y: 464, endPoint x: 755, endPoint y: 454, distance: 11.1
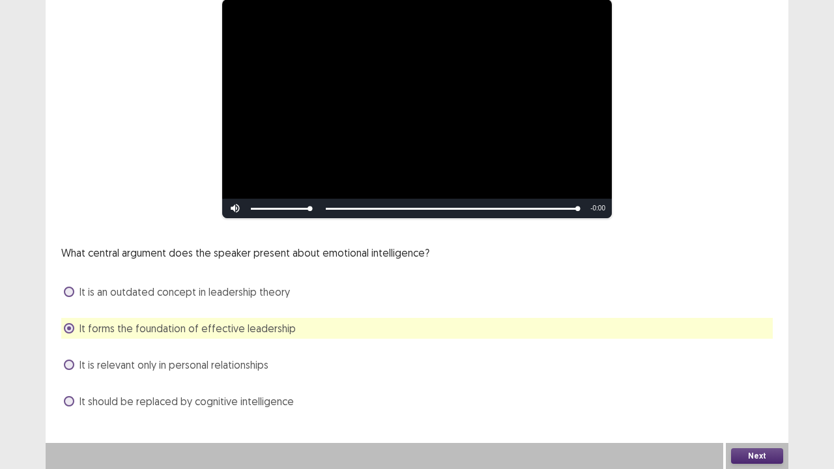
click at [755, 386] on div "Next" at bounding box center [757, 456] width 63 height 26
click at [755, 386] on button "Next" at bounding box center [757, 456] width 52 height 16
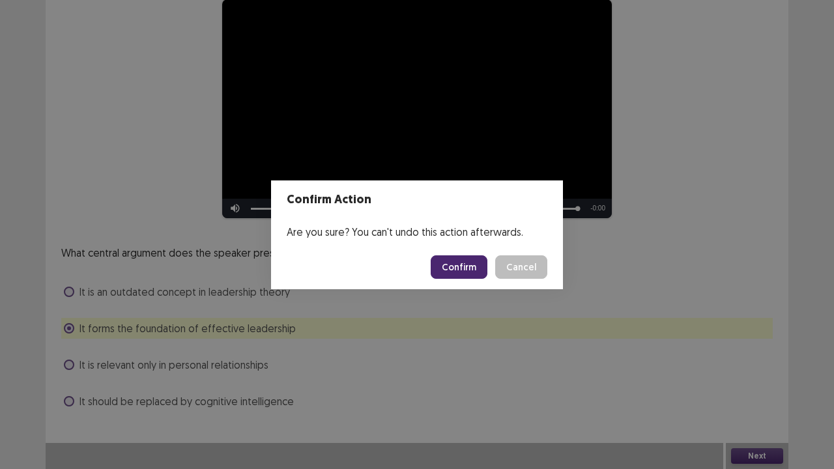
click at [464, 268] on button "Confirm" at bounding box center [459, 266] width 57 height 23
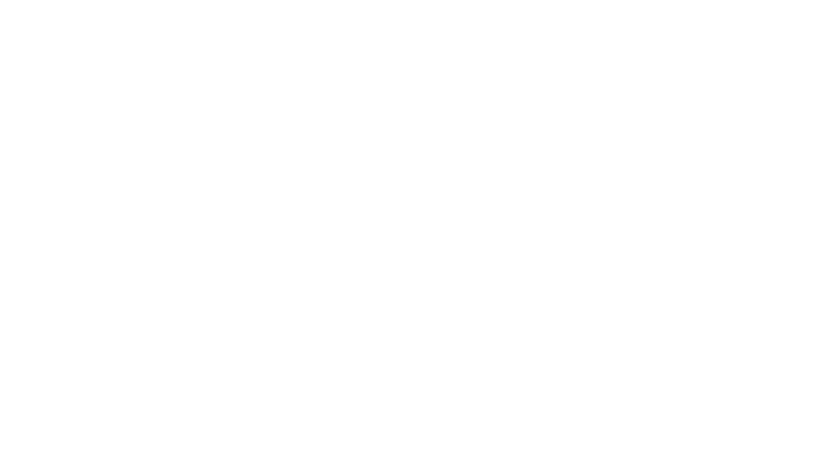
scroll to position [0, 0]
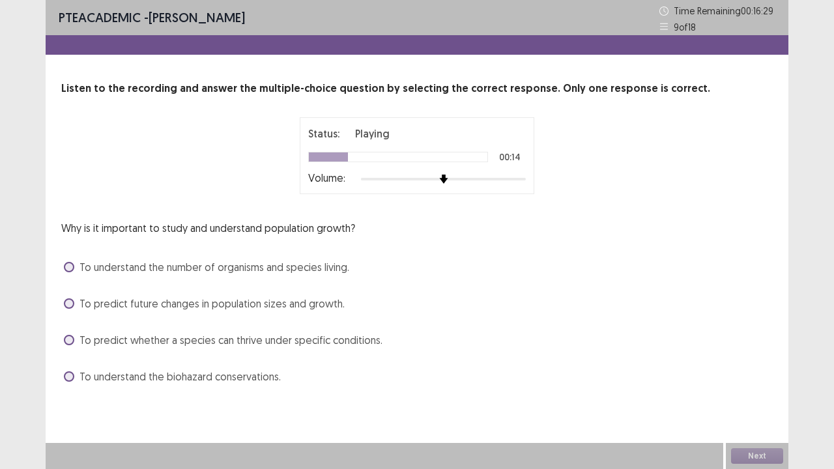
click at [75, 303] on label "To predict future changes in population sizes and growth." at bounding box center [204, 304] width 281 height 16
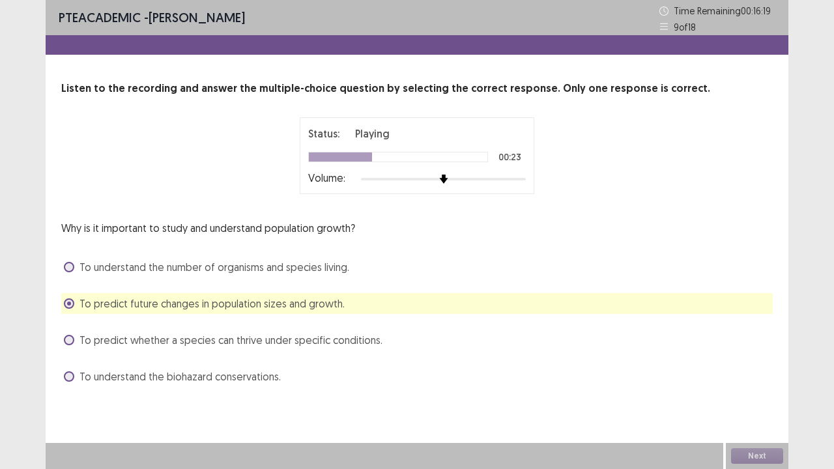
click at [74, 336] on label "To predict whether a species can thrive under specific conditions." at bounding box center [223, 340] width 319 height 16
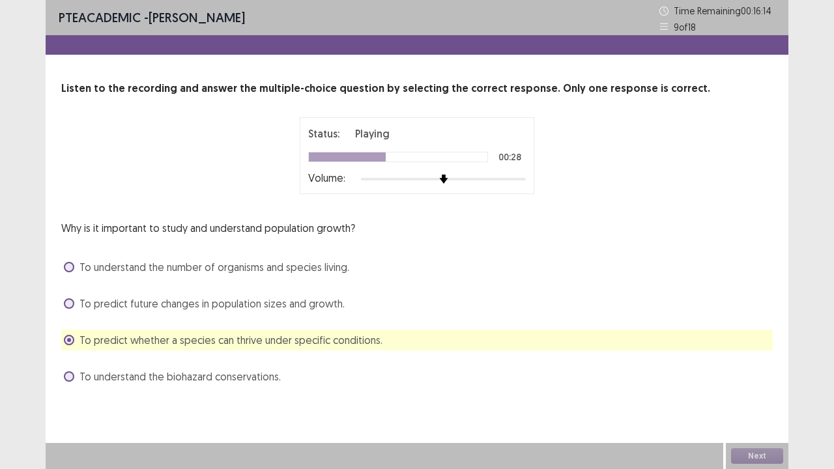
drag, startPoint x: 72, startPoint y: 375, endPoint x: 149, endPoint y: 362, distance: 77.3
click at [72, 373] on span at bounding box center [69, 376] width 10 height 10
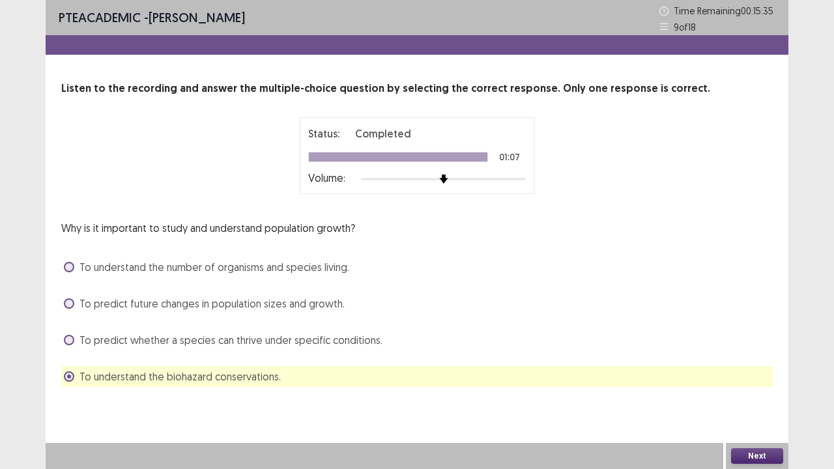
click at [765, 386] on button "Next" at bounding box center [757, 456] width 52 height 16
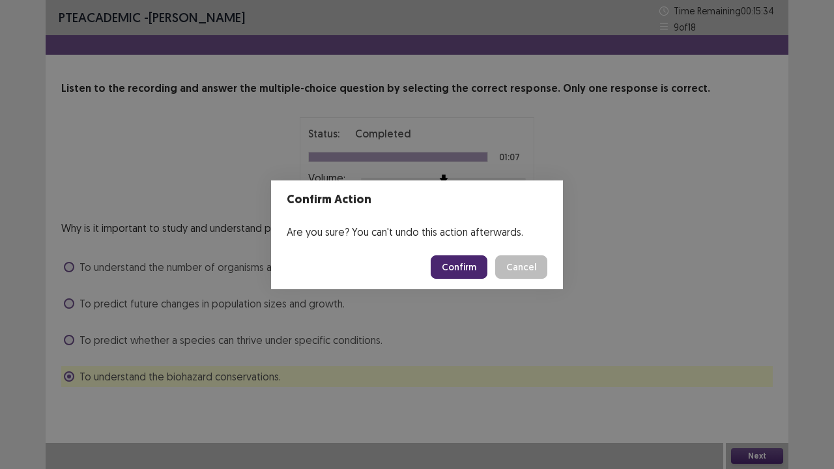
click at [470, 261] on button "Confirm" at bounding box center [459, 266] width 57 height 23
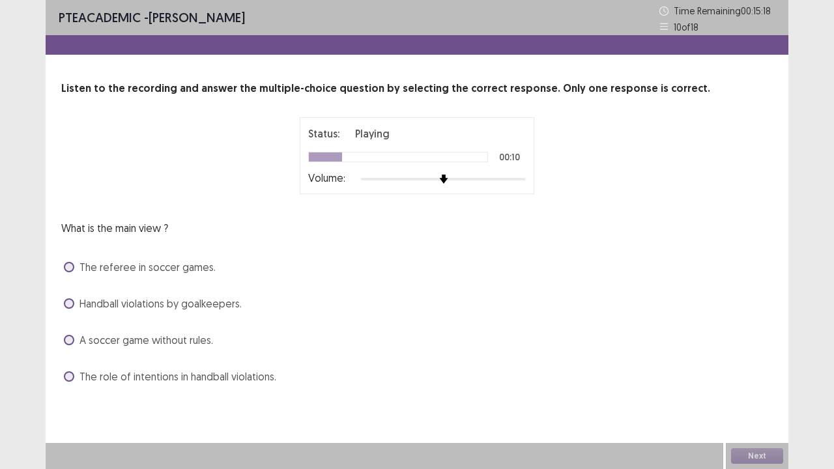
click at [65, 305] on span at bounding box center [69, 303] width 10 height 10
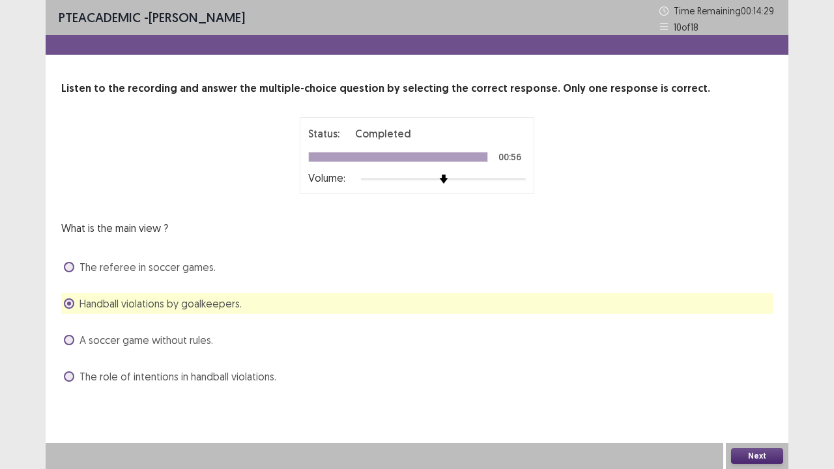
click at [766, 386] on button "Next" at bounding box center [757, 456] width 52 height 16
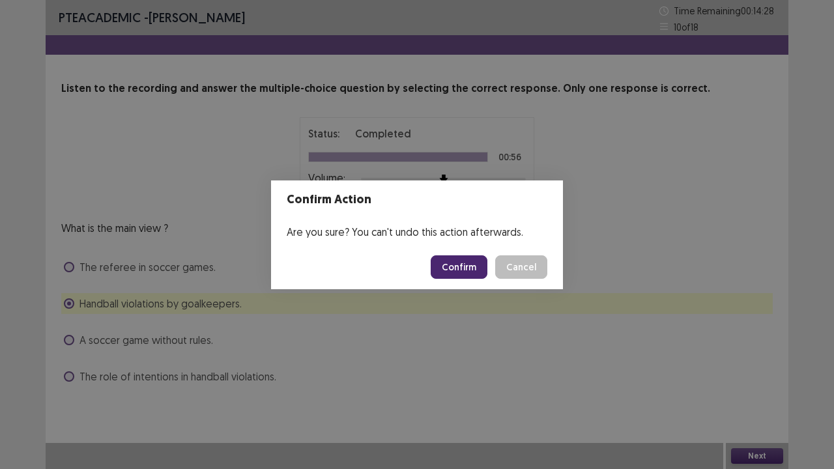
click at [474, 268] on button "Confirm" at bounding box center [459, 266] width 57 height 23
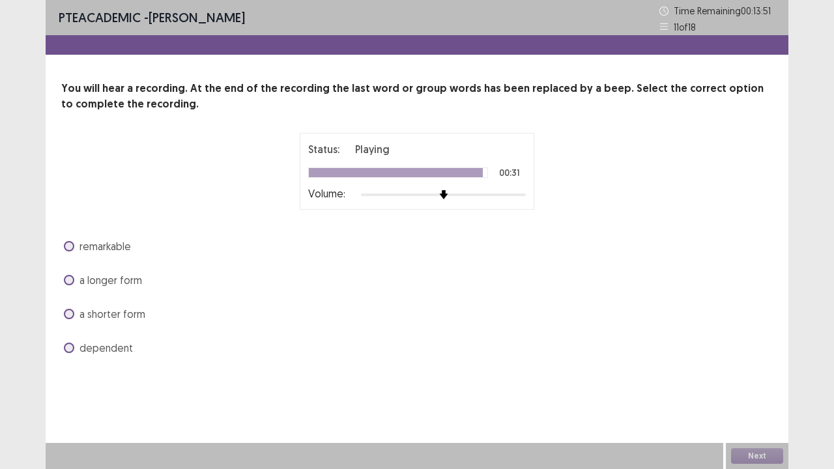
click at [68, 244] on span at bounding box center [69, 246] width 10 height 10
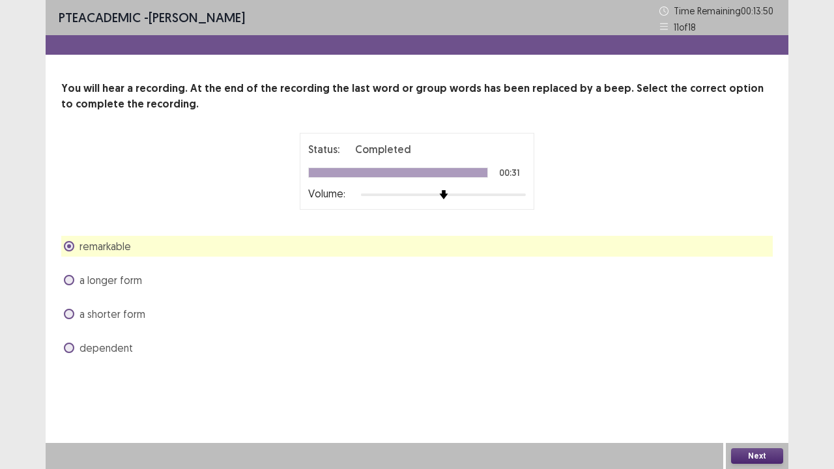
click at [748, 386] on button "Next" at bounding box center [757, 456] width 52 height 16
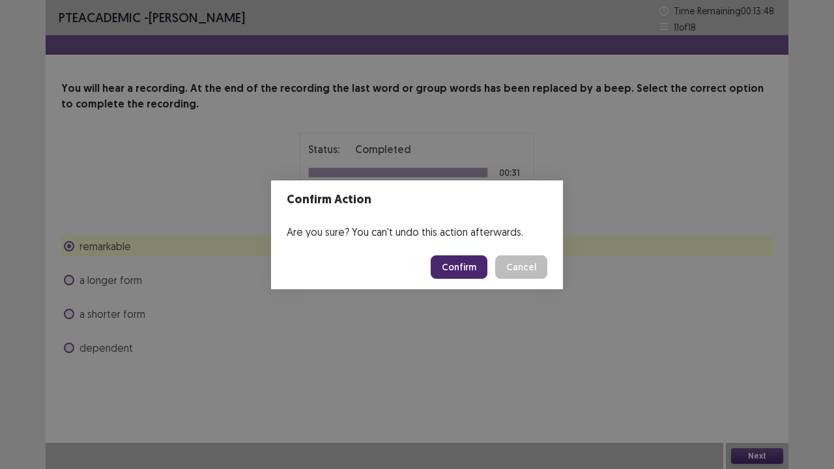
click at [455, 263] on button "Confirm" at bounding box center [459, 266] width 57 height 23
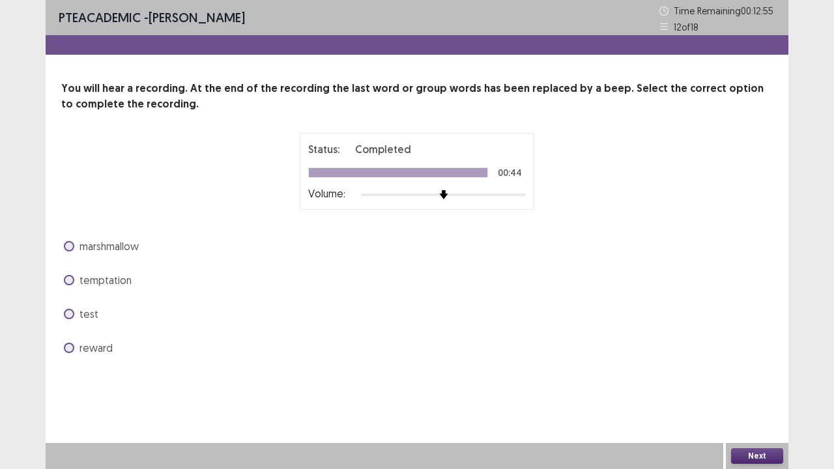
click at [68, 345] on span at bounding box center [69, 348] width 10 height 10
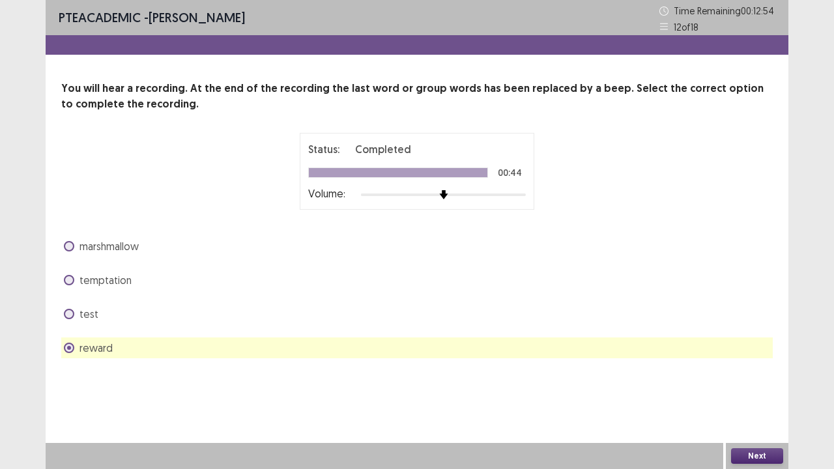
click at [769, 386] on button "Next" at bounding box center [757, 456] width 52 height 16
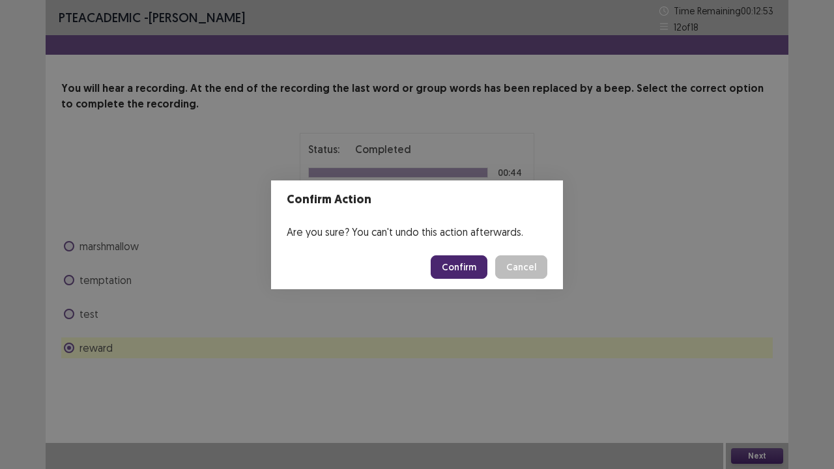
click at [455, 254] on footer "Confirm Cancel" at bounding box center [417, 267] width 292 height 44
click at [455, 261] on button "Confirm" at bounding box center [459, 266] width 57 height 23
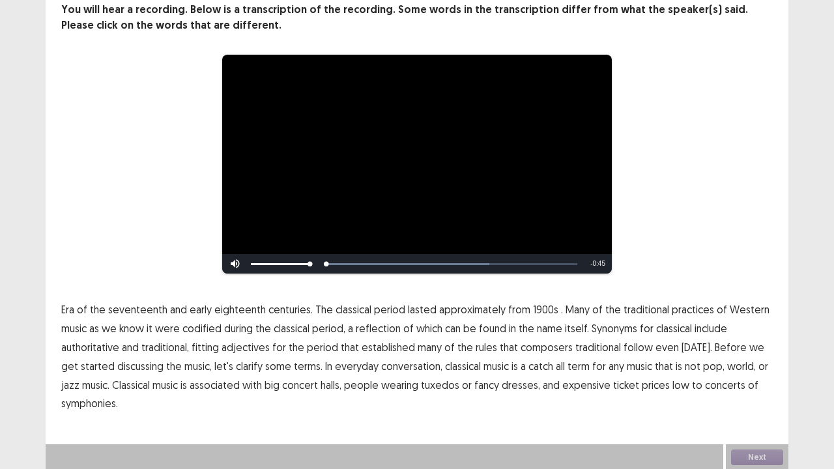
scroll to position [79, 0]
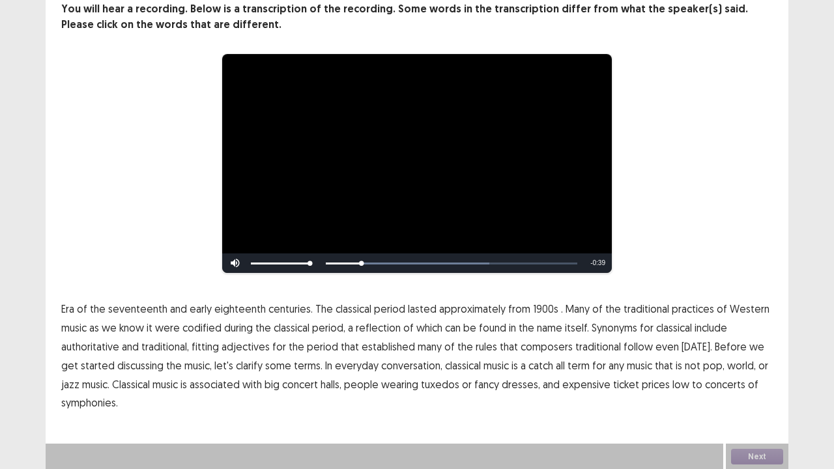
click at [543, 308] on span "1900s" at bounding box center [545, 309] width 25 height 16
click at [705, 384] on span "concerts" at bounding box center [725, 385] width 40 height 16
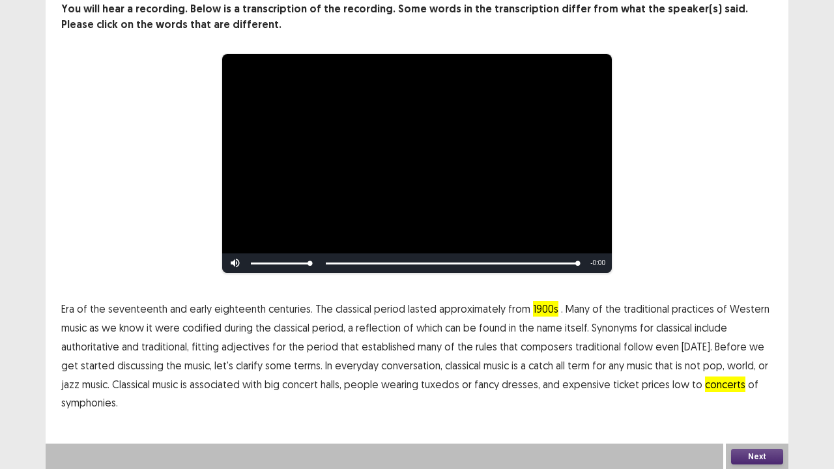
click at [705, 384] on span "concerts" at bounding box center [725, 385] width 40 height 16
click at [705, 385] on span "concerts" at bounding box center [725, 385] width 40 height 16
click at [709, 386] on span "concerts" at bounding box center [725, 385] width 40 height 16
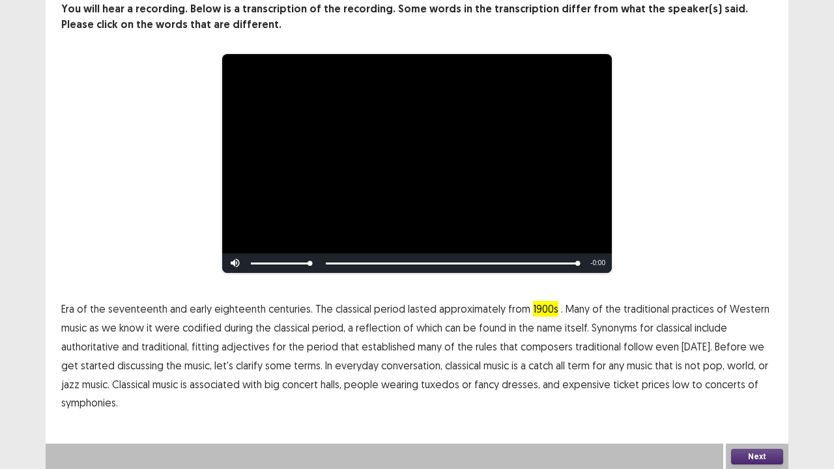
drag, startPoint x: 757, startPoint y: 455, endPoint x: 692, endPoint y: 406, distance: 81.4
click at [749, 386] on div "Next" at bounding box center [757, 457] width 63 height 26
click at [747, 386] on button "Next" at bounding box center [757, 457] width 52 height 16
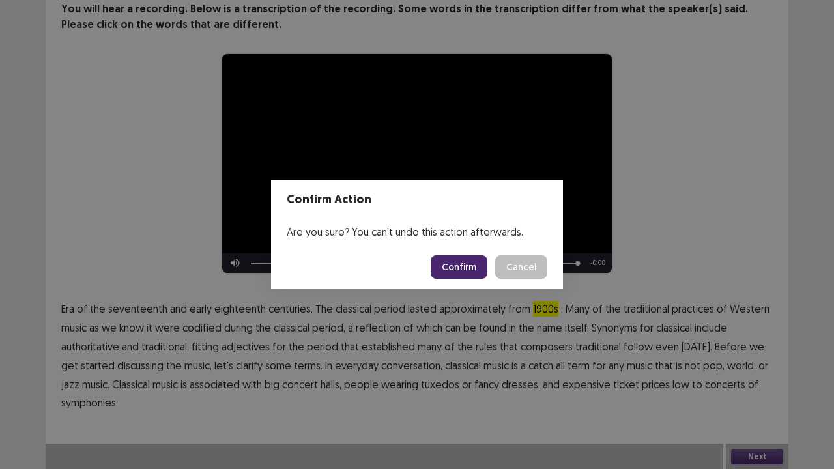
click at [459, 265] on button "Confirm" at bounding box center [459, 266] width 57 height 23
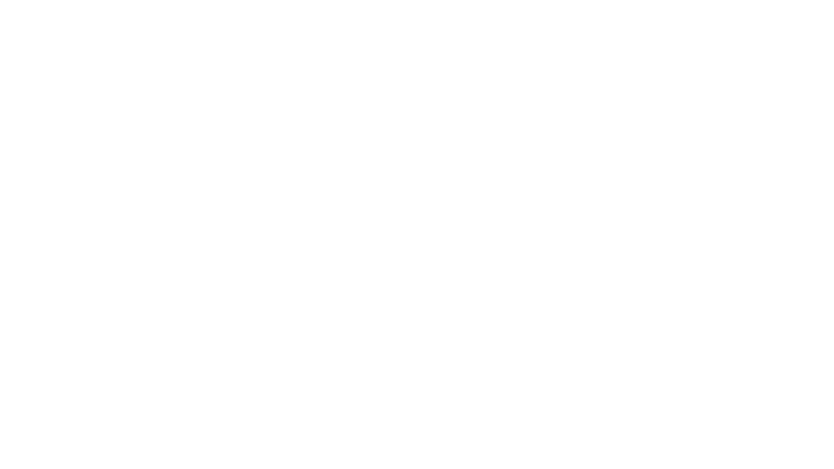
scroll to position [0, 0]
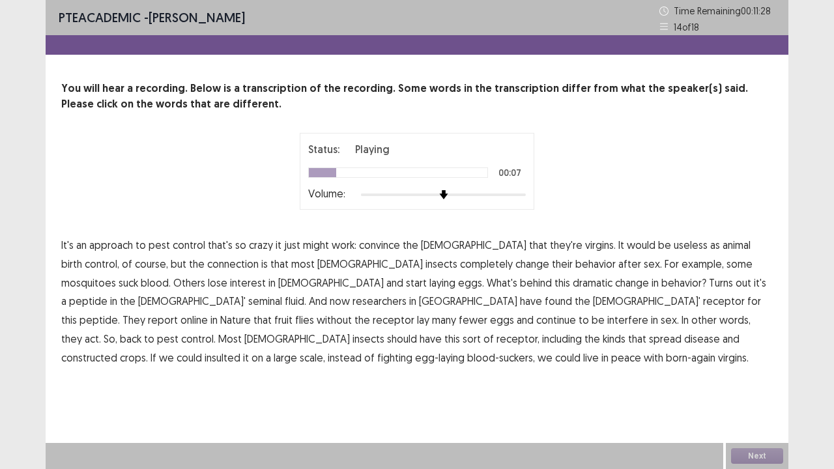
drag, startPoint x: 666, startPoint y: 246, endPoint x: 698, endPoint y: 246, distance: 32.6
click at [723, 246] on span "animal" at bounding box center [737, 245] width 28 height 16
drag, startPoint x: 227, startPoint y: 338, endPoint x: 250, endPoint y: 338, distance: 22.8
click at [117, 350] on span "constructed" at bounding box center [89, 358] width 56 height 16
click at [240, 350] on span "insulted" at bounding box center [223, 358] width 36 height 16
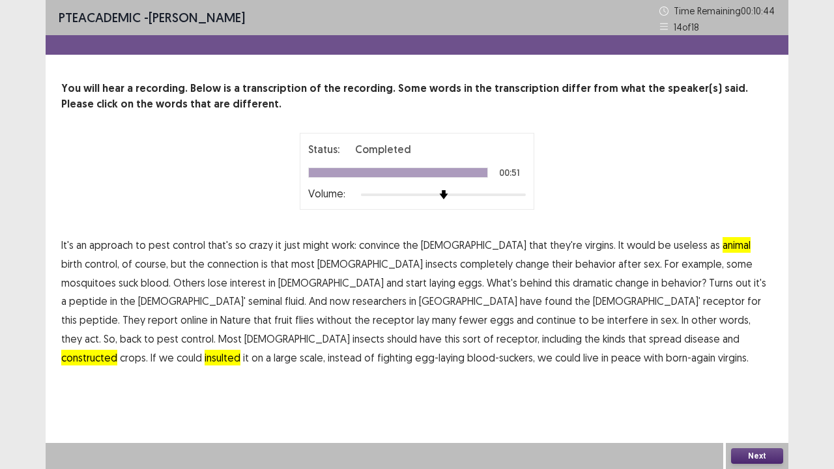
click at [763, 386] on button "Next" at bounding box center [757, 456] width 52 height 16
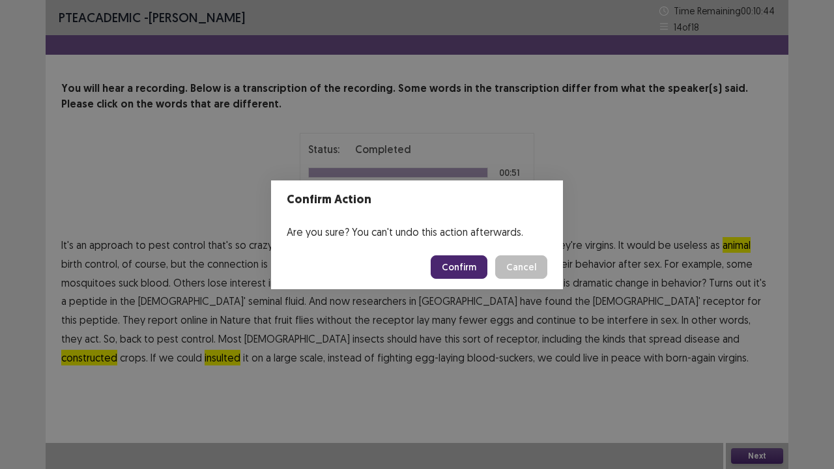
click at [469, 263] on button "Confirm" at bounding box center [459, 266] width 57 height 23
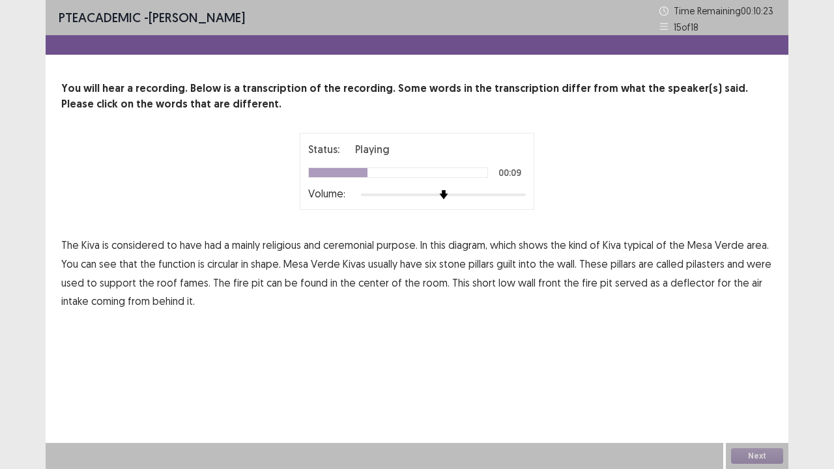
drag, startPoint x: 180, startPoint y: 265, endPoint x: 231, endPoint y: 268, distance: 51.6
click at [180, 263] on span "function" at bounding box center [176, 264] width 37 height 16
click at [747, 386] on button "Next" at bounding box center [757, 456] width 52 height 16
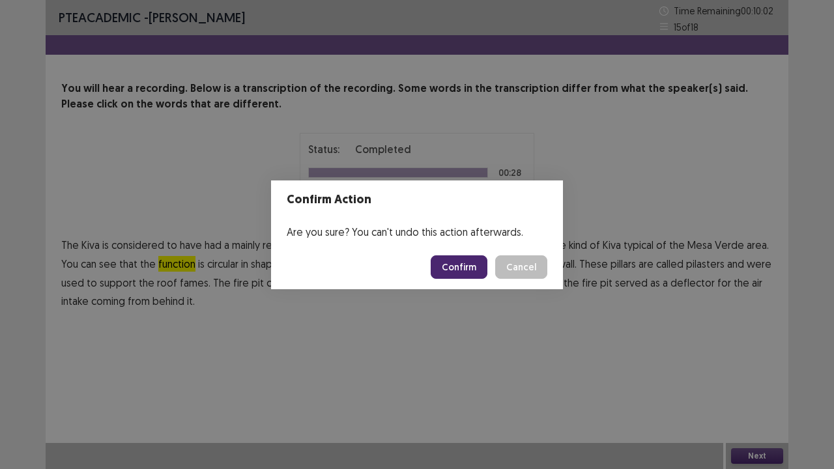
click at [458, 270] on button "Confirm" at bounding box center [459, 266] width 57 height 23
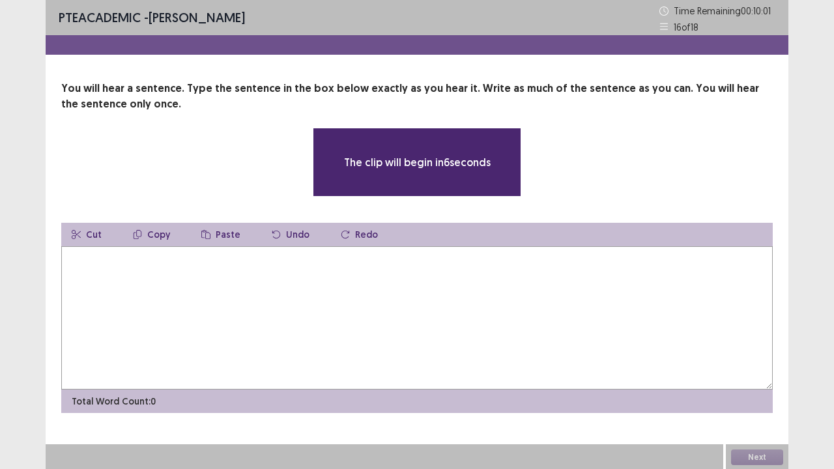
click at [199, 262] on textarea at bounding box center [417, 317] width 712 height 143
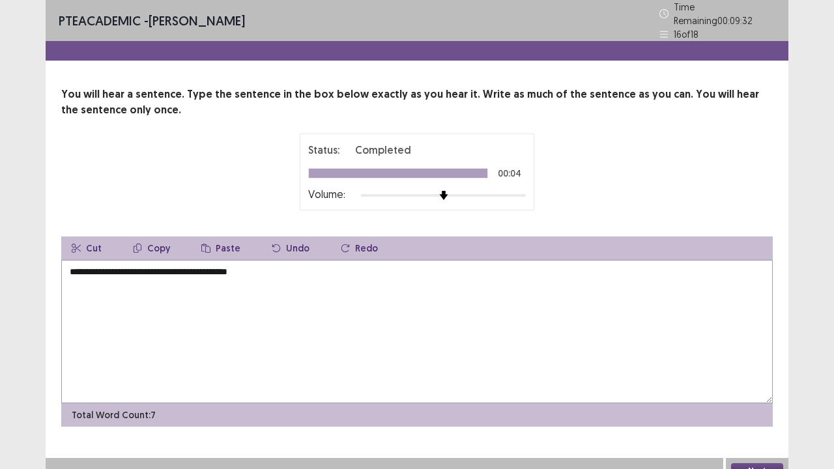
type textarea "**********"
click at [768, 386] on button "Next" at bounding box center [757, 471] width 52 height 16
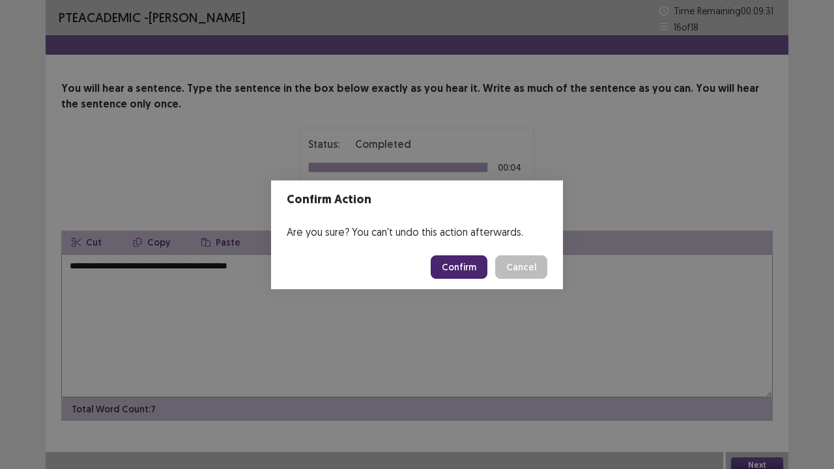
click at [483, 268] on button "Confirm" at bounding box center [459, 266] width 57 height 23
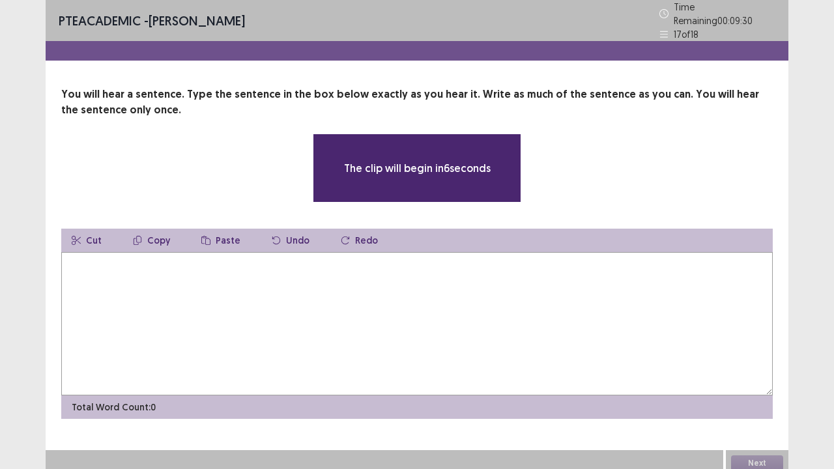
click at [360, 296] on textarea at bounding box center [417, 323] width 712 height 143
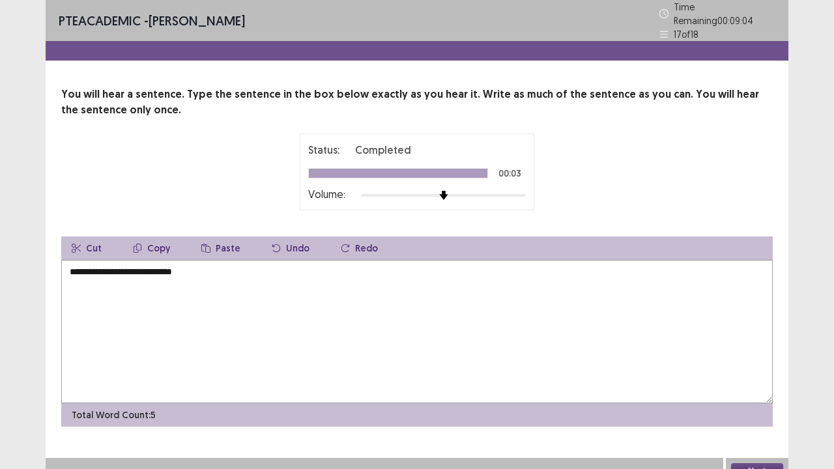
click at [753, 386] on button "Next" at bounding box center [757, 471] width 52 height 16
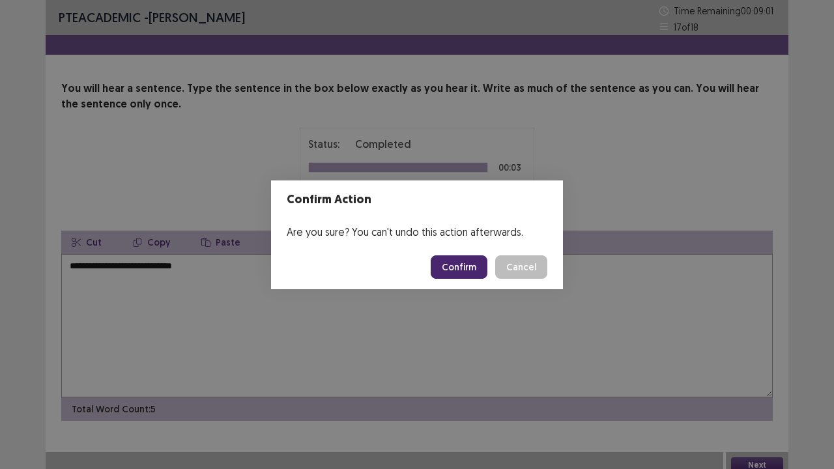
click at [524, 261] on button "Cancel" at bounding box center [521, 266] width 52 height 23
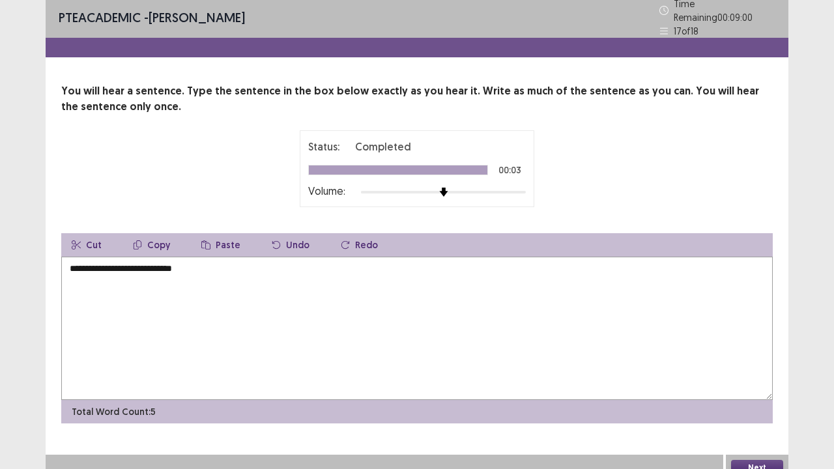
click at [500, 270] on textarea "**********" at bounding box center [417, 328] width 712 height 143
type textarea "**********"
click at [753, 386] on button "Next" at bounding box center [757, 468] width 52 height 16
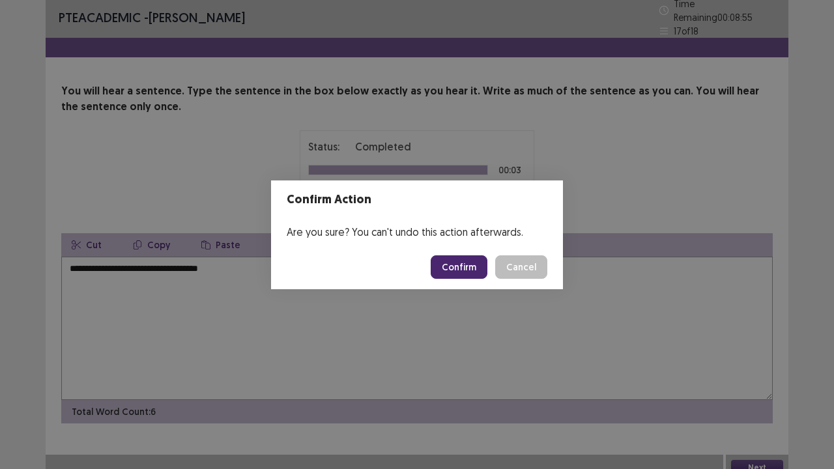
click at [476, 266] on button "Confirm" at bounding box center [459, 266] width 57 height 23
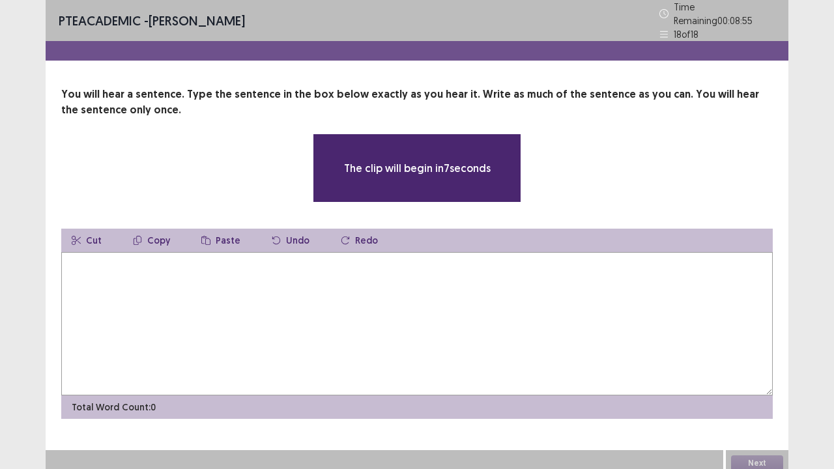
click at [420, 283] on textarea at bounding box center [417, 323] width 712 height 143
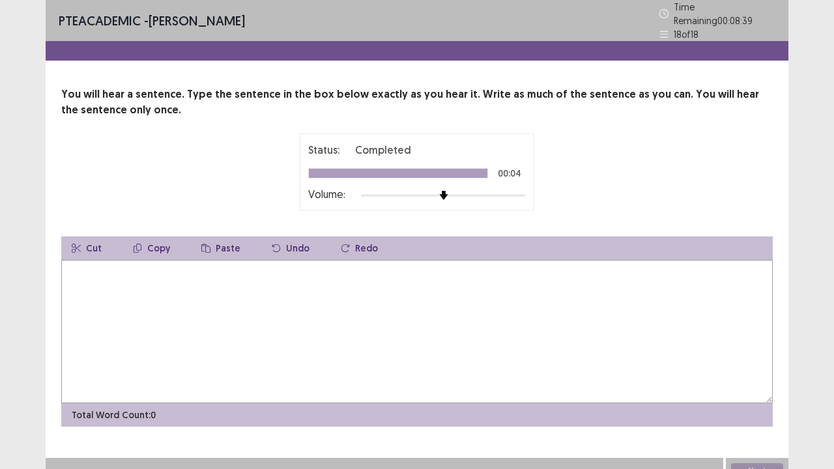
type textarea "*"
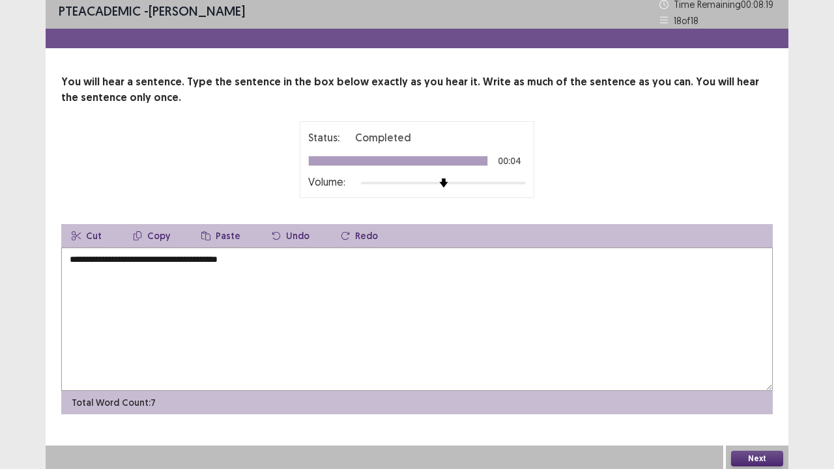
scroll to position [8, 0]
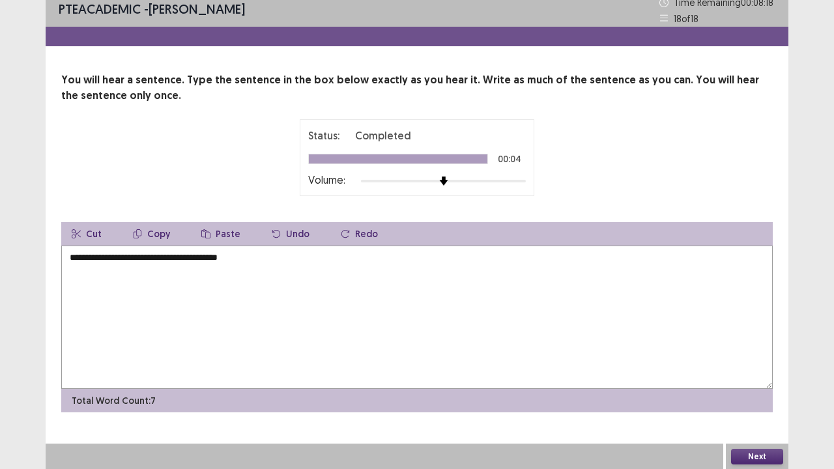
type textarea "**********"
click at [746, 386] on button "Next" at bounding box center [757, 457] width 52 height 16
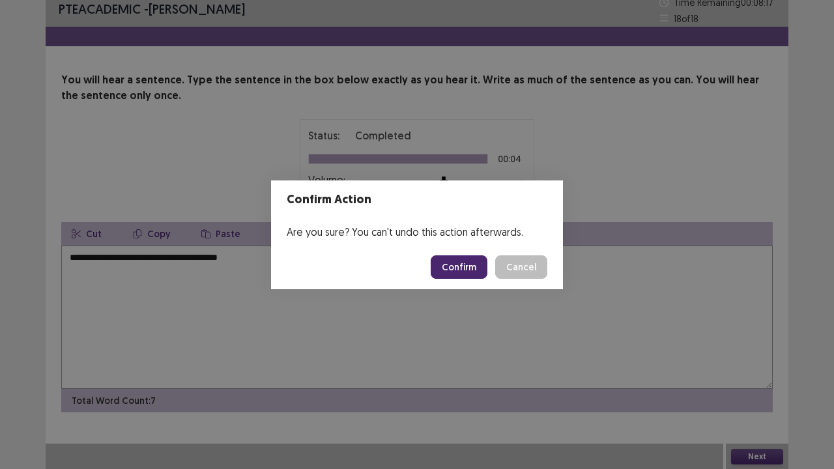
click at [477, 264] on button "Confirm" at bounding box center [459, 266] width 57 height 23
